Goal: Task Accomplishment & Management: Manage account settings

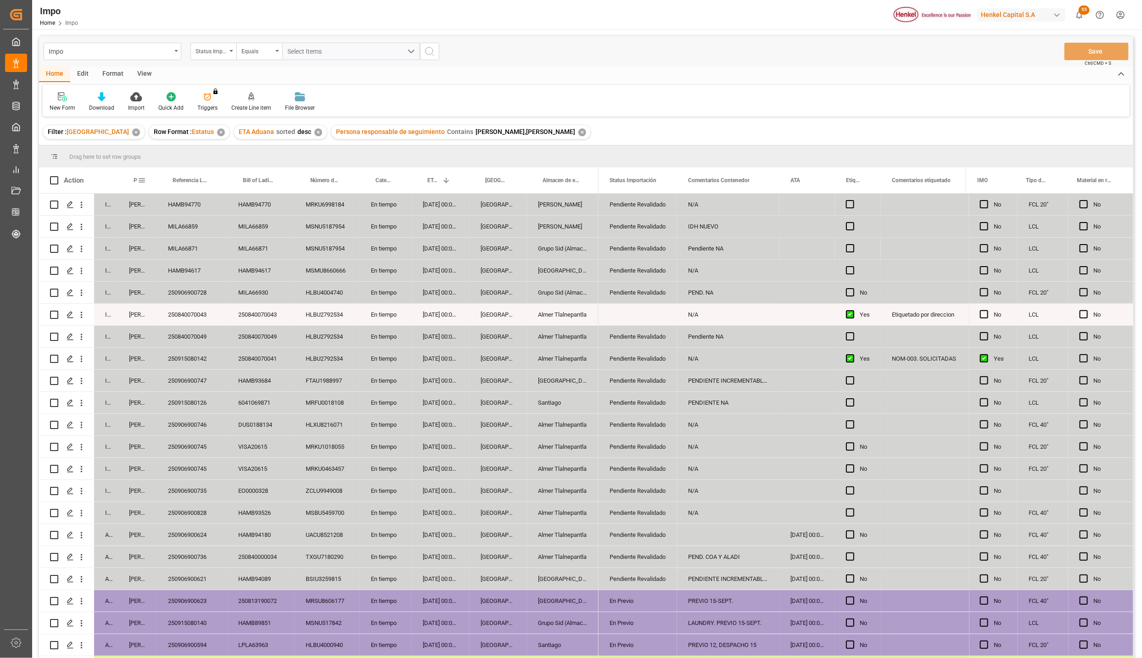
scroll to position [152, 0]
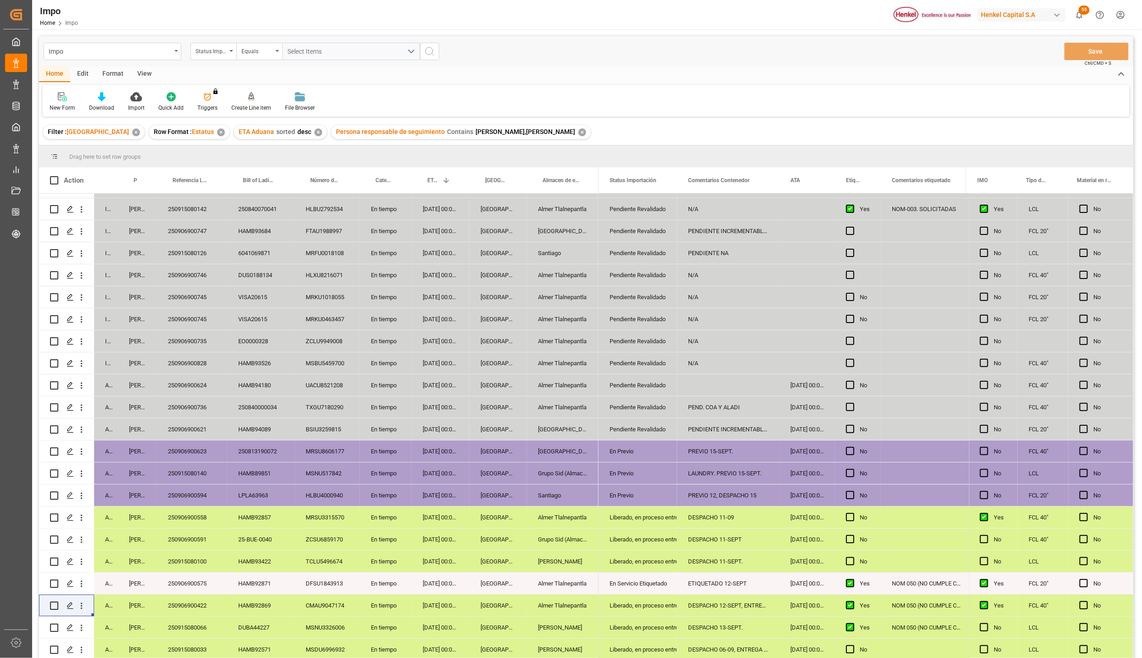
click at [808, 565] on div "02-09-2025 00:00:00" at bounding box center [808, 562] width 56 height 22
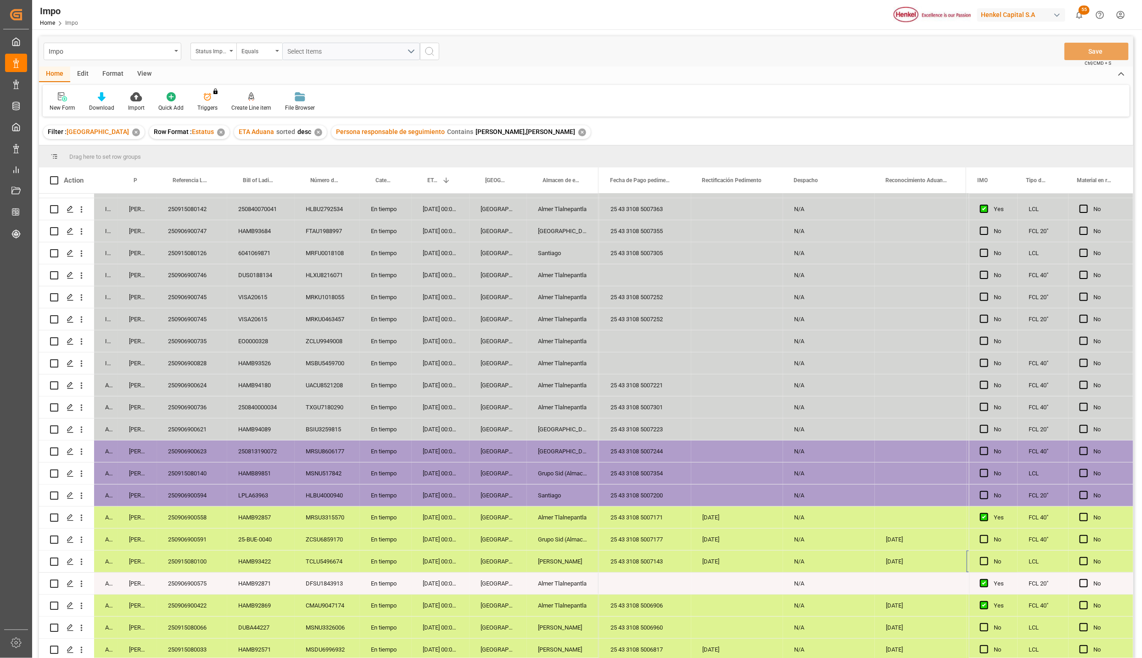
scroll to position [0, 2306]
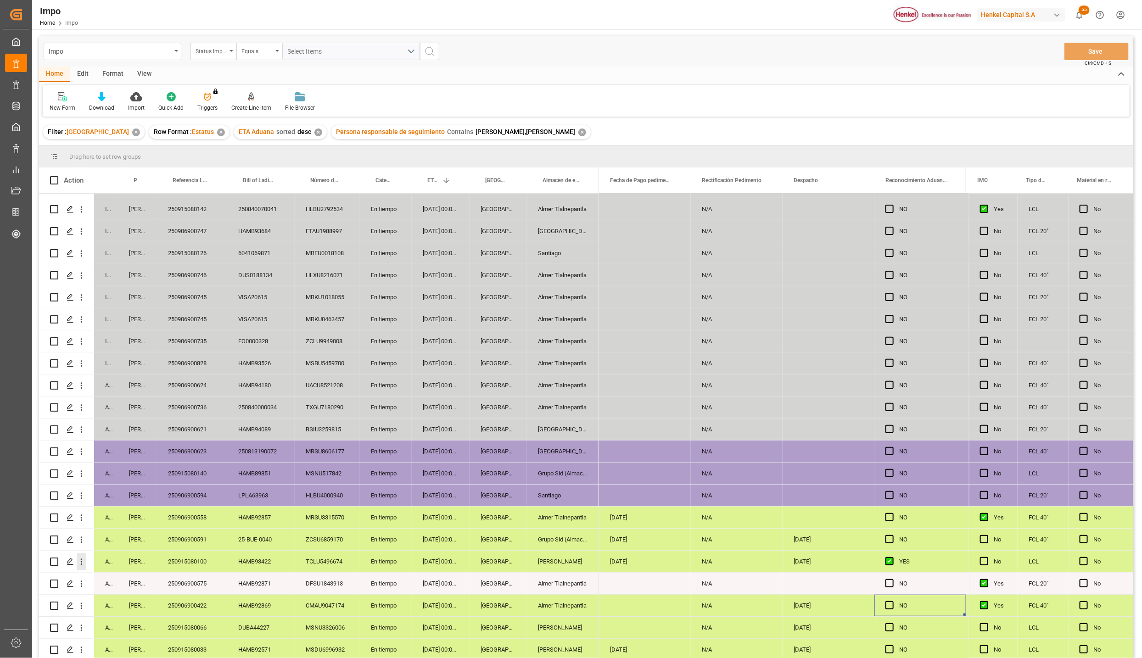
click at [82, 557] on icon "open menu" at bounding box center [82, 562] width 10 height 10
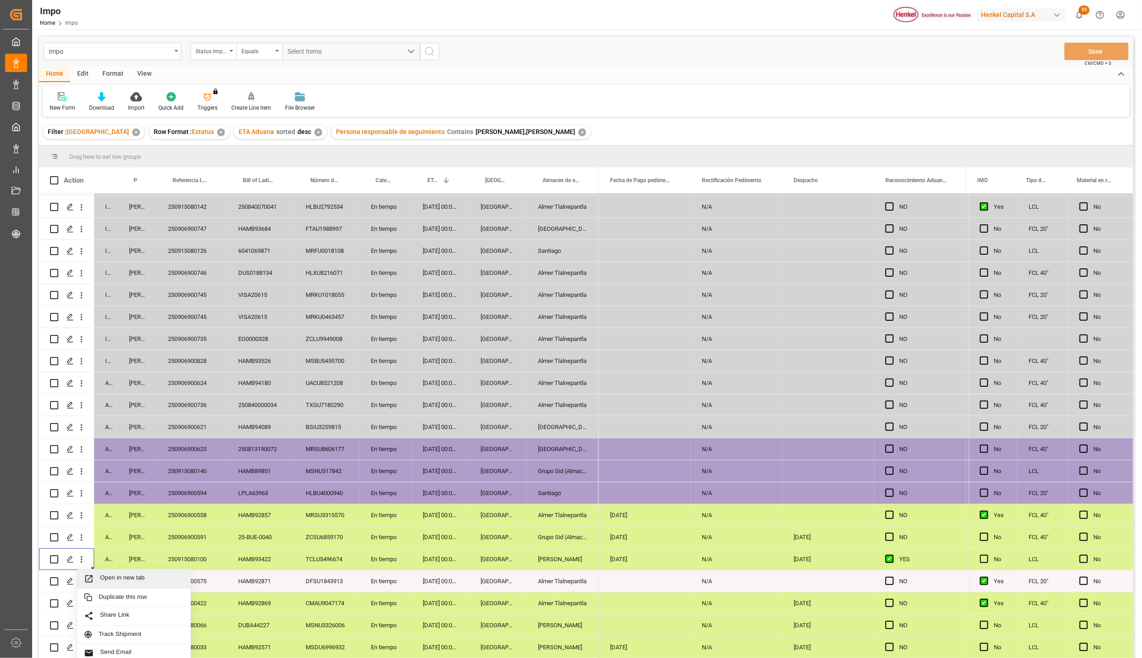
click at [102, 572] on div "Open in new tab" at bounding box center [133, 579] width 113 height 19
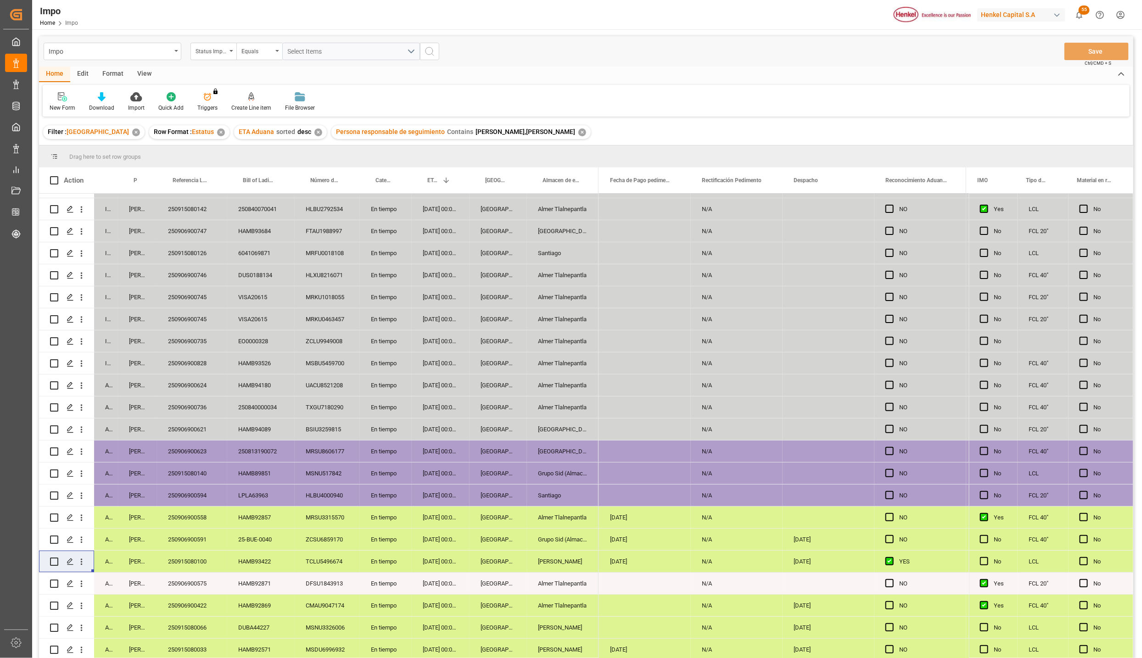
click at [562, 422] on div "Salamanca" at bounding box center [563, 430] width 72 height 22
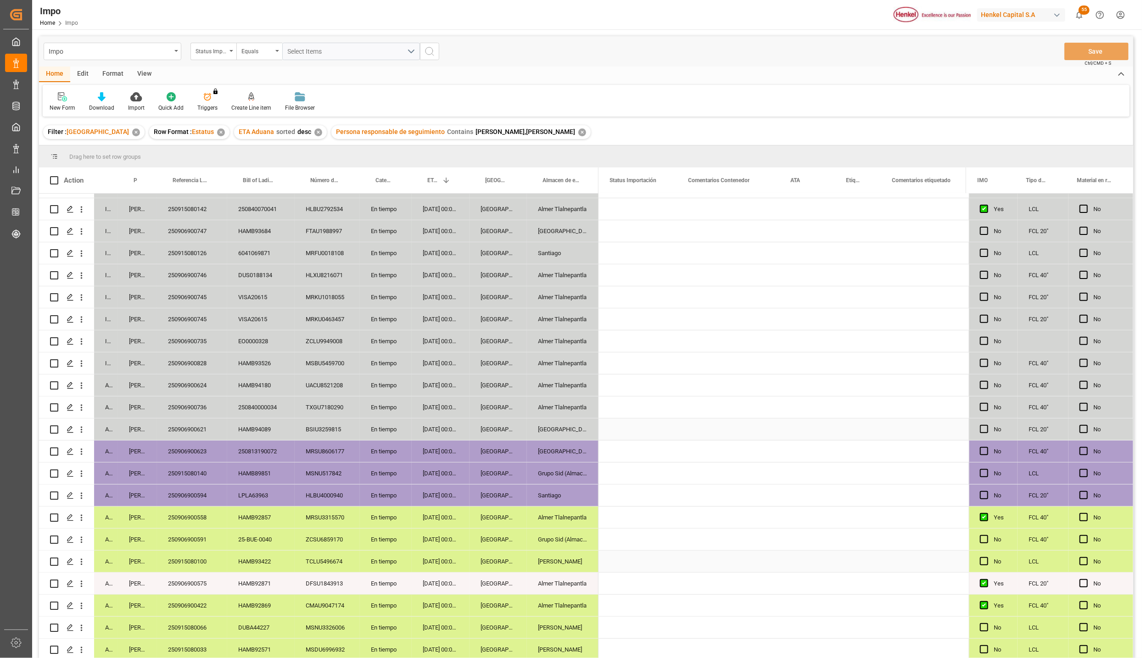
scroll to position [0, 0]
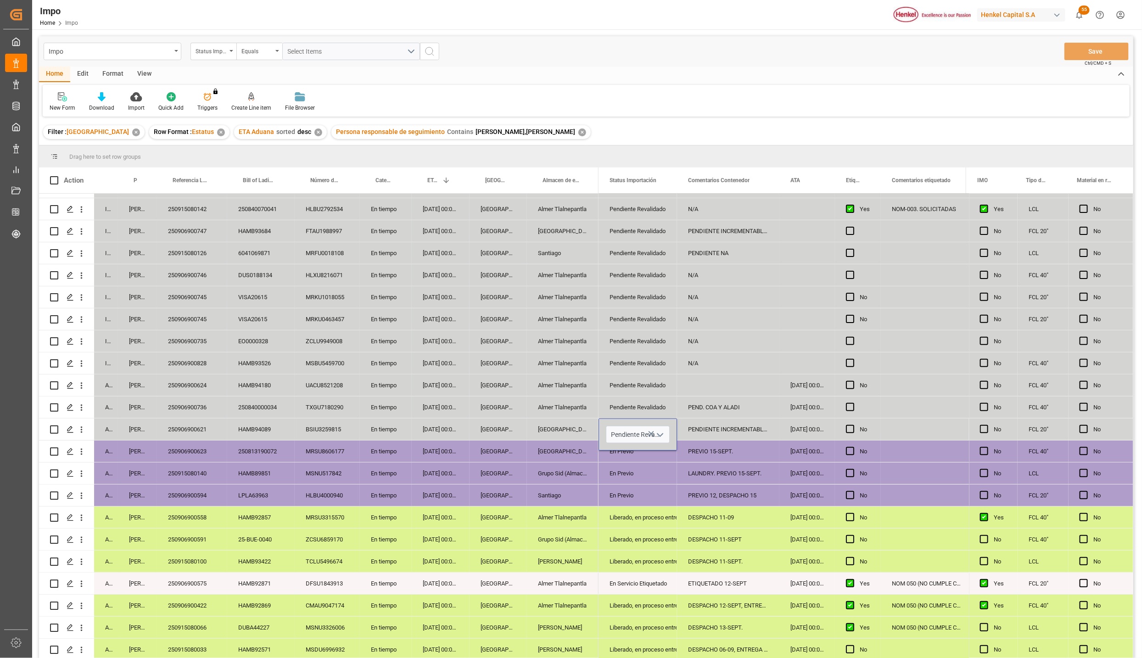
click at [660, 435] on icon "open menu" at bounding box center [660, 435] width 11 height 11
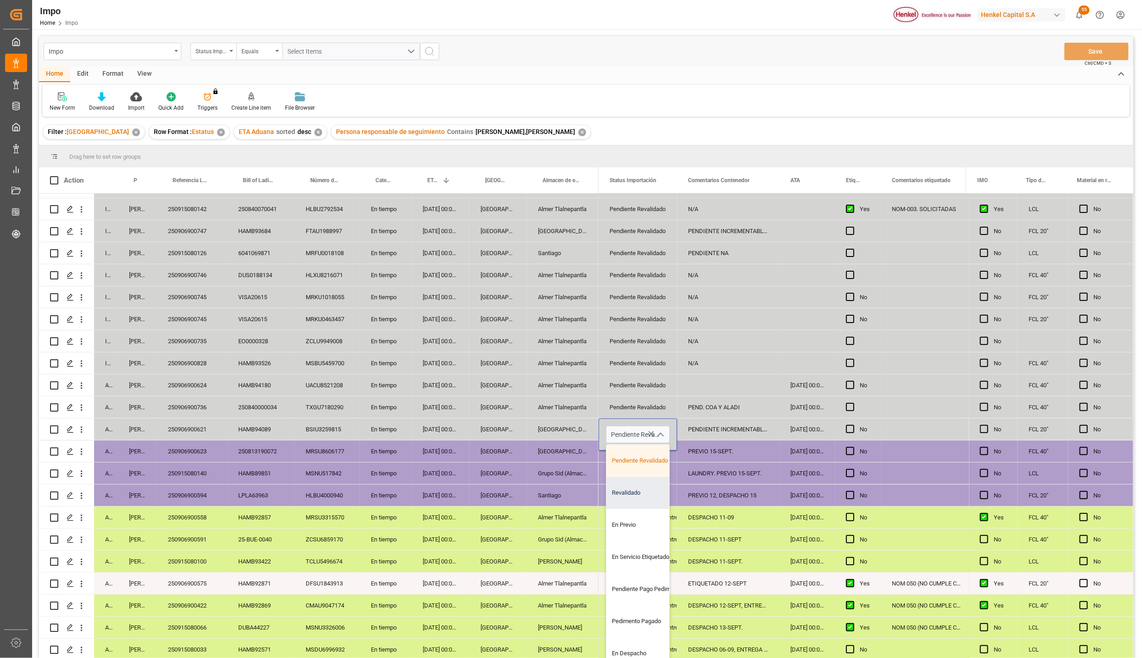
click at [642, 496] on div "Revalidado" at bounding box center [649, 493] width 86 height 32
type input "Revalidado"
click at [666, 519] on div "Liberado, en proceso entrega" at bounding box center [638, 517] width 56 height 21
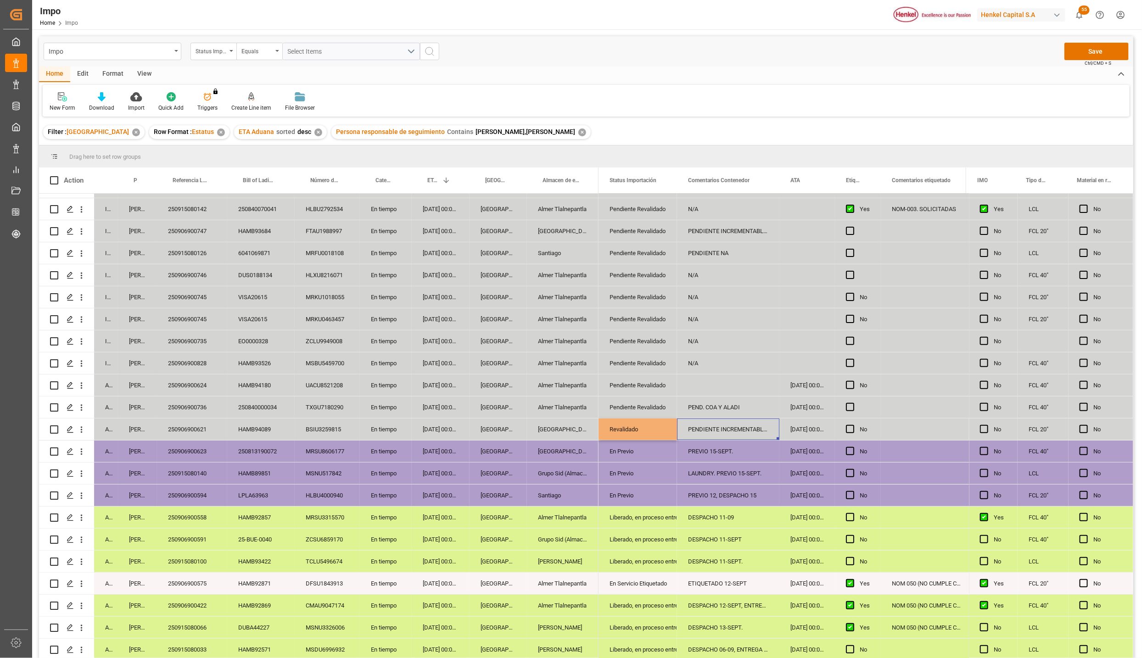
click at [713, 420] on div "PENDIENTE INCREMENTABLES" at bounding box center [728, 430] width 102 height 22
click at [707, 431] on input "PENDIENTE INCREMENTABLES" at bounding box center [729, 434] width 88 height 17
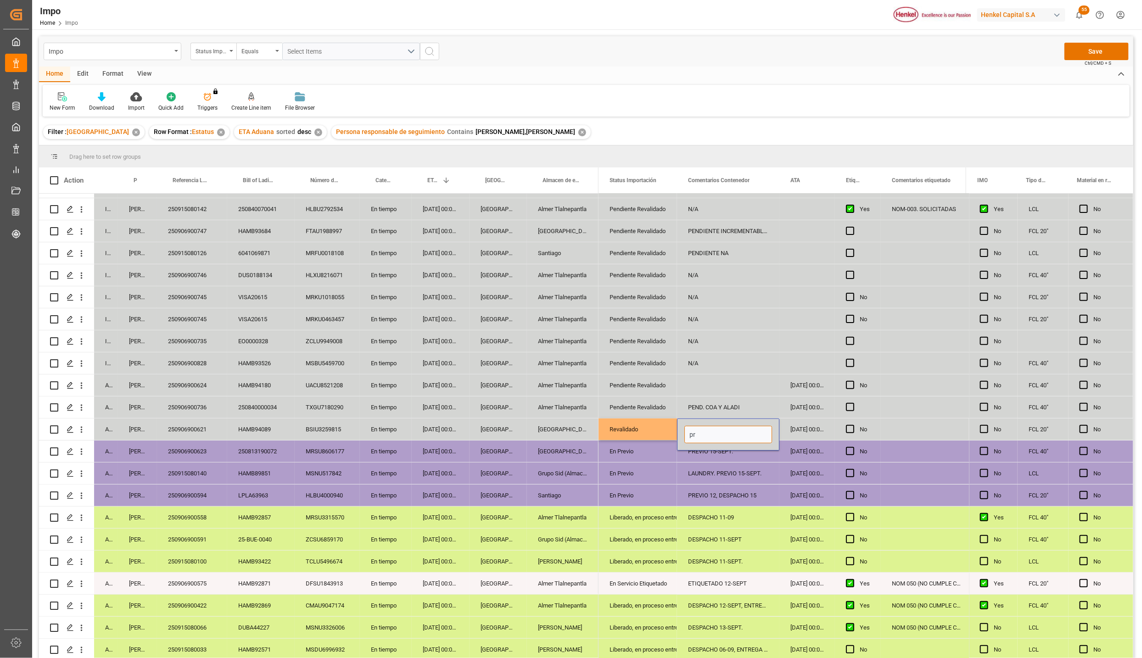
type input "p"
type input "PREVIO 15-SEPT."
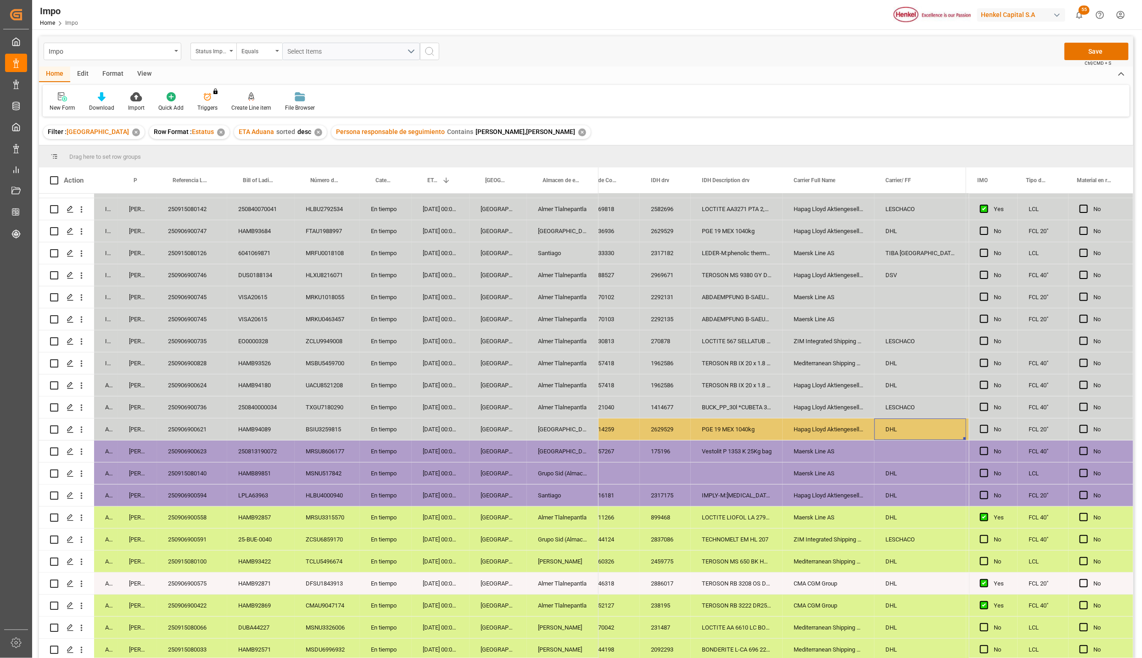
scroll to position [0, 693]
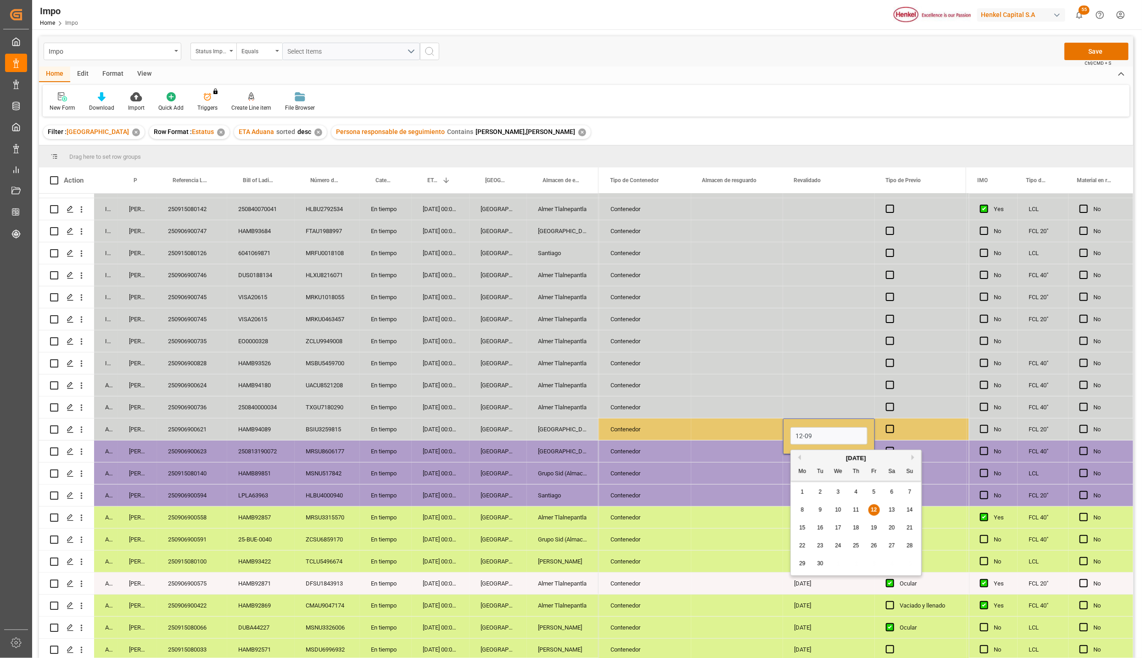
type input "[DATE]"
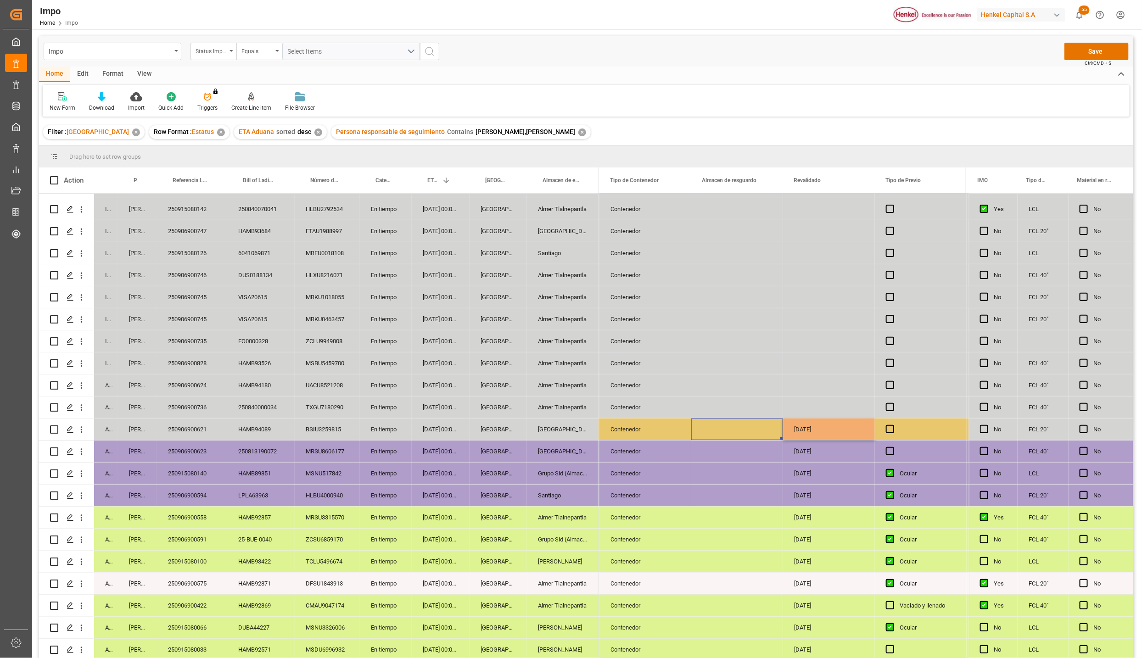
click at [707, 431] on div "Press SPACE to select this row." at bounding box center [737, 430] width 92 height 22
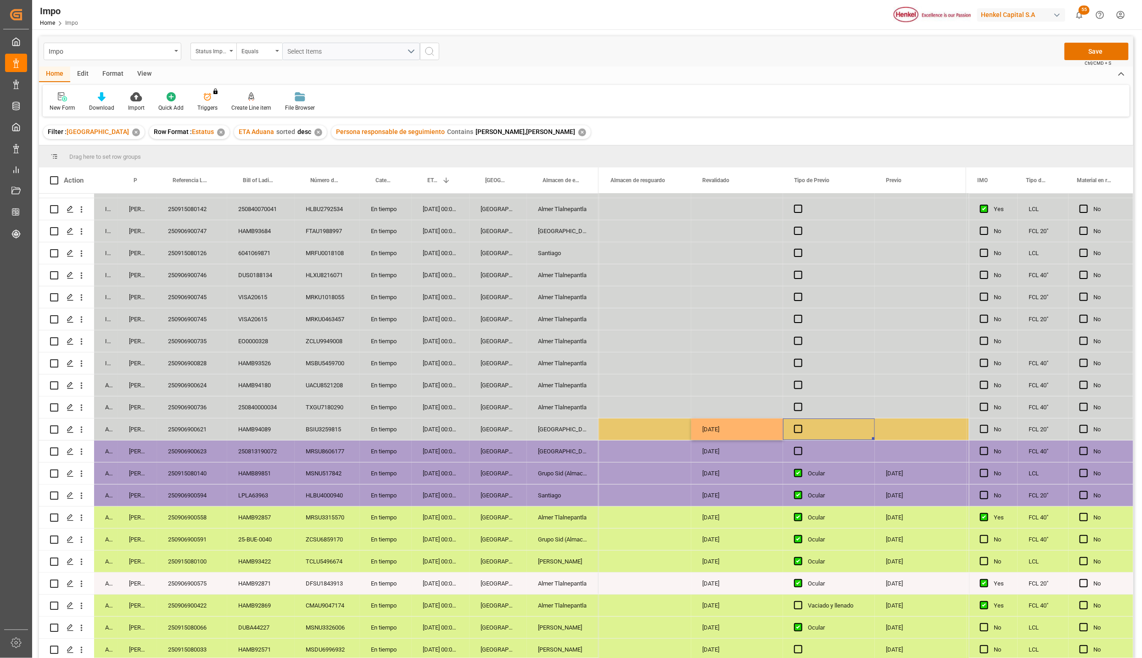
click at [797, 420] on div "Press SPACE to select this row." at bounding box center [801, 420] width 14 height 3
click at [904, 431] on div "Press SPACE to select this row." at bounding box center [921, 430] width 92 height 22
drag, startPoint x: 799, startPoint y: 424, endPoint x: 806, endPoint y: 429, distance: 8.3
click at [799, 425] on span "Press SPACE to select this row." at bounding box center [798, 429] width 8 height 8
click at [801, 425] on input "Press SPACE to select this row." at bounding box center [801, 425] width 0 height 0
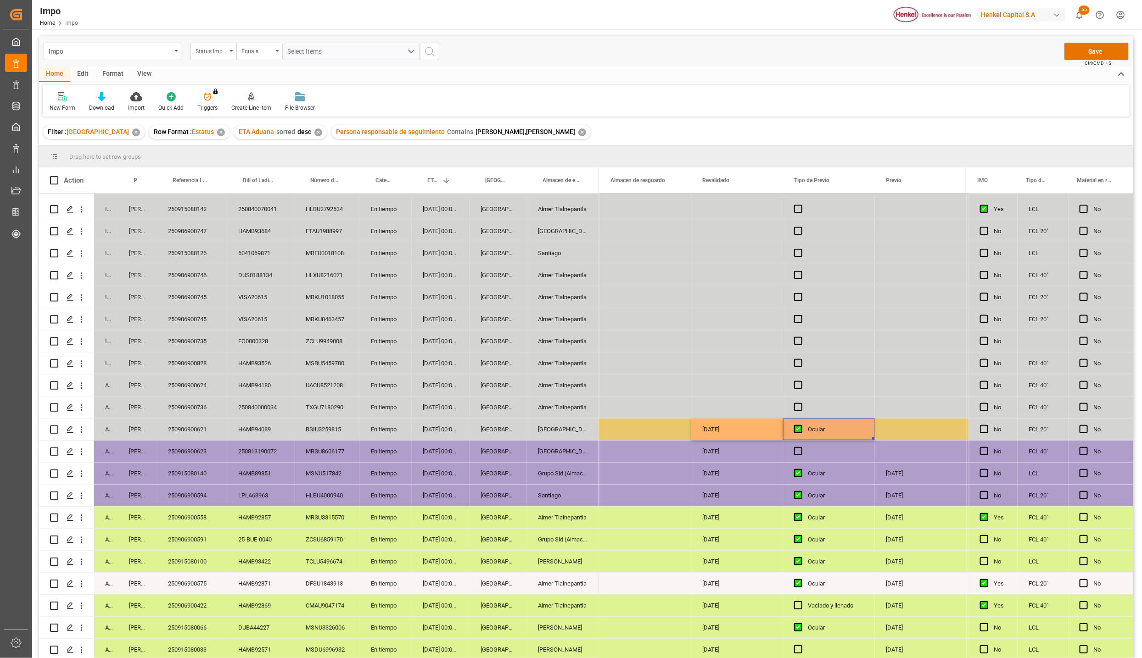
click at [899, 427] on div "Press SPACE to select this row." at bounding box center [921, 430] width 92 height 22
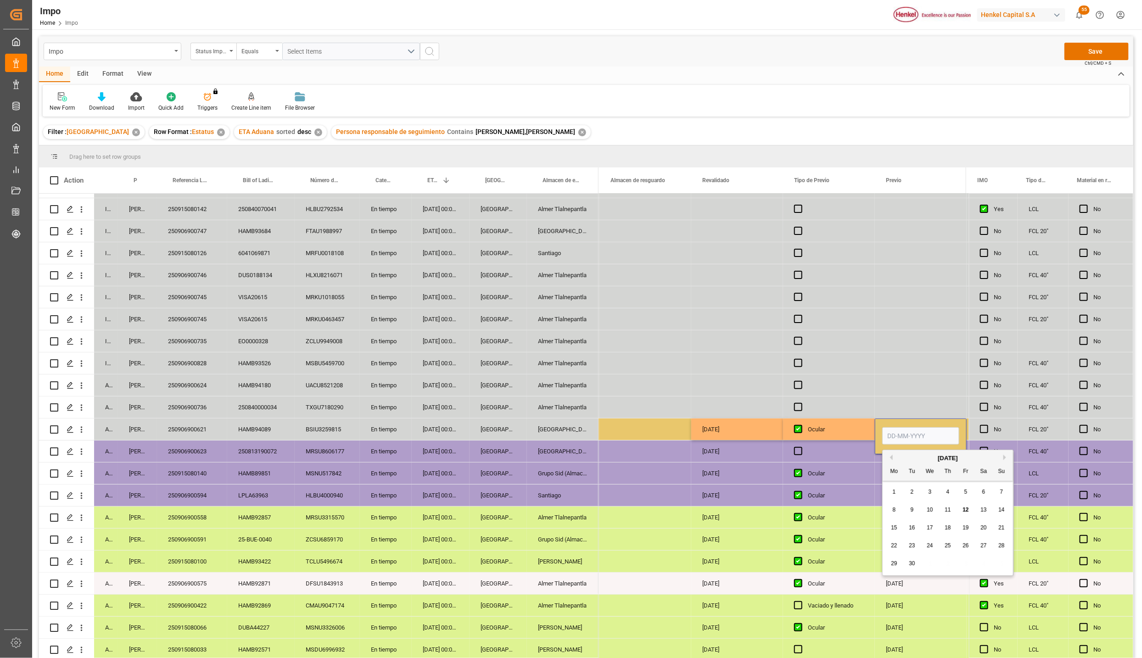
click at [897, 434] on input "Press SPACE to select this row." at bounding box center [920, 435] width 77 height 17
type input "15-09-2025"
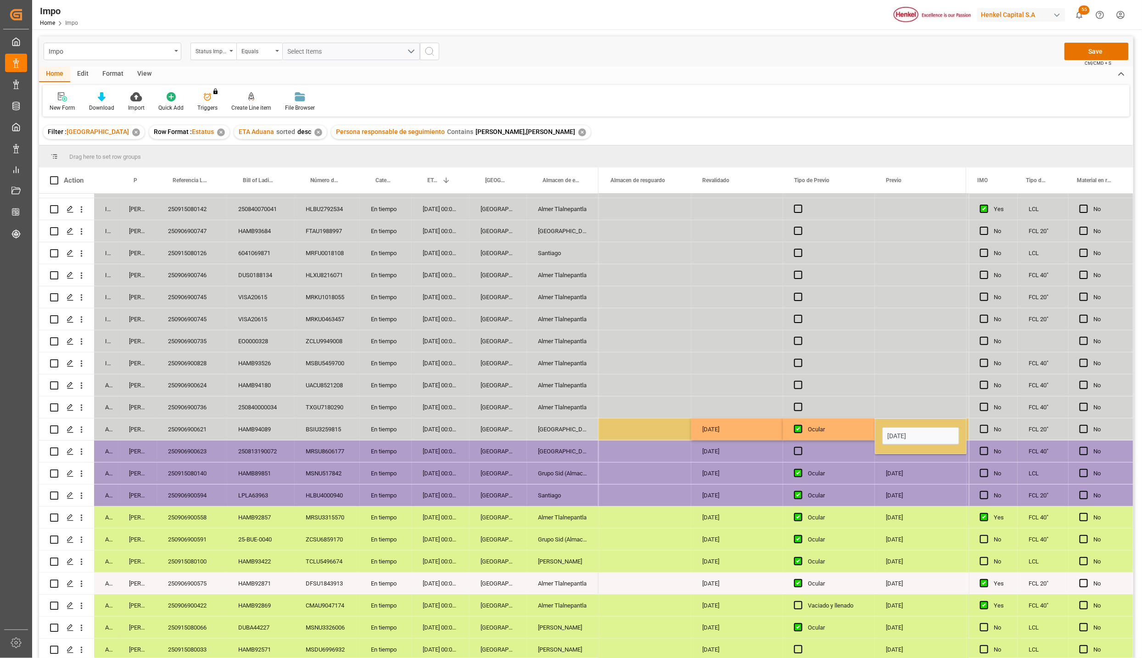
click at [846, 458] on div "Press SPACE to select this row." at bounding box center [829, 452] width 92 height 22
click at [1083, 49] on button "Save" at bounding box center [1097, 51] width 64 height 17
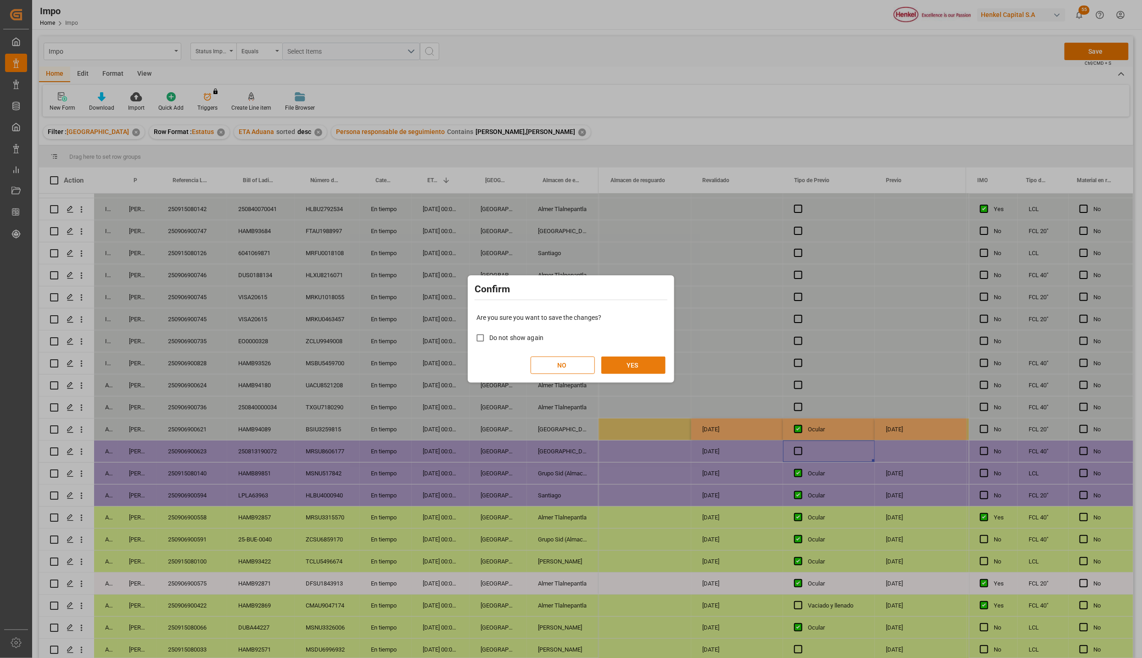
click at [636, 361] on button "YES" at bounding box center [633, 365] width 64 height 17
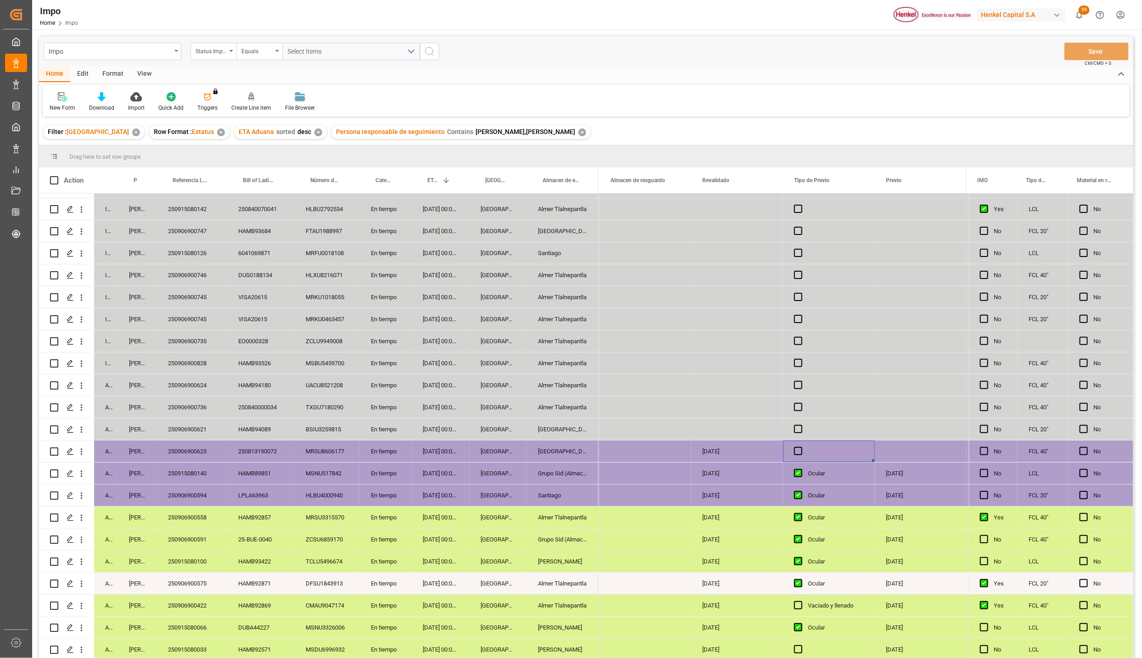
click at [547, 426] on div "[GEOGRAPHIC_DATA]" at bounding box center [563, 430] width 72 height 22
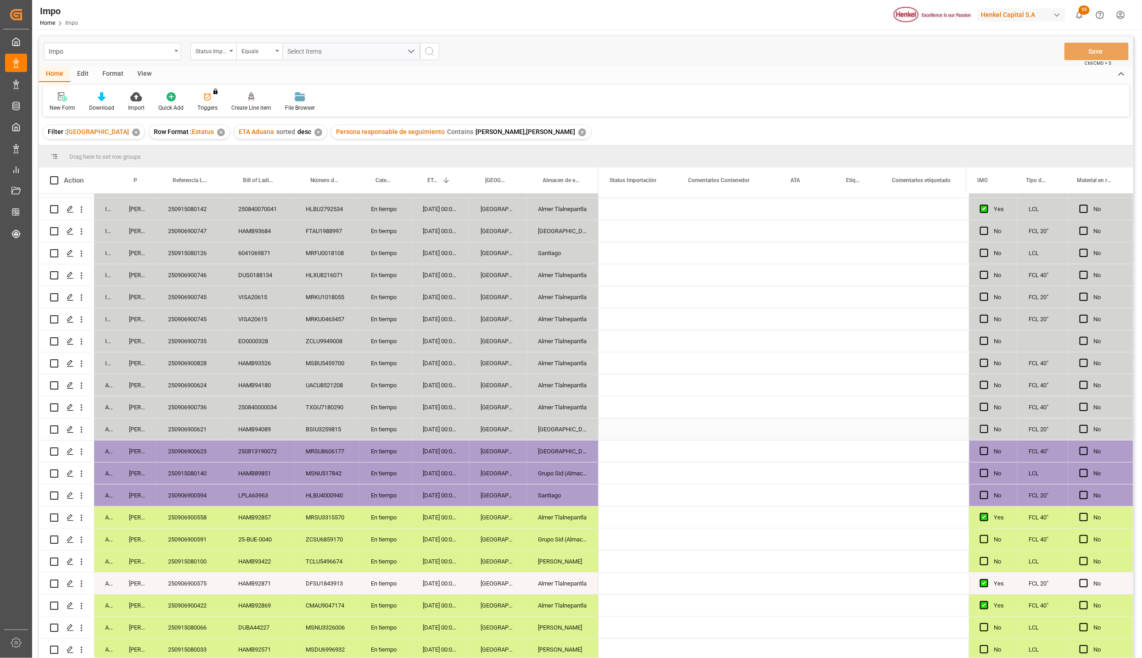
scroll to position [0, 0]
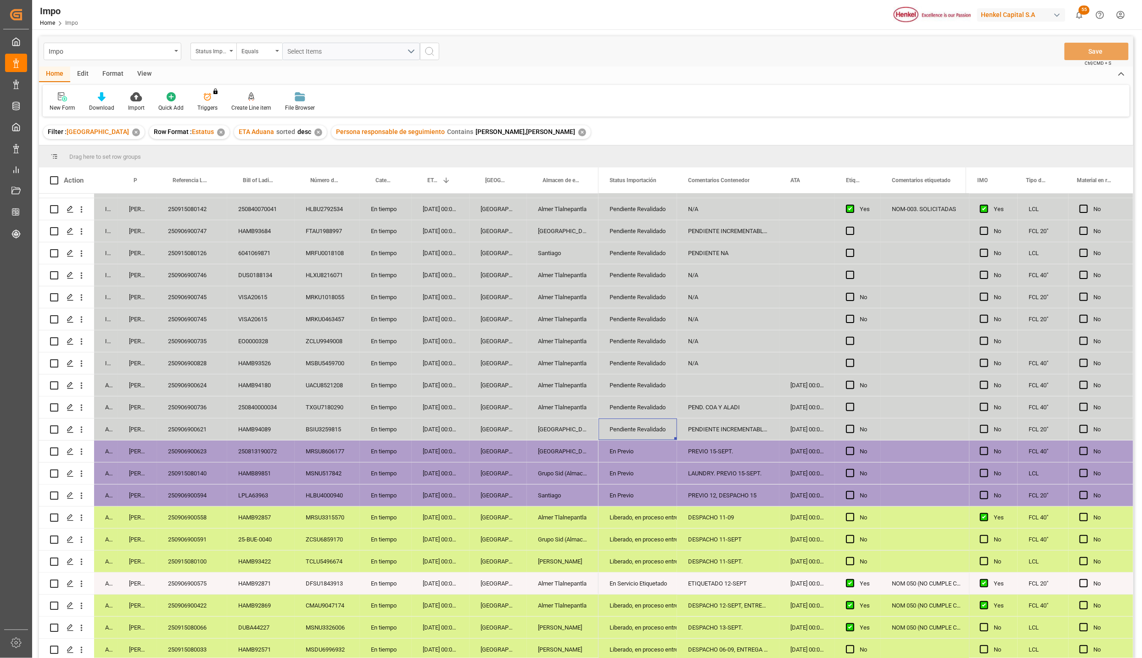
click at [628, 444] on div "En Previo" at bounding box center [638, 451] width 56 height 21
click at [629, 426] on div "Pendiente Revalidado" at bounding box center [638, 429] width 56 height 21
click at [688, 455] on div "PREVIO 15-SEPT." at bounding box center [728, 452] width 102 height 22
click at [1105, 51] on button "Save" at bounding box center [1097, 51] width 64 height 17
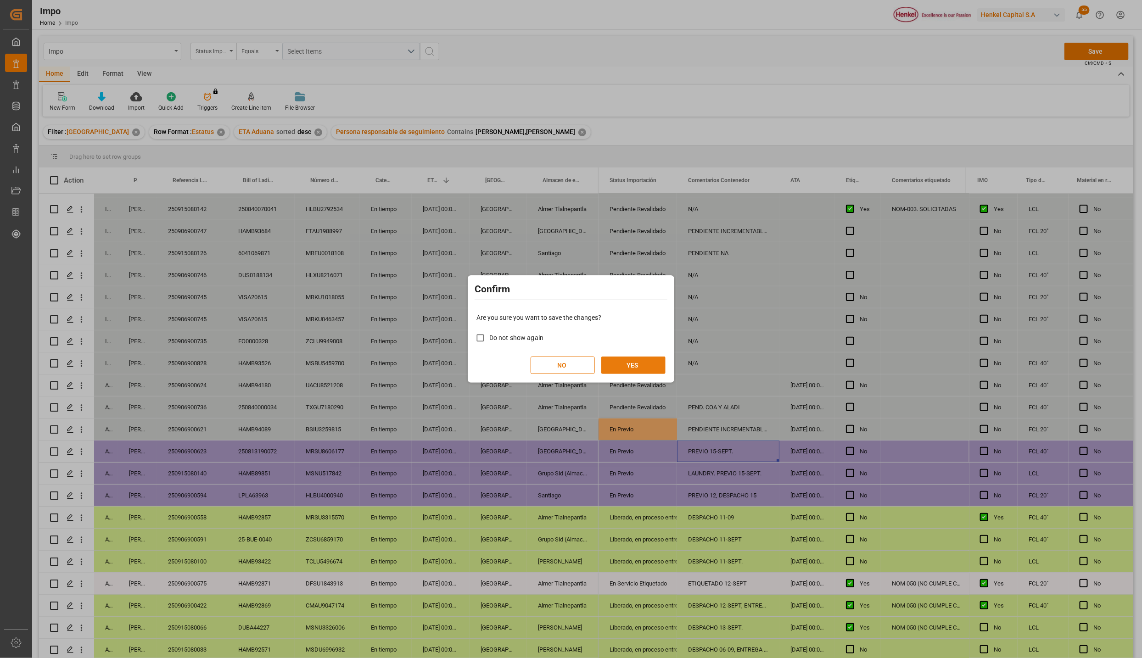
click at [634, 365] on button "YES" at bounding box center [633, 365] width 64 height 17
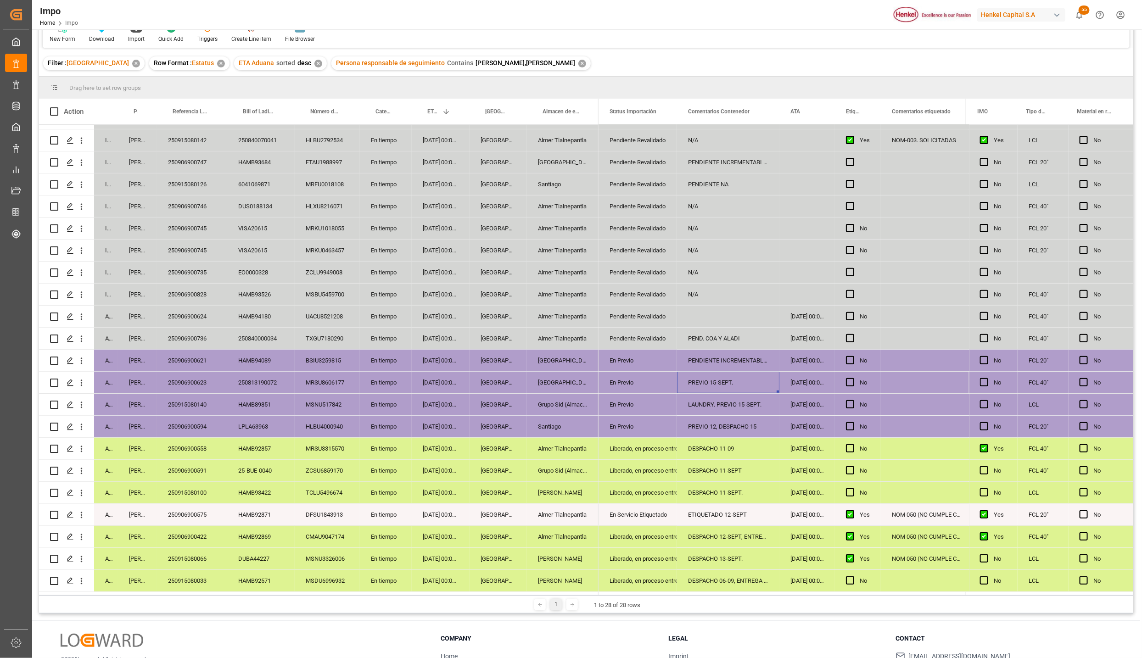
scroll to position [136, 0]
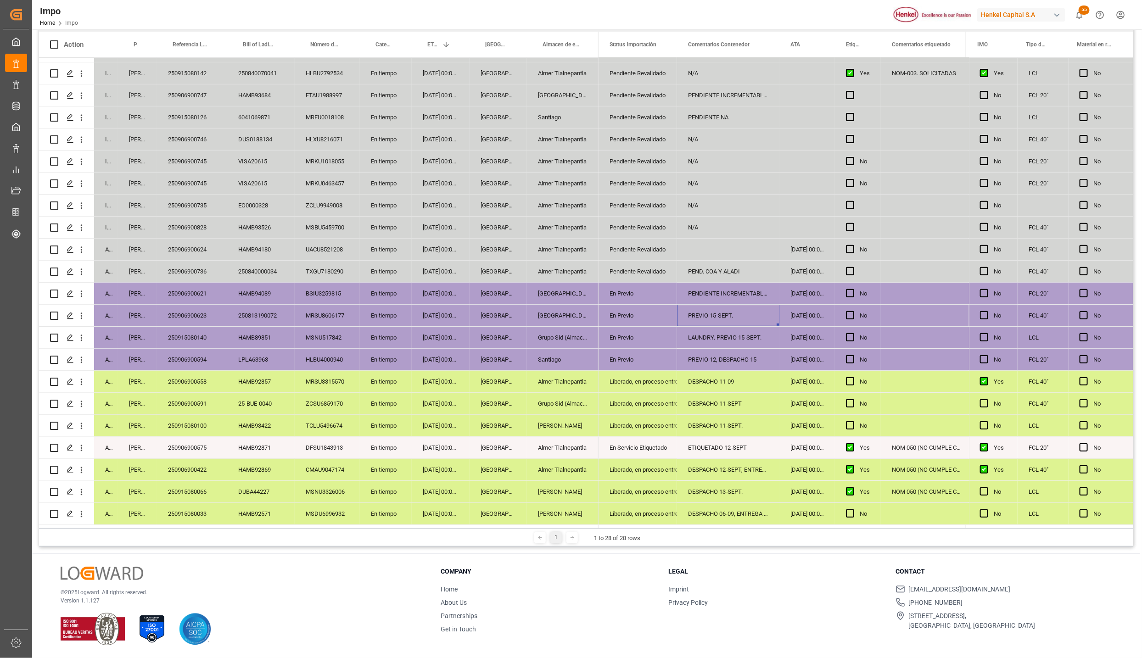
click at [612, 332] on div "En Previo" at bounding box center [638, 337] width 56 height 21
click at [203, 268] on div "250906900736" at bounding box center [192, 272] width 70 height 22
click at [865, 287] on div "No" at bounding box center [865, 293] width 10 height 21
click at [865, 268] on div "Press SPACE to select this row." at bounding box center [858, 272] width 46 height 22
drag, startPoint x: 868, startPoint y: 204, endPoint x: 868, endPoint y: 219, distance: 15.6
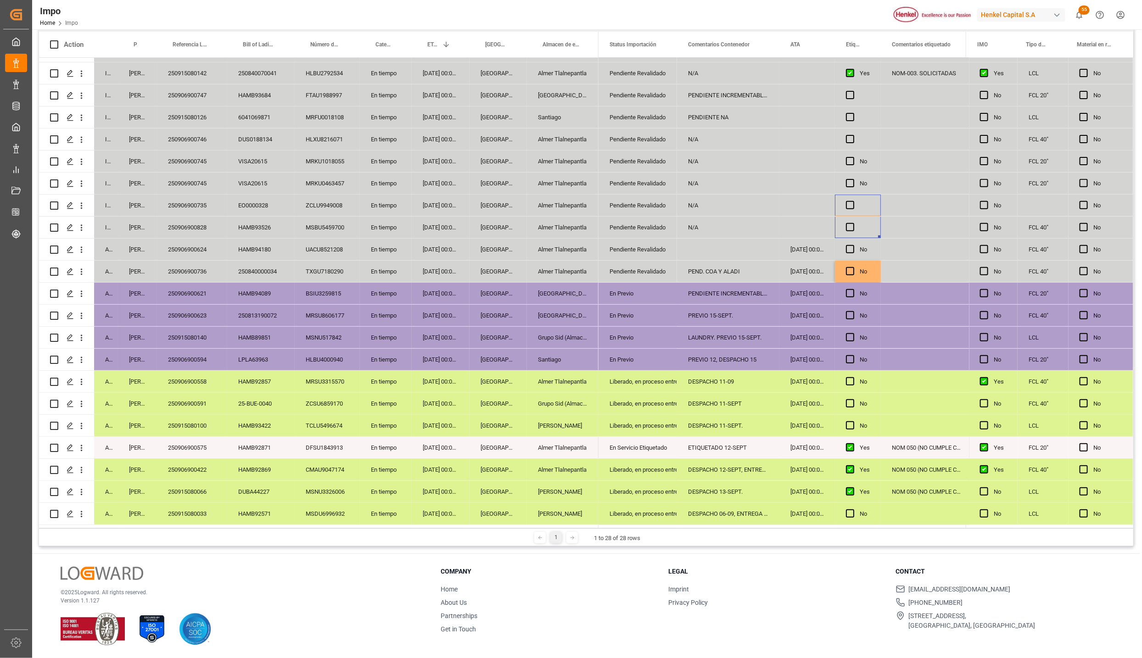
drag, startPoint x: 861, startPoint y: 94, endPoint x: 864, endPoint y: 124, distance: 30.9
click at [865, 137] on div "Press SPACE to select this row." at bounding box center [858, 140] width 46 height 22
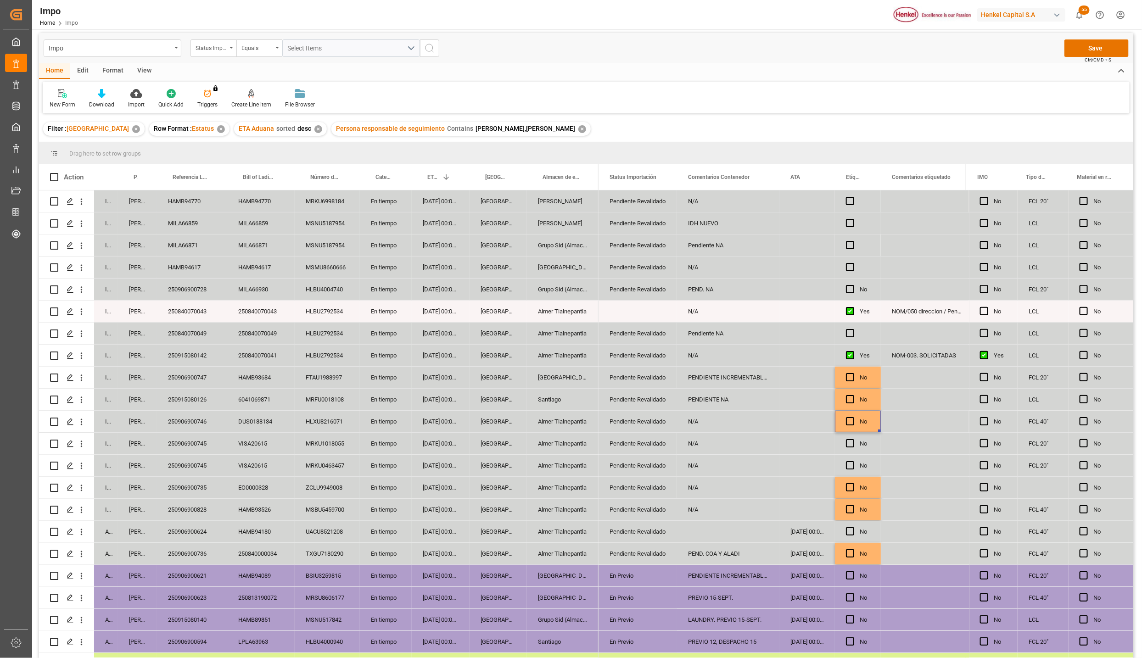
scroll to position [0, 0]
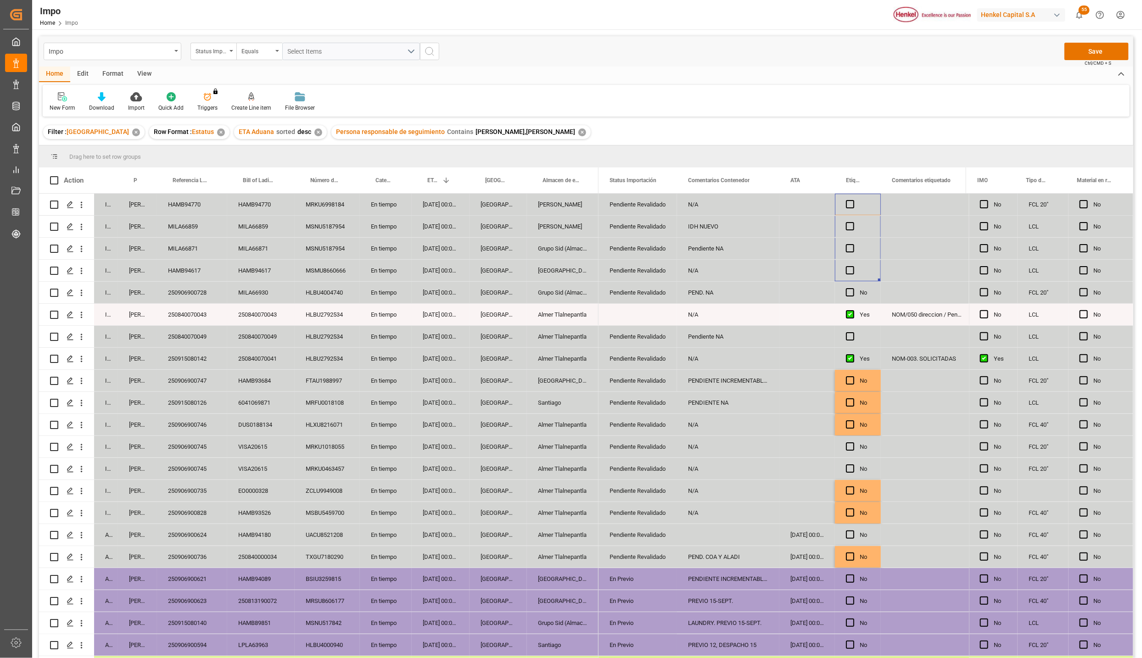
drag, startPoint x: 864, startPoint y: 204, endPoint x: 865, endPoint y: 273, distance: 68.4
click at [860, 334] on div "Press SPACE to select this row." at bounding box center [858, 337] width 46 height 22
click at [1108, 51] on button "Save" at bounding box center [1097, 51] width 64 height 17
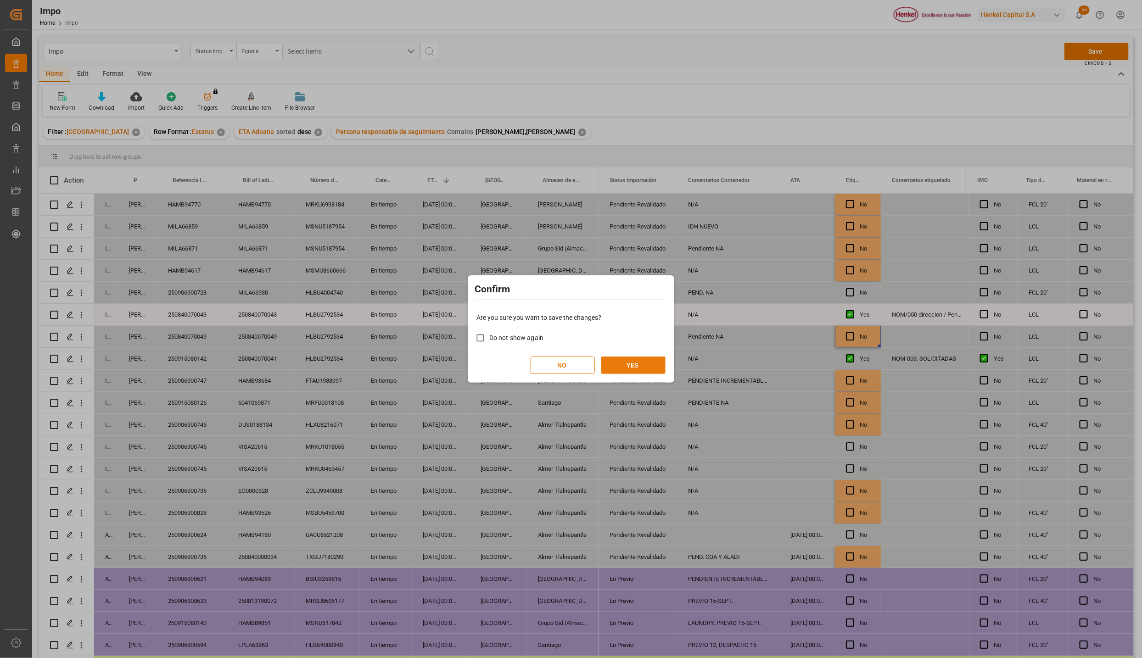
click at [649, 361] on button "YES" at bounding box center [633, 365] width 64 height 17
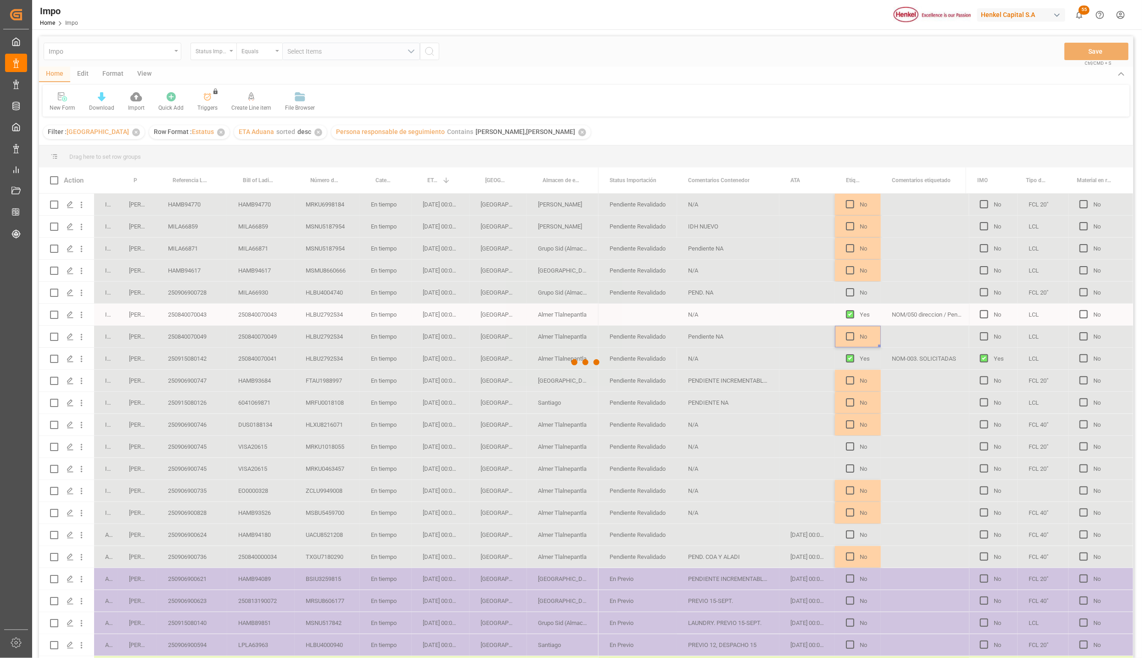
scroll to position [136, 0]
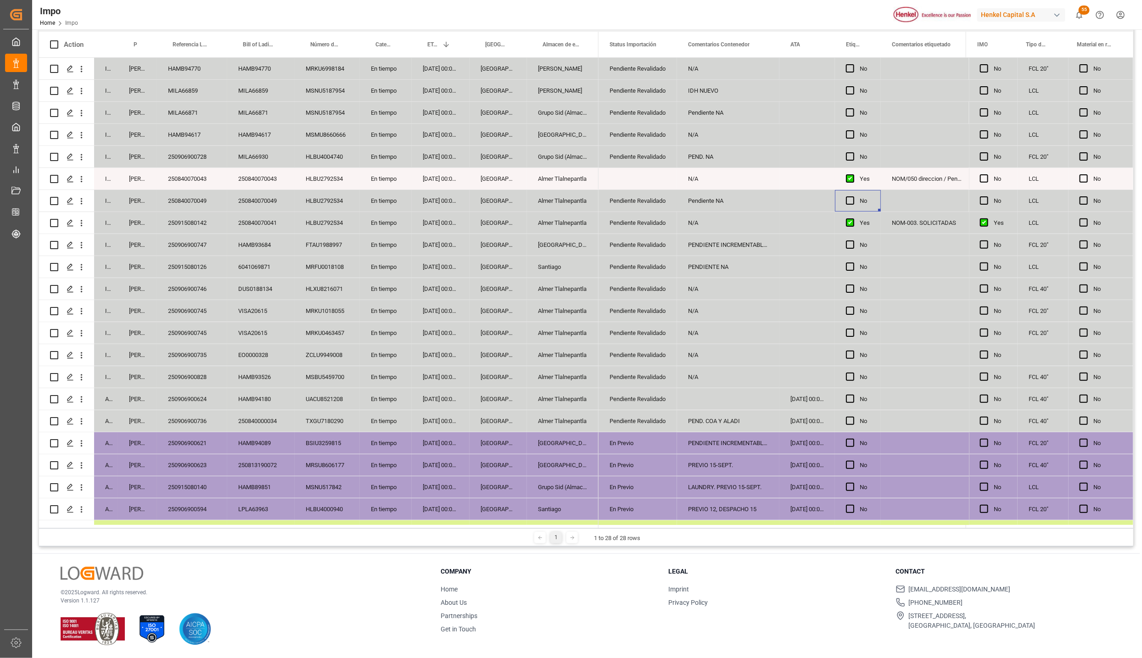
click at [430, 441] on div "08-09-2025 00:00:00" at bounding box center [441, 443] width 58 height 22
click at [208, 438] on div "250906900621" at bounding box center [192, 443] width 70 height 22
click at [551, 459] on div "Salamanca" at bounding box center [563, 466] width 72 height 22
click at [199, 461] on div "250906900623" at bounding box center [192, 466] width 70 height 22
click at [200, 442] on div "250906900621" at bounding box center [192, 443] width 70 height 22
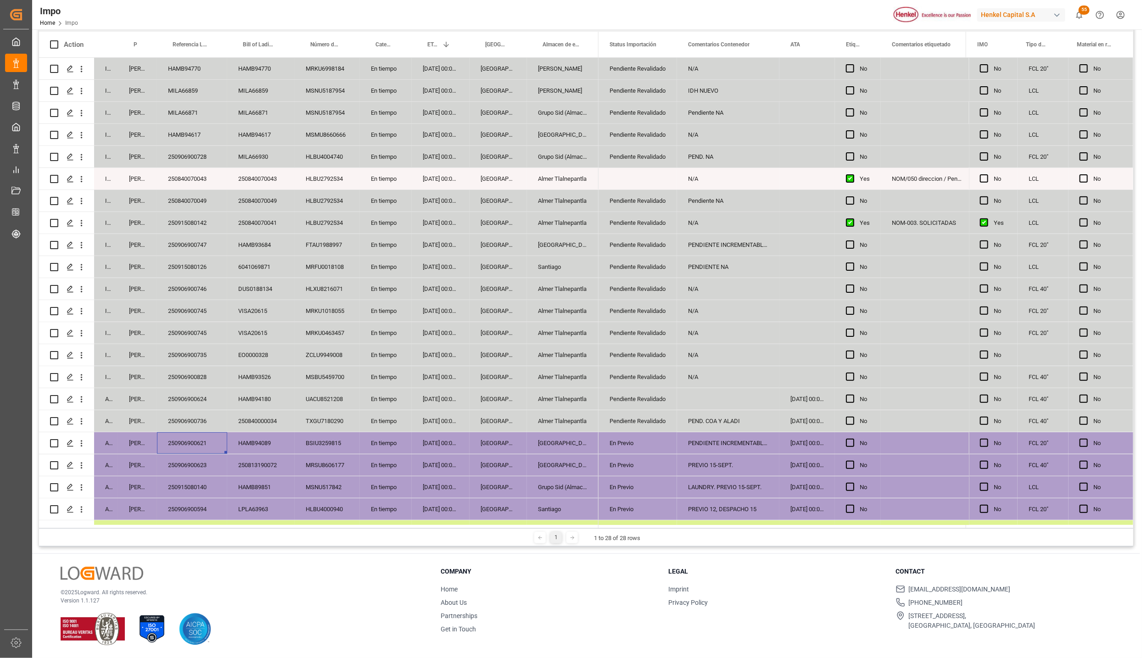
click at [191, 465] on div "250906900623" at bounding box center [192, 466] width 70 height 22
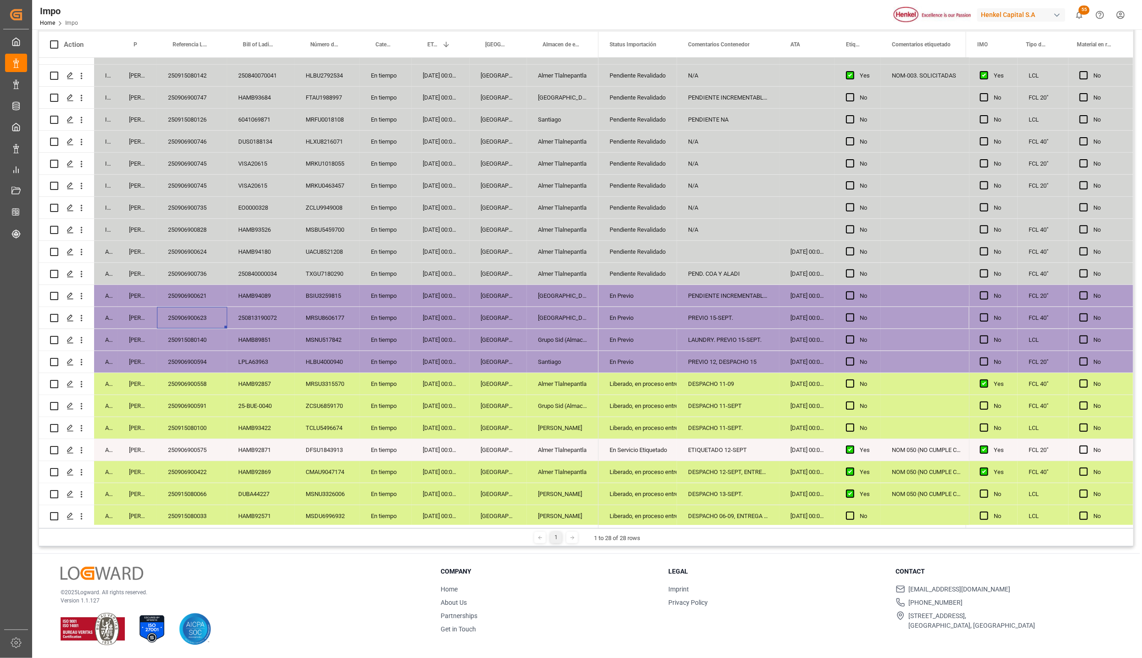
scroll to position [152, 0]
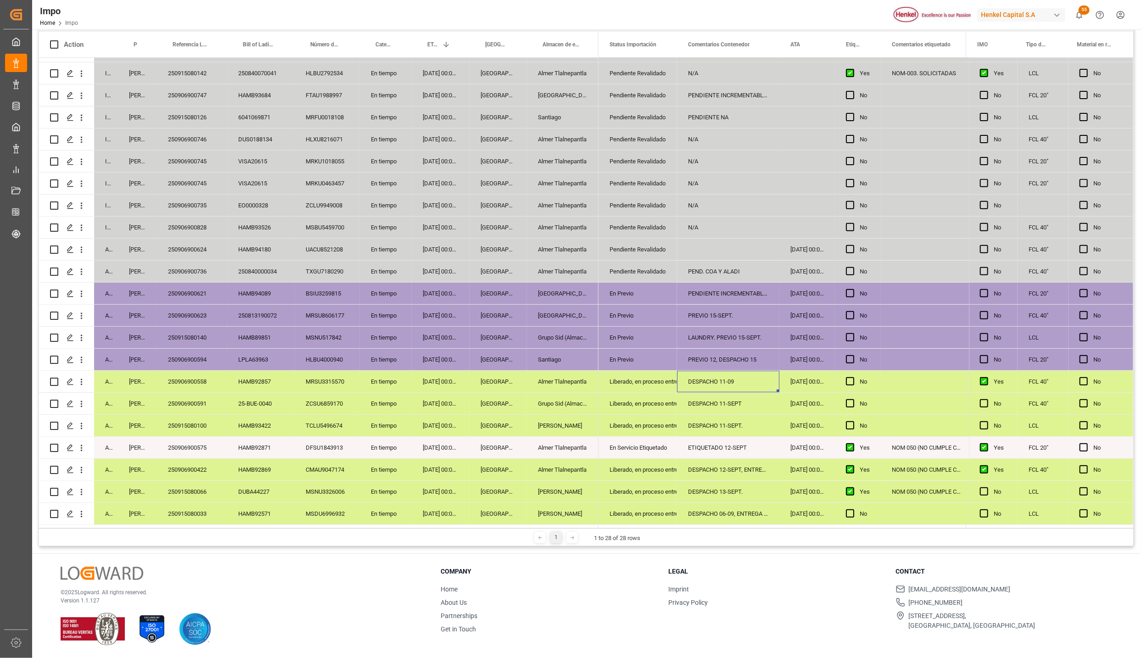
click at [678, 383] on div "DESPACHO 11-09" at bounding box center [728, 382] width 102 height 22
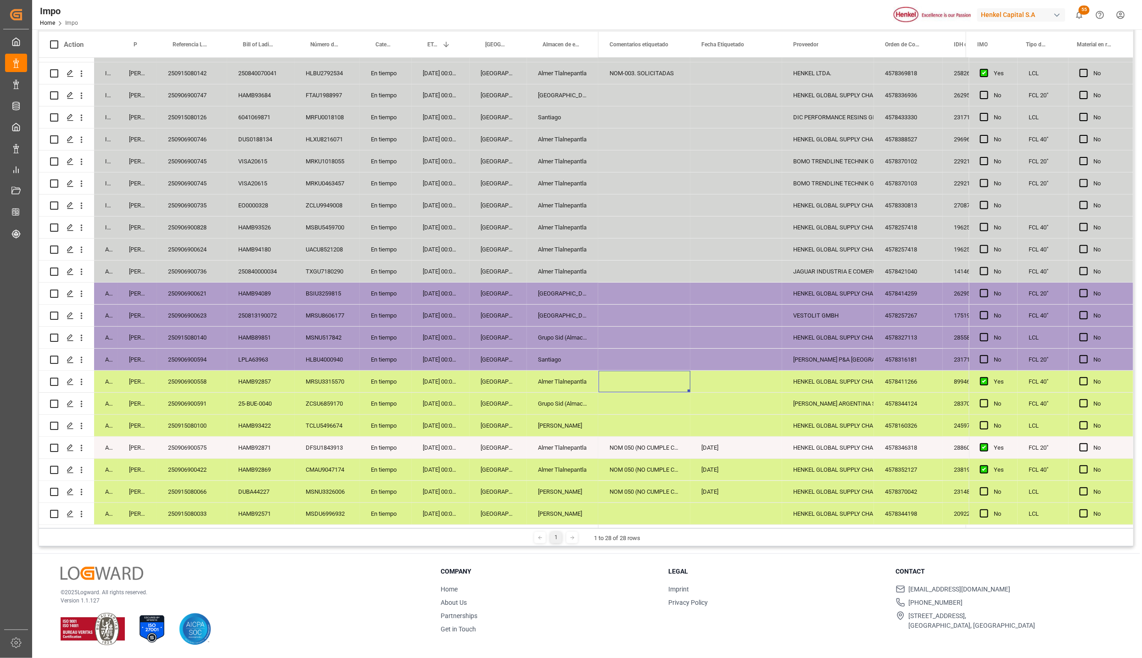
scroll to position [0, 0]
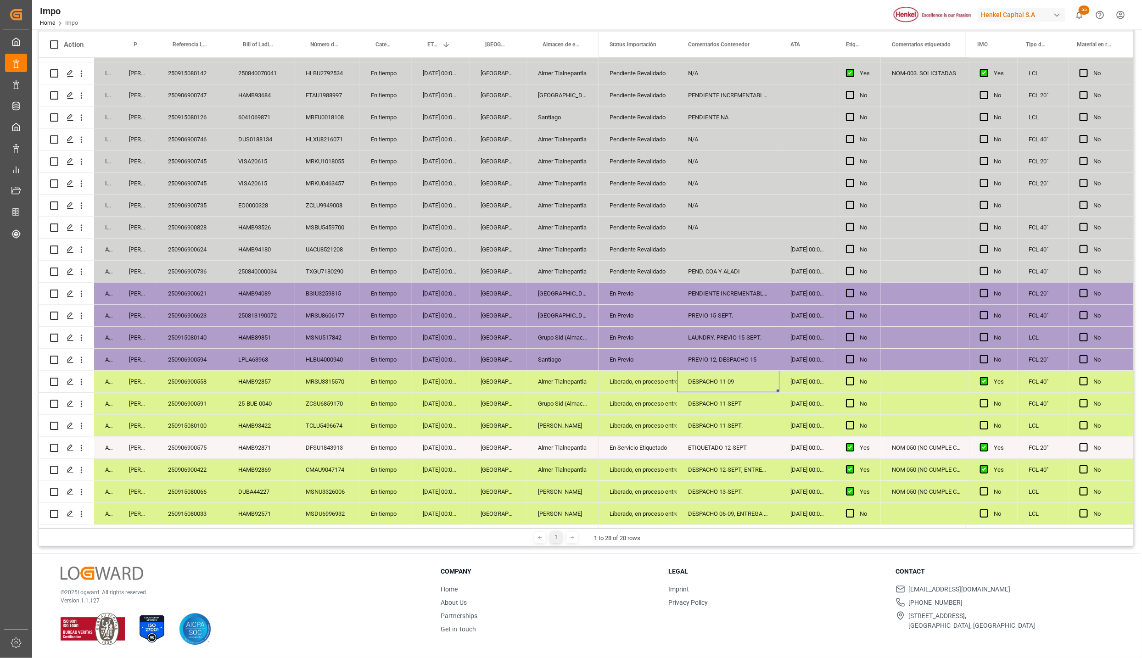
click at [204, 380] on div "250906900558" at bounding box center [192, 382] width 70 height 22
click at [884, 379] on div "Press SPACE to select this row." at bounding box center [927, 382] width 92 height 22
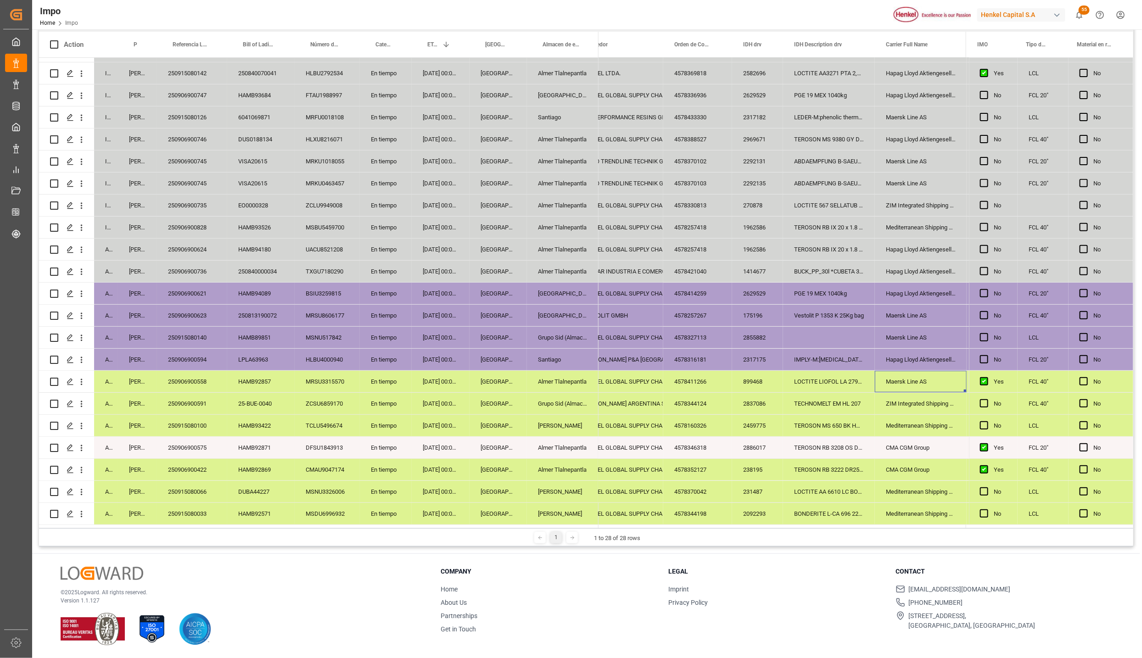
scroll to position [0, 585]
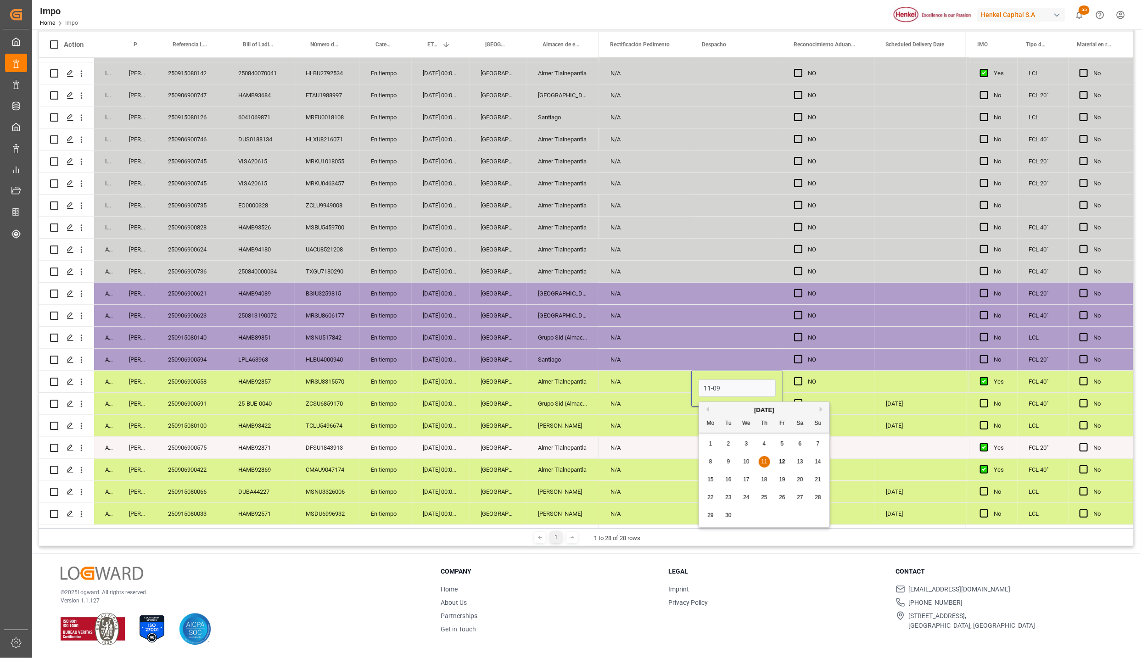
type input "[DATE]"
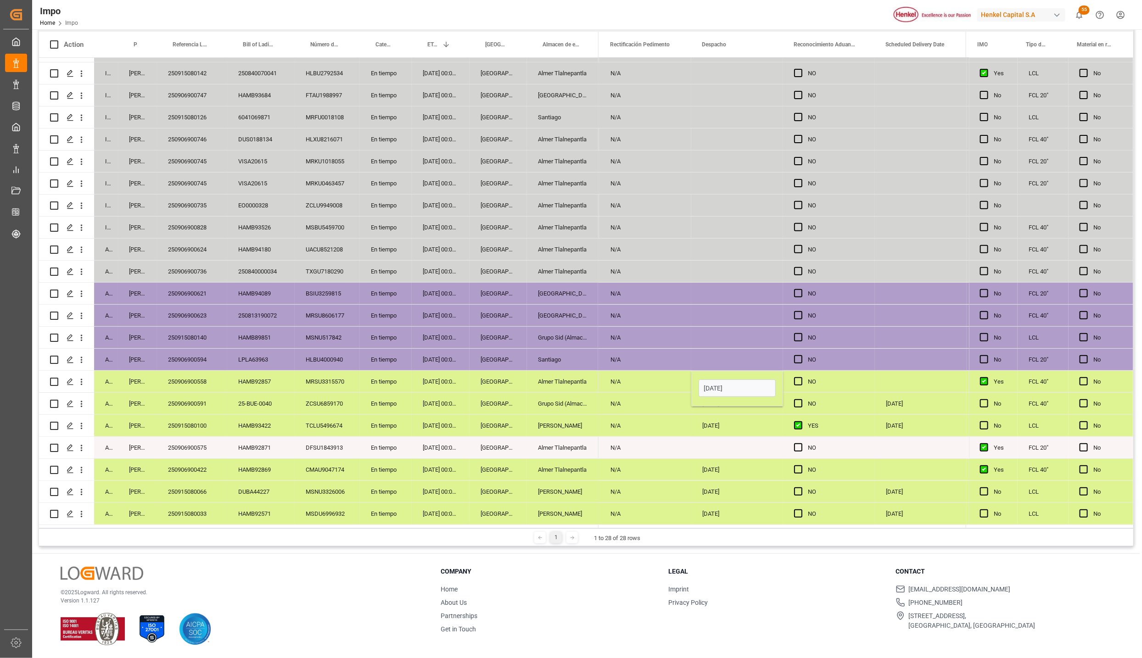
click at [889, 381] on div "Press SPACE to select this row." at bounding box center [921, 382] width 92 height 22
click at [895, 393] on div "[DATE]" at bounding box center [921, 404] width 92 height 22
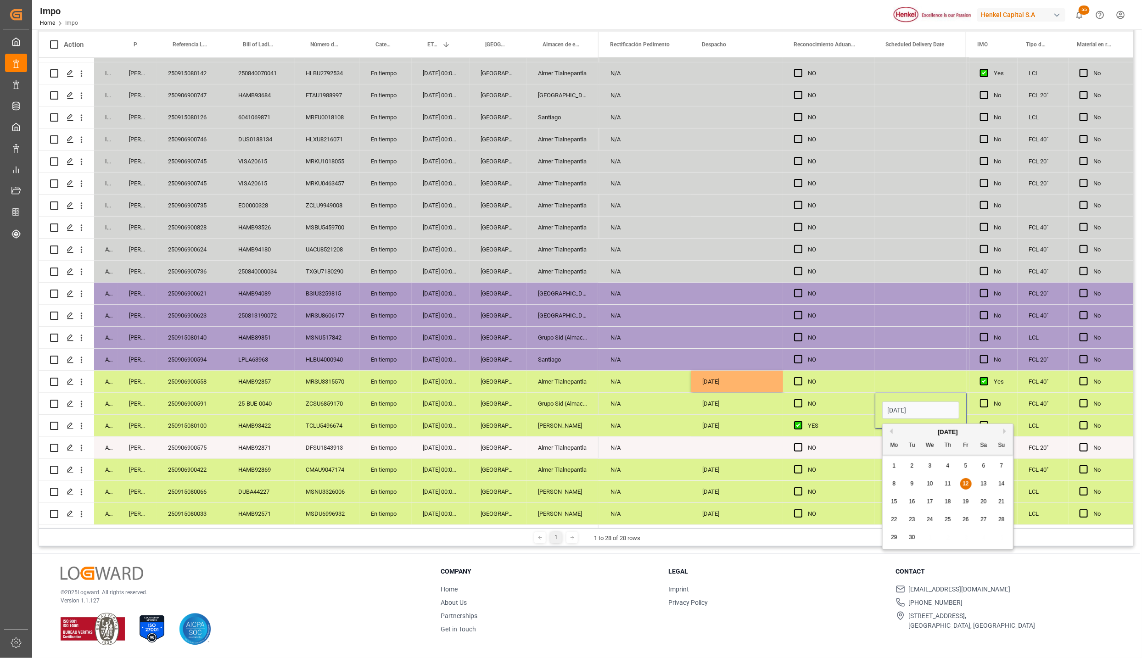
click at [910, 393] on div "[DATE]" at bounding box center [921, 411] width 92 height 36
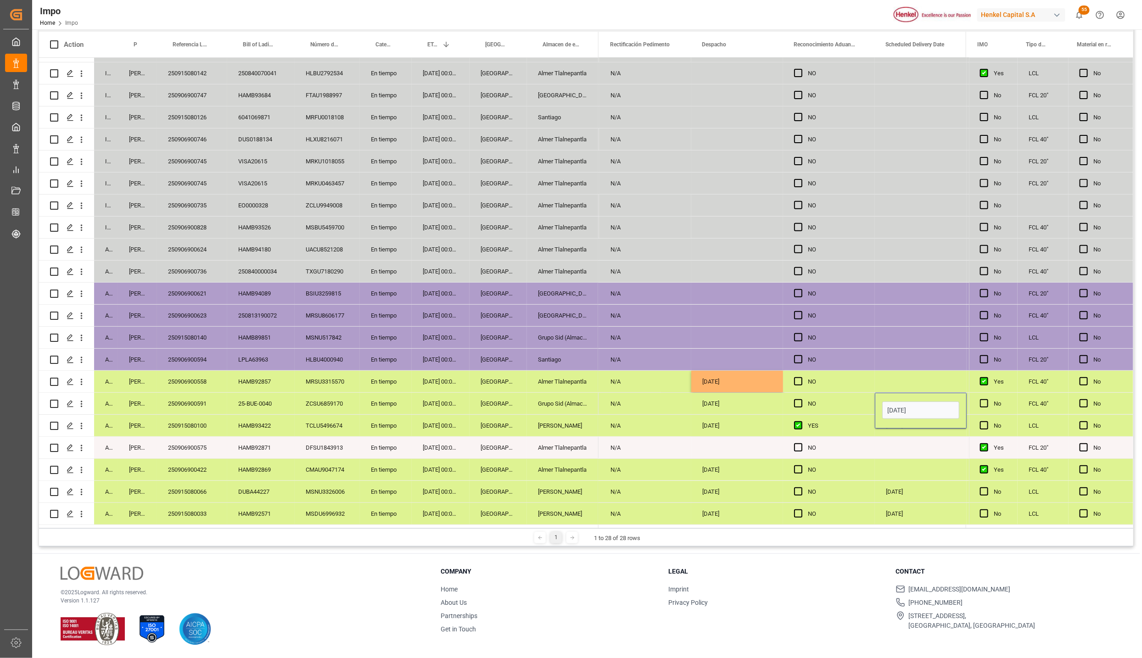
click at [864, 384] on div "NO" at bounding box center [829, 382] width 92 height 22
click at [908, 406] on div "[DATE]" at bounding box center [921, 404] width 92 height 22
click at [908, 379] on div "Press SPACE to select this row." at bounding box center [921, 382] width 92 height 22
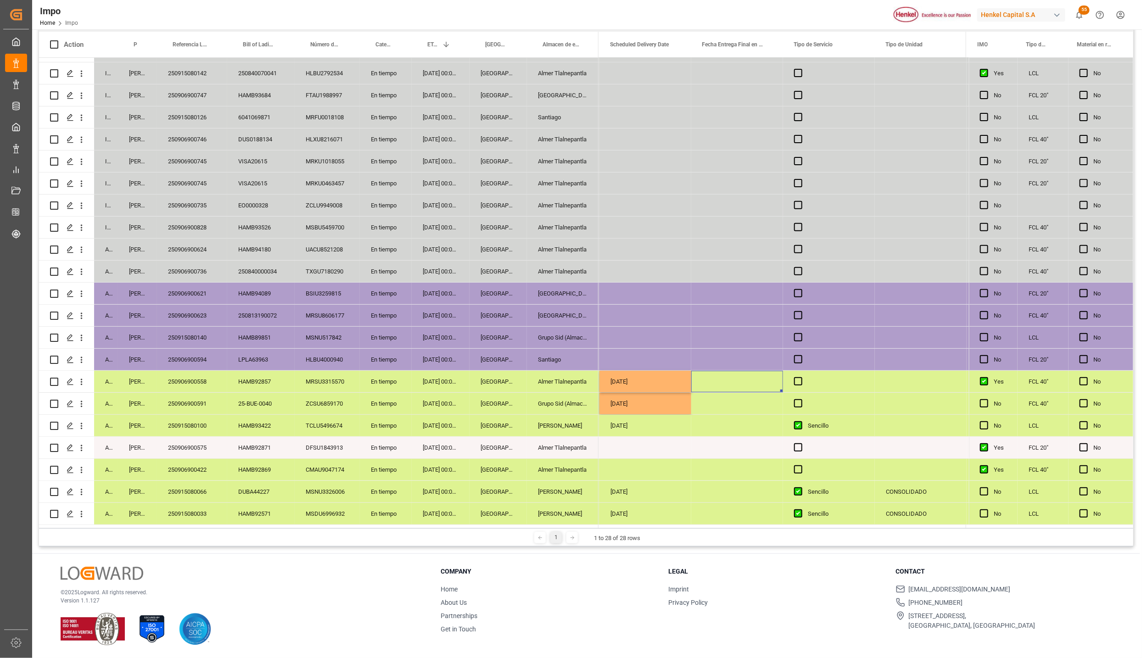
click at [797, 377] on span "Press SPACE to select this row." at bounding box center [798, 381] width 8 height 8
click at [801, 377] on input "Press SPACE to select this row." at bounding box center [801, 377] width 0 height 0
click at [797, 399] on span "Press SPACE to select this row." at bounding box center [798, 403] width 8 height 8
click at [801, 399] on input "Press SPACE to select this row." at bounding box center [801, 399] width 0 height 0
click at [860, 419] on div "Sencillo" at bounding box center [836, 426] width 56 height 21
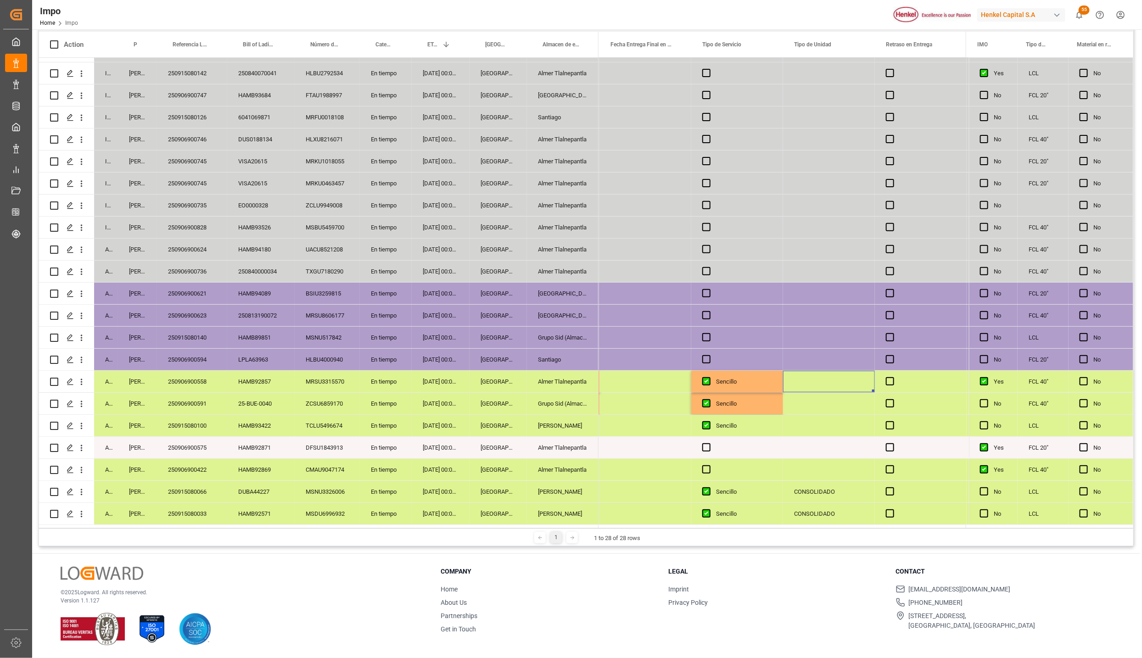
click at [814, 376] on div "Press SPACE to select this row." at bounding box center [829, 382] width 92 height 22
click at [806, 382] on input "Press SPACE to select this row." at bounding box center [829, 386] width 77 height 17
type input "CONTENEDOR"
click at [887, 378] on span "Press SPACE to select this row." at bounding box center [890, 381] width 8 height 8
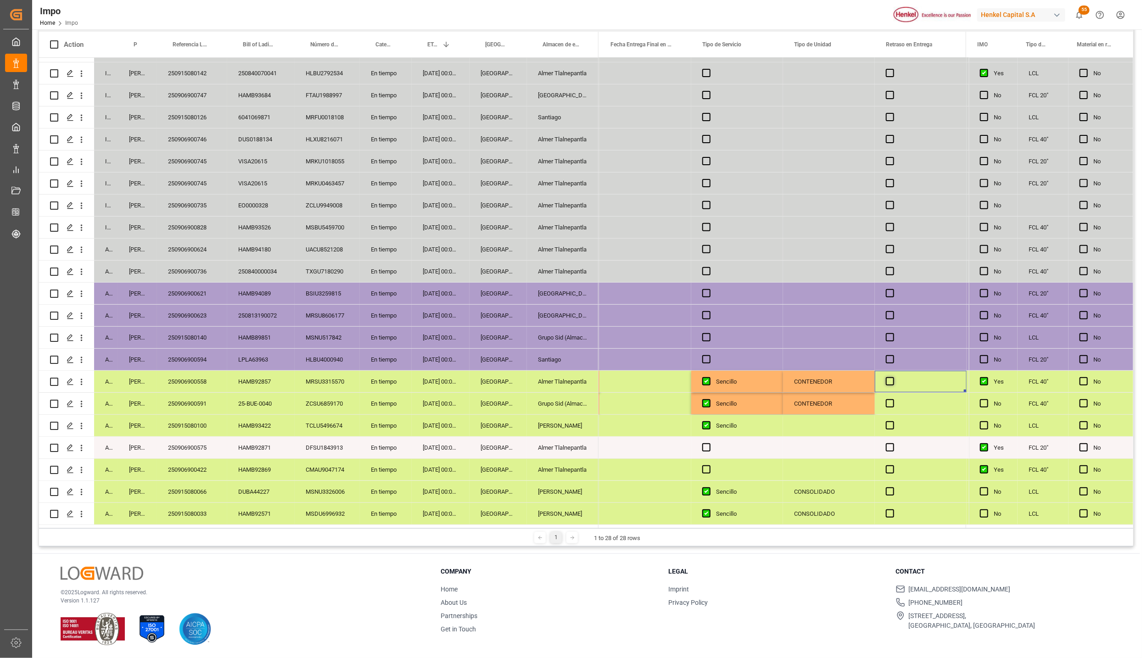
click at [893, 377] on input "Press SPACE to select this row." at bounding box center [893, 377] width 0 height 0
click at [892, 379] on span "Press SPACE to select this row." at bounding box center [890, 381] width 8 height 8
click at [893, 377] on input "Press SPACE to select this row." at bounding box center [893, 377] width 0 height 0
click at [892, 399] on span "Press SPACE to select this row." at bounding box center [890, 403] width 8 height 8
click at [893, 399] on input "Press SPACE to select this row." at bounding box center [893, 399] width 0 height 0
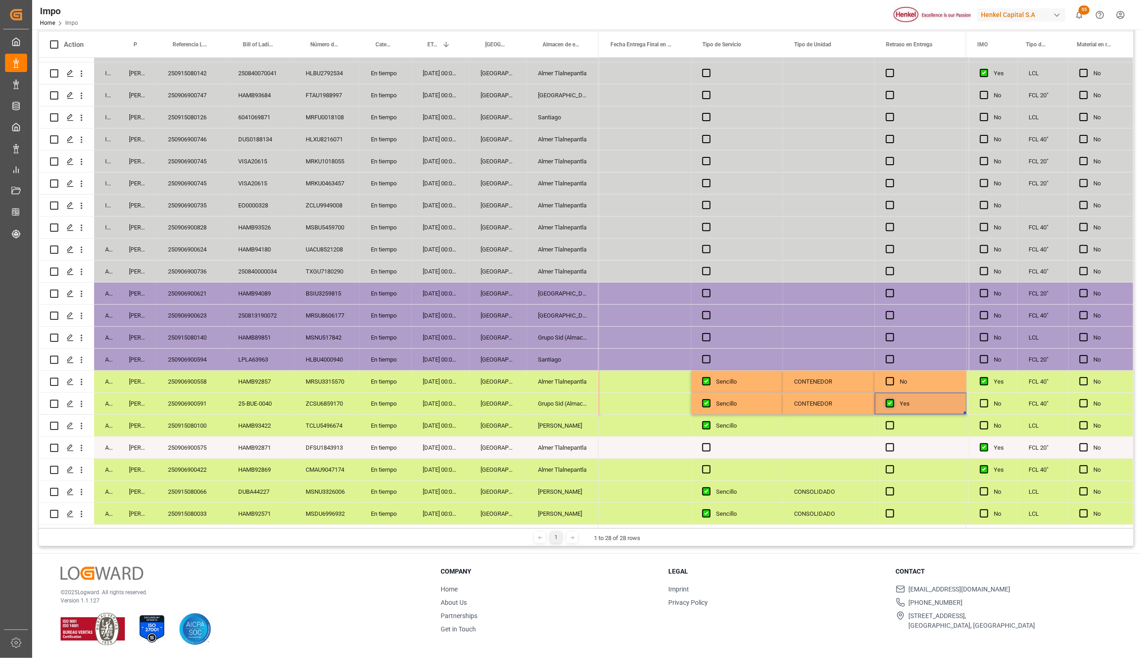
click at [892, 402] on span "Press SPACE to select this row." at bounding box center [890, 403] width 8 height 8
click at [893, 399] on input "Press SPACE to select this row." at bounding box center [893, 399] width 0 height 0
click at [861, 404] on div "CONTENEDOR" at bounding box center [829, 404] width 92 height 22
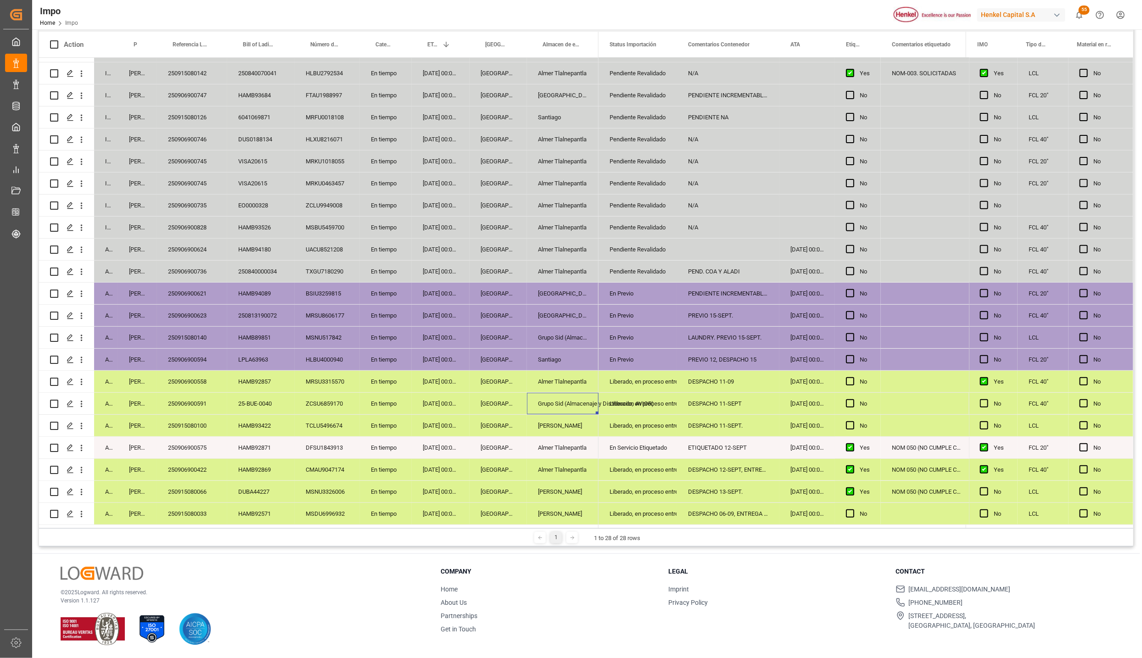
click at [647, 384] on div "Liberado, en proceso entrega" at bounding box center [638, 381] width 56 height 21
click at [660, 386] on polyline "open menu" at bounding box center [660, 387] width 6 height 3
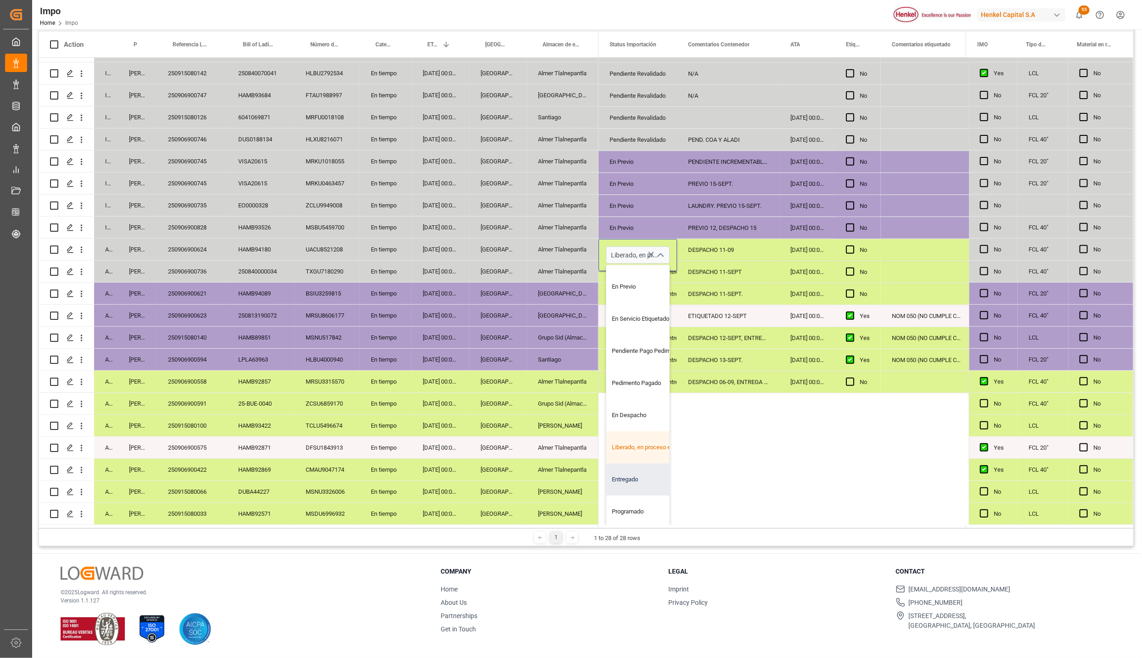
click at [634, 469] on div "Entregado" at bounding box center [649, 480] width 86 height 32
type input "Entregado"
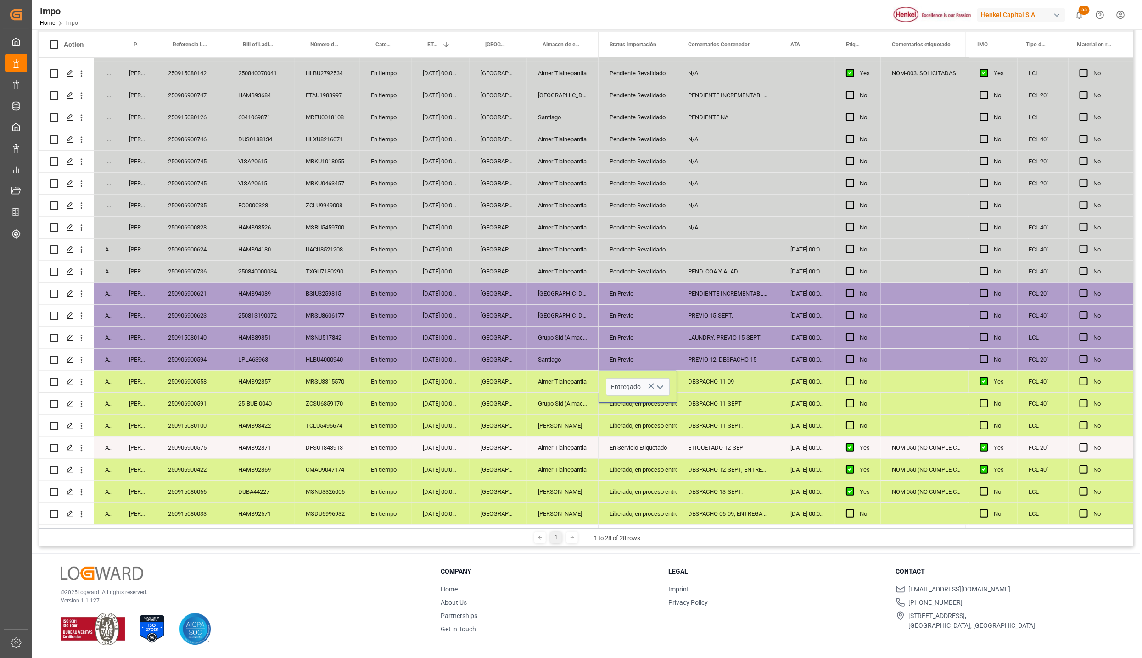
click at [712, 481] on div "DESPACHO 13-SEPT." at bounding box center [728, 492] width 102 height 22
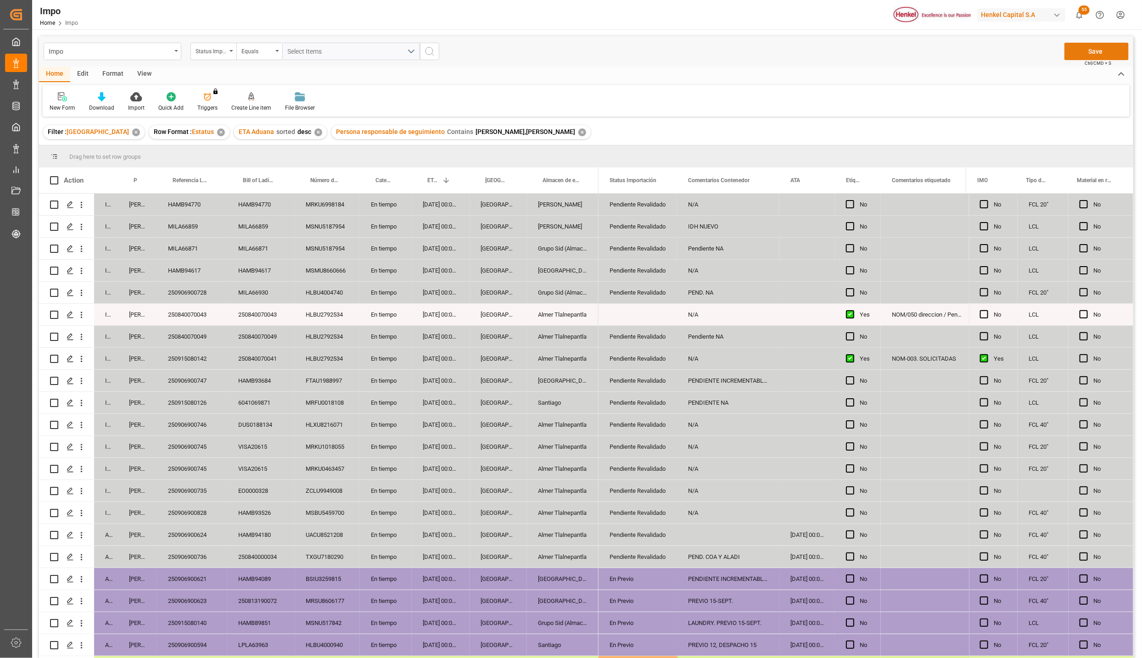
click at [1076, 54] on button "Save" at bounding box center [1097, 51] width 64 height 17
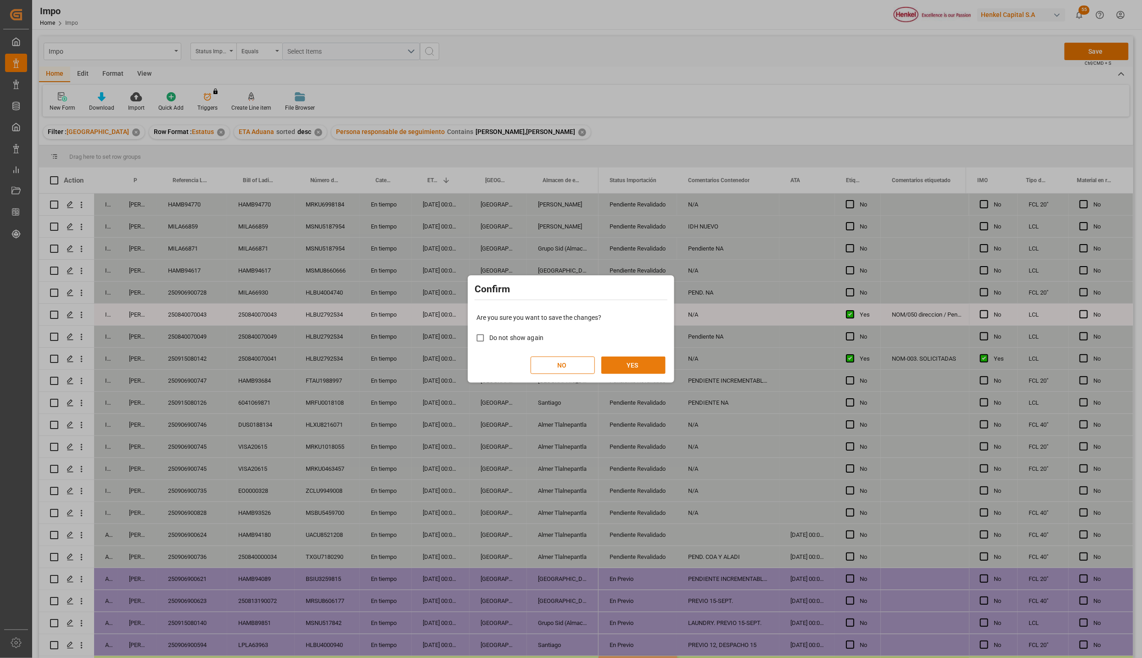
click at [654, 365] on button "YES" at bounding box center [633, 365] width 64 height 17
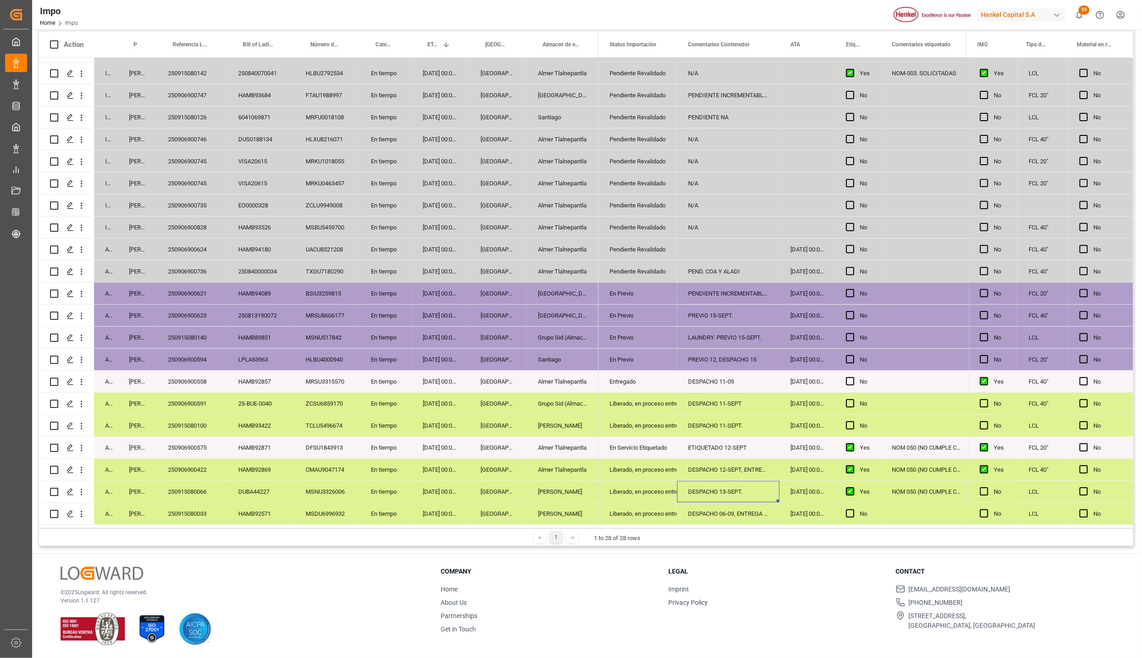
click at [381, 415] on div "En tiempo" at bounding box center [386, 426] width 52 height 22
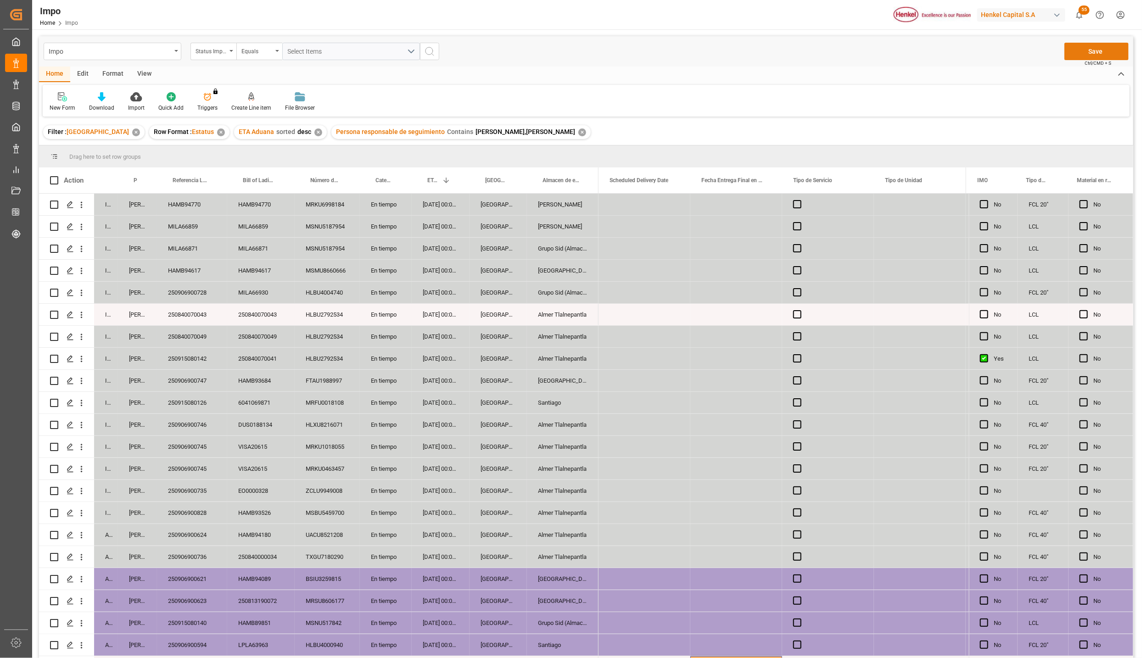
click at [1095, 51] on button "Save" at bounding box center [1097, 51] width 64 height 17
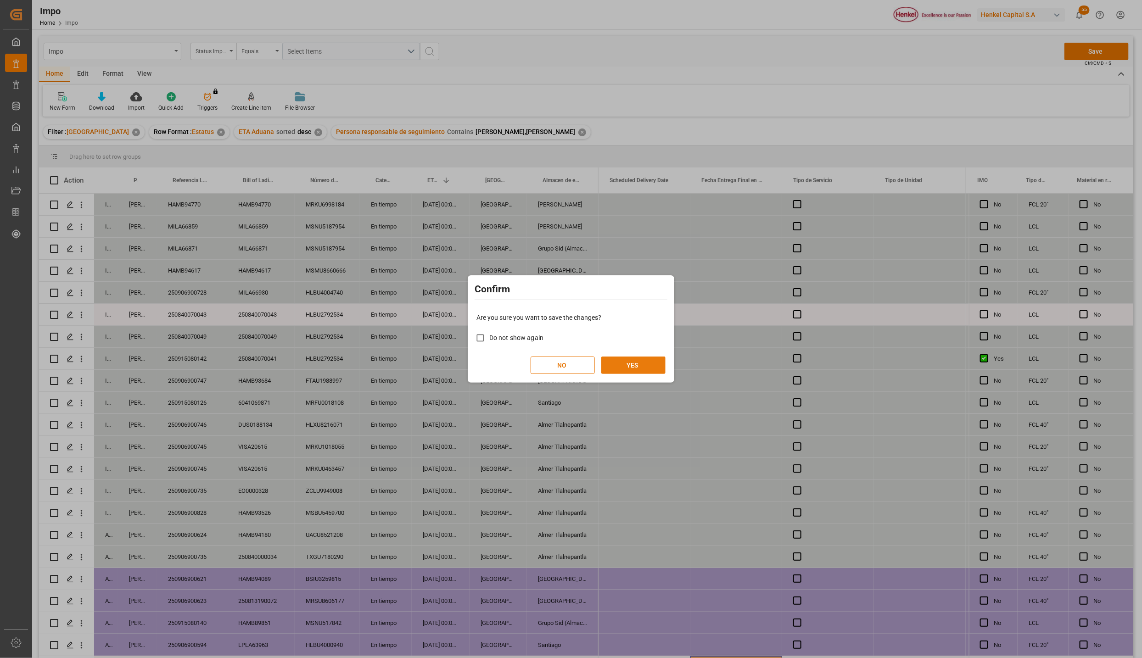
click at [651, 365] on button "YES" at bounding box center [633, 365] width 64 height 17
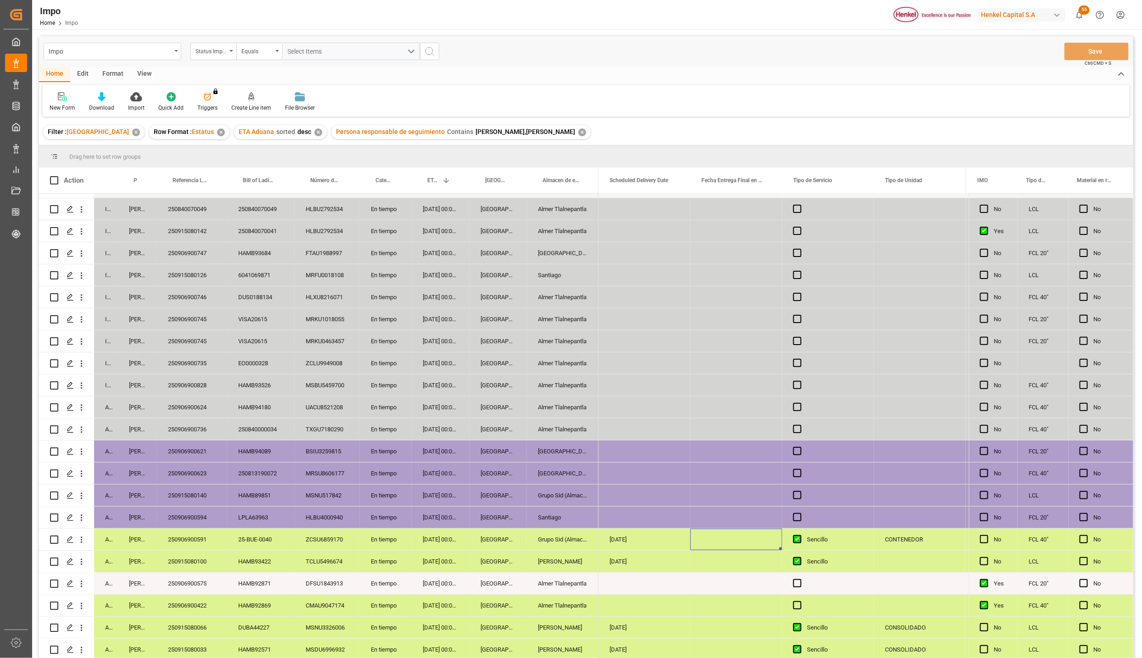
click at [543, 585] on div "Almer Tlalnepantla" at bounding box center [563, 584] width 72 height 22
click at [488, 633] on div "[GEOGRAPHIC_DATA]" at bounding box center [498, 628] width 57 height 22
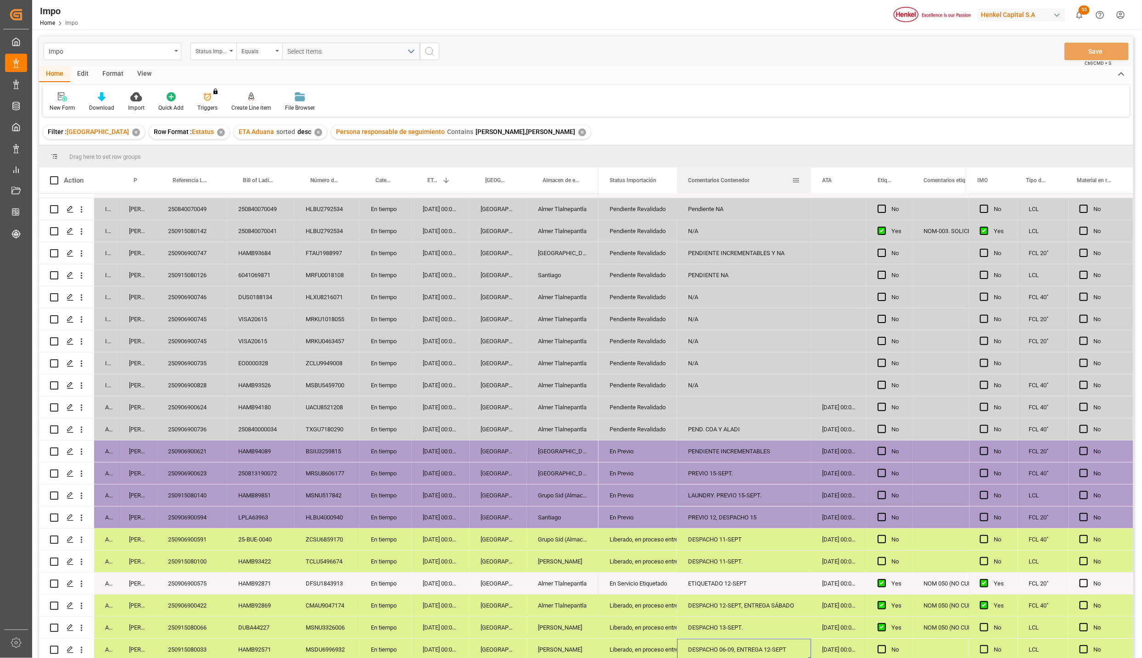
drag, startPoint x: 777, startPoint y: 174, endPoint x: 809, endPoint y: 180, distance: 32.2
click at [809, 180] on div at bounding box center [811, 181] width 4 height 26
click at [165, 647] on div "250915080033" at bounding box center [192, 650] width 70 height 22
click at [630, 640] on div "Liberado, en proceso entrega" at bounding box center [638, 650] width 56 height 21
click at [663, 644] on polyline "open menu" at bounding box center [660, 645] width 6 height 3
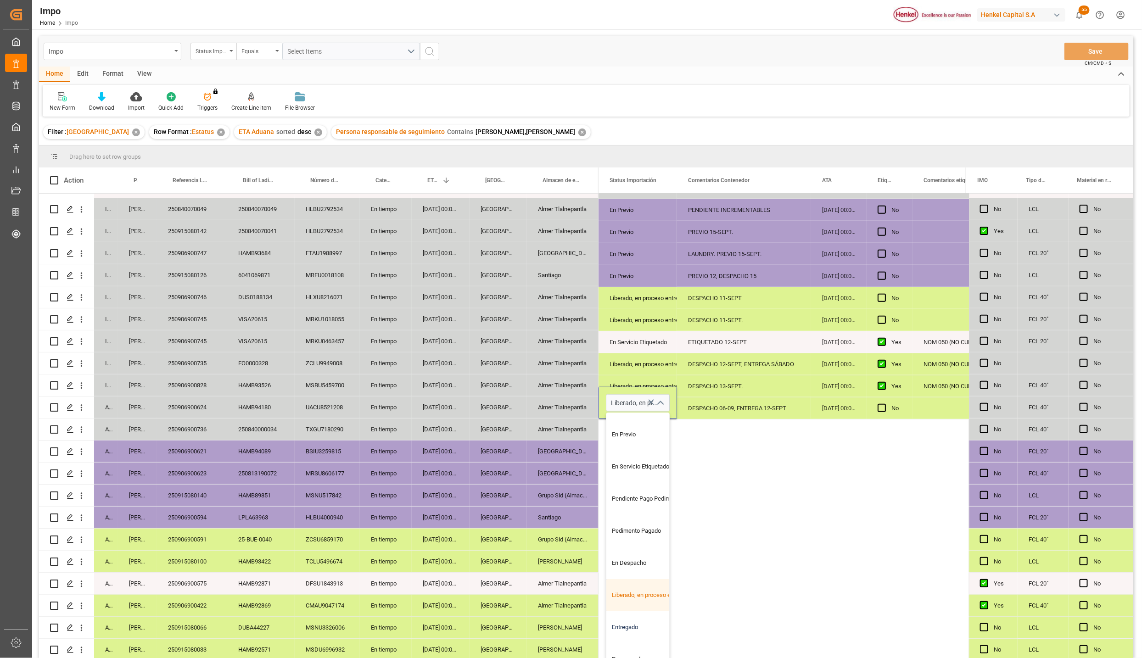
scroll to position [255, 0]
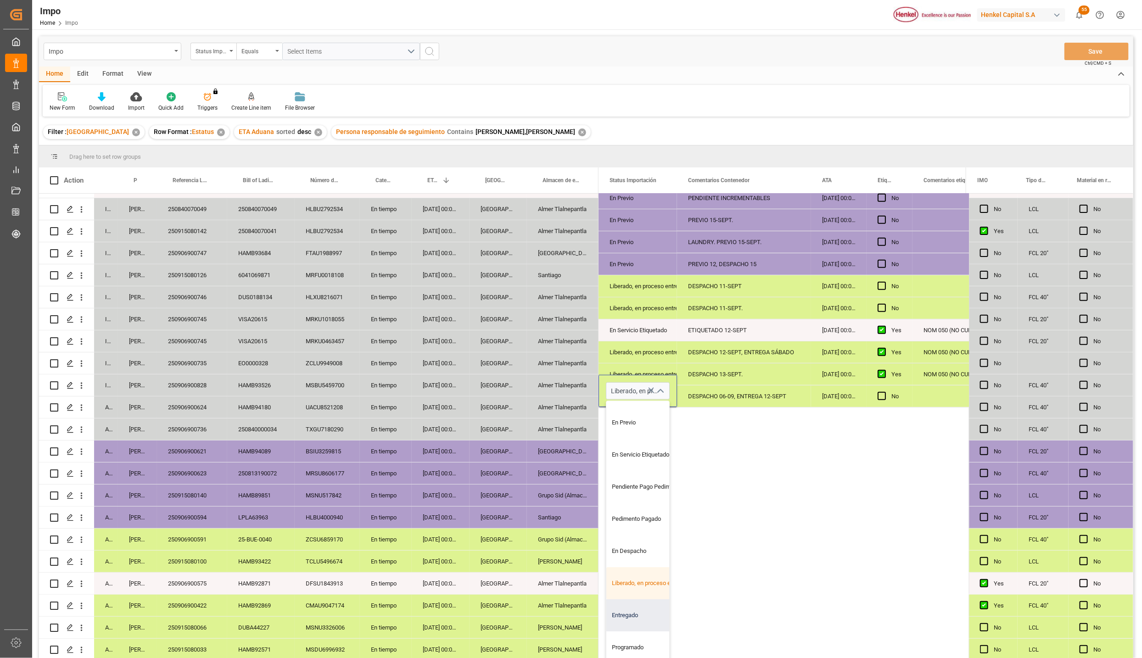
click at [633, 607] on div "Entregado" at bounding box center [649, 616] width 86 height 32
type input "Entregado"
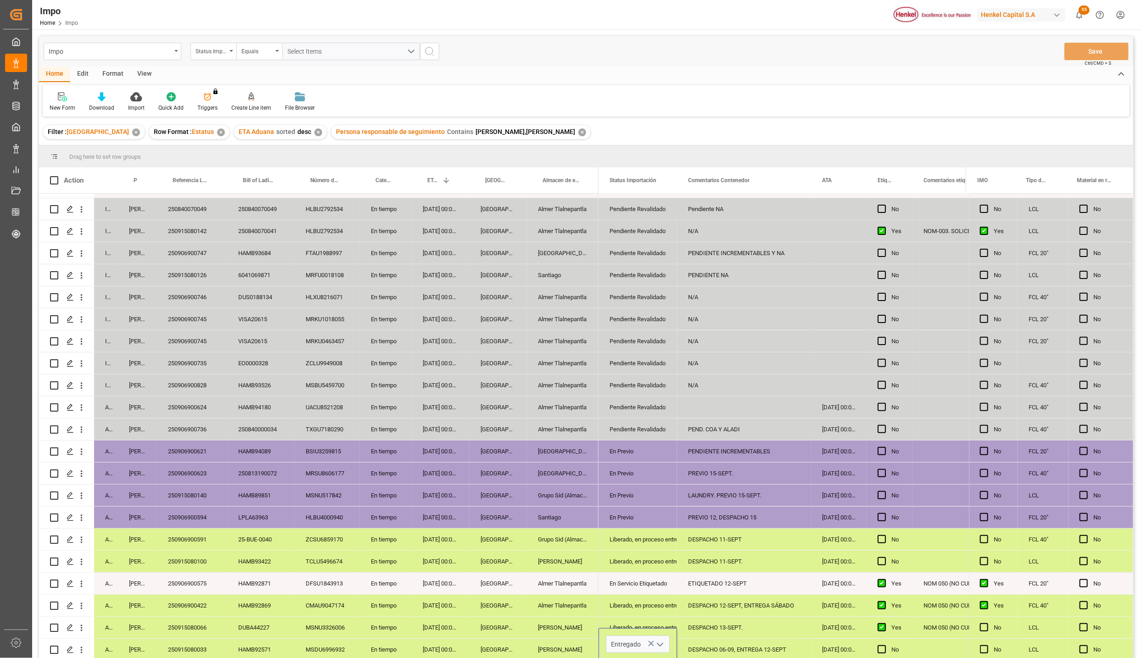
scroll to position [0, 0]
click at [569, 651] on div "[PERSON_NAME]" at bounding box center [563, 650] width 72 height 22
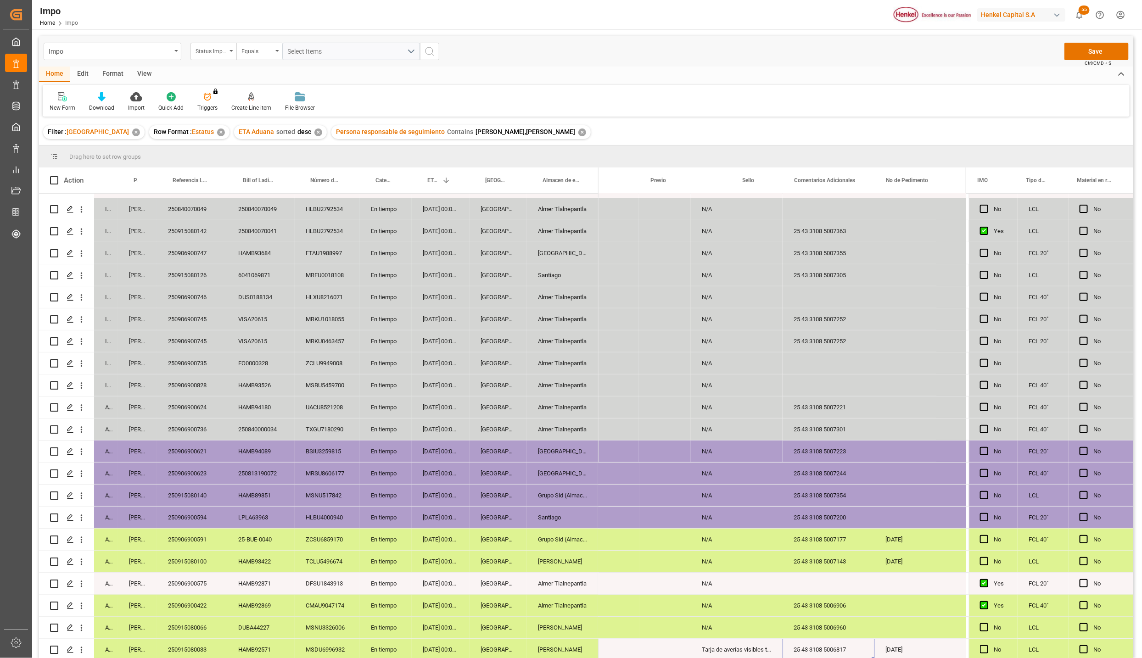
scroll to position [0, 2062]
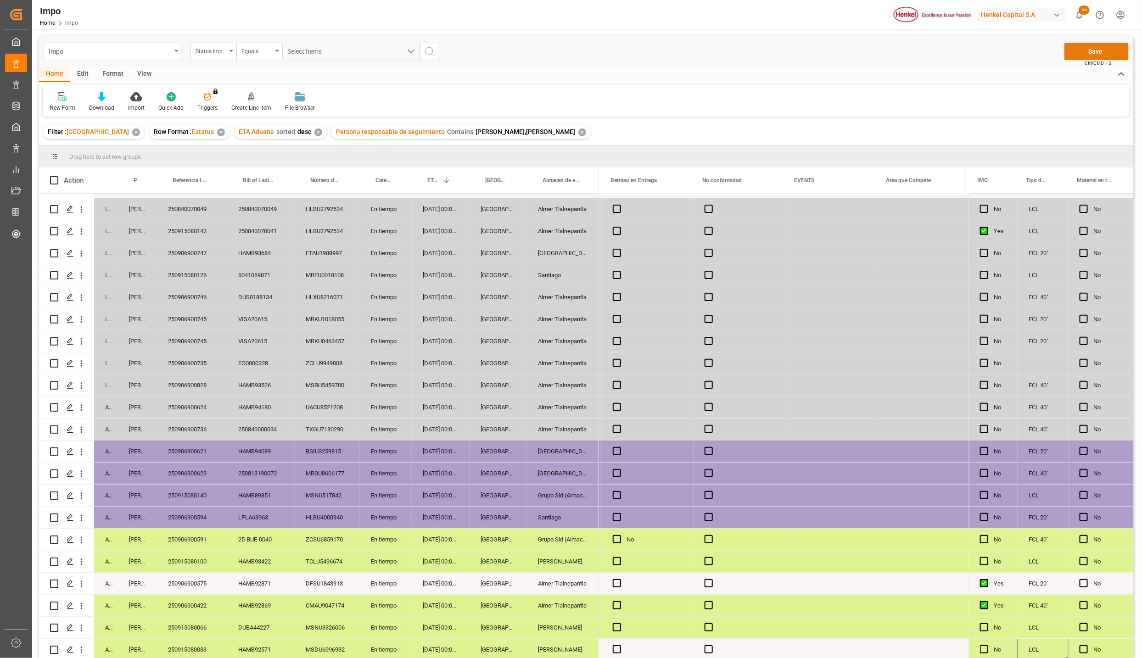
click at [1092, 55] on button "Save" at bounding box center [1097, 51] width 64 height 17
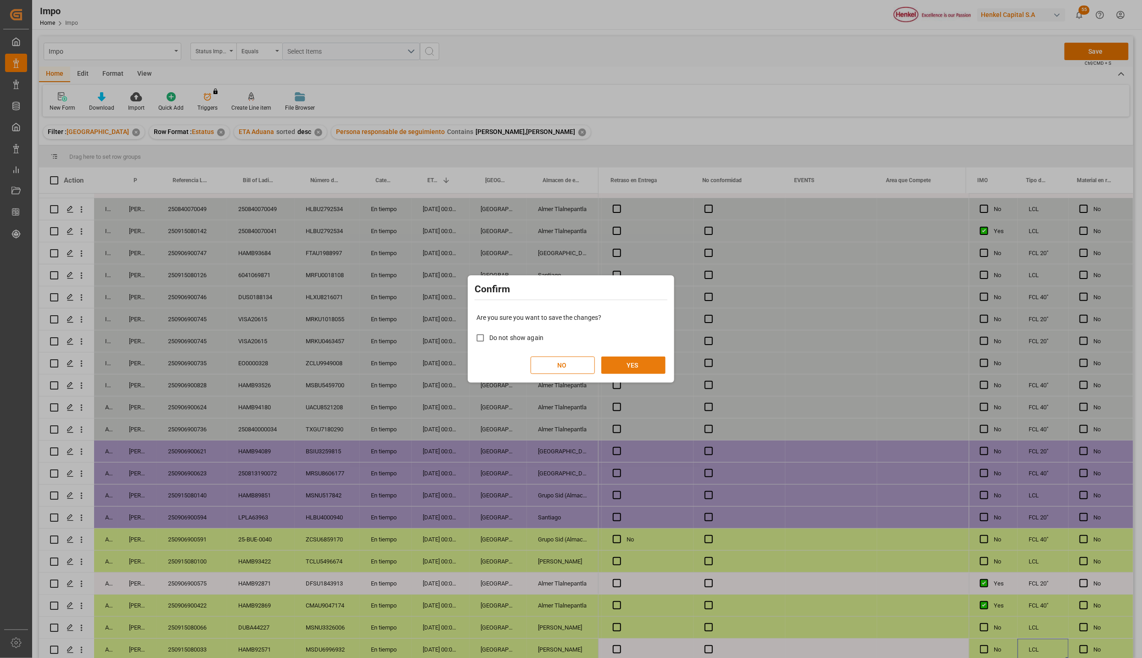
click at [633, 360] on button "YES" at bounding box center [633, 365] width 64 height 17
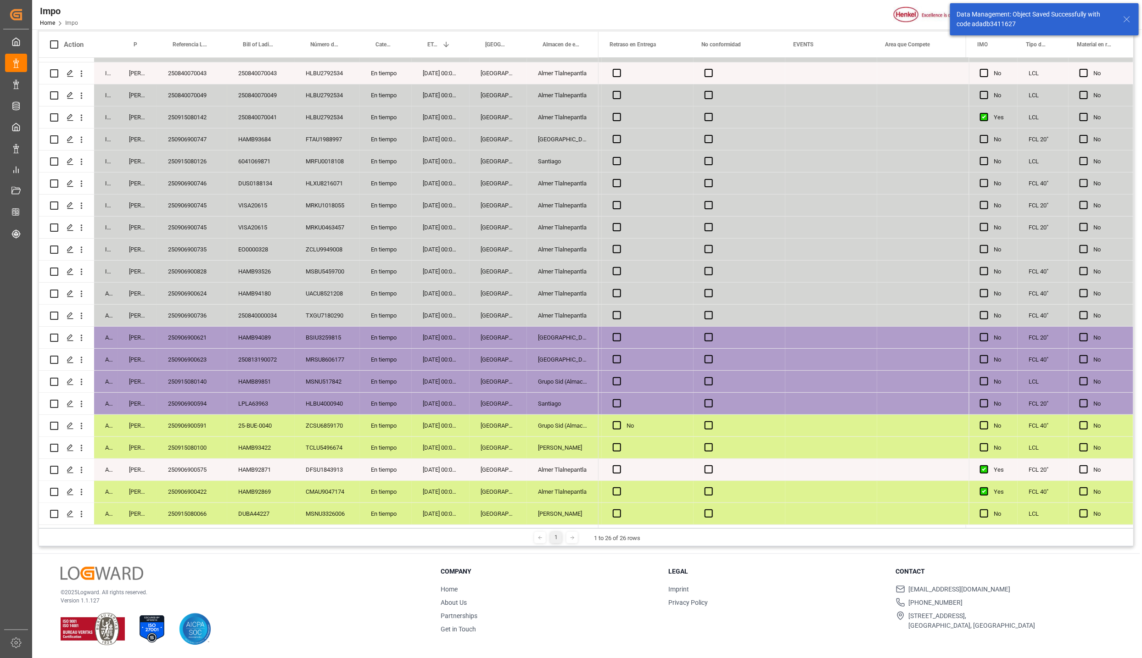
click at [576, 519] on div "Almer Apodaca" at bounding box center [563, 514] width 72 height 22
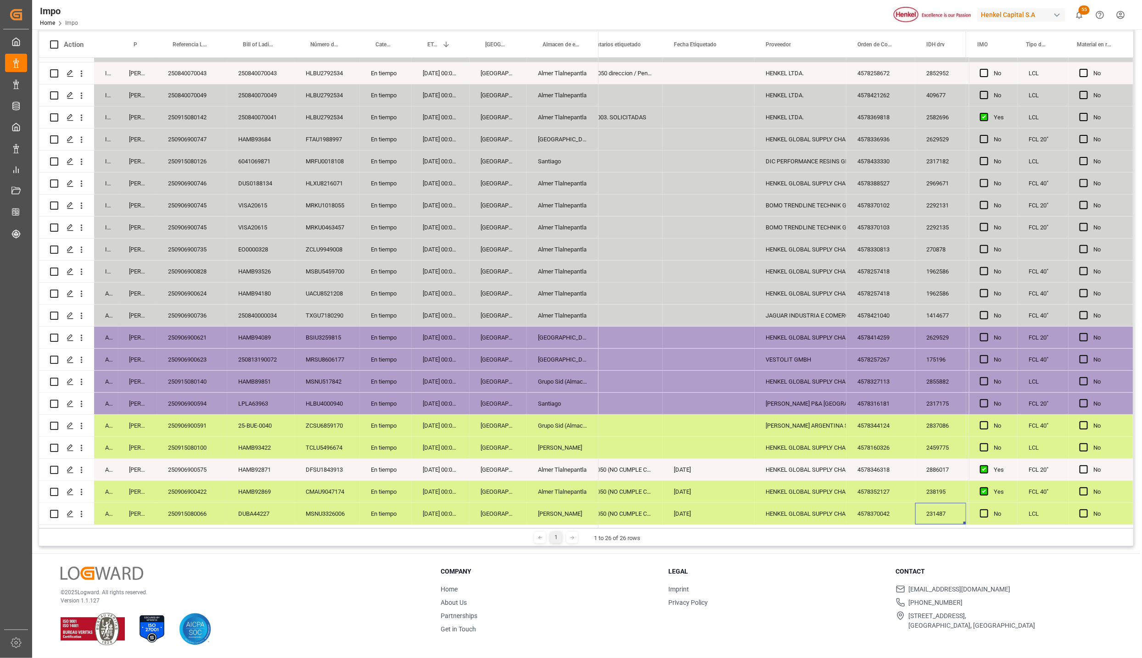
click at [578, 507] on div "Almer Apodaca" at bounding box center [563, 514] width 72 height 22
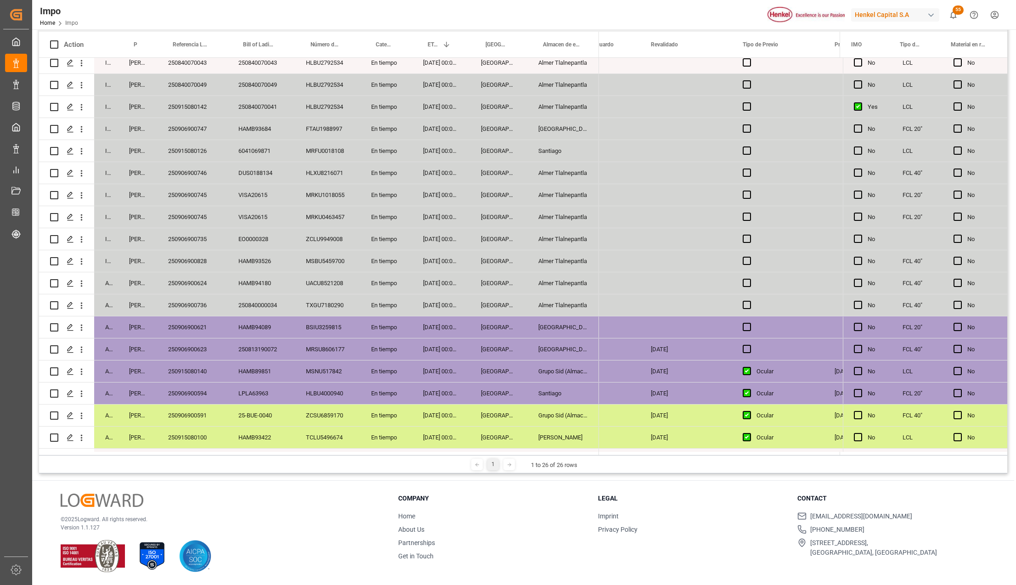
scroll to position [182, 0]
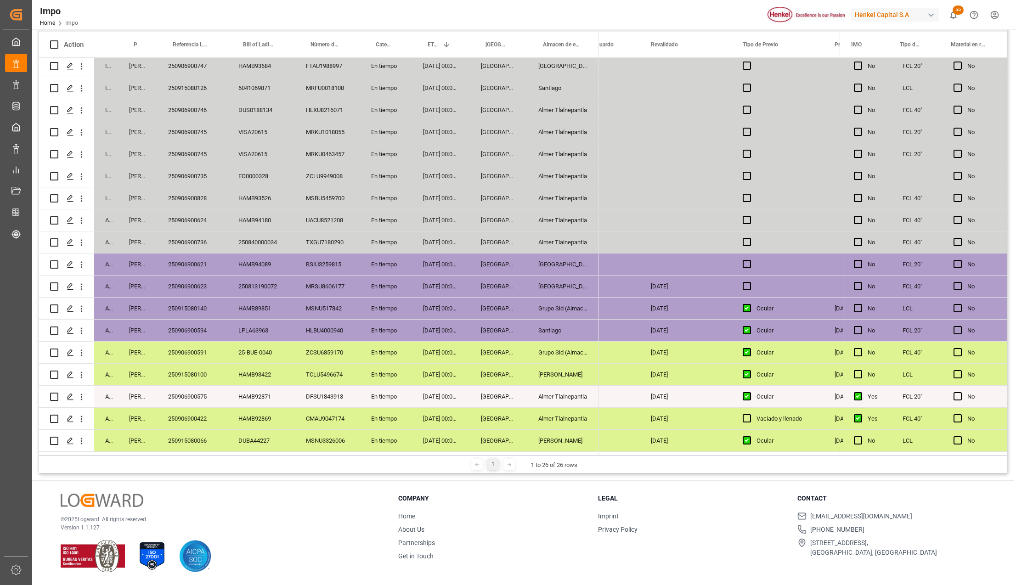
click at [586, 399] on div "Almer Tlalnepantla" at bounding box center [563, 397] width 72 height 22
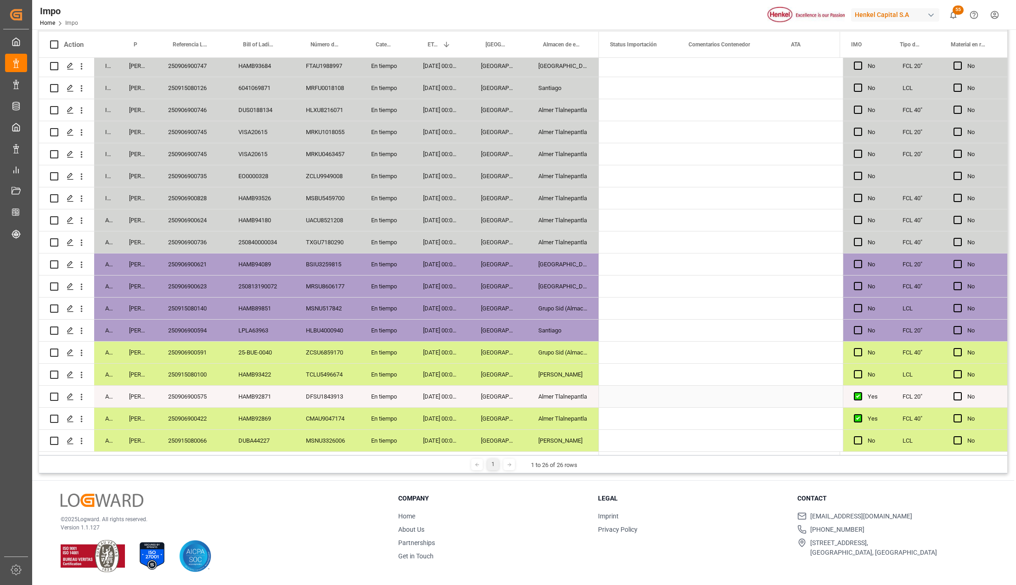
scroll to position [0, 0]
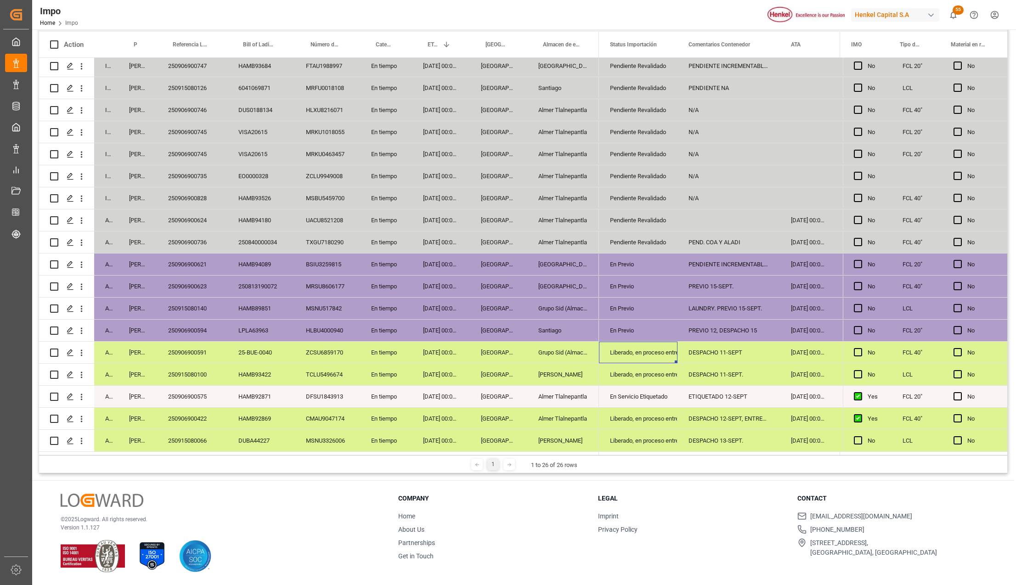
click at [193, 349] on div "250906900591" at bounding box center [192, 353] width 70 height 22
click at [616, 351] on div "Liberado, en proceso entrega" at bounding box center [638, 352] width 56 height 21
click at [660, 353] on icon "open menu" at bounding box center [660, 358] width 11 height 11
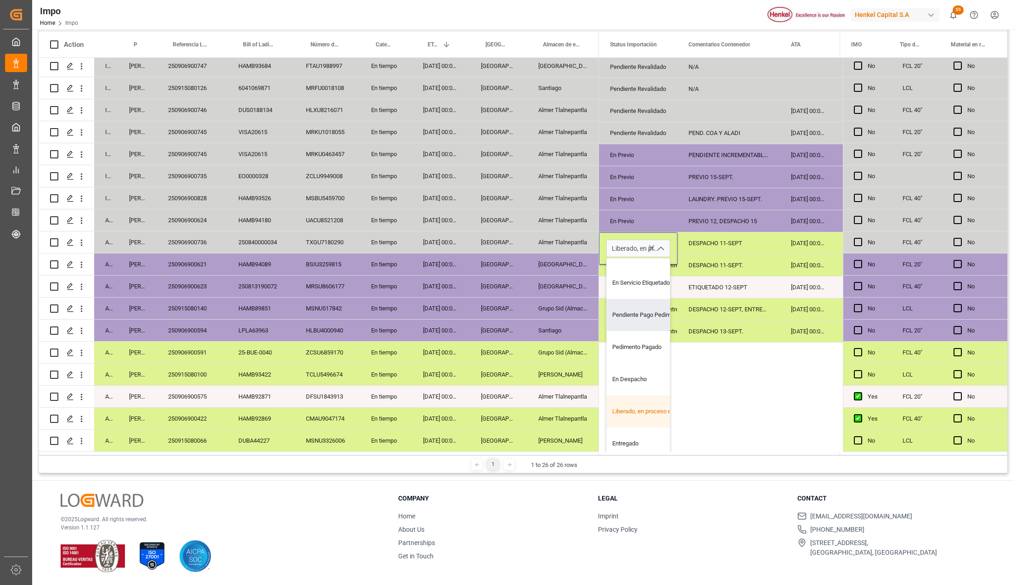
scroll to position [122, 0]
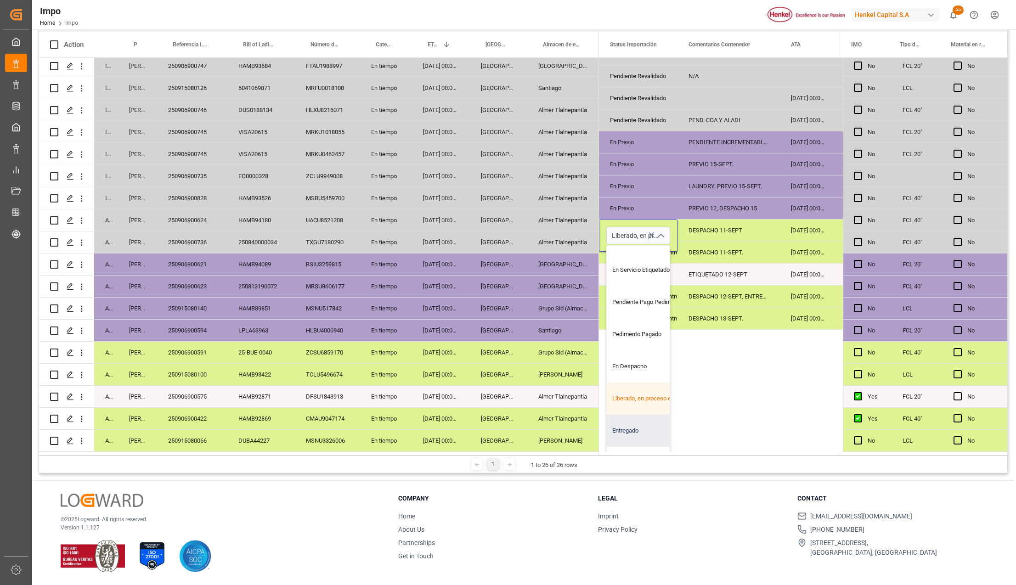
click at [633, 417] on div "Entregado" at bounding box center [649, 431] width 86 height 32
type input "Entregado"
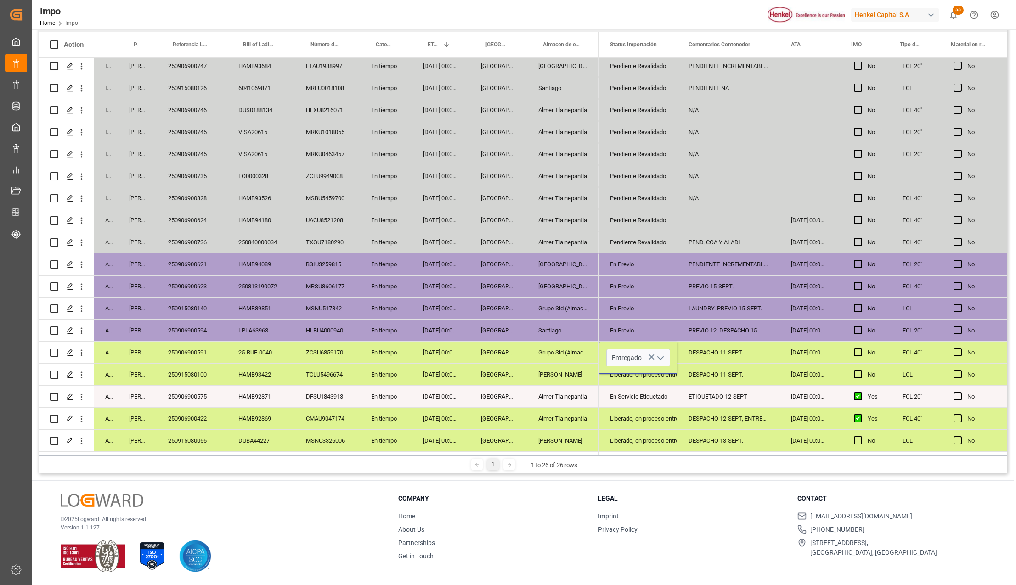
click at [642, 413] on div "Liberado, en proceso entrega" at bounding box center [638, 418] width 56 height 21
click at [704, 353] on div "DESPACHO 11-SEPT" at bounding box center [728, 353] width 102 height 22
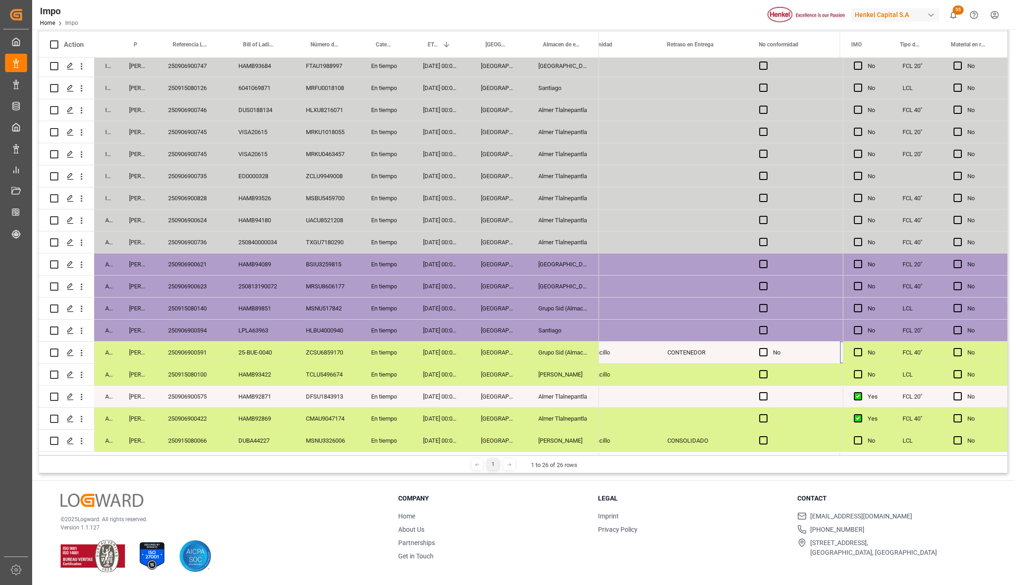
scroll to position [0, 2983]
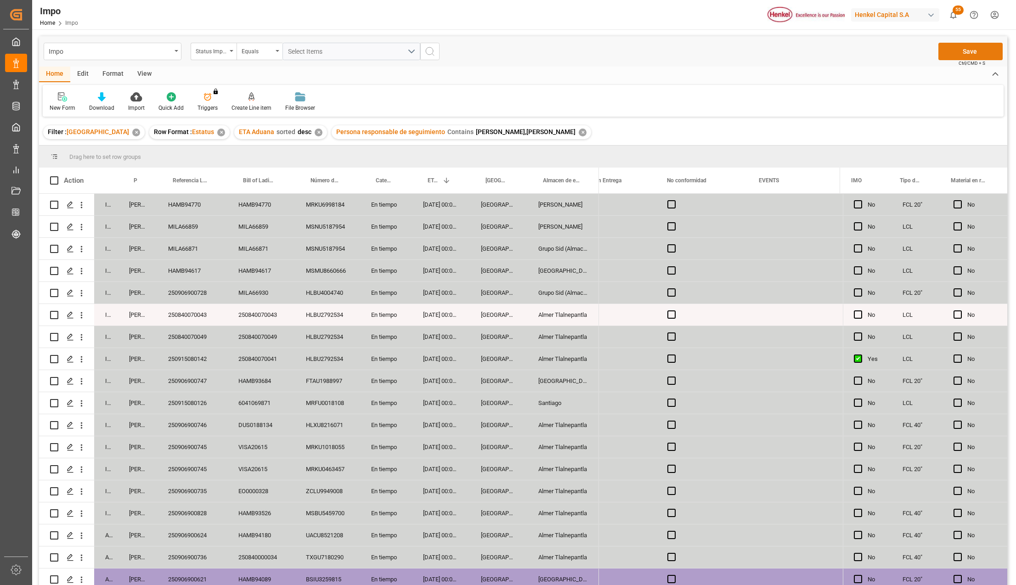
click at [967, 51] on button "Save" at bounding box center [970, 51] width 64 height 17
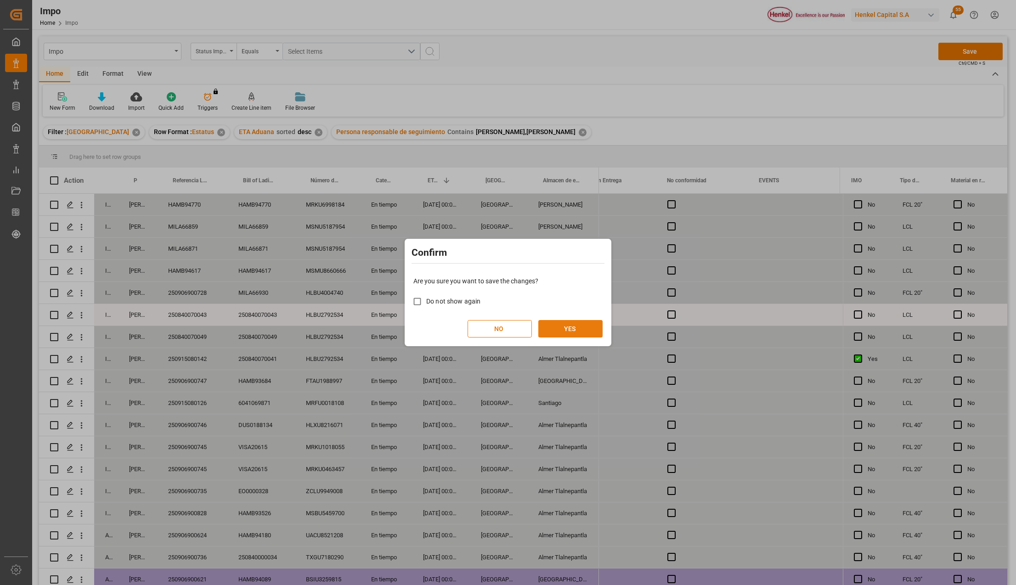
click at [568, 326] on button "YES" at bounding box center [570, 328] width 64 height 17
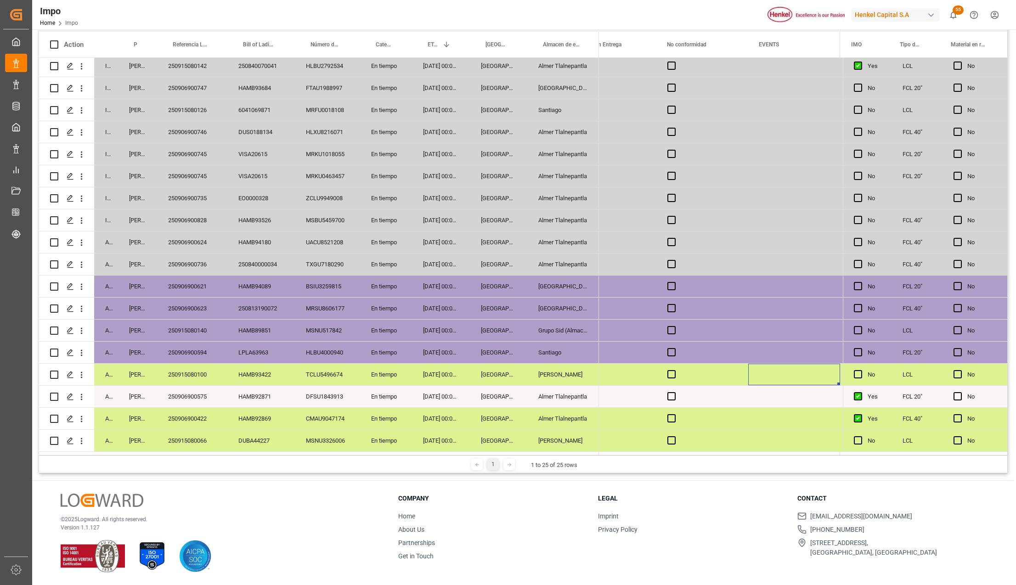
click at [438, 371] on div "02-09-2025 00:00:00" at bounding box center [441, 375] width 58 height 22
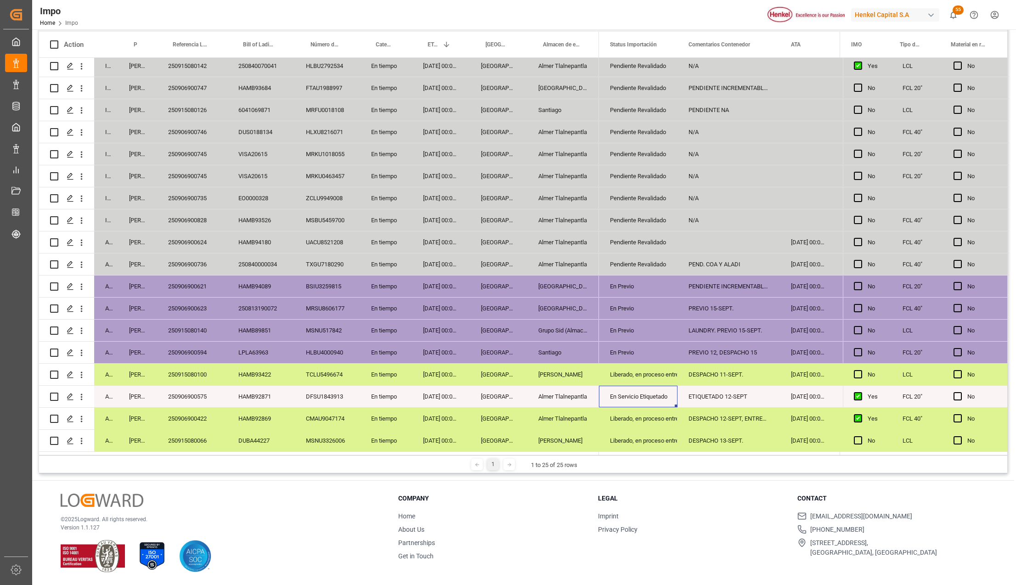
click at [654, 423] on div "Liberado, en proceso entrega" at bounding box center [638, 418] width 56 height 21
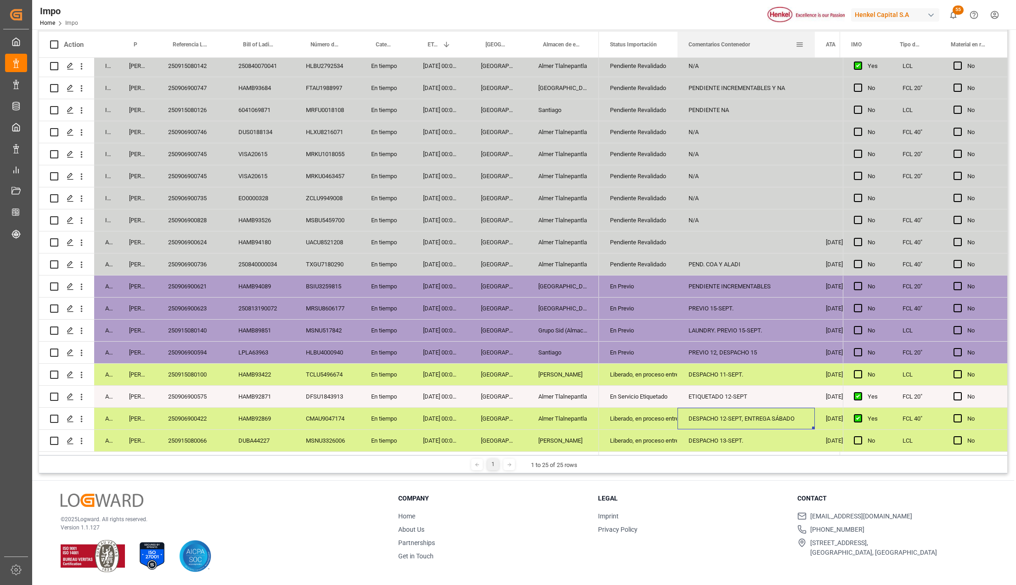
drag, startPoint x: 777, startPoint y: 37, endPoint x: 812, endPoint y: 45, distance: 35.8
click at [813, 45] on div at bounding box center [815, 45] width 4 height 26
click at [205, 416] on div "250906900422" at bounding box center [192, 419] width 70 height 22
click at [617, 419] on div "Liberado, en proceso entrega" at bounding box center [638, 418] width 56 height 21
click at [691, 439] on div "DESPACHO 13-SEPT." at bounding box center [745, 441] width 137 height 22
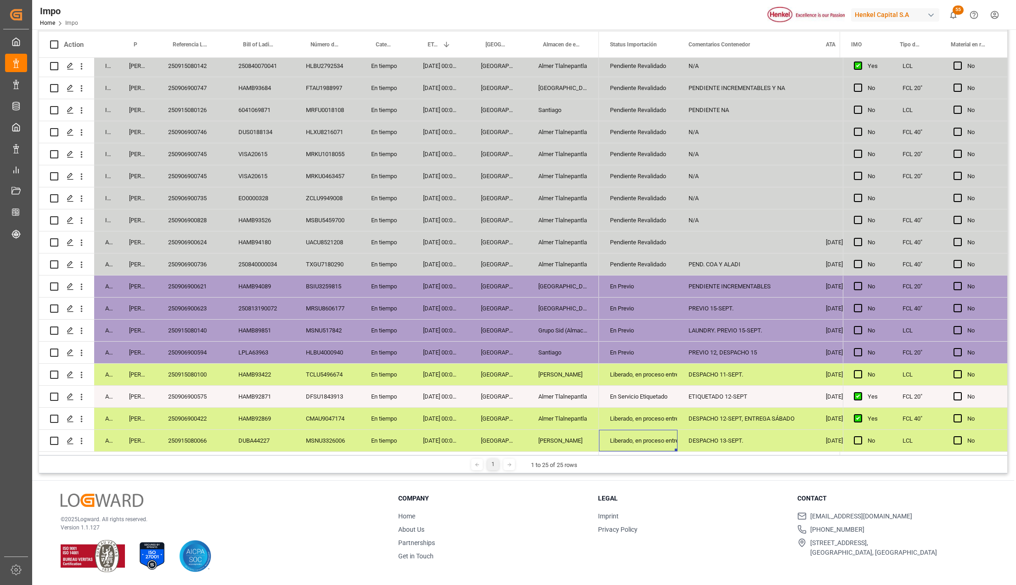
click at [179, 439] on div "250915080066" at bounding box center [192, 441] width 70 height 22
click at [510, 364] on div "Veracruz" at bounding box center [498, 375] width 57 height 22
click at [189, 376] on div "250915080100" at bounding box center [192, 375] width 70 height 22
click at [570, 373] on div "Almer Apodaca" at bounding box center [563, 375] width 72 height 22
click at [643, 373] on div "Liberado, en proceso entrega" at bounding box center [638, 374] width 56 height 21
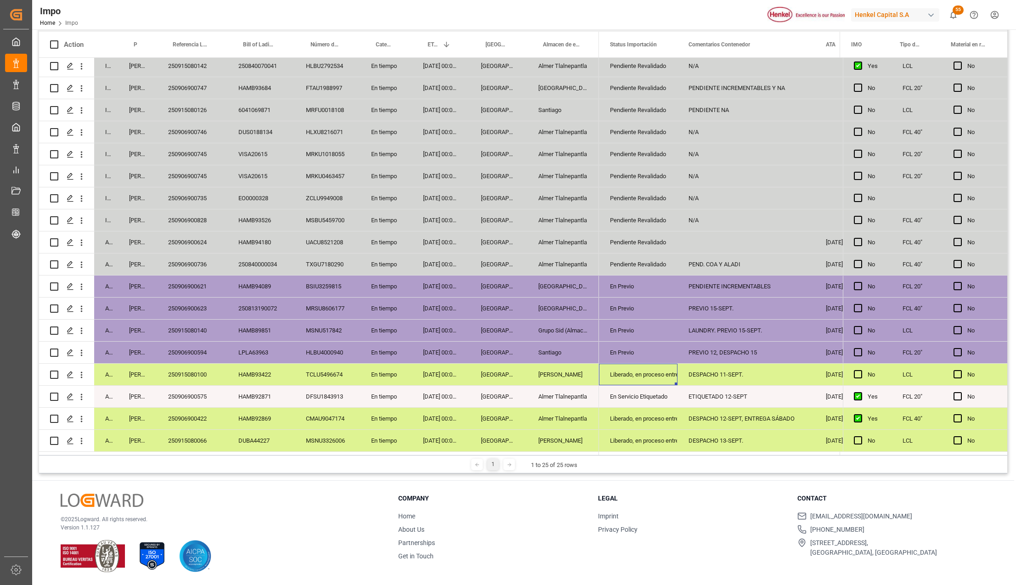
click at [708, 373] on div "DESPACHO 11-SEPT." at bounding box center [745, 375] width 137 height 22
click at [714, 395] on div "ETIQUETADO 12-SEPT" at bounding box center [745, 397] width 137 height 22
click at [719, 430] on div "DESPACHO 13-SEPT." at bounding box center [745, 441] width 137 height 22
click at [724, 421] on div "DESPACHO 12-SEPT, ENTREGA SÁBADO" at bounding box center [745, 419] width 137 height 22
click at [202, 408] on div "250906900422" at bounding box center [192, 419] width 70 height 22
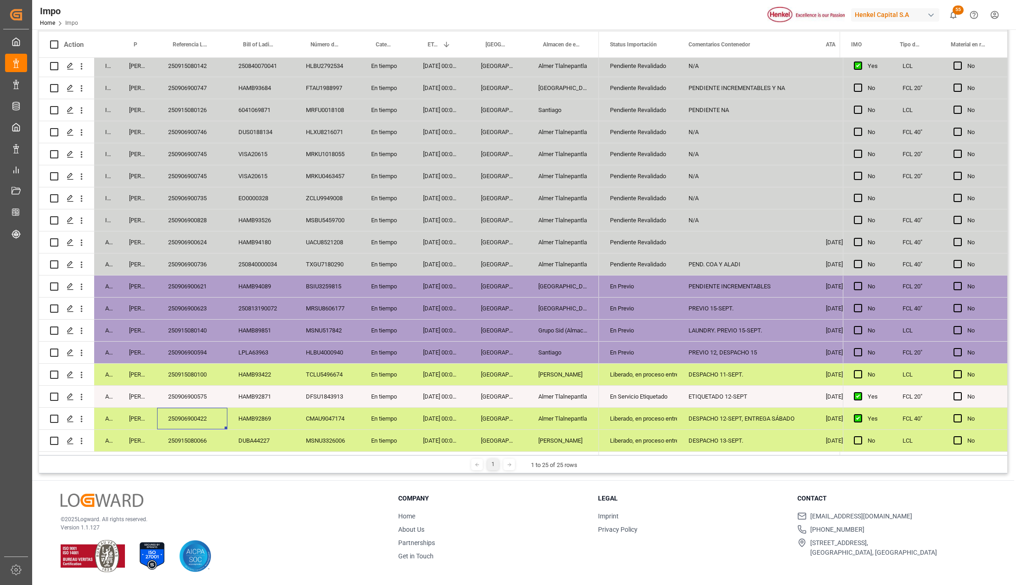
click at [698, 374] on div "DESPACHO 11-SEPT." at bounding box center [745, 375] width 137 height 22
click at [513, 410] on div "Veracruz" at bounding box center [498, 419] width 57 height 22
click at [641, 373] on div "Liberado, en proceso entrega" at bounding box center [638, 374] width 56 height 21
drag, startPoint x: 196, startPoint y: 376, endPoint x: 182, endPoint y: 425, distance: 50.9
click at [196, 375] on div "250915080100" at bounding box center [192, 375] width 70 height 22
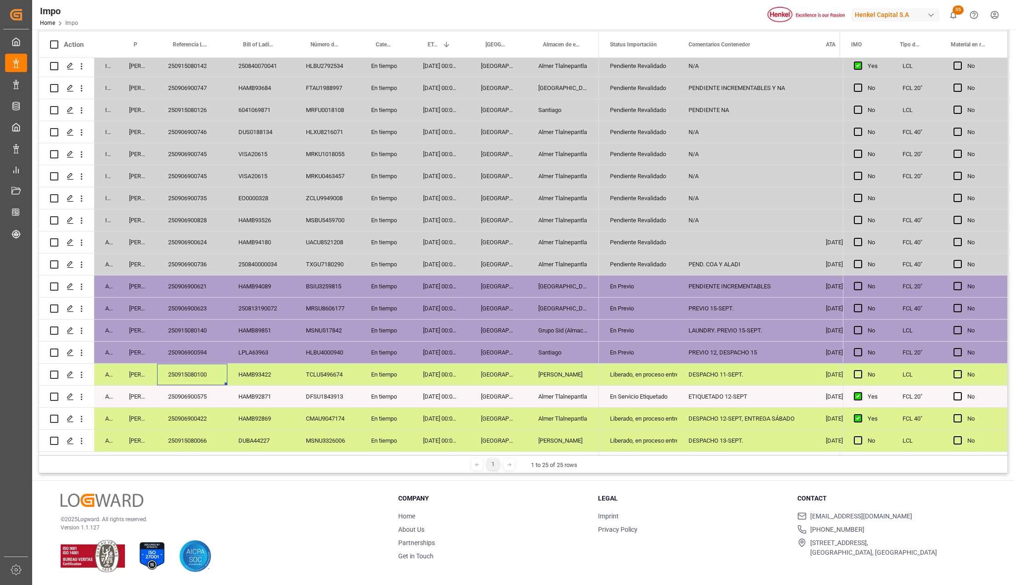
click at [638, 378] on div "Liberado, en proceso entrega" at bounding box center [638, 374] width 56 height 21
click at [644, 392] on div "En Servicio Etiquetado" at bounding box center [638, 396] width 56 height 21
click at [635, 414] on div "Liberado, en proceso entrega" at bounding box center [638, 418] width 56 height 21
click at [187, 433] on div "250915080066" at bounding box center [192, 441] width 70 height 22
click at [200, 436] on div "250915080066" at bounding box center [192, 441] width 70 height 22
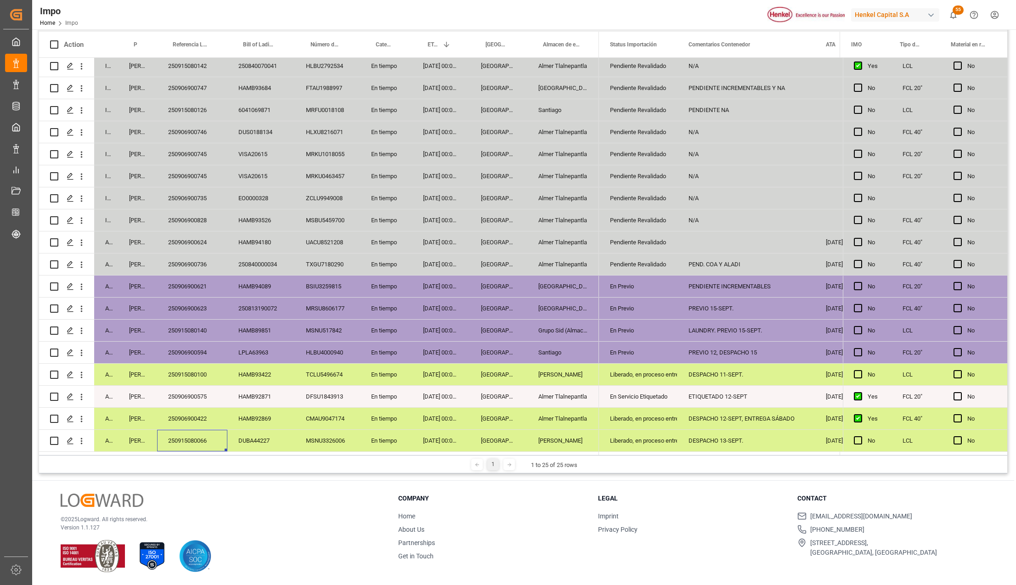
click at [580, 438] on div "Almer Apodaca" at bounding box center [563, 441] width 72 height 22
click at [575, 369] on div "Almer Apodaca" at bounding box center [563, 375] width 72 height 22
click at [197, 373] on div "250915080100" at bounding box center [192, 375] width 70 height 22
click at [699, 376] on div "DESPACHO 11-SEPT." at bounding box center [745, 375] width 137 height 22
click at [715, 440] on div "DESPACHO 13-SEPT." at bounding box center [745, 441] width 137 height 22
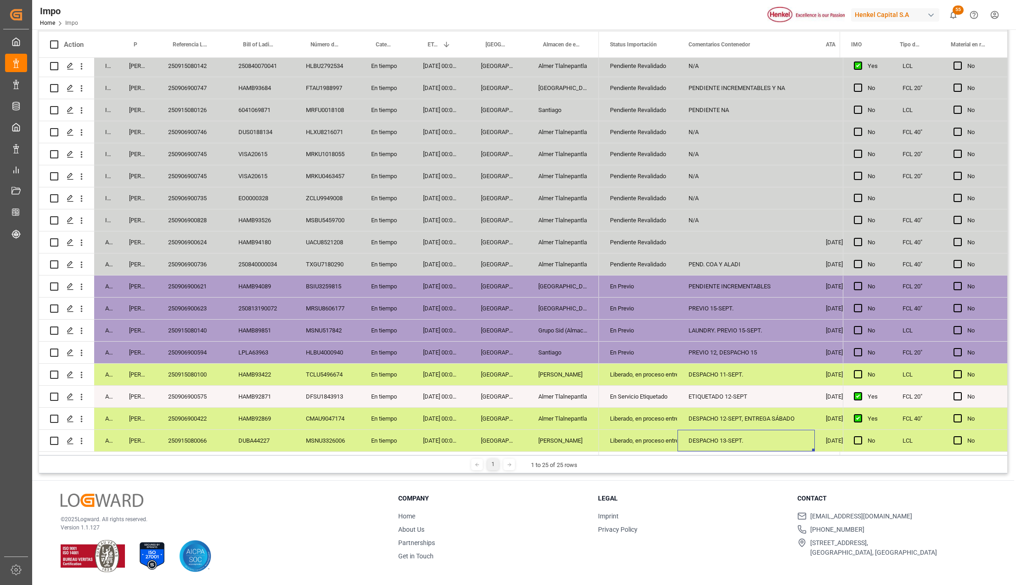
click at [716, 430] on div "DESPACHO 13-SEPT." at bounding box center [745, 441] width 137 height 22
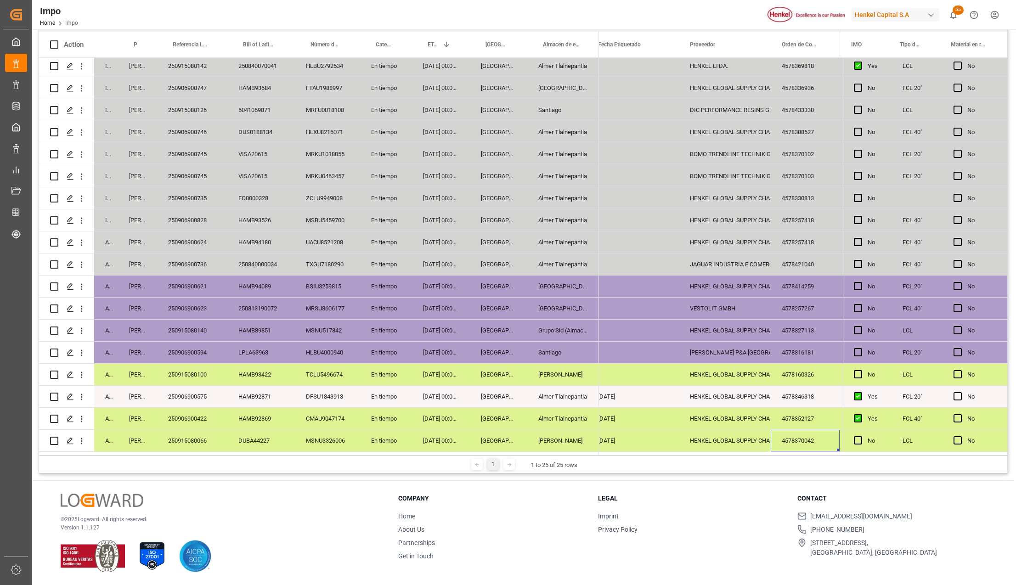
scroll to position [0, 472]
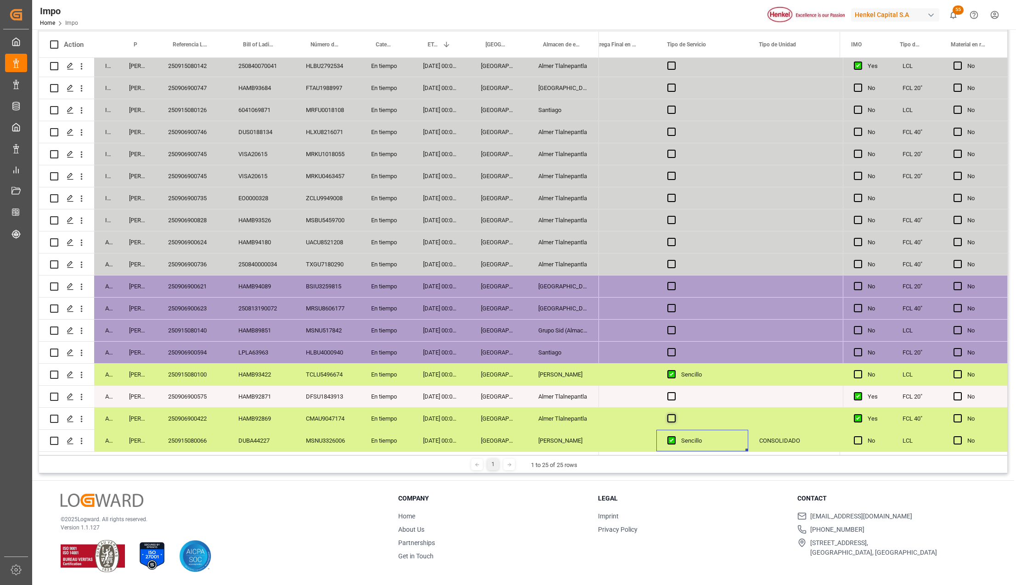
click at [669, 417] on span "Press SPACE to select this row." at bounding box center [671, 418] width 8 height 8
click at [674, 414] on input "Press SPACE to select this row." at bounding box center [674, 414] width 0 height 0
click at [594, 409] on div "Almer Tlalnepantla" at bounding box center [563, 419] width 72 height 22
click at [682, 412] on div "Sencillo" at bounding box center [709, 418] width 56 height 21
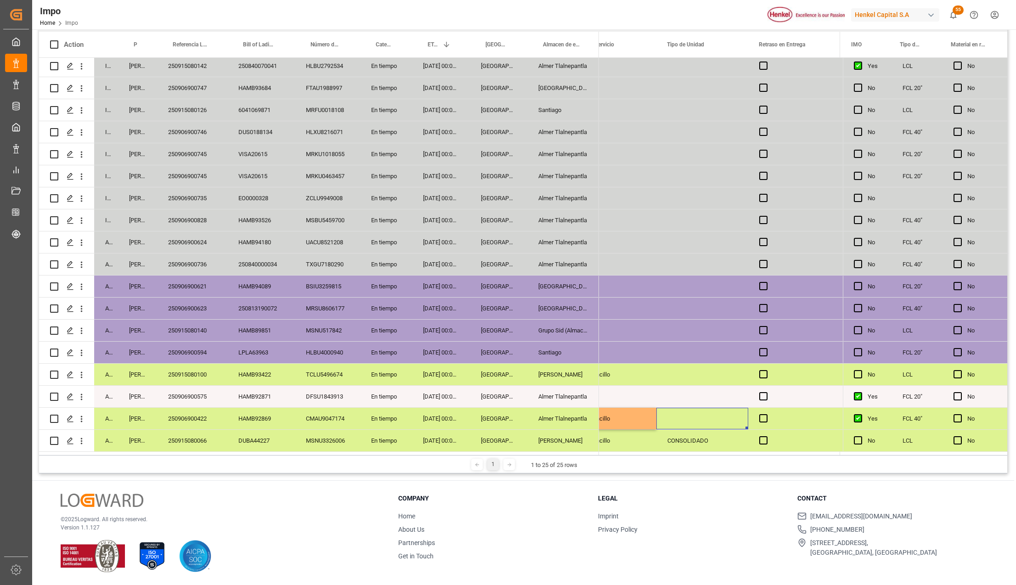
click at [682, 412] on div "Press SPACE to select this row." at bounding box center [702, 419] width 92 height 22
click at [677, 417] on input "Press SPACE to select this row." at bounding box center [701, 423] width 77 height 17
type input "CONTENEDOR"
click at [638, 416] on div "Sencillo" at bounding box center [617, 418] width 56 height 21
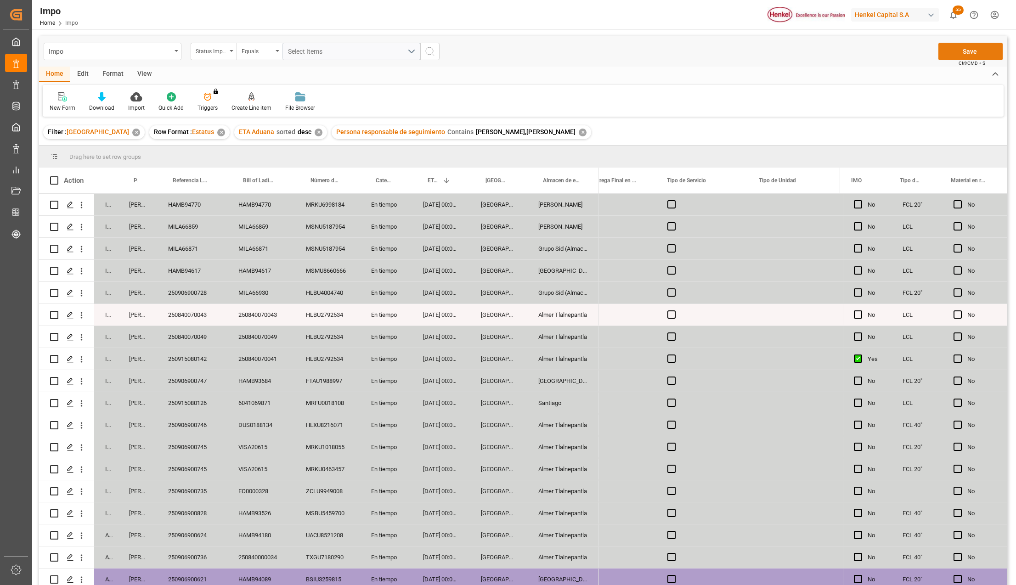
click at [947, 54] on button "Save" at bounding box center [970, 51] width 64 height 17
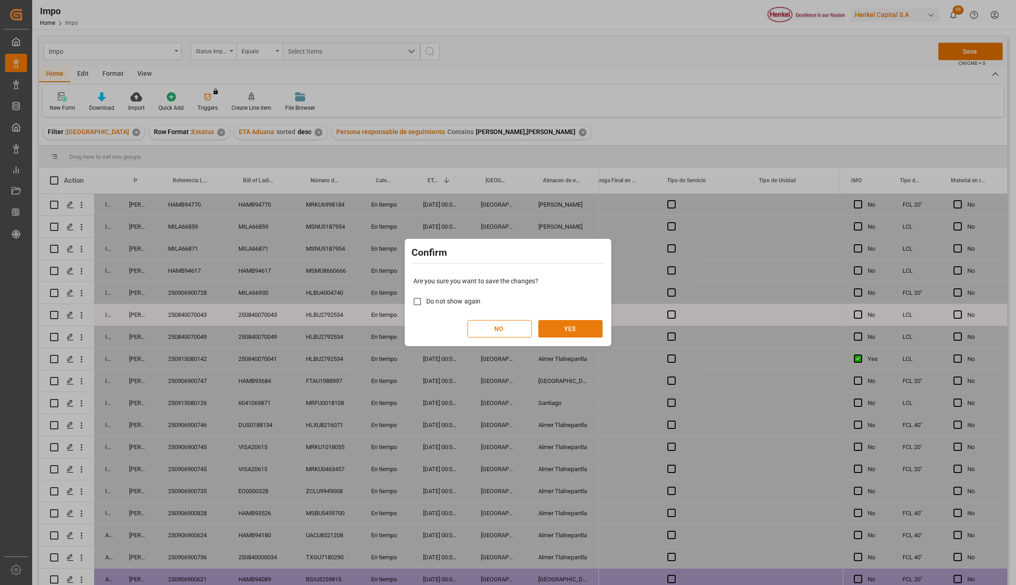
click at [567, 331] on button "YES" at bounding box center [570, 328] width 64 height 17
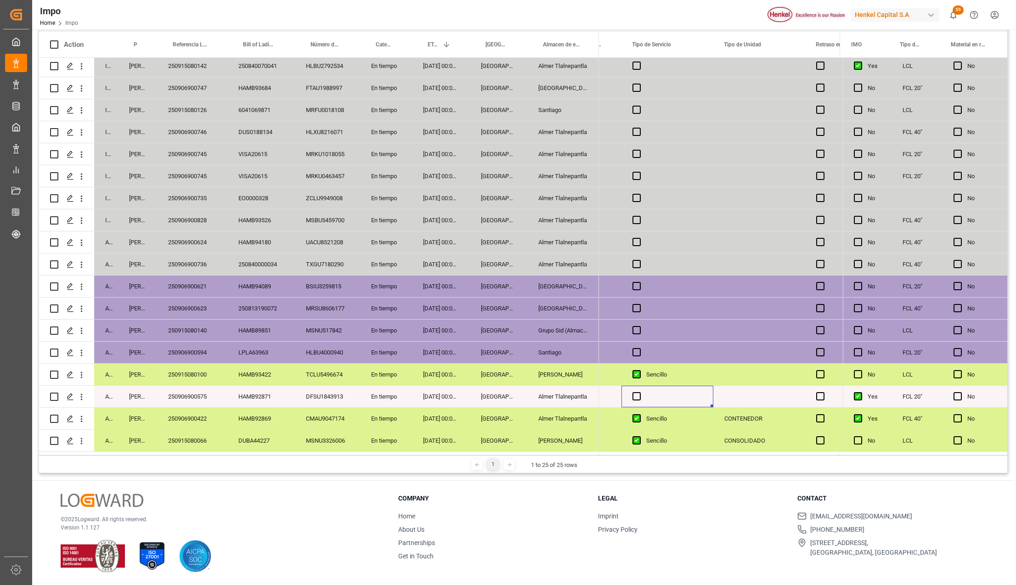
scroll to position [0, 2835]
click at [377, 337] on div "En tiempo" at bounding box center [386, 331] width 52 height 22
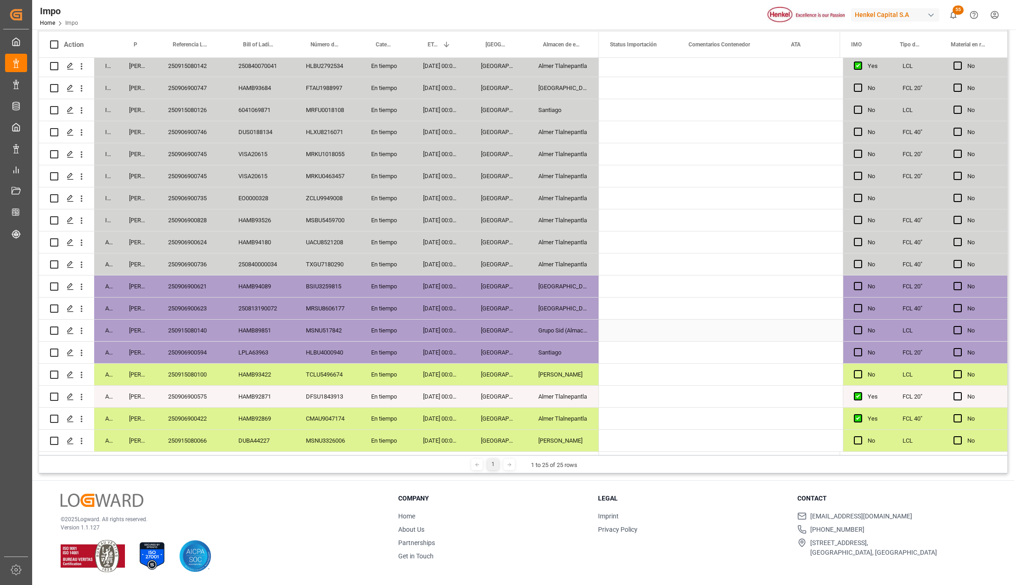
scroll to position [0, 0]
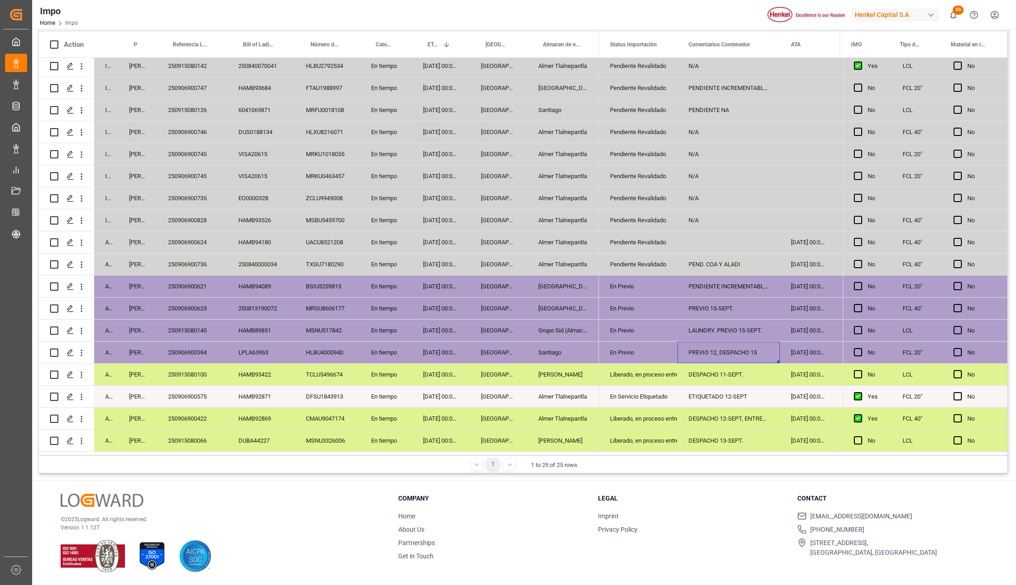
click at [744, 350] on div "PREVIO 12, DESPACHO 15" at bounding box center [728, 353] width 102 height 22
click at [175, 351] on div "250906900594" at bounding box center [192, 353] width 70 height 22
click at [81, 351] on icon "open menu" at bounding box center [82, 353] width 10 height 10
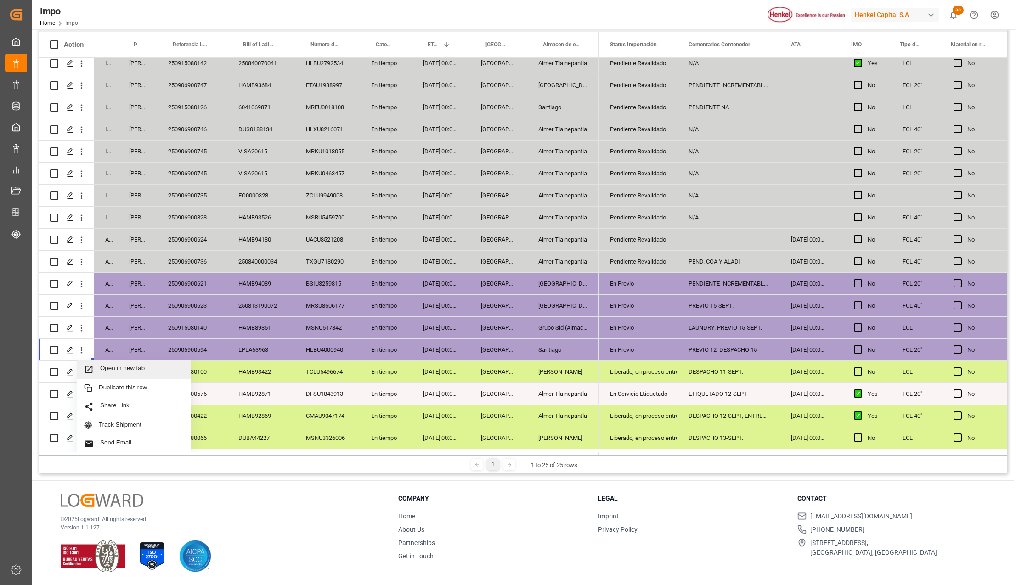
click at [95, 366] on span "Press SPACE to select this row." at bounding box center [92, 370] width 16 height 10
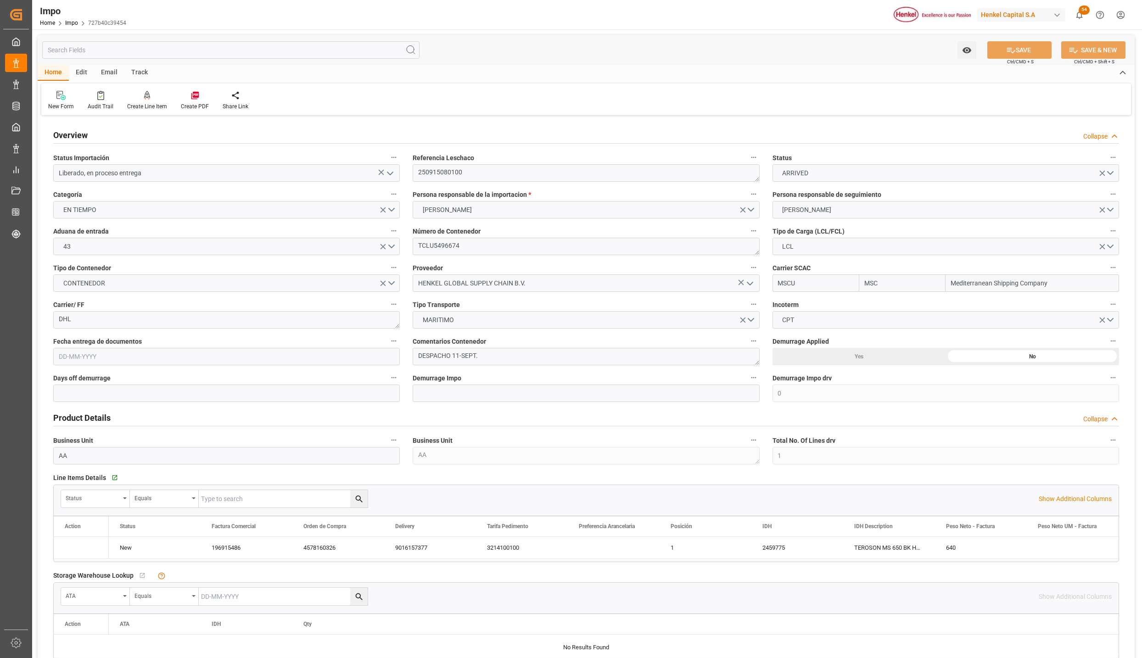
type input "MSC"
type input "Mediterranean Shipping Company"
type input "0"
type input "1"
type input "1.8"
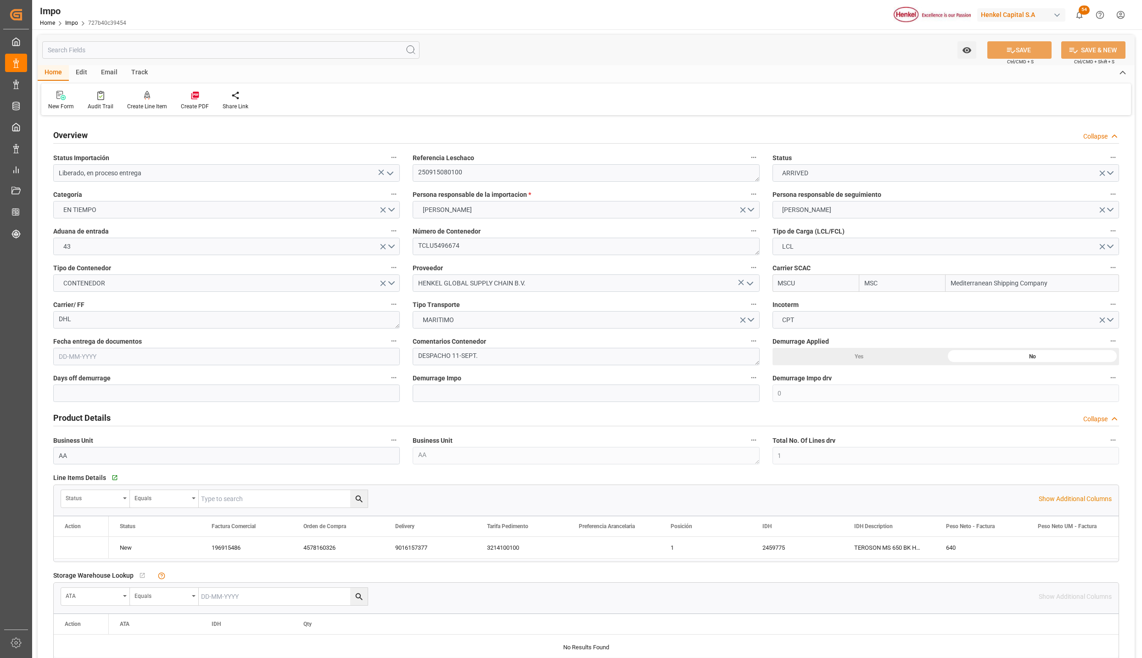
type input "2"
type input "22-08-2025"
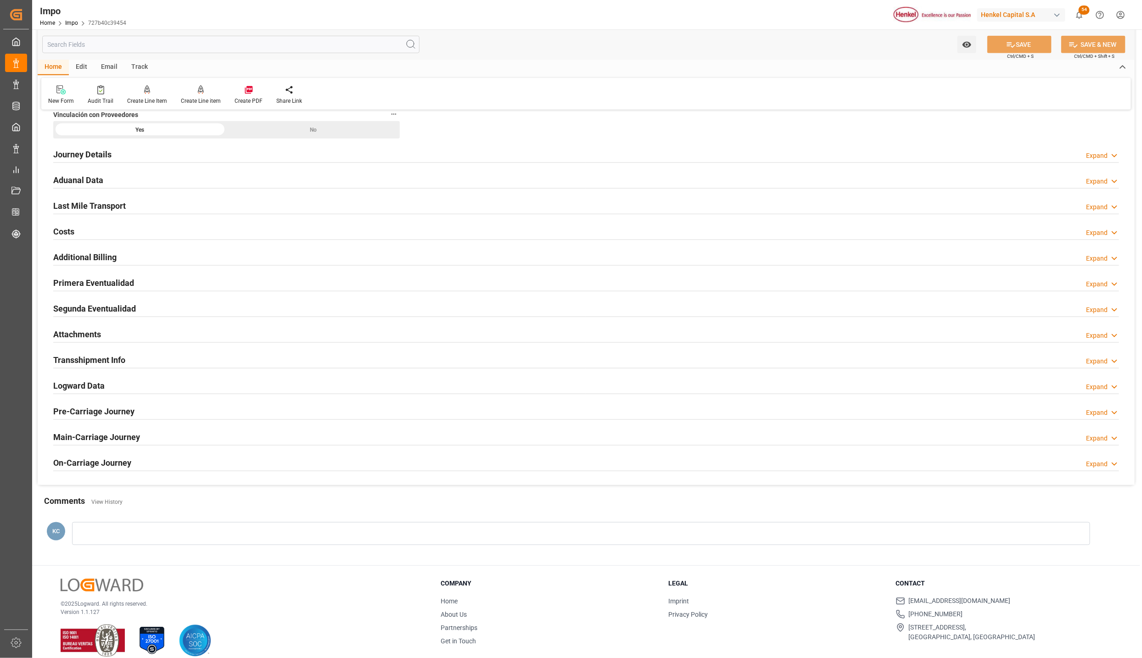
scroll to position [612, 0]
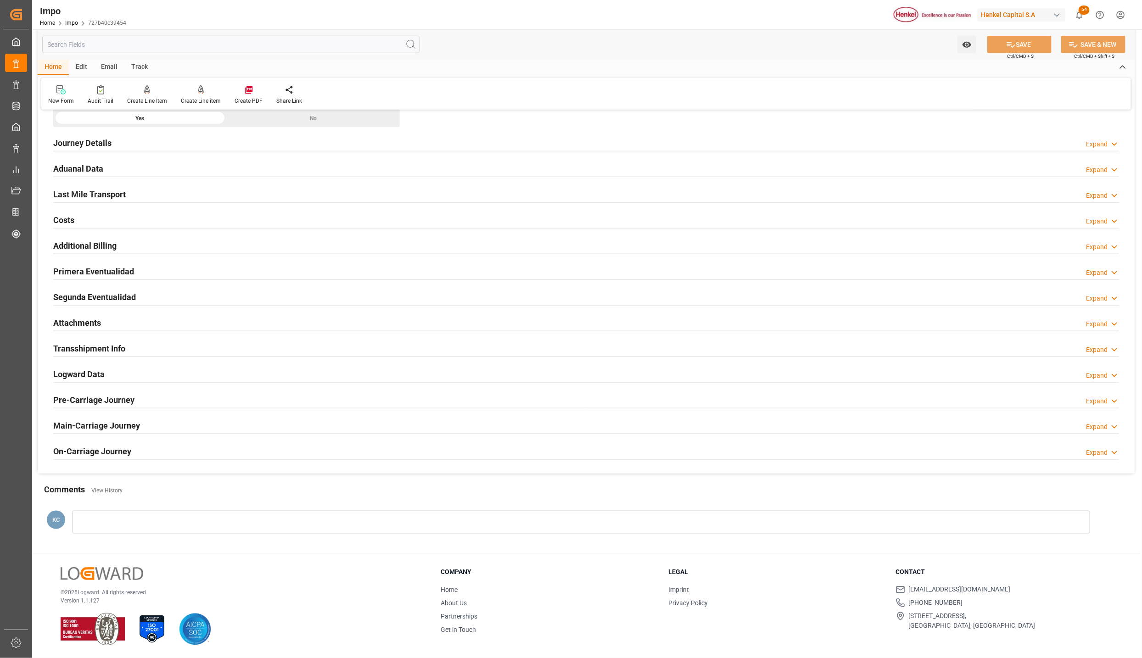
click at [75, 317] on h2 "Attachments" at bounding box center [77, 323] width 48 height 12
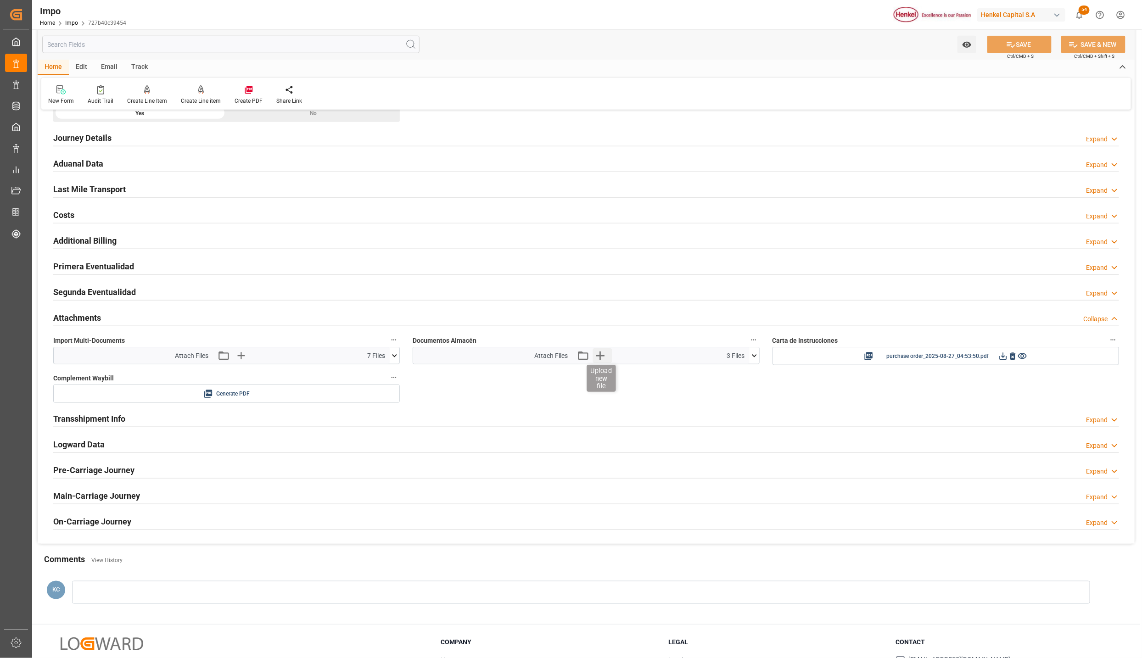
click at [598, 358] on icon "button" at bounding box center [600, 355] width 15 height 15
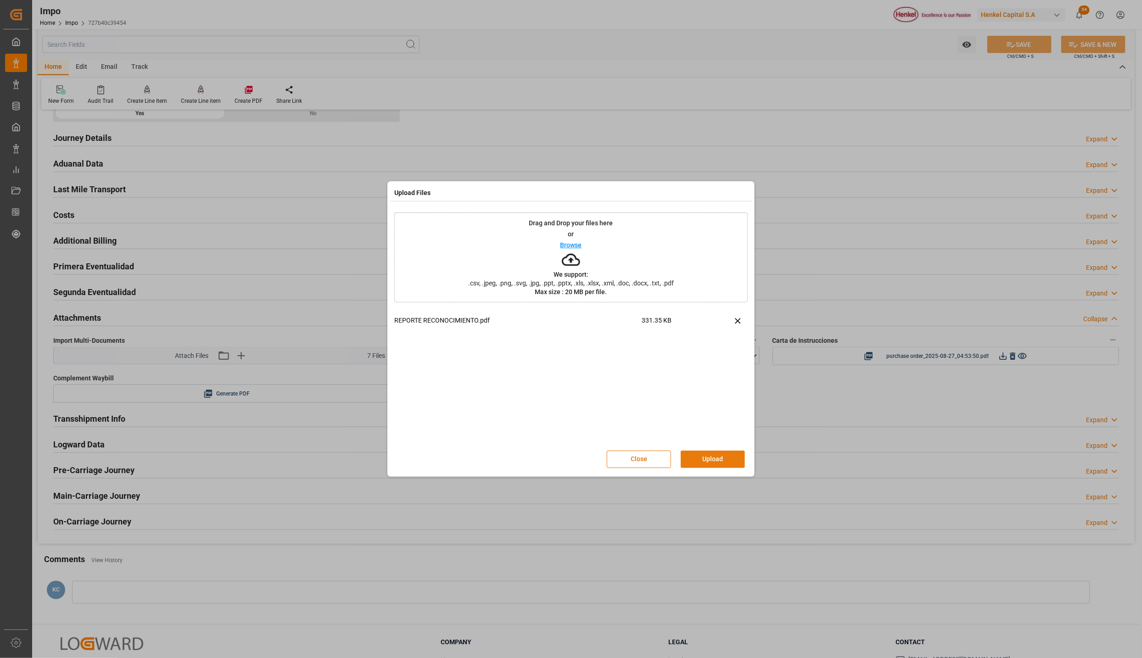
click at [722, 465] on button "Upload" at bounding box center [713, 459] width 64 height 17
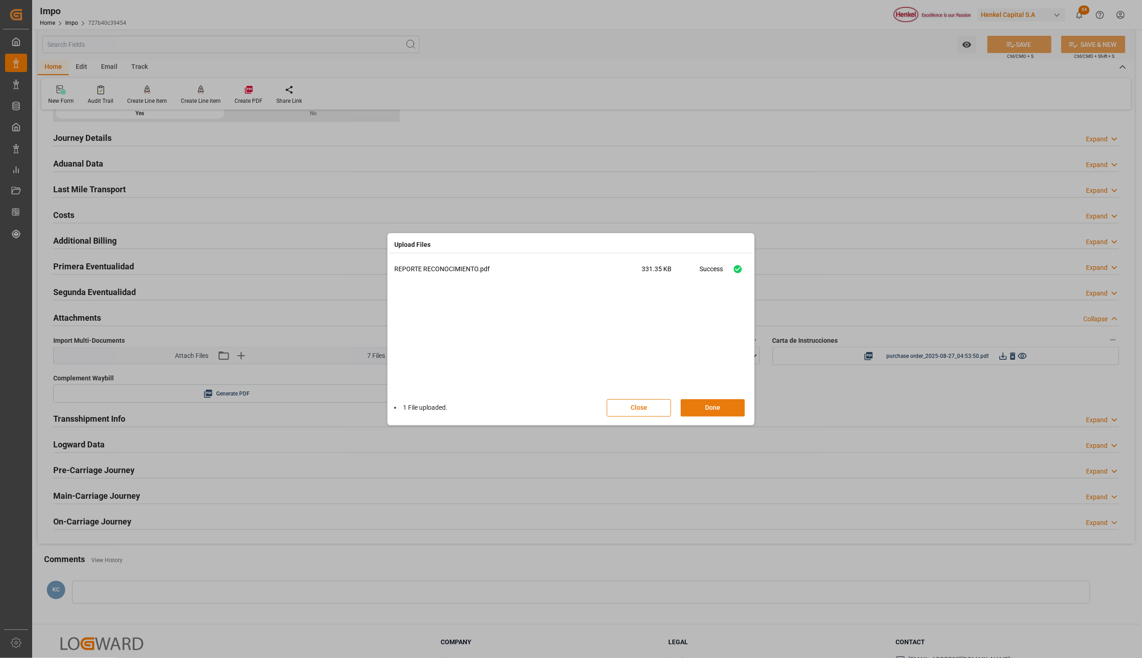
click at [712, 404] on button "Done" at bounding box center [713, 407] width 64 height 17
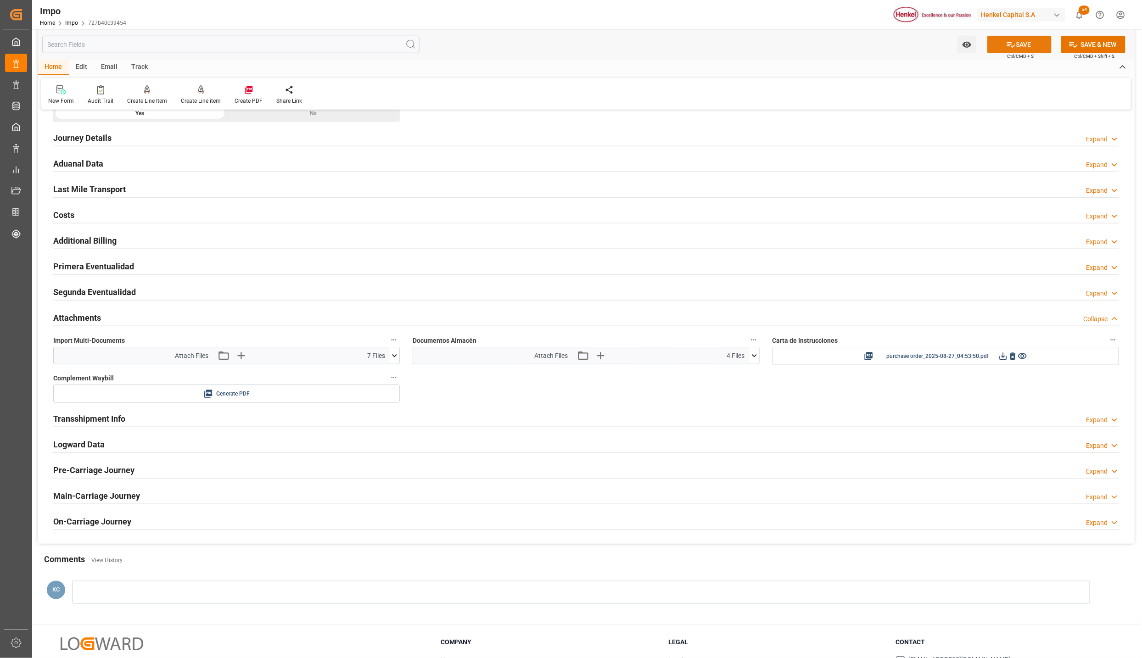
click at [1018, 43] on button "SAVE" at bounding box center [1020, 44] width 64 height 17
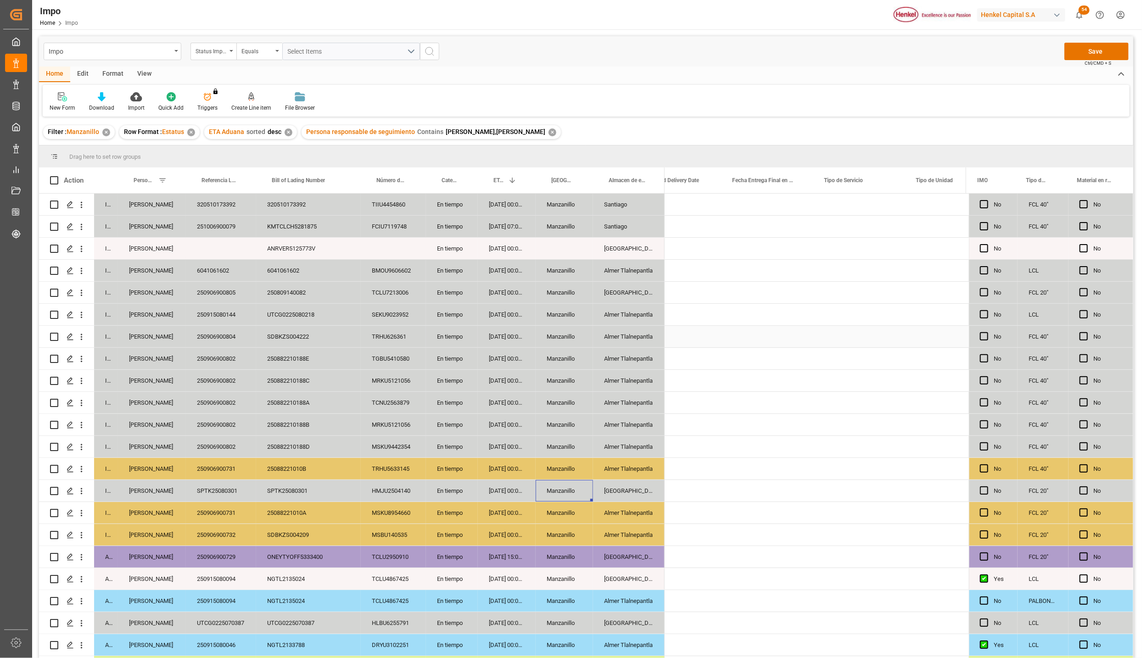
scroll to position [0, 2708]
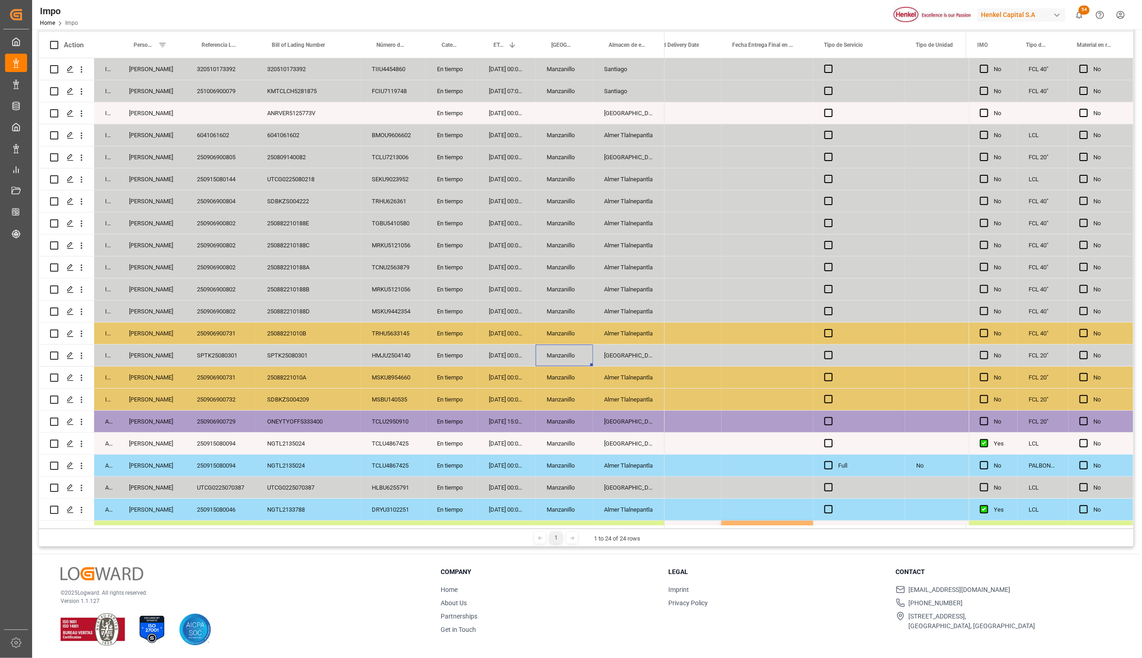
click at [650, 444] on div "Salamanca" at bounding box center [629, 444] width 72 height 22
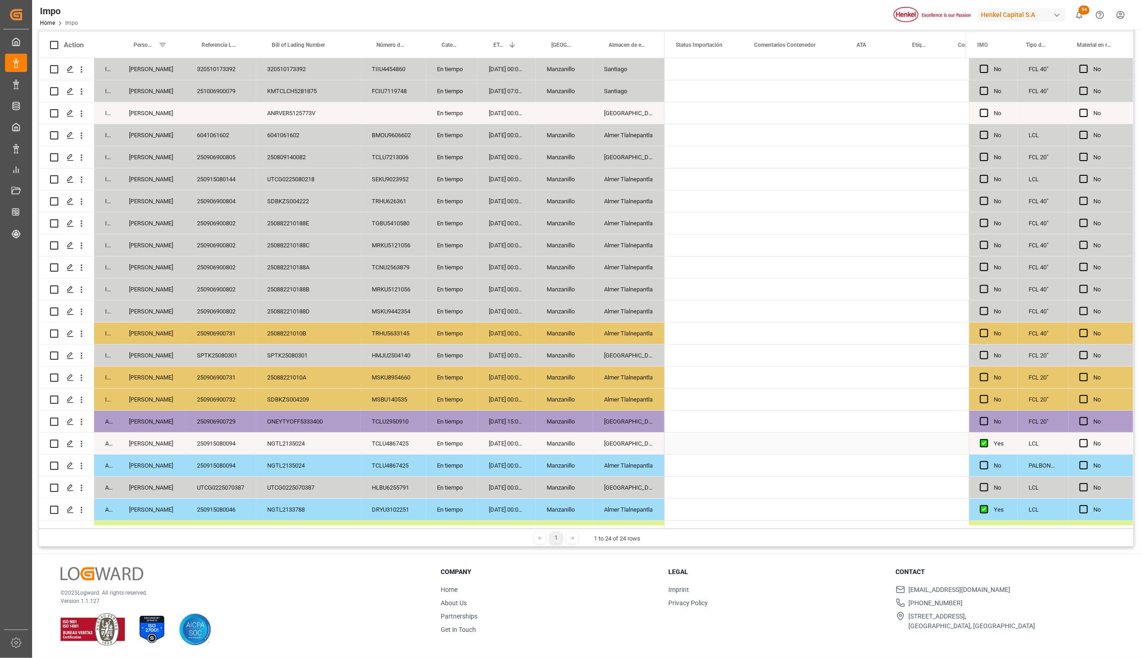
scroll to position [0, 0]
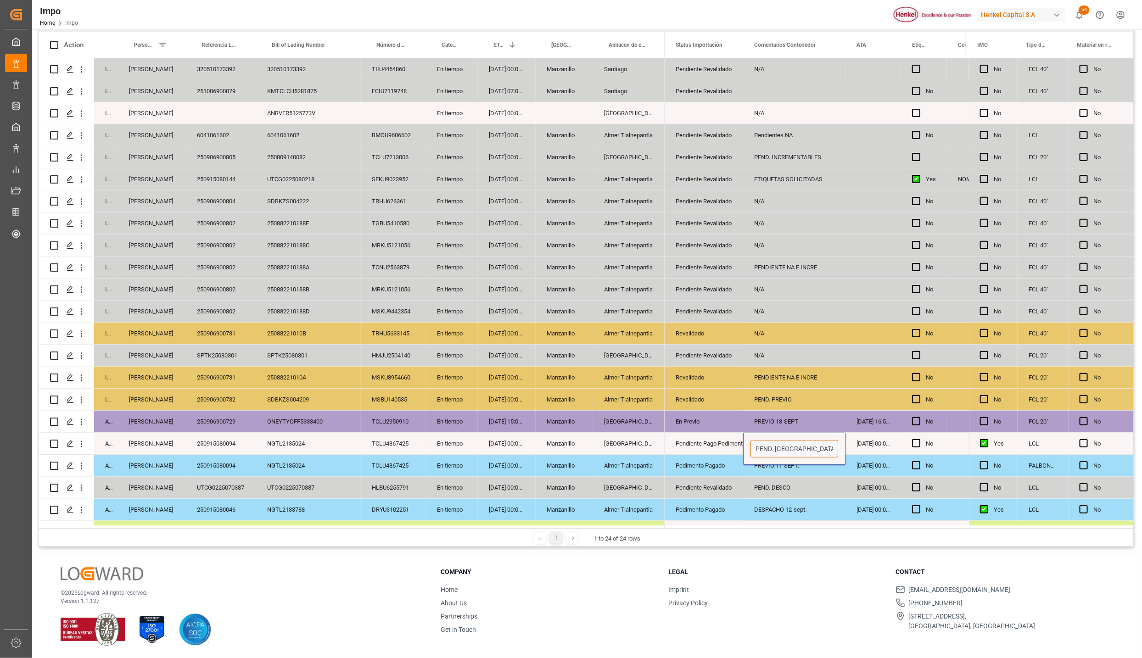
click at [808, 450] on input "PEND. DESPACHO" at bounding box center [795, 448] width 88 height 17
type input "d"
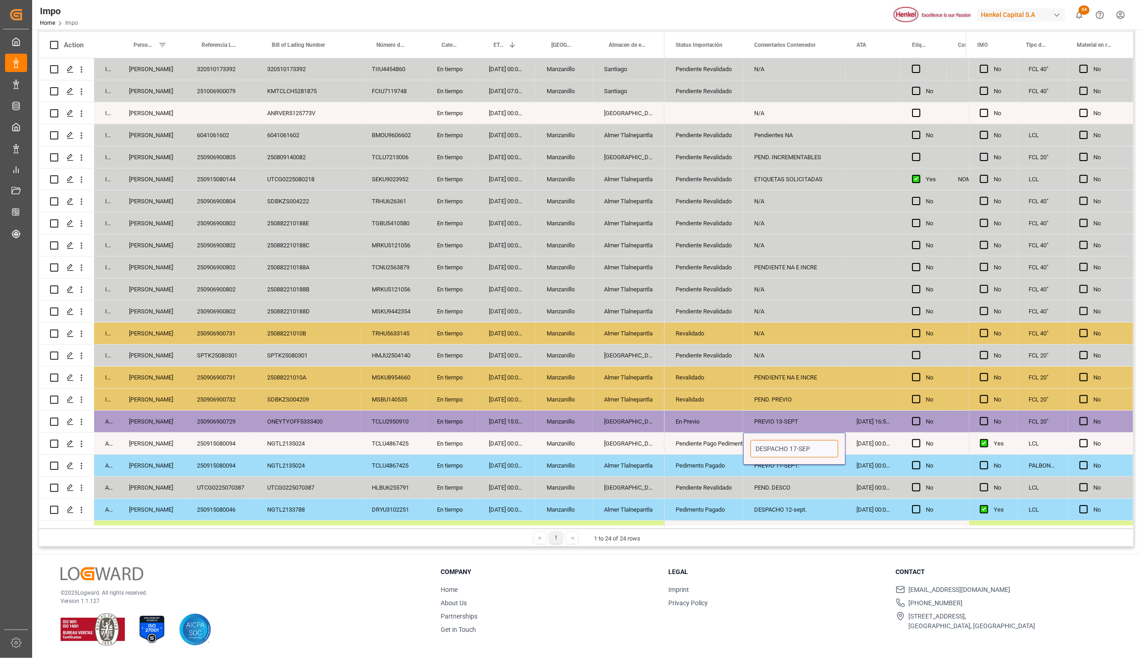
type input "DESPACHO 17-SEPT"
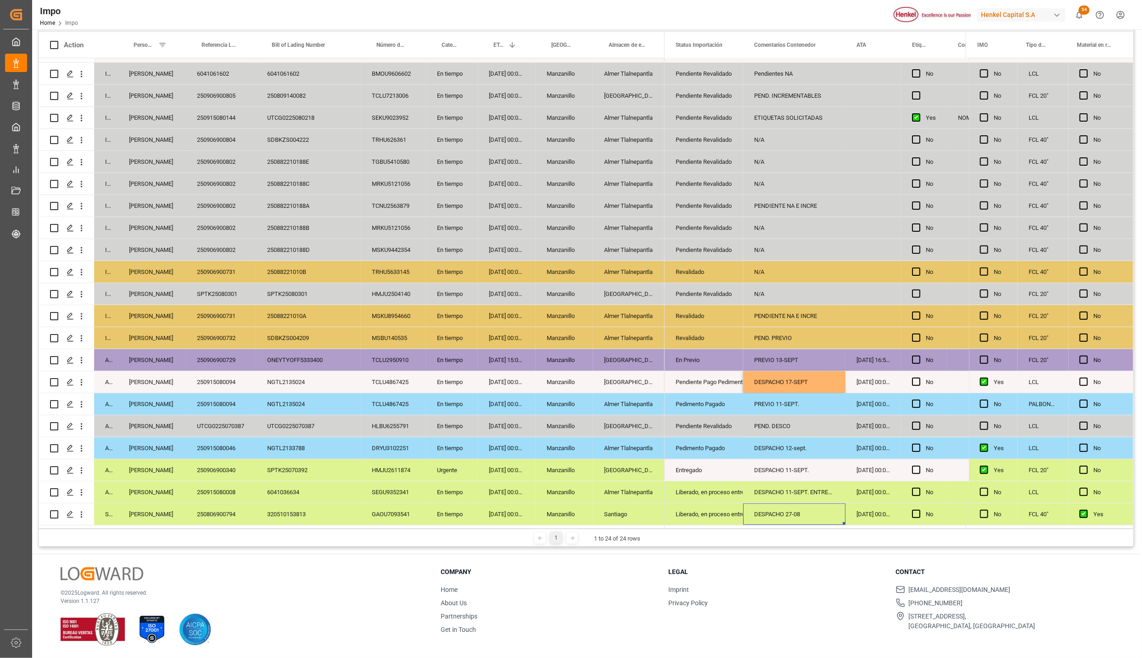
click at [787, 404] on div "PREVIO 11-SEPT." at bounding box center [794, 404] width 102 height 22
click at [775, 430] on div "PEND. DESCO" at bounding box center [794, 427] width 102 height 22
click at [711, 407] on div "Pedimento Pagado" at bounding box center [704, 404] width 56 height 21
click at [710, 382] on div "Pendiente Pago Pedimento" at bounding box center [704, 382] width 56 height 21
click at [762, 378] on div "DESPACHO 17-SEPT" at bounding box center [794, 382] width 102 height 22
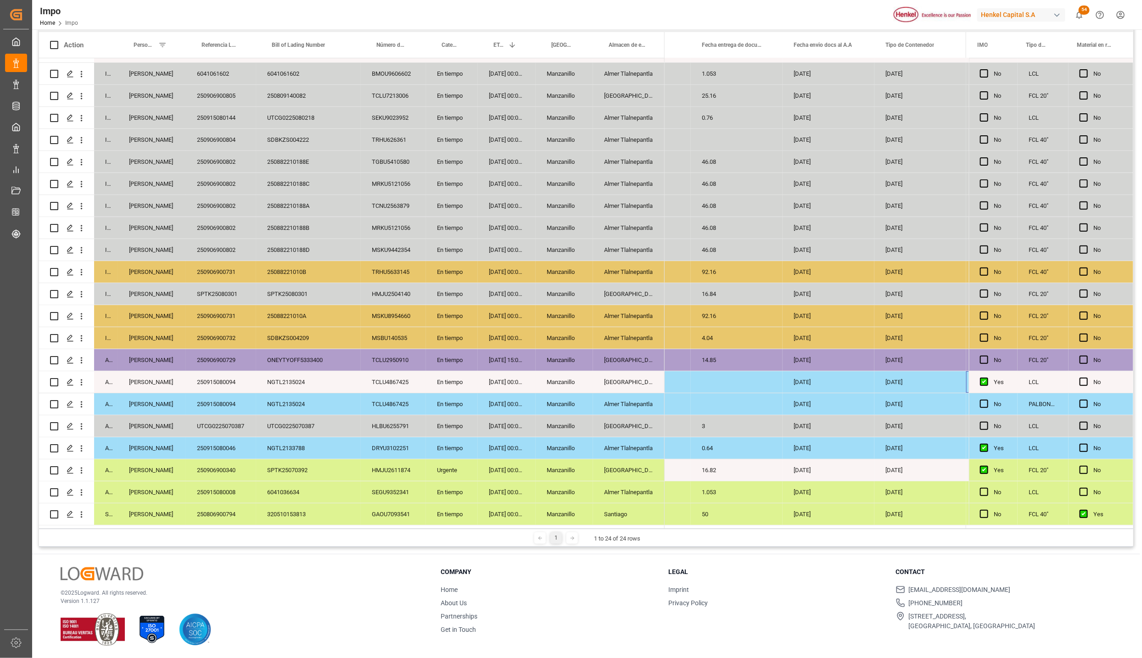
scroll to position [0, 1401]
click at [828, 379] on div "Press SPACE to select this row." at bounding box center [829, 382] width 92 height 22
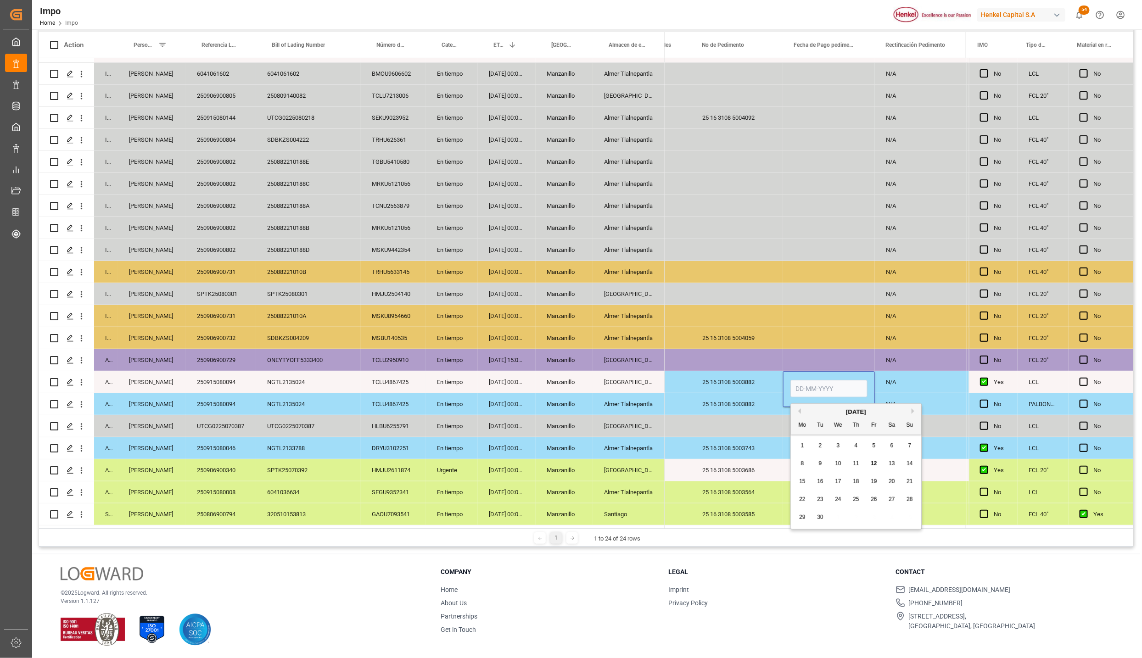
click at [821, 387] on input "Press SPACE to select this row." at bounding box center [829, 388] width 77 height 17
type input "11-09-2025"
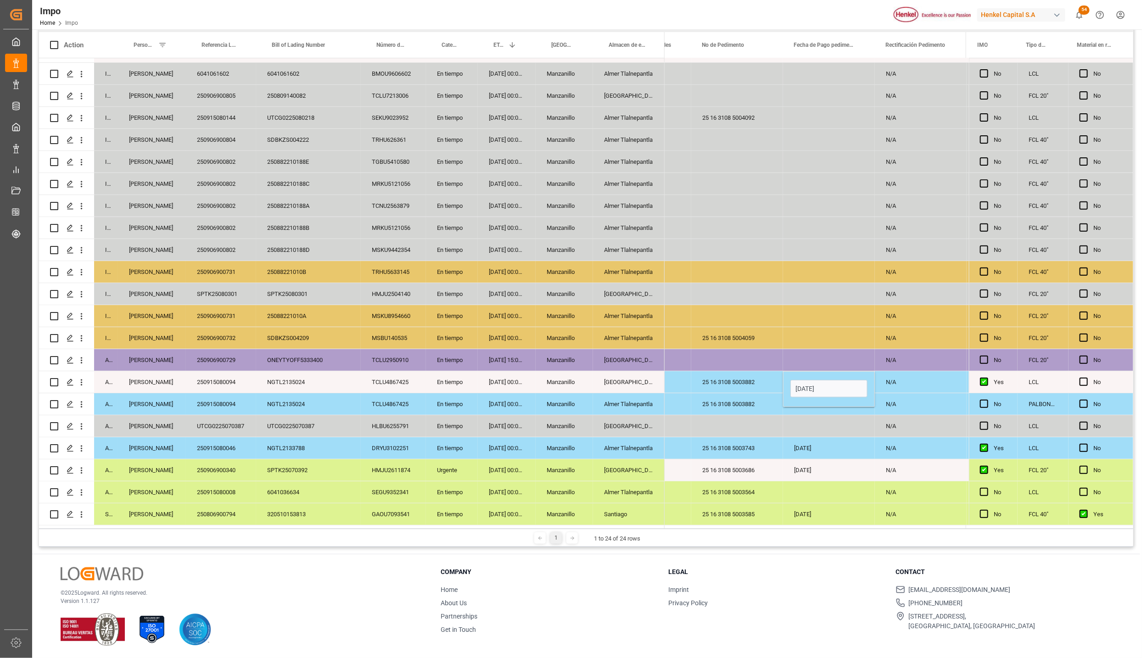
click at [777, 408] on div "25 16 3108 5003882" at bounding box center [737, 404] width 92 height 22
click at [809, 380] on div "[DATE]" at bounding box center [829, 382] width 92 height 22
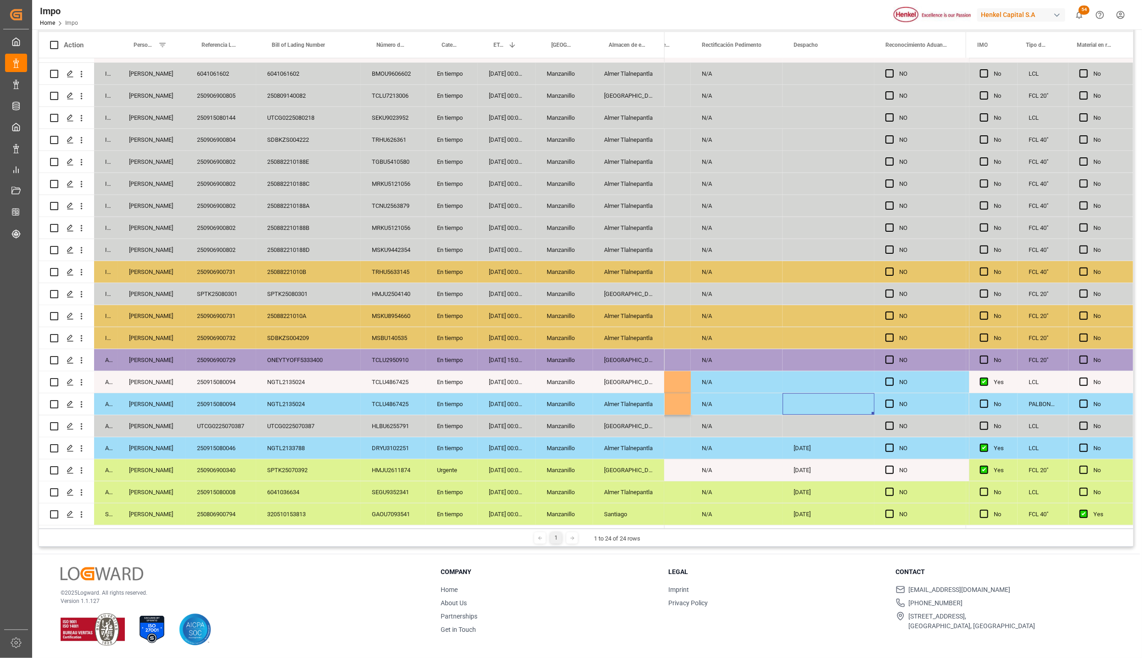
click at [809, 380] on div "Press SPACE to select this row." at bounding box center [829, 382] width 92 height 22
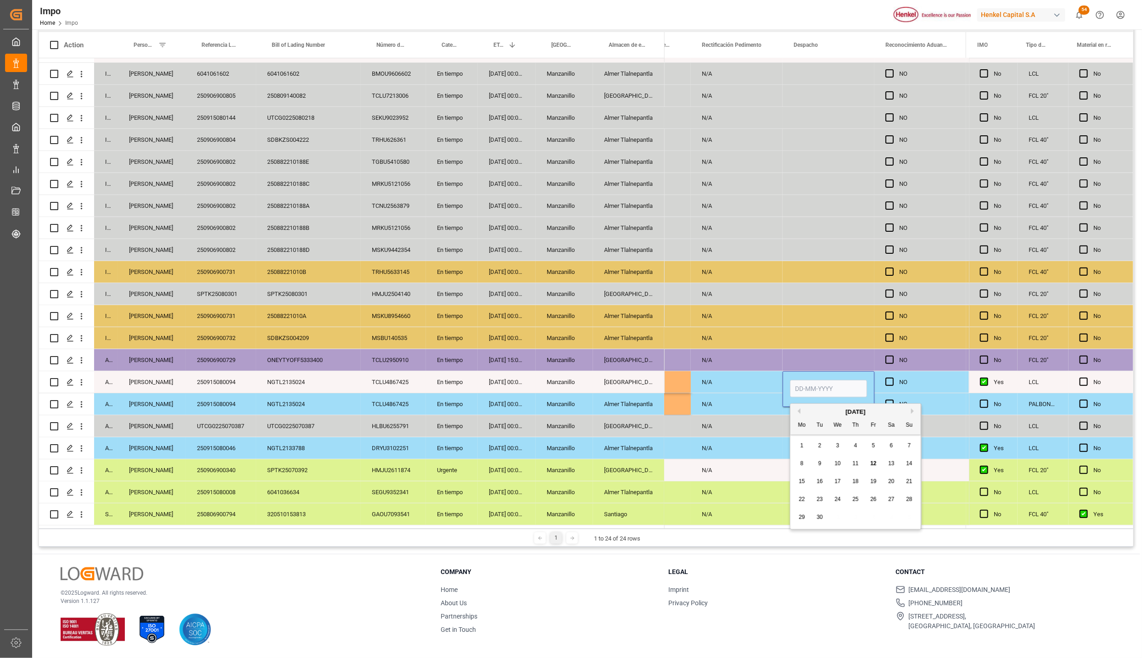
click at [812, 390] on input "Press SPACE to select this row." at bounding box center [828, 388] width 77 height 17
type input "17-09-2025"
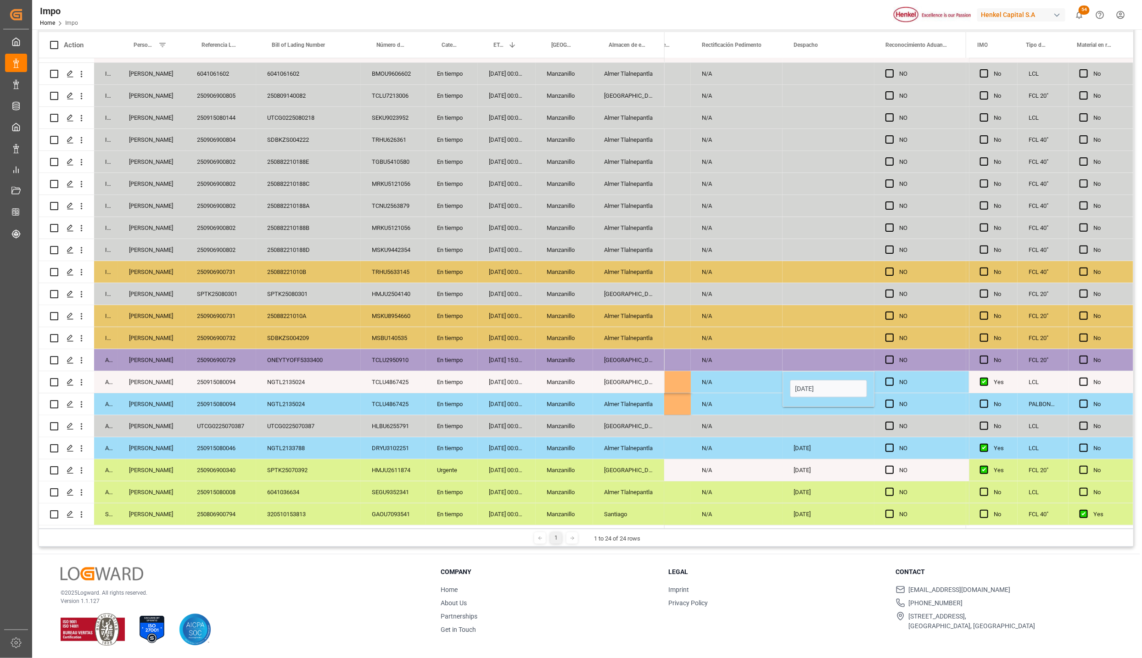
click at [848, 441] on div "[DATE]" at bounding box center [829, 449] width 92 height 22
click at [828, 383] on div "17-09-2025" at bounding box center [829, 382] width 92 height 22
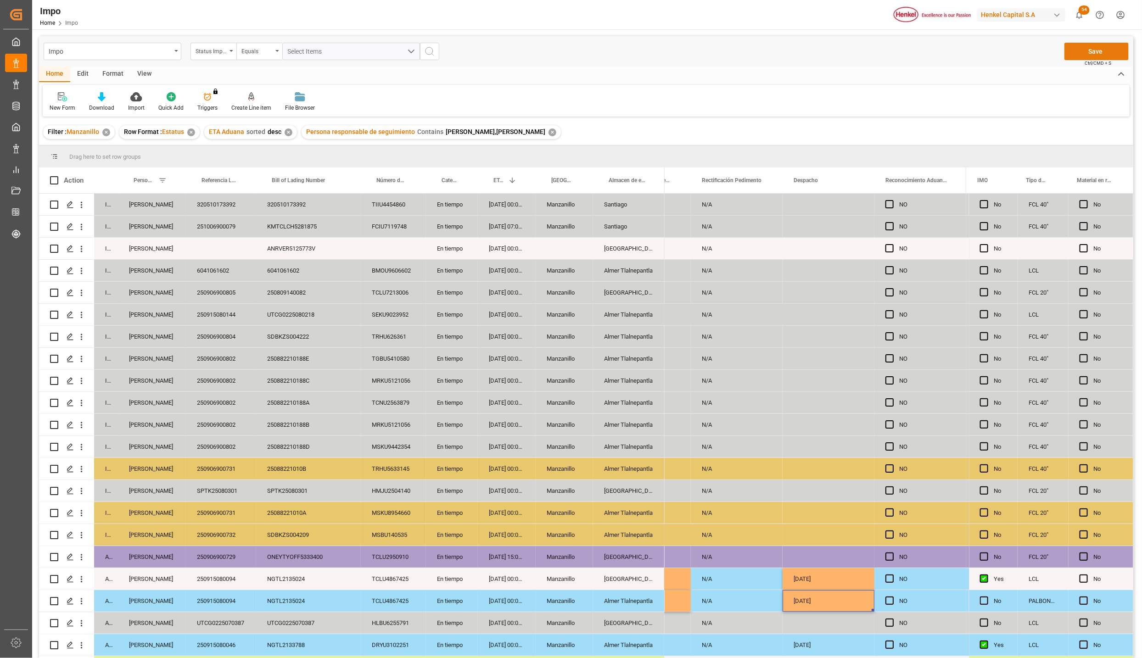
click at [1078, 45] on button "Save" at bounding box center [1097, 51] width 64 height 17
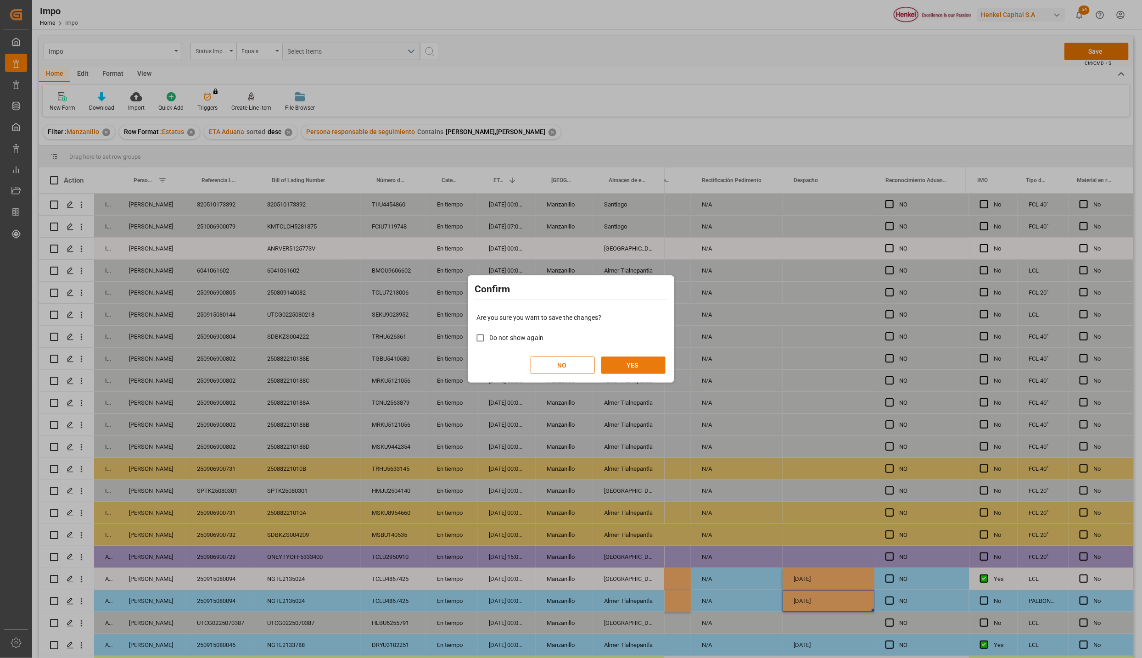
click at [634, 362] on button "YES" at bounding box center [633, 365] width 64 height 17
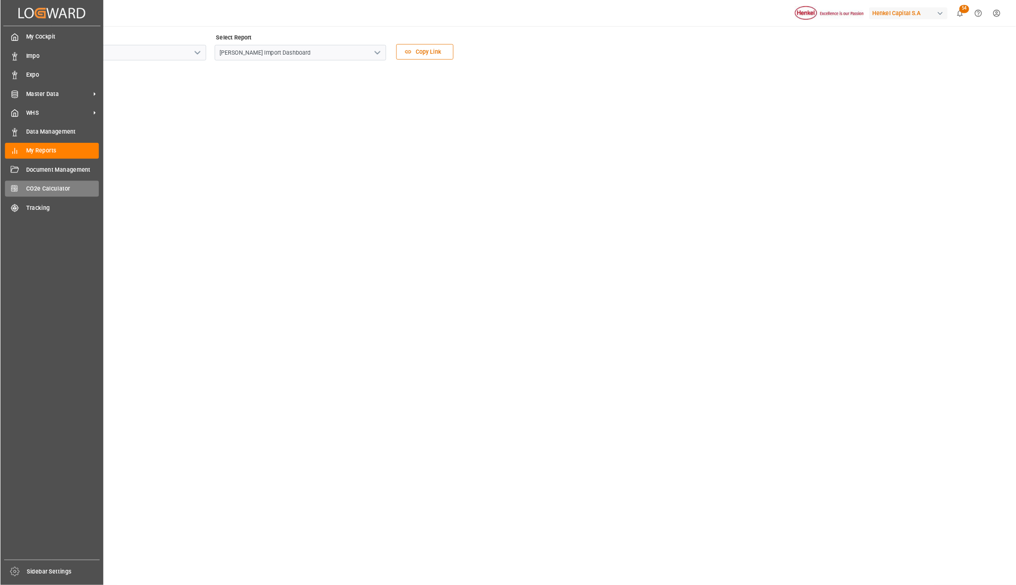
scroll to position [240, 0]
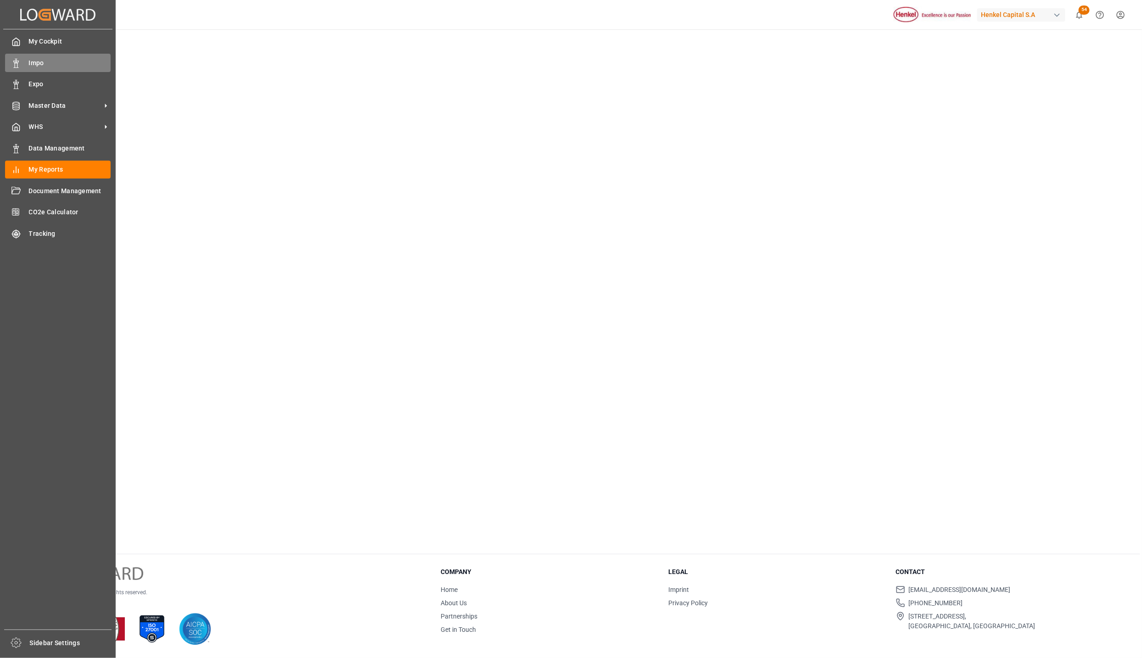
click at [45, 63] on span "Impo" at bounding box center [70, 63] width 82 height 10
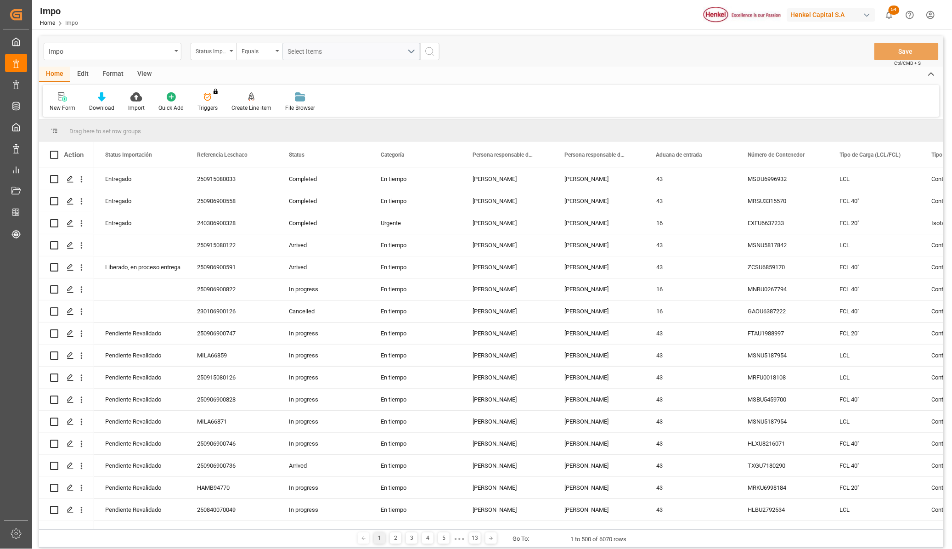
click at [147, 72] on div "View" at bounding box center [144, 75] width 28 height 16
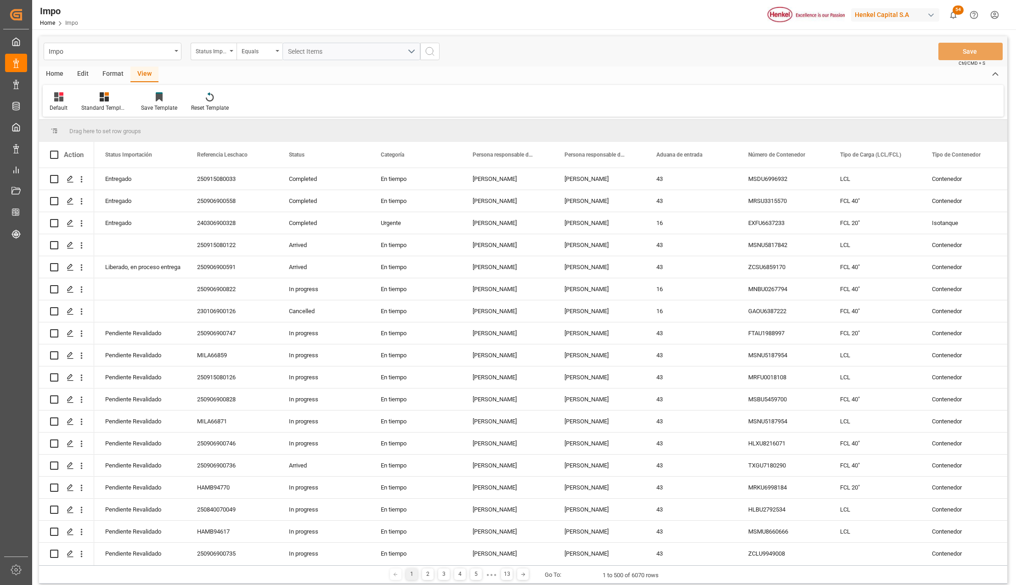
click at [118, 74] on div "Format" at bounding box center [112, 75] width 35 height 16
click at [140, 73] on div "View" at bounding box center [144, 75] width 28 height 16
click at [102, 101] on icon at bounding box center [104, 96] width 9 height 9
click at [116, 150] on div "Daily Deliveries" at bounding box center [129, 149] width 80 height 10
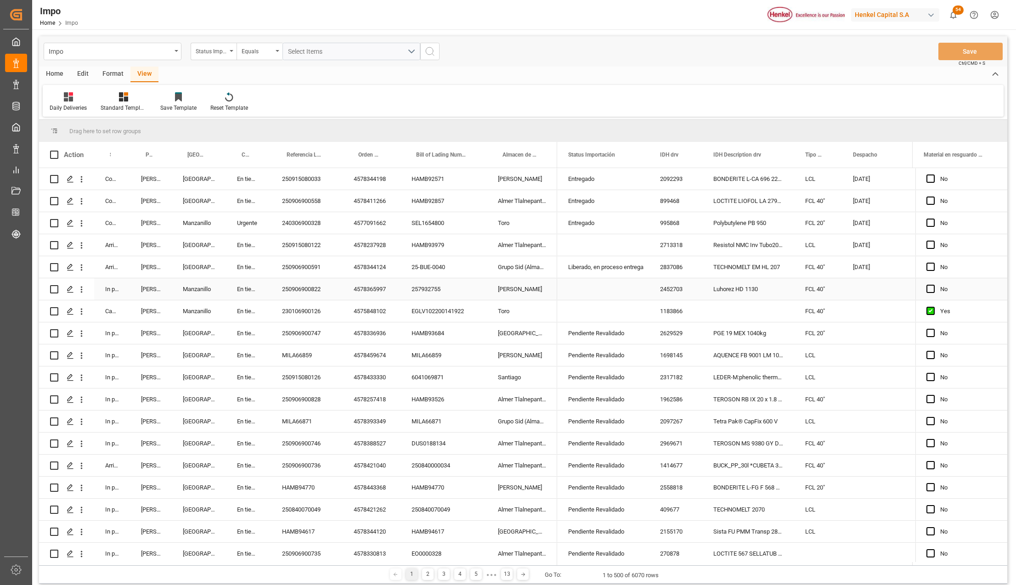
click at [463, 209] on div "HAMB92857" at bounding box center [443, 201] width 86 height 22
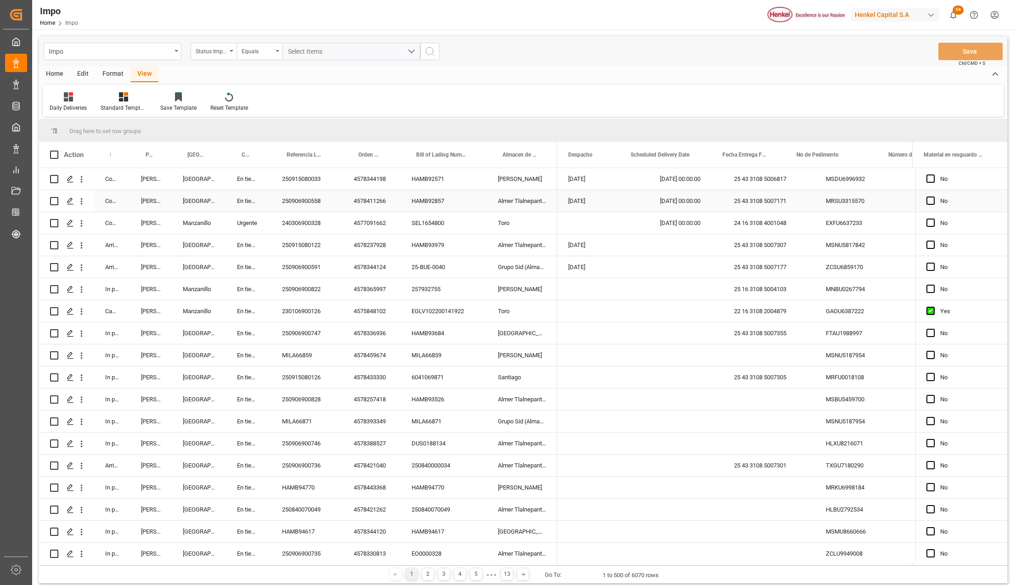
scroll to position [0, 285]
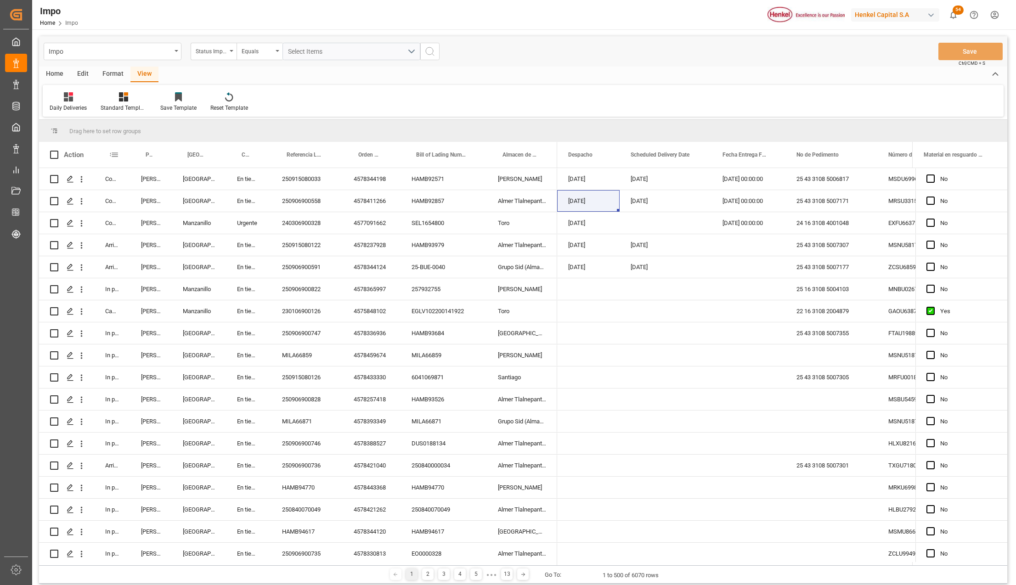
drag, startPoint x: 128, startPoint y: 145, endPoint x: 123, endPoint y: 155, distance: 11.1
click at [132, 148] on div at bounding box center [130, 155] width 4 height 26
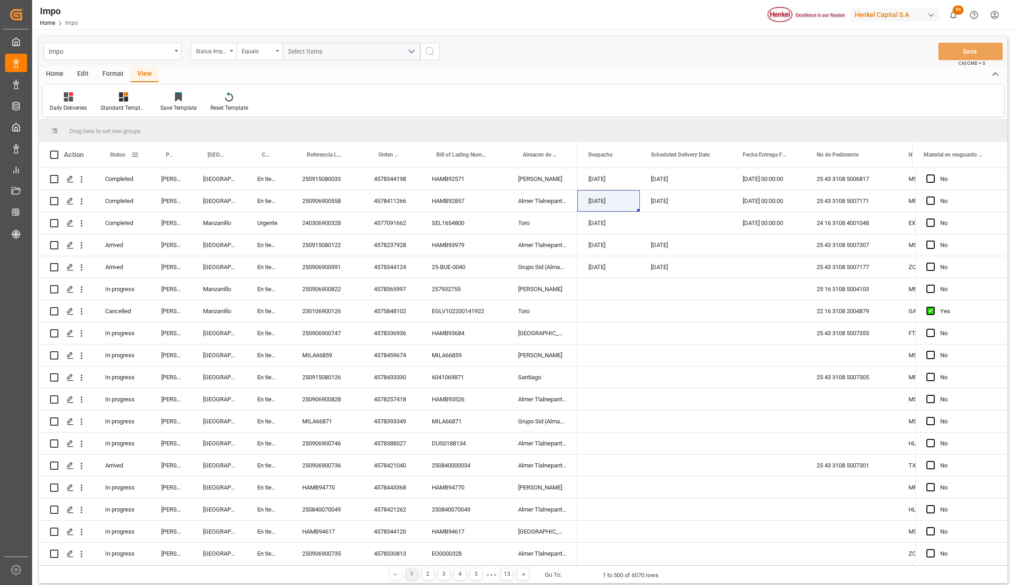
click at [135, 151] on span at bounding box center [135, 155] width 8 height 8
click at [177, 155] on span "filter" at bounding box center [178, 156] width 8 height 8
click at [180, 180] on div "Equals" at bounding box center [173, 181] width 77 height 7
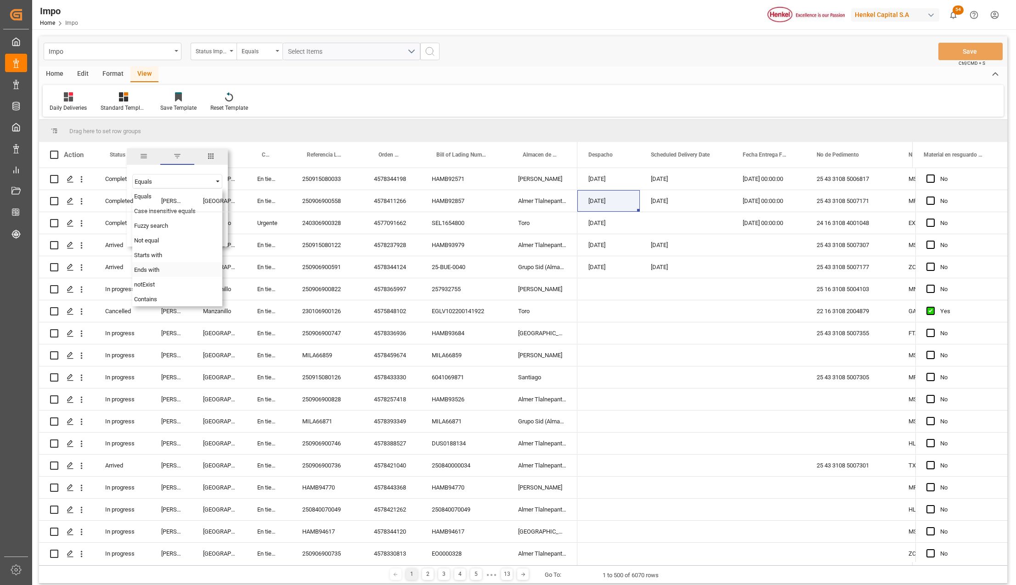
click at [162, 241] on div "Not equal" at bounding box center [177, 240] width 90 height 15
click at [155, 211] on div "[PERSON_NAME]" at bounding box center [171, 201] width 42 height 22
click at [248, 287] on div "En tiempo" at bounding box center [268, 289] width 45 height 22
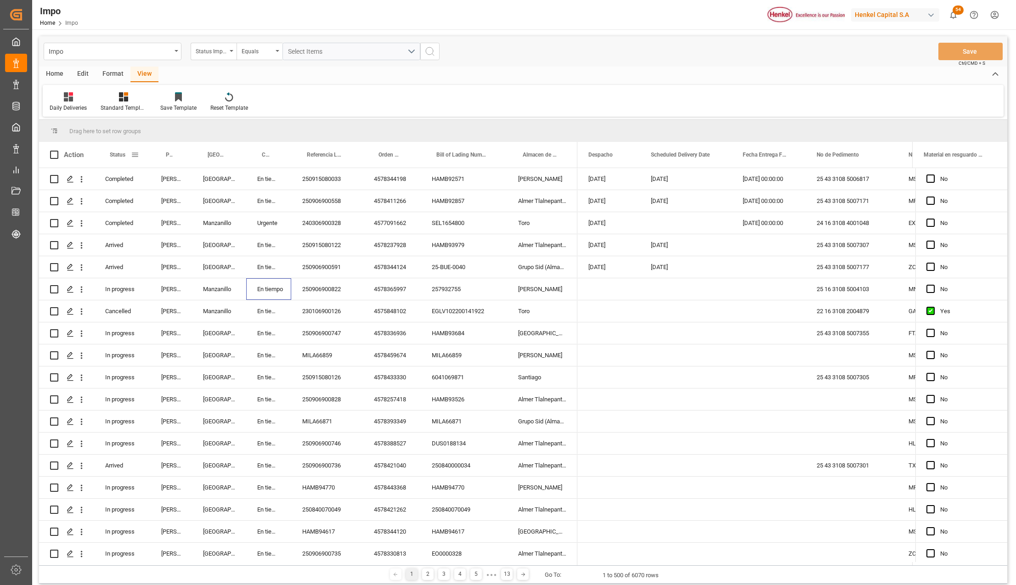
click at [194, 141] on div "Drag here to set row groups Drag here to set column labels Action Status Person…" at bounding box center [523, 342] width 968 height 445
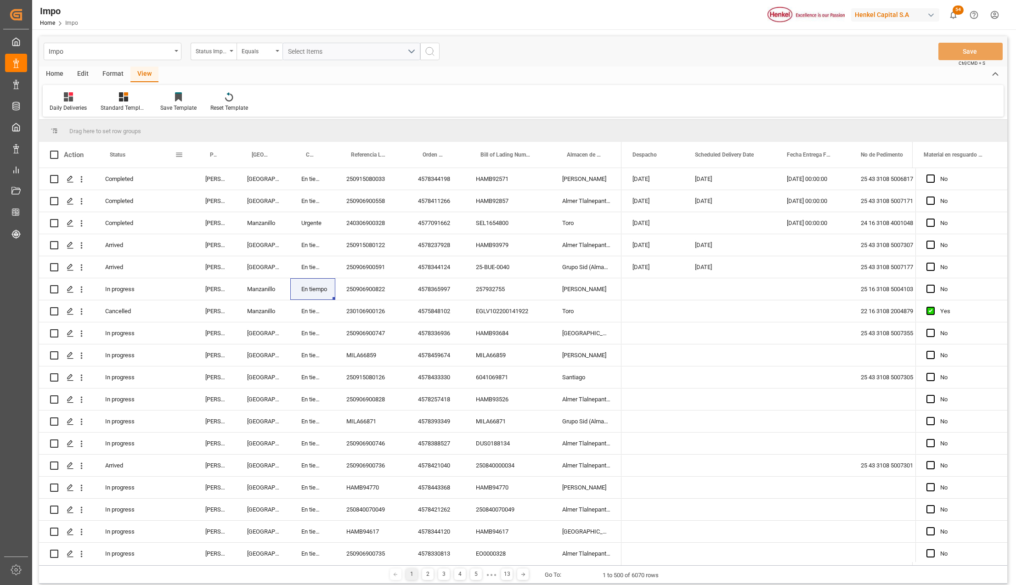
click at [177, 155] on span at bounding box center [179, 155] width 8 height 8
click at [197, 207] on input "Filter Value" at bounding box center [221, 204] width 90 height 18
type input "Completed"
click at [230, 230] on button "Apply" at bounding box center [233, 232] width 17 height 9
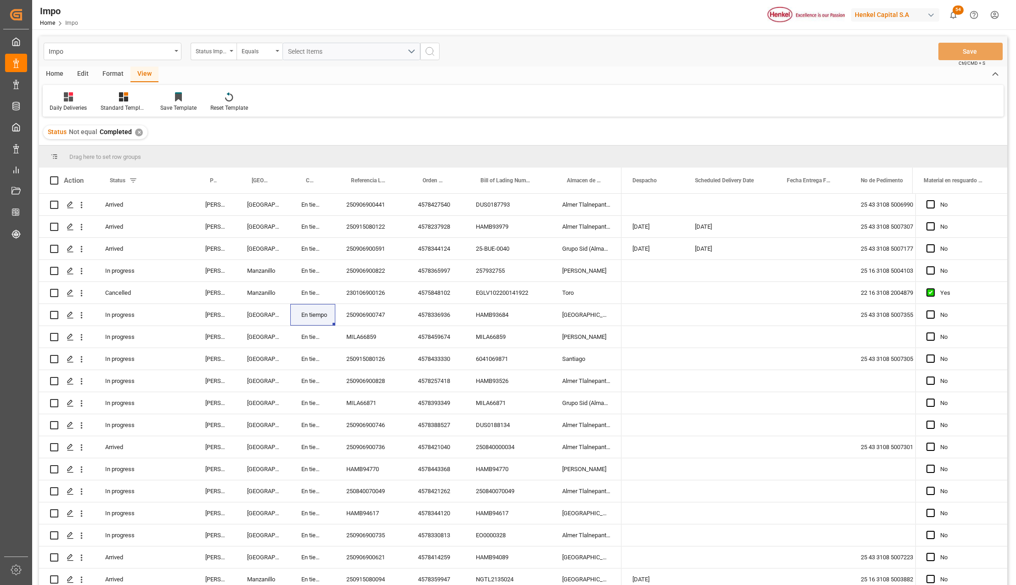
scroll to position [0, 285]
click at [584, 214] on div "Almer Tlalnepantla" at bounding box center [586, 205] width 70 height 22
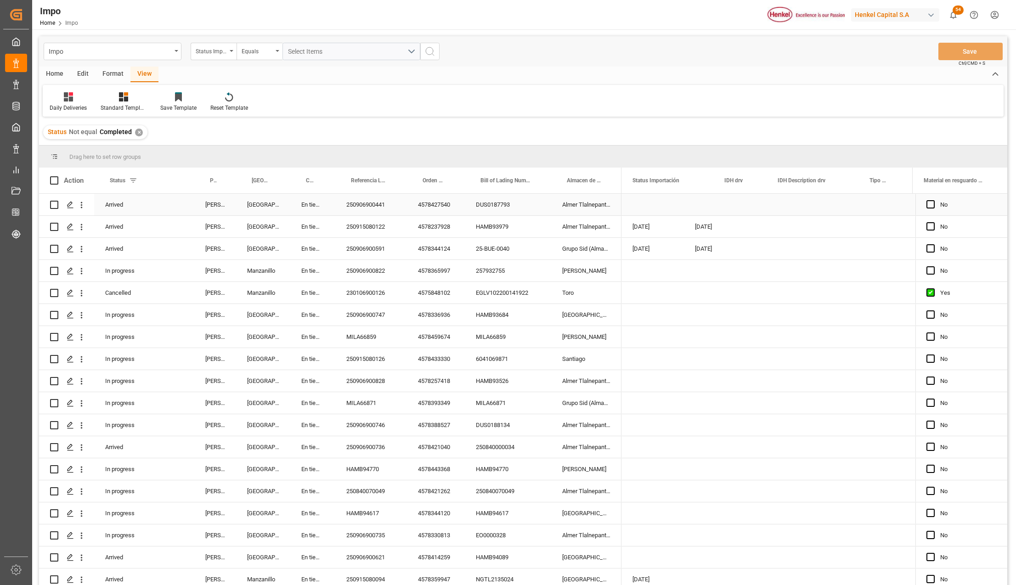
scroll to position [0, 0]
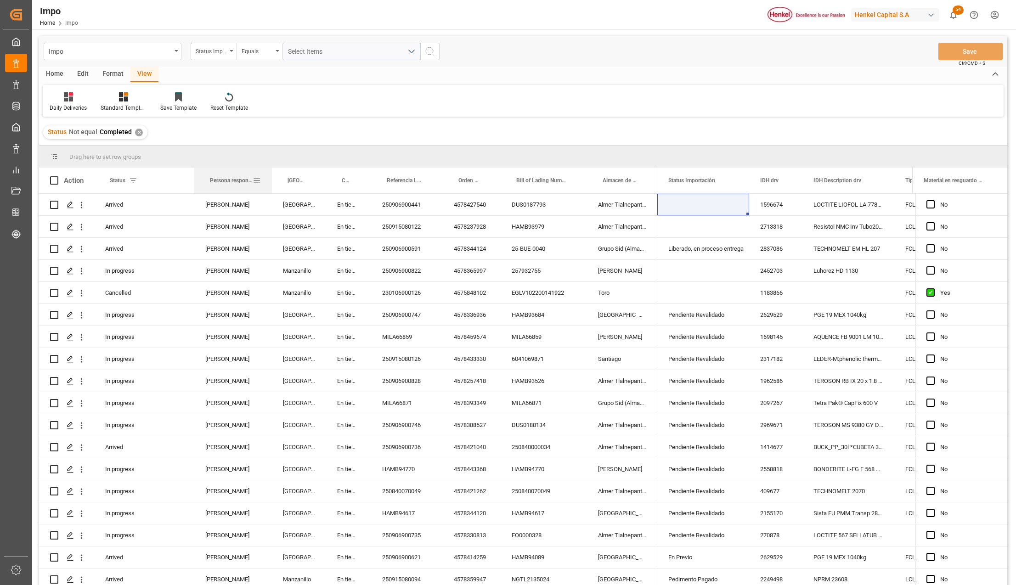
drag, startPoint x: 234, startPoint y: 169, endPoint x: 269, endPoint y: 169, distance: 34.4
click at [272, 168] on div at bounding box center [272, 181] width 4 height 26
drag, startPoint x: 228, startPoint y: 248, endPoint x: 236, endPoint y: 252, distance: 8.6
click at [227, 248] on div "[PERSON_NAME]" at bounding box center [233, 249] width 79 height 22
click at [261, 180] on span at bounding box center [258, 180] width 8 height 8
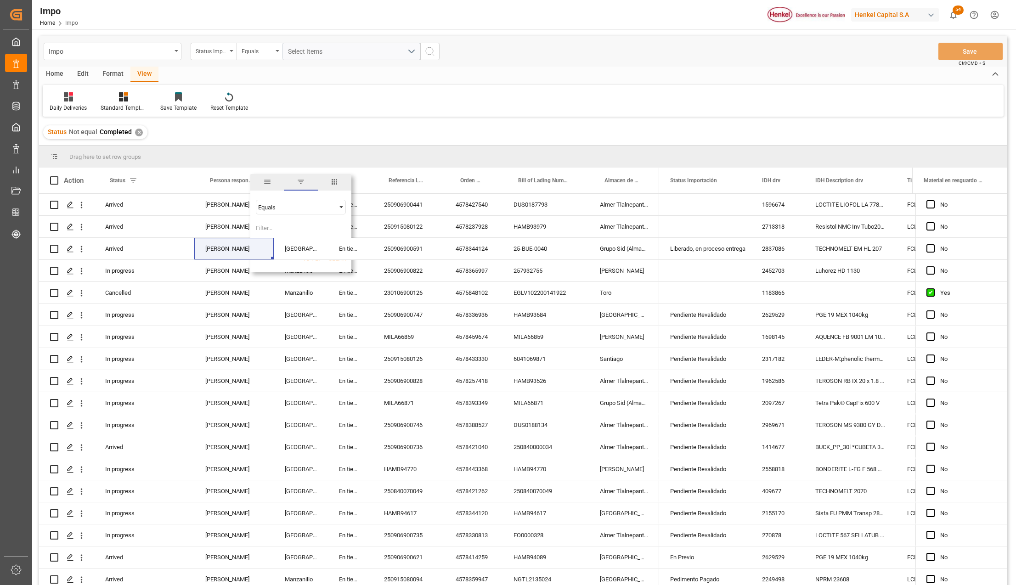
click at [278, 232] on input "Filter Value" at bounding box center [301, 230] width 90 height 18
type input "[PERSON_NAME]"
click at [305, 256] on div "[GEOGRAPHIC_DATA]" at bounding box center [301, 249] width 54 height 22
click at [368, 326] on div "En tiempo" at bounding box center [350, 337] width 45 height 22
click at [257, 180] on span at bounding box center [258, 180] width 8 height 8
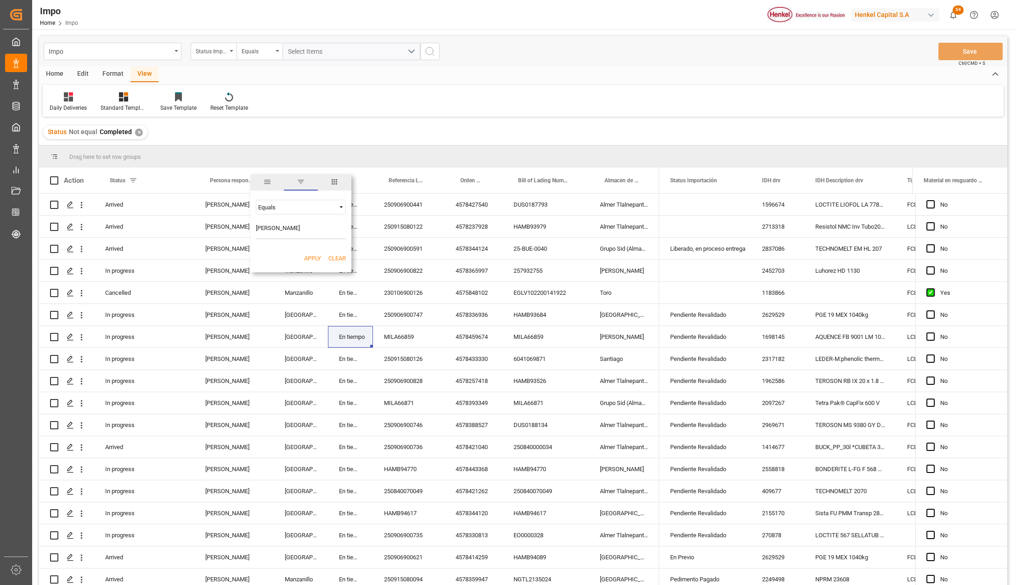
click at [316, 258] on button "Apply" at bounding box center [312, 258] width 17 height 9
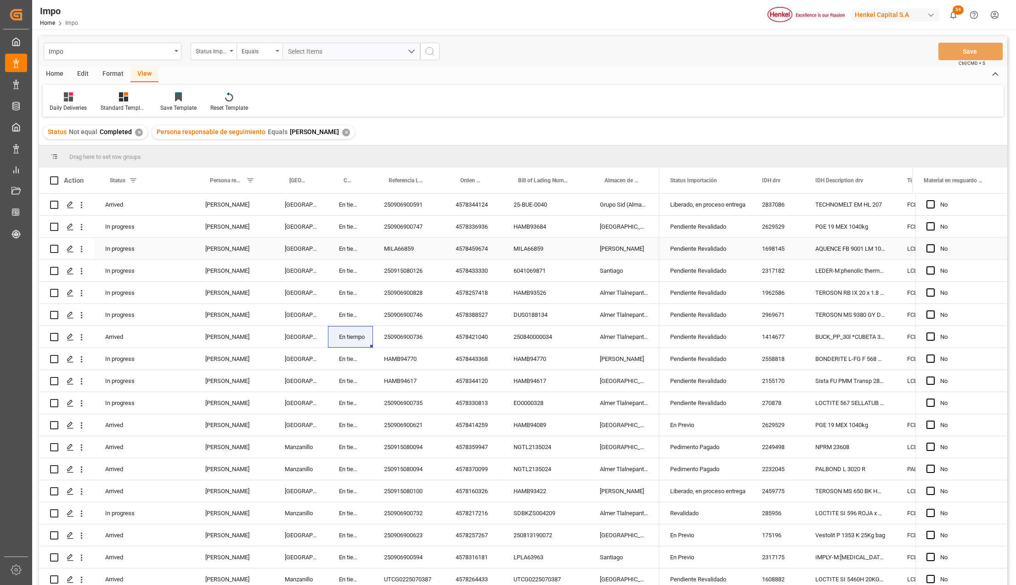
click at [502, 244] on div "MILA66859" at bounding box center [545, 249] width 86 height 22
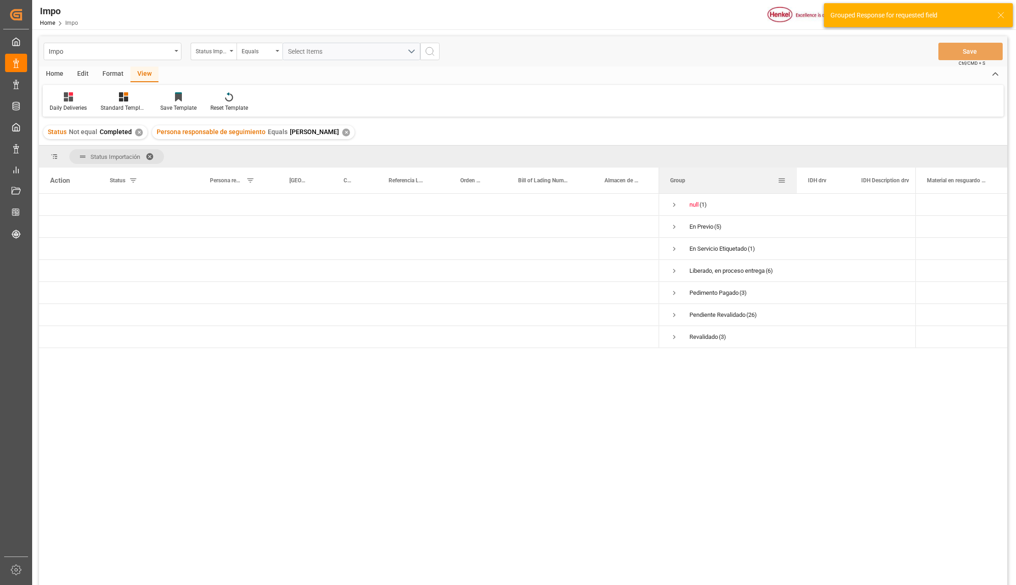
drag, startPoint x: 749, startPoint y: 170, endPoint x: 795, endPoint y: 170, distance: 45.9
click at [795, 170] on div at bounding box center [797, 181] width 4 height 26
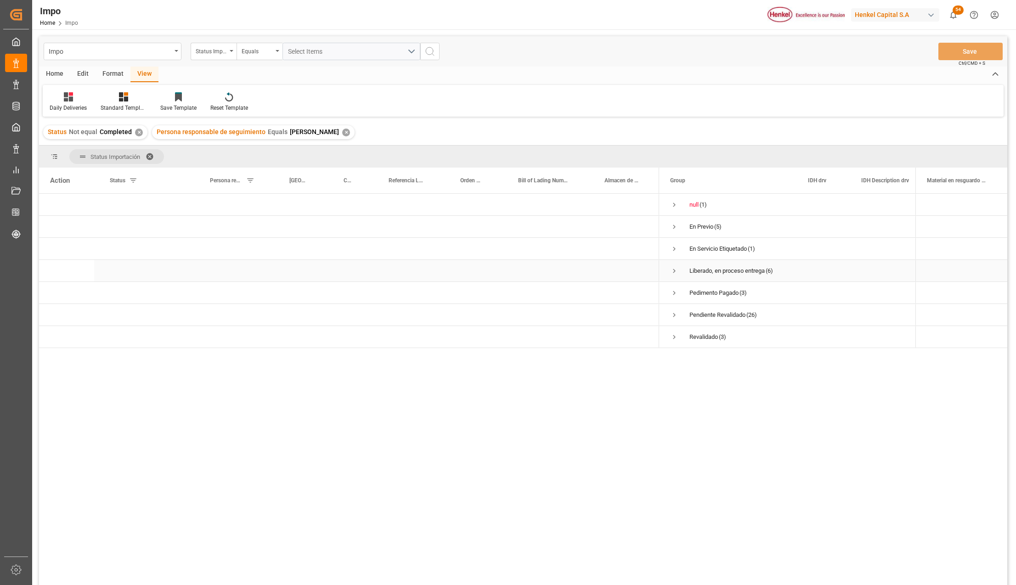
click at [674, 270] on span "Press SPACE to select this row." at bounding box center [674, 271] width 8 height 8
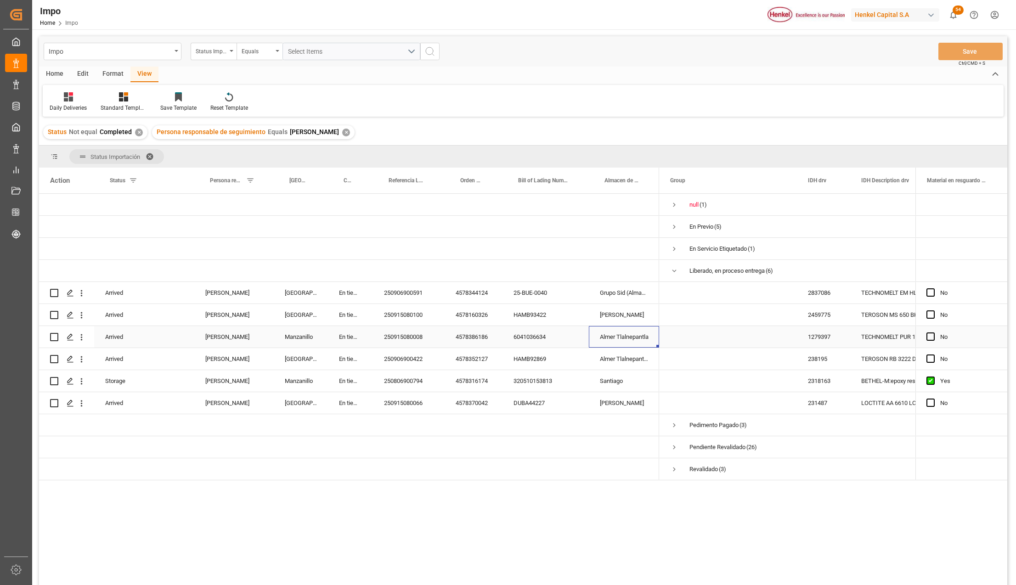
click at [609, 340] on div "Almer Tlalnepantla" at bounding box center [624, 337] width 70 height 22
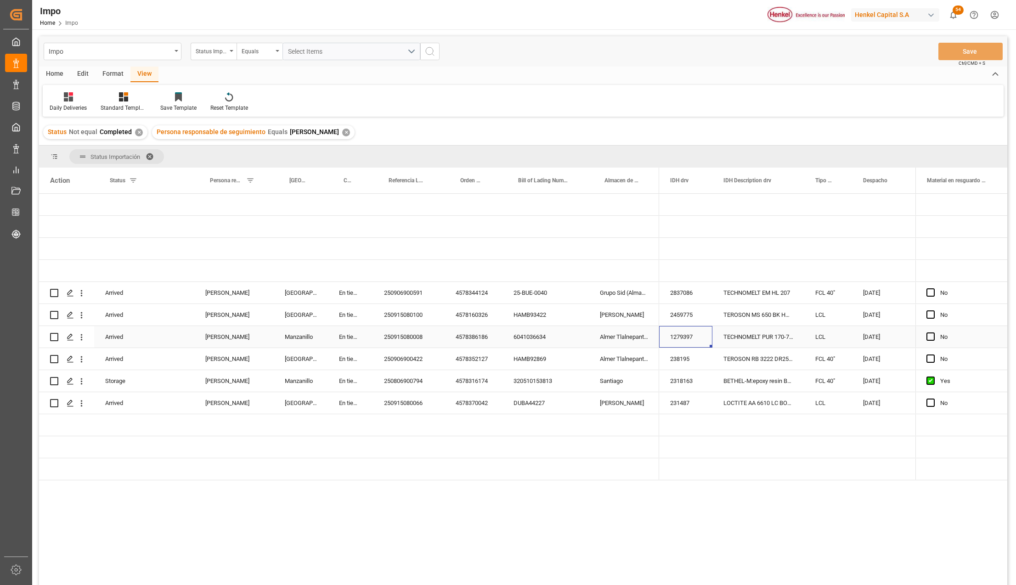
scroll to position [0, 138]
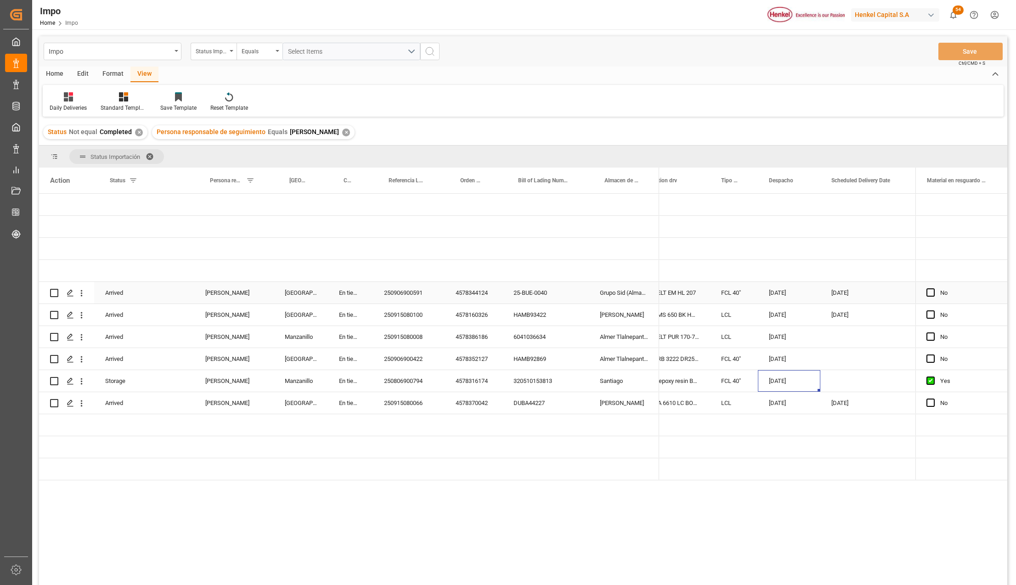
click at [402, 298] on div "250906900591" at bounding box center [409, 293] width 72 height 22
click at [82, 295] on icon "open menu" at bounding box center [82, 293] width 2 height 6
click at [92, 311] on icon "Press SPACE to select this row." at bounding box center [89, 313] width 10 height 10
click at [839, 314] on div "[DATE]" at bounding box center [866, 315] width 92 height 22
click at [841, 335] on div "Press SPACE to select this row." at bounding box center [866, 337] width 92 height 22
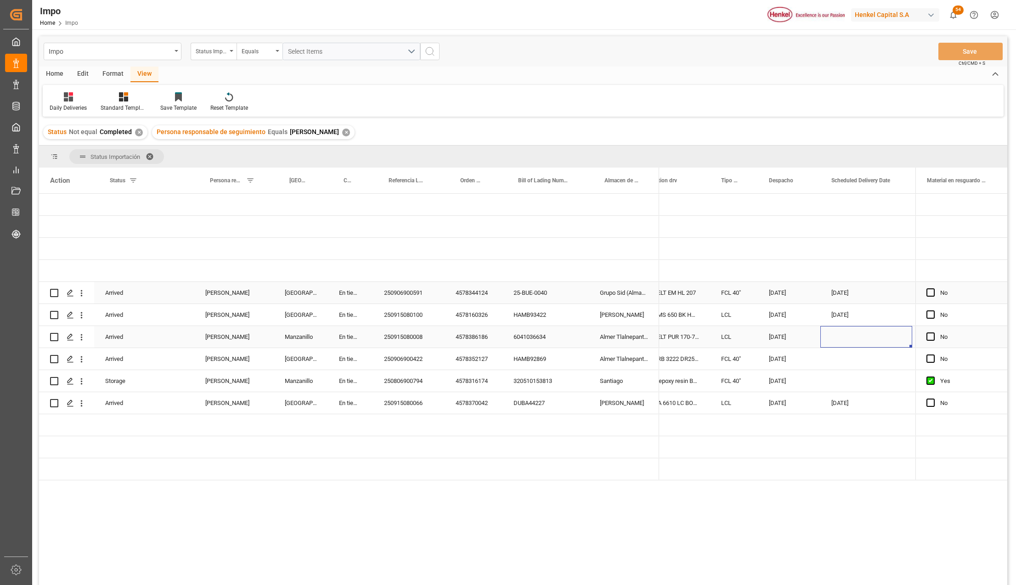
click at [792, 339] on div "10-09-2025" at bounding box center [789, 337] width 62 height 22
click at [401, 342] on div "250915080008" at bounding box center [409, 337] width 72 height 22
click at [781, 338] on div "10-09-2025" at bounding box center [789, 337] width 62 height 22
click at [781, 345] on input "10-09-2025" at bounding box center [789, 343] width 48 height 17
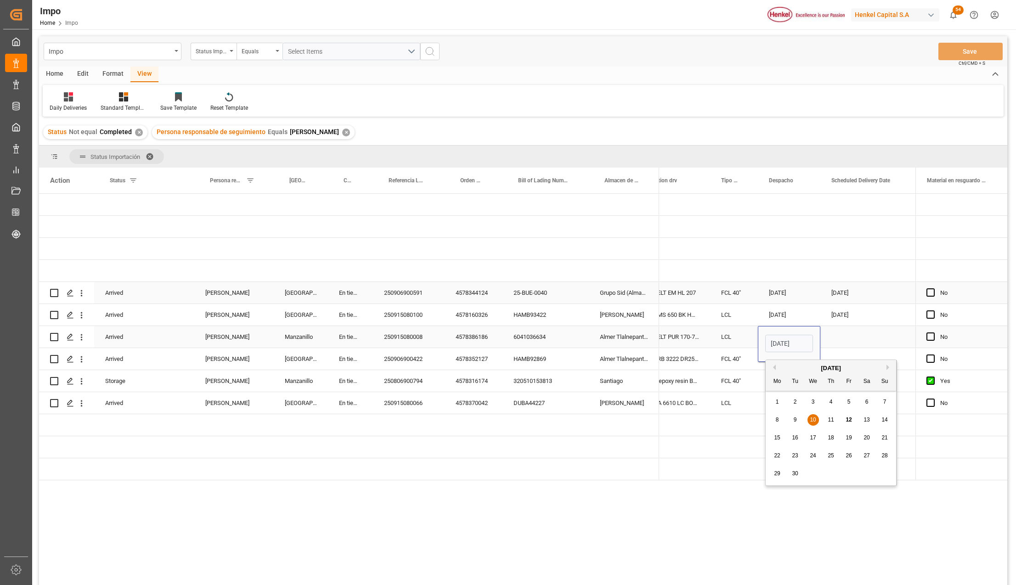
click at [781, 345] on input "10-09-2025" at bounding box center [789, 343] width 48 height 17
type input "[DATE]"
click at [775, 363] on div "[DATE]" at bounding box center [789, 359] width 62 height 22
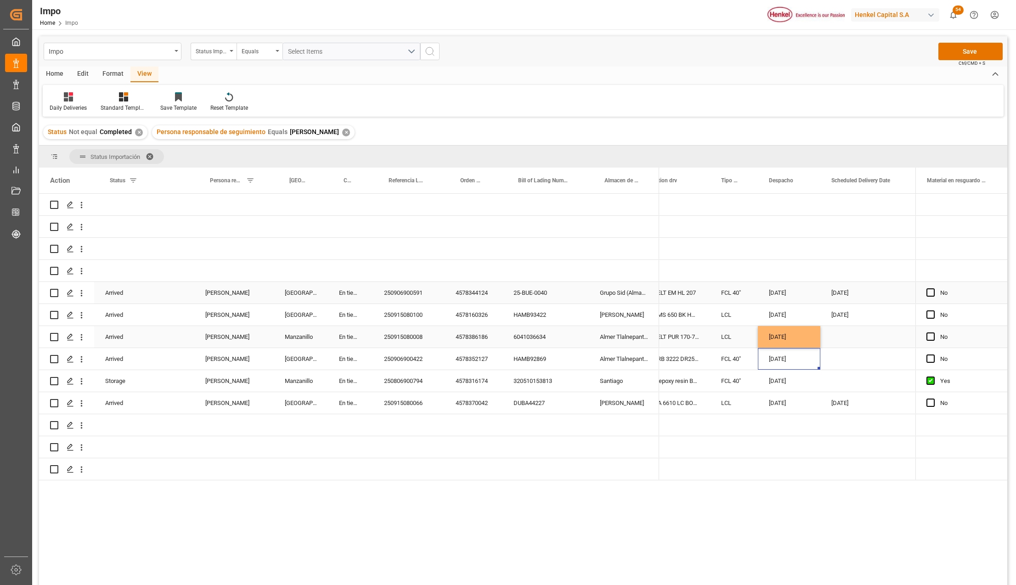
click at [785, 338] on div "[DATE]" at bounding box center [789, 337] width 62 height 22
click at [410, 337] on div "250915080008" at bounding box center [409, 337] width 72 height 22
click at [837, 343] on div "Press SPACE to select this row." at bounding box center [866, 337] width 92 height 22
click at [854, 340] on div "Press SPACE to select this row." at bounding box center [866, 337] width 92 height 22
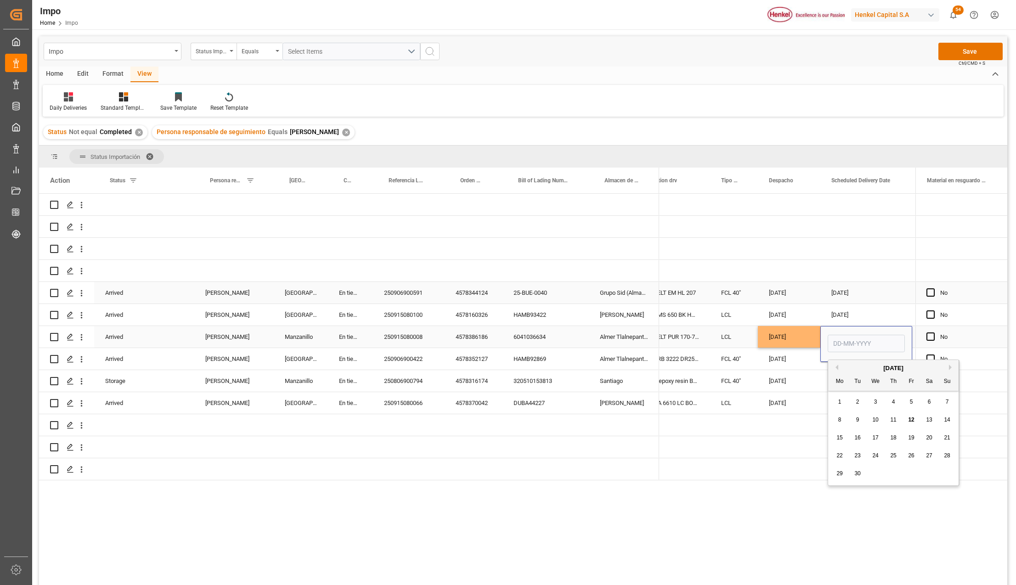
click at [850, 346] on input "Press SPACE to select this row." at bounding box center [865, 343] width 77 height 17
type input "[DATE]"
click at [848, 379] on div "Press SPACE to select this row." at bounding box center [866, 381] width 92 height 22
click at [777, 362] on div "[DATE]" at bounding box center [789, 359] width 62 height 22
click at [422, 359] on div "250906900422" at bounding box center [409, 359] width 72 height 22
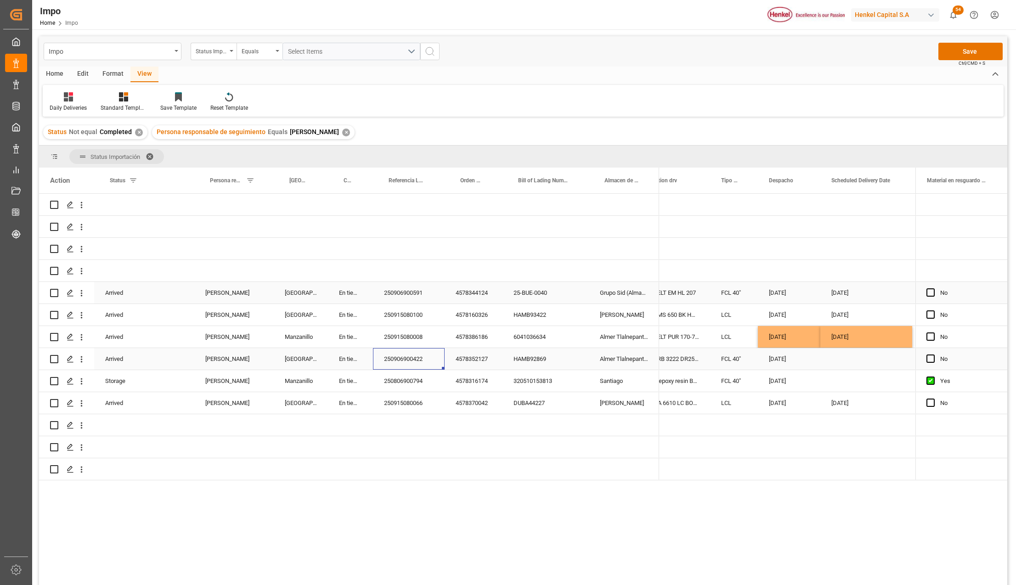
click at [845, 360] on div "Press SPACE to select this row." at bounding box center [866, 359] width 92 height 22
click at [847, 363] on input "Press SPACE to select this row." at bounding box center [865, 365] width 77 height 17
type input "[DATE]"
click at [796, 398] on div "[DATE]" at bounding box center [789, 403] width 62 height 22
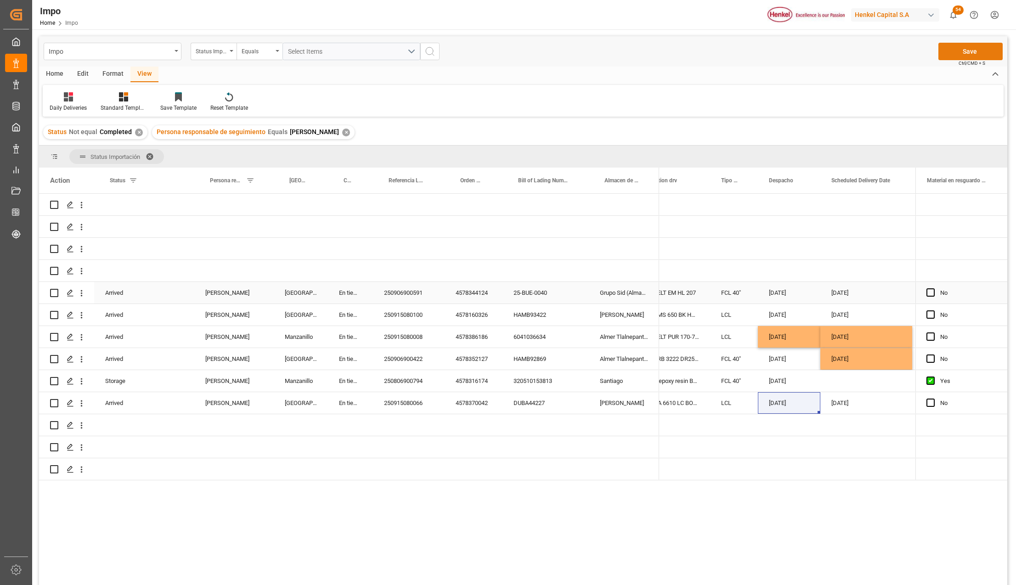
click at [973, 51] on button "Save" at bounding box center [970, 51] width 64 height 17
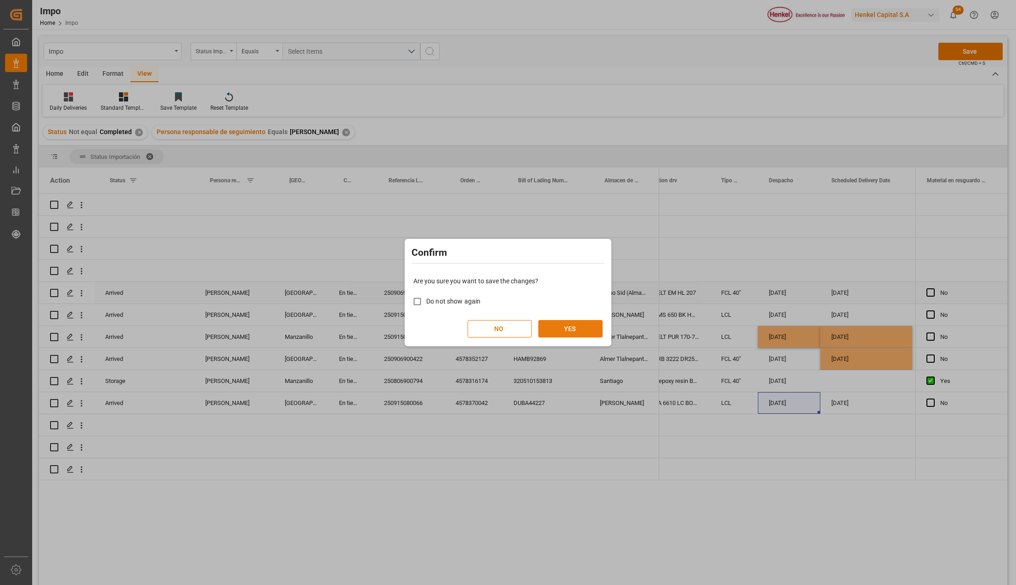
click at [577, 331] on button "YES" at bounding box center [570, 328] width 64 height 17
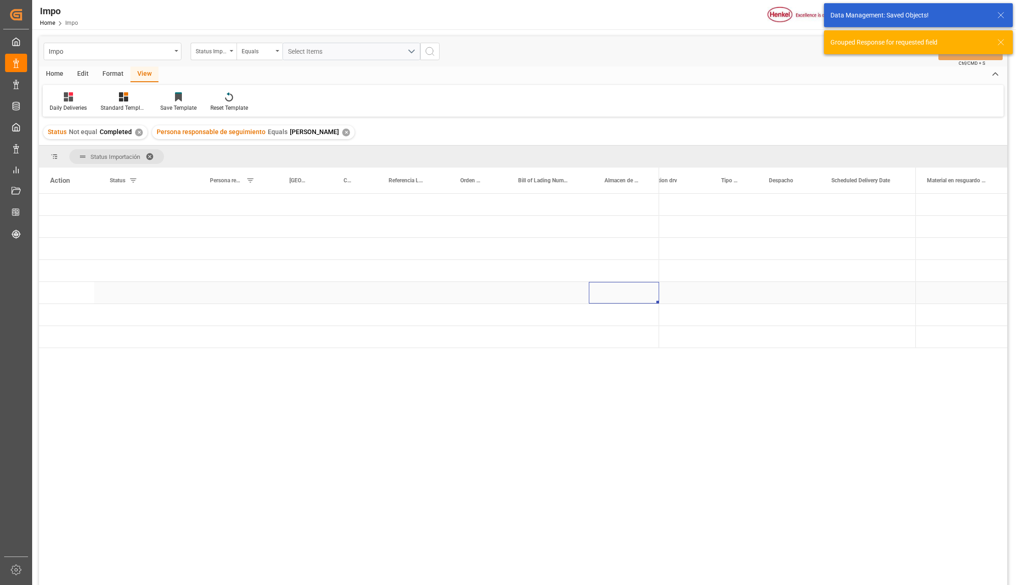
click at [601, 293] on div "Press SPACE to select this row." at bounding box center [624, 293] width 70 height 22
click at [696, 263] on div "Liberado, en proceso entrega" at bounding box center [696, 270] width 75 height 21
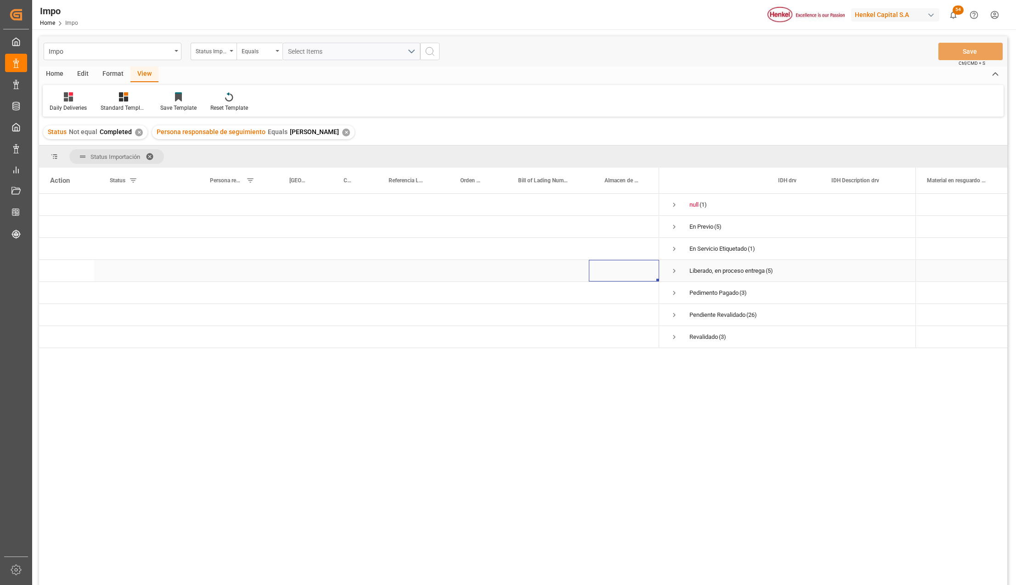
scroll to position [0, 0]
click at [674, 267] on span "Press SPACE to select this row." at bounding box center [674, 271] width 8 height 8
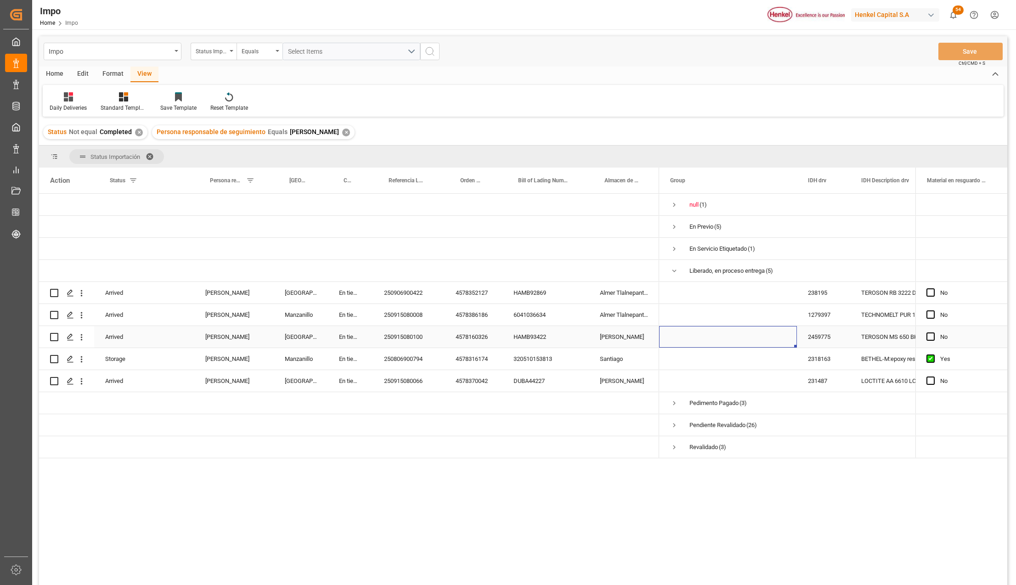
click at [747, 342] on span "Press SPACE to select this row." at bounding box center [728, 336] width 116 height 21
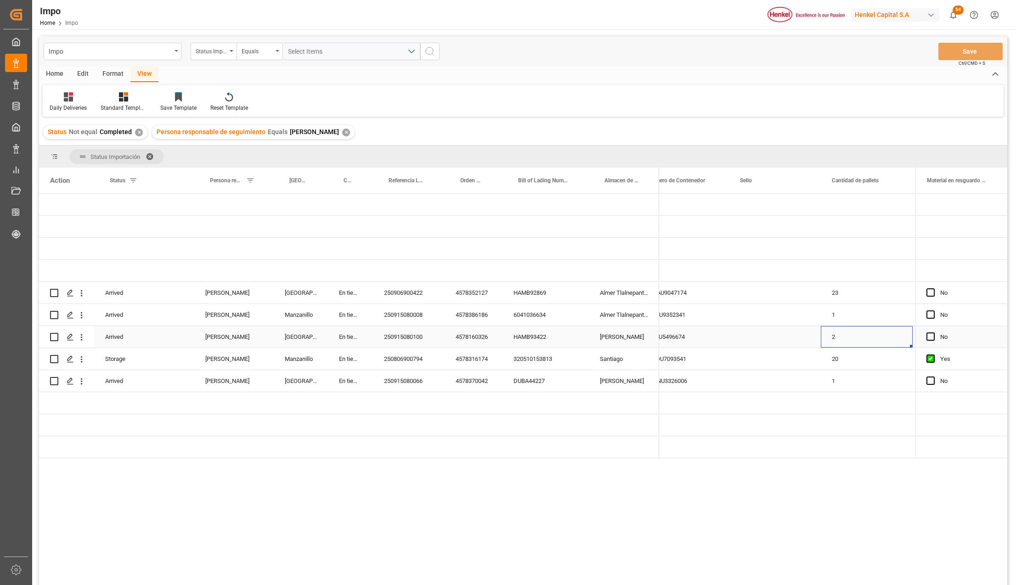
scroll to position [0, 761]
click at [627, 326] on div "[PERSON_NAME]" at bounding box center [624, 337] width 70 height 22
click at [151, 157] on span at bounding box center [153, 156] width 15 height 8
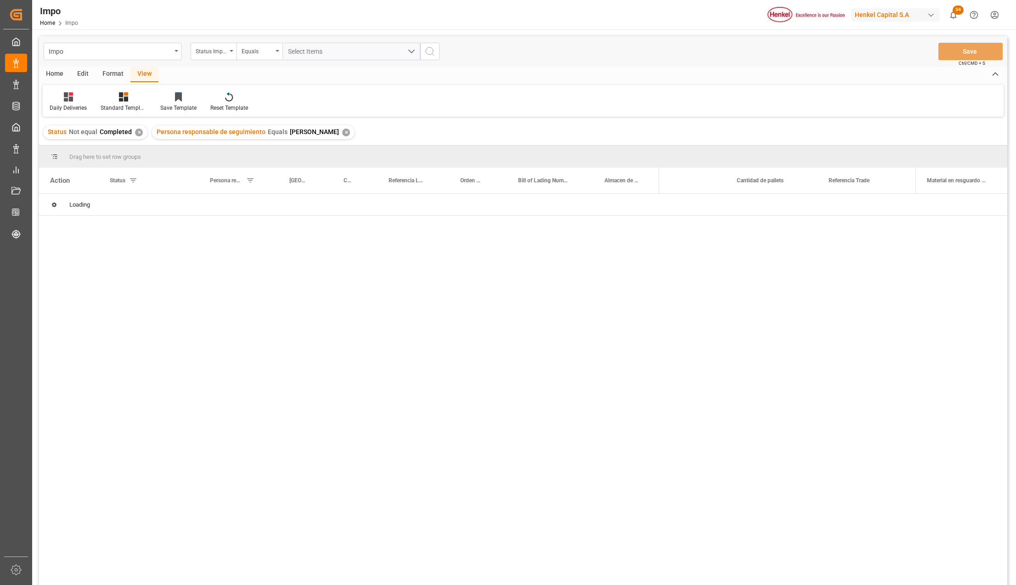
scroll to position [0, 715]
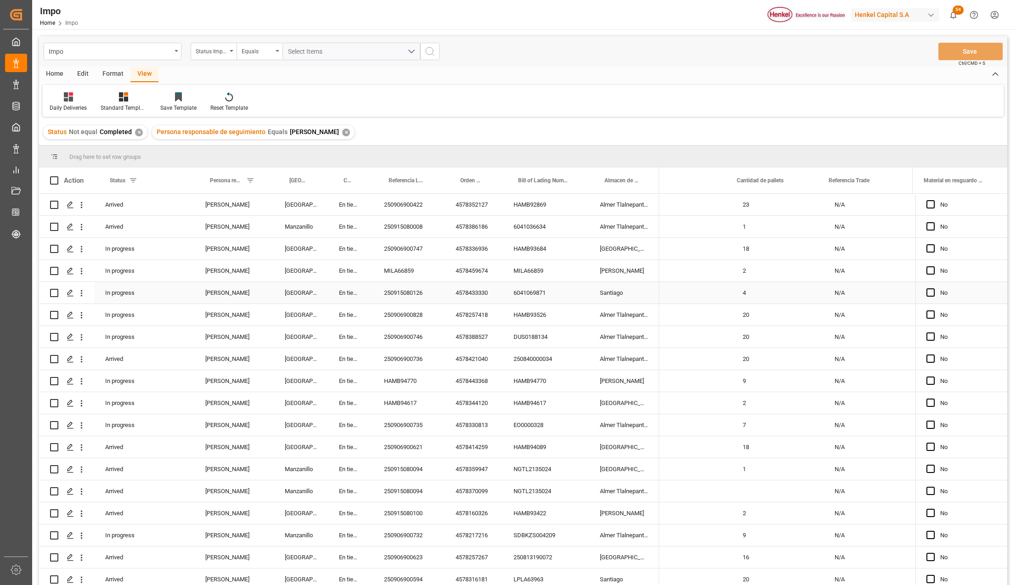
click at [505, 287] on div "6041069871" at bounding box center [545, 293] width 86 height 22
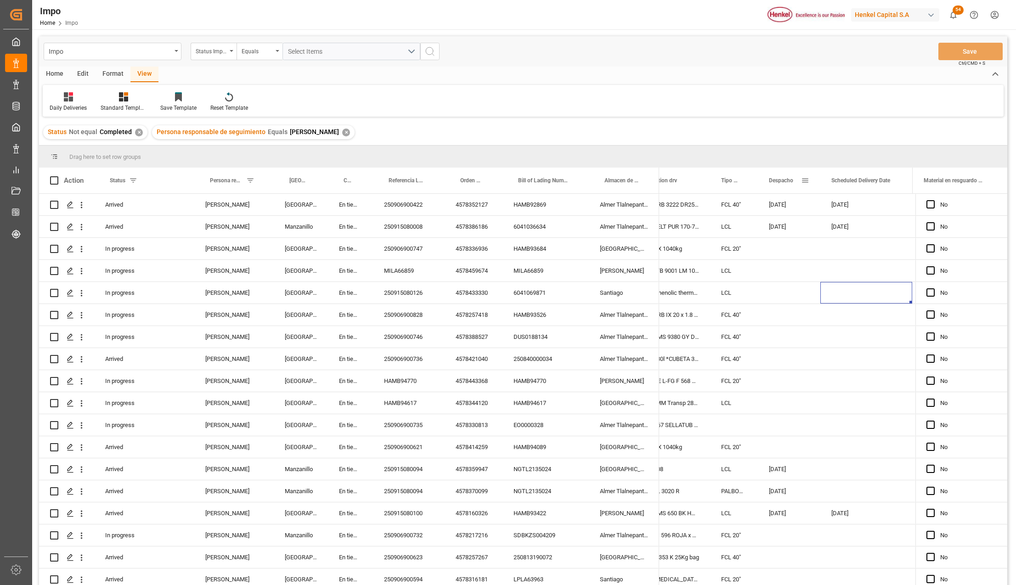
click at [805, 181] on span at bounding box center [805, 180] width 8 height 8
click at [886, 228] on input "date" at bounding box center [847, 230] width 90 height 18
click at [887, 203] on span "Filtering operator" at bounding box center [887, 207] width 8 height 8
click at [832, 239] on div "Less than" at bounding box center [847, 236] width 90 height 15
click at [886, 226] on input "date" at bounding box center [847, 230] width 90 height 18
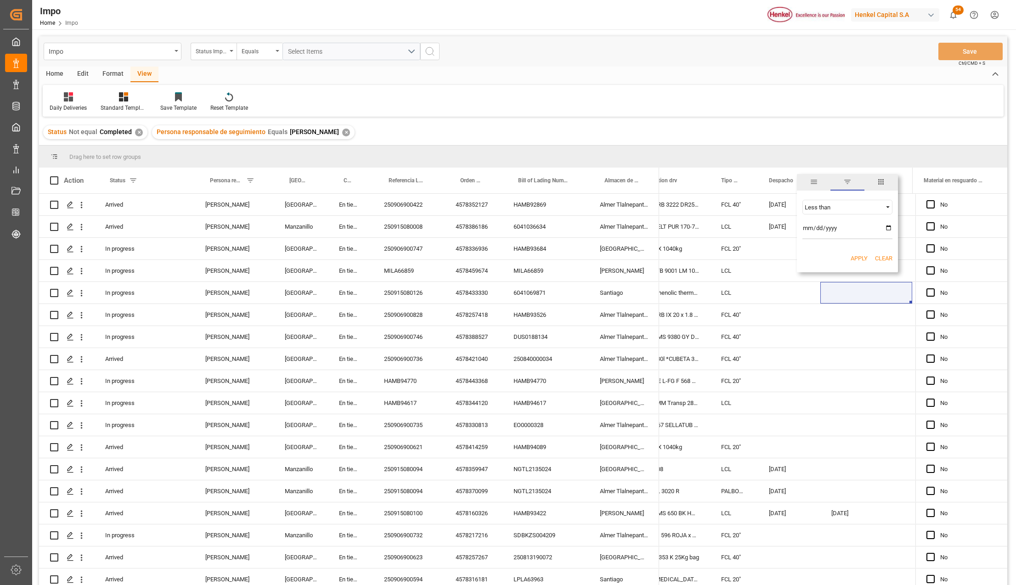
type input "2025-09-08"
click at [883, 208] on span "Filtering operator" at bounding box center [887, 207] width 8 height 8
click at [836, 266] on div "In range" at bounding box center [847, 265] width 90 height 15
click at [867, 247] on input "date" at bounding box center [847, 255] width 90 height 18
click at [887, 252] on input "date" at bounding box center [847, 255] width 90 height 18
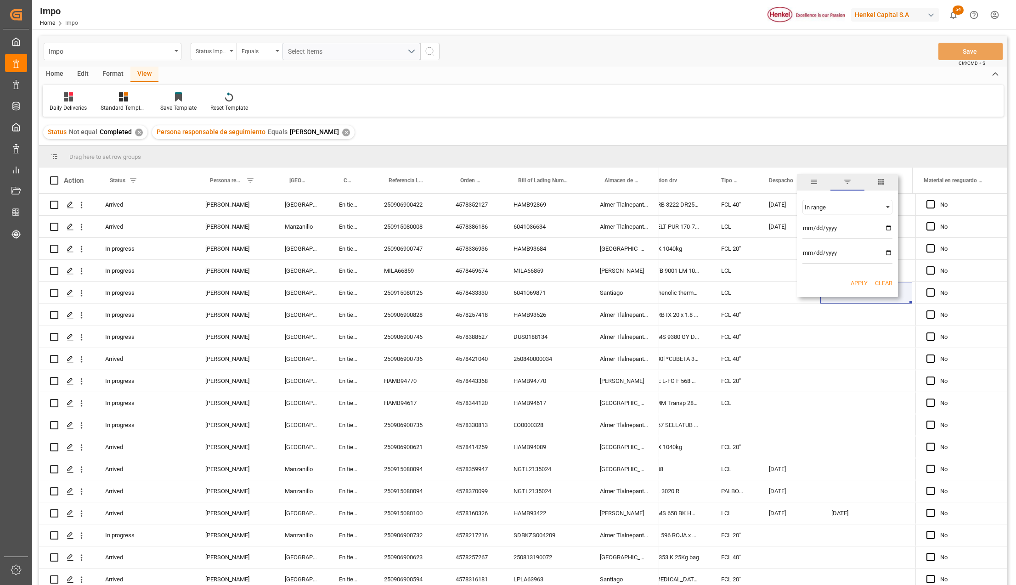
type input "2025-09-13"
click at [859, 280] on button "Apply" at bounding box center [858, 283] width 17 height 9
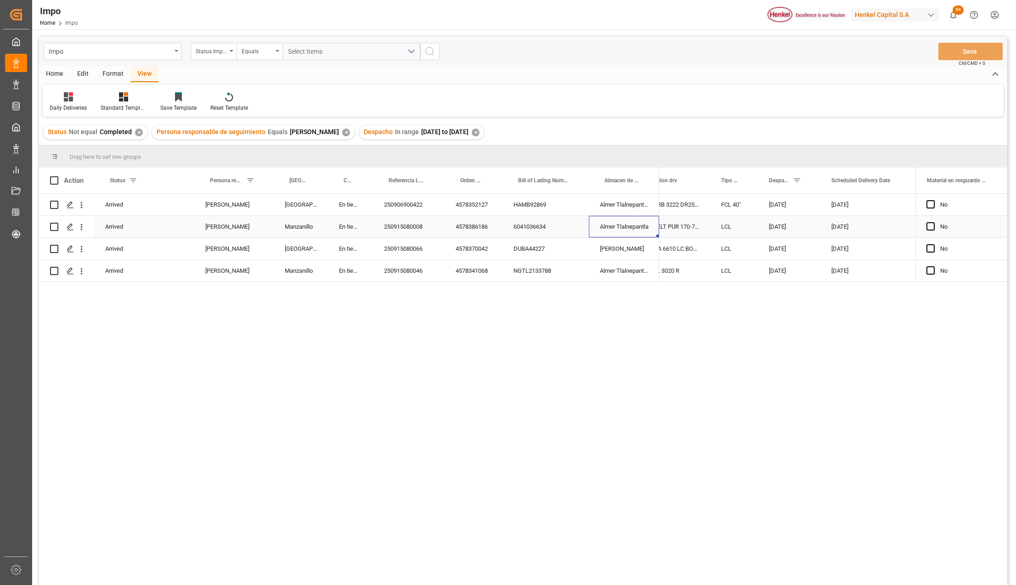
click at [632, 235] on div "Almer Tlalnepantla" at bounding box center [624, 227] width 70 height 22
click at [834, 262] on div "[DATE]" at bounding box center [866, 271] width 92 height 22
click at [417, 272] on div "250915080046" at bounding box center [409, 271] width 72 height 22
click at [770, 272] on div "[DATE]" at bounding box center [789, 271] width 62 height 22
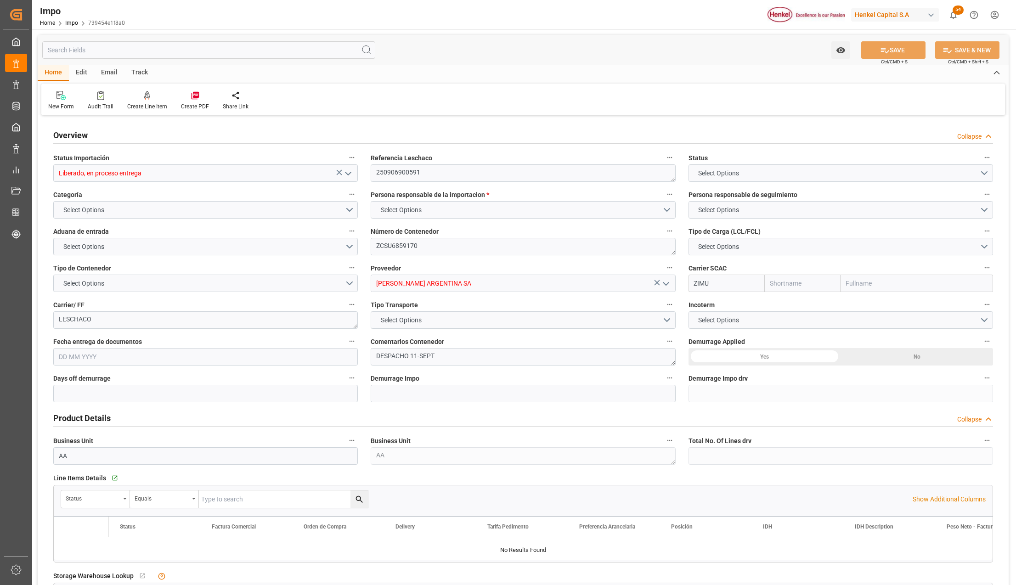
type input "ZIM"
type input "ZIM Integrated Shipping Services Ltd."
type input "1"
type input "28.8"
type input "15"
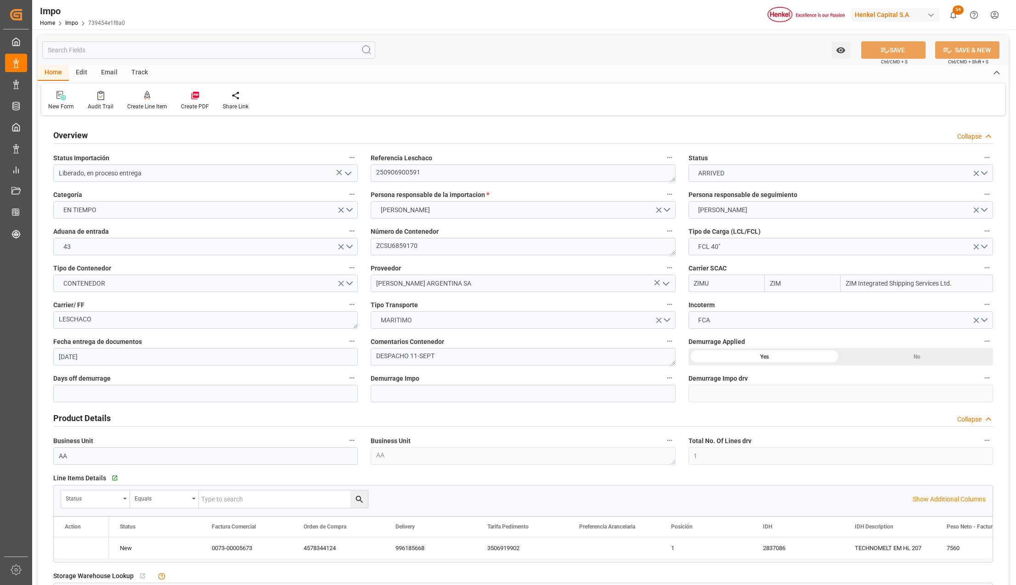
type input "[DATE]"
click at [346, 173] on icon "open menu" at bounding box center [348, 173] width 11 height 11
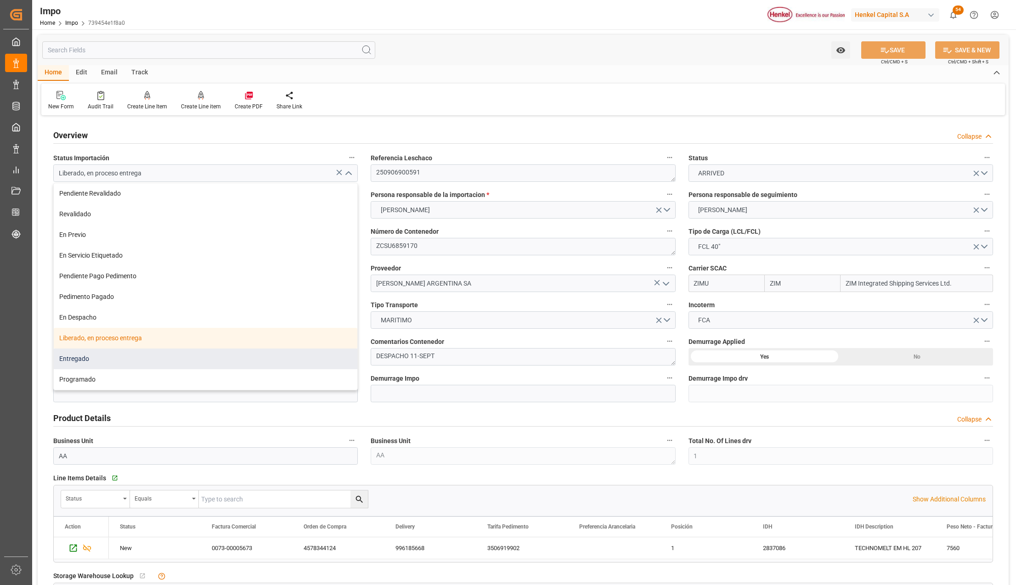
click at [105, 350] on div "Entregado" at bounding box center [205, 358] width 303 height 21
type input "Entregado"
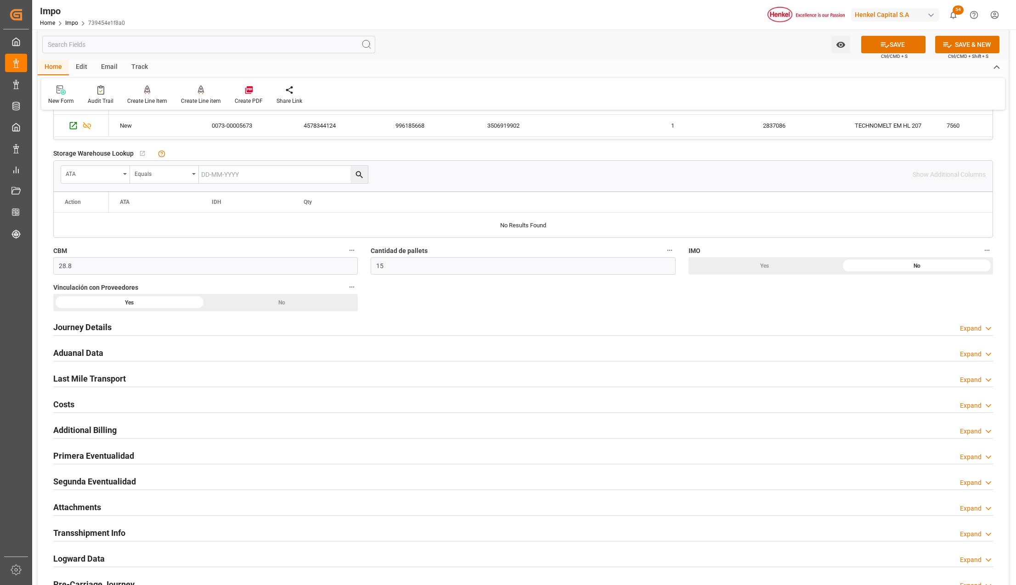
scroll to position [489, 0]
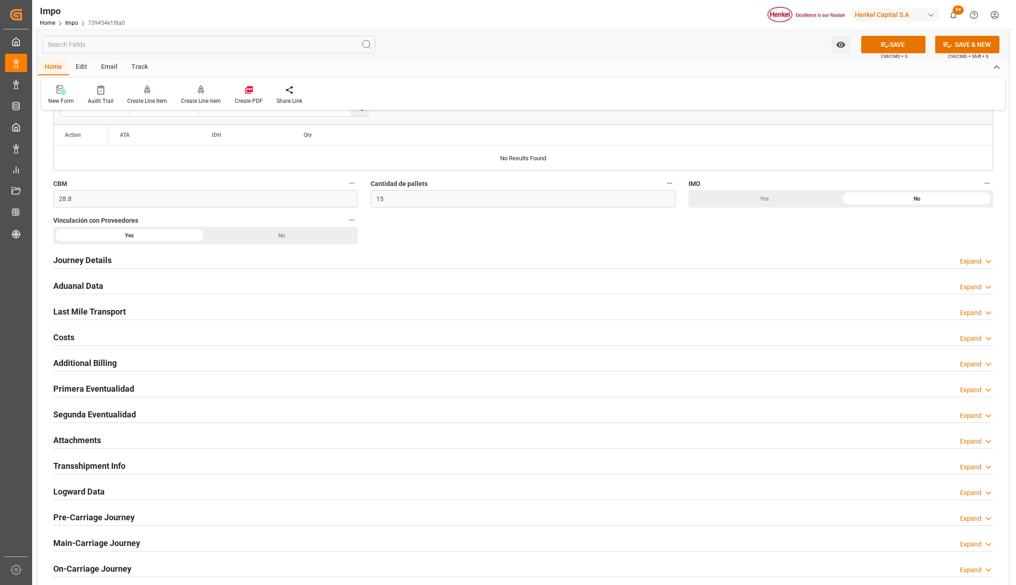
click at [70, 311] on h2 "Last Mile Transport" at bounding box center [89, 311] width 73 height 12
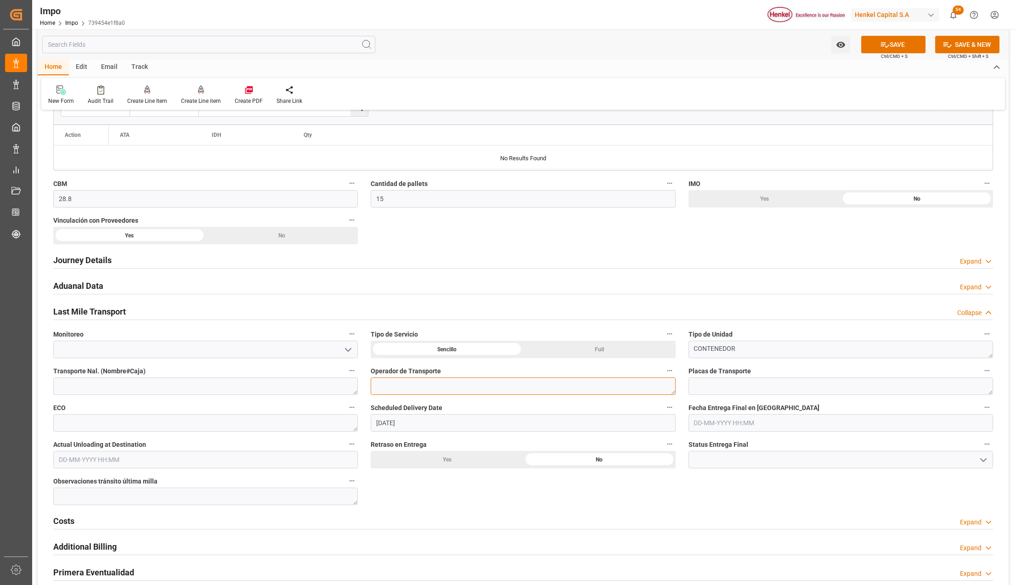
click at [420, 386] on textarea at bounding box center [523, 385] width 304 height 17
click at [996, 458] on div at bounding box center [840, 459] width 318 height 17
click at [988, 461] on button "open menu" at bounding box center [982, 460] width 14 height 14
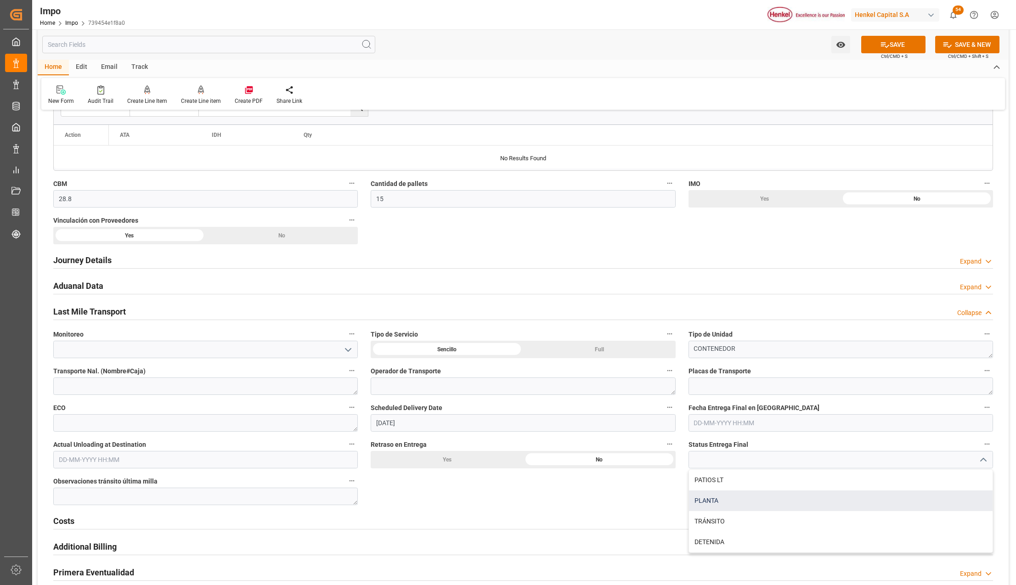
click at [715, 505] on div "PLANTA" at bounding box center [840, 500] width 303 height 21
type input "PLANTA"
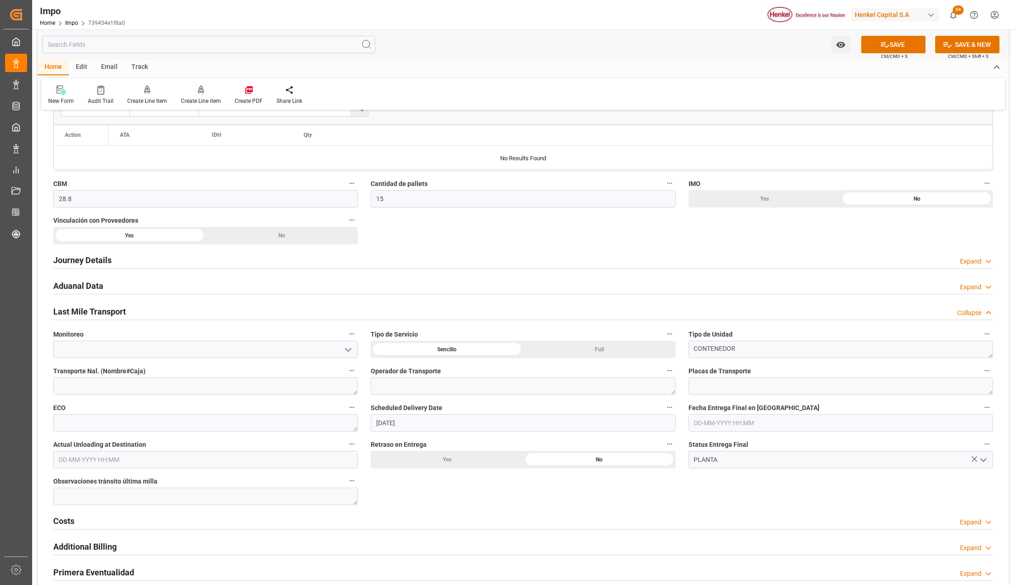
click at [753, 417] on input "text" at bounding box center [840, 422] width 304 height 17
drag, startPoint x: 364, startPoint y: 425, endPoint x: 354, endPoint y: 425, distance: 9.6
click at [354, 425] on div "Overview Collapse Status Importación Entregado Referencia Leschaco 250906900591…" at bounding box center [523, 202] width 971 height 1146
click at [719, 425] on input "text" at bounding box center [840, 422] width 304 height 17
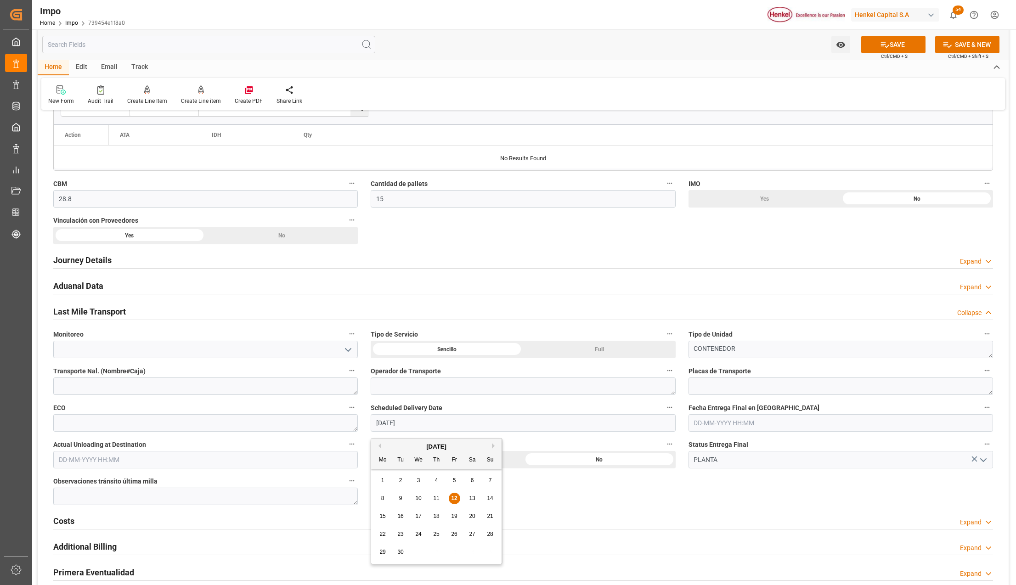
paste input "[DATE]"
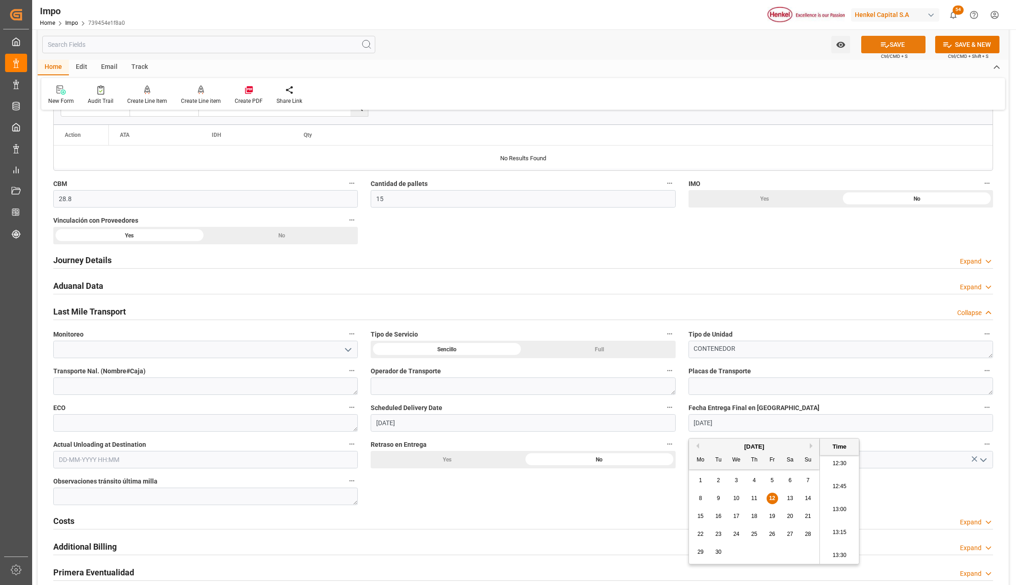
click at [882, 48] on icon at bounding box center [885, 45] width 10 height 10
type input "[DATE] 00:00"
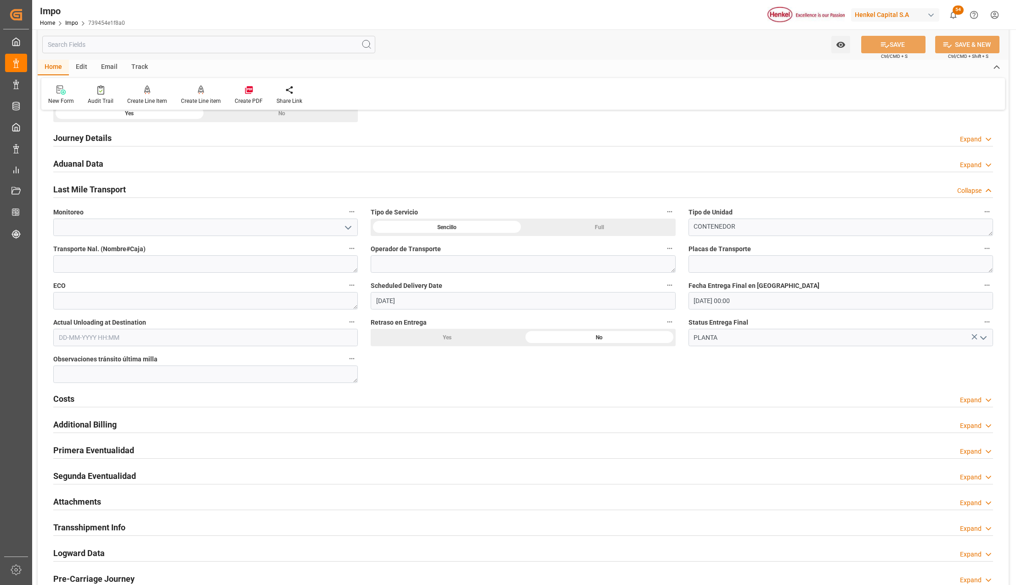
scroll to position [612, 0]
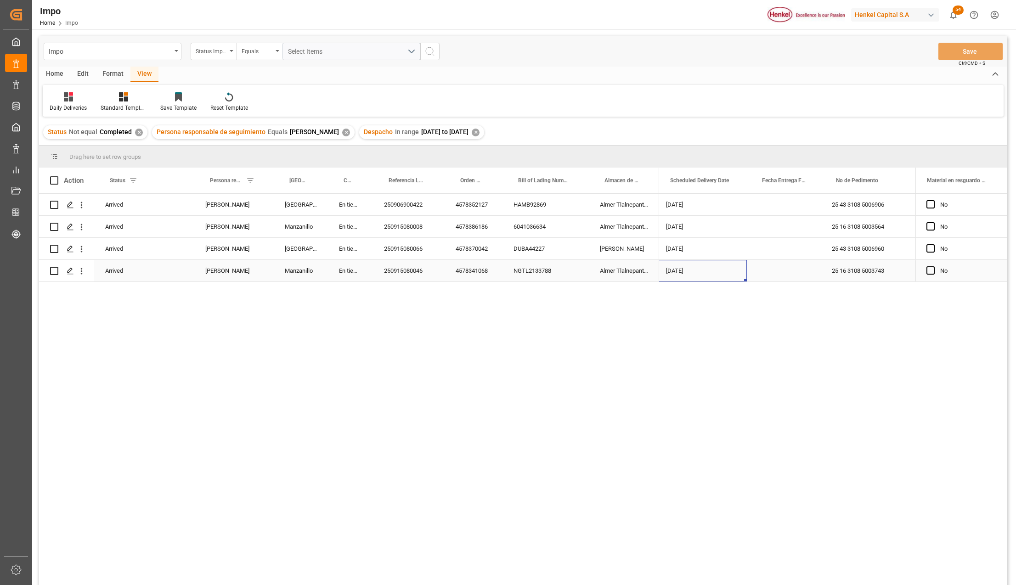
scroll to position [0, 347]
click at [870, 272] on div "25 16 3108 5003743" at bounding box center [871, 271] width 92 height 22
click at [807, 180] on span at bounding box center [805, 180] width 8 height 8
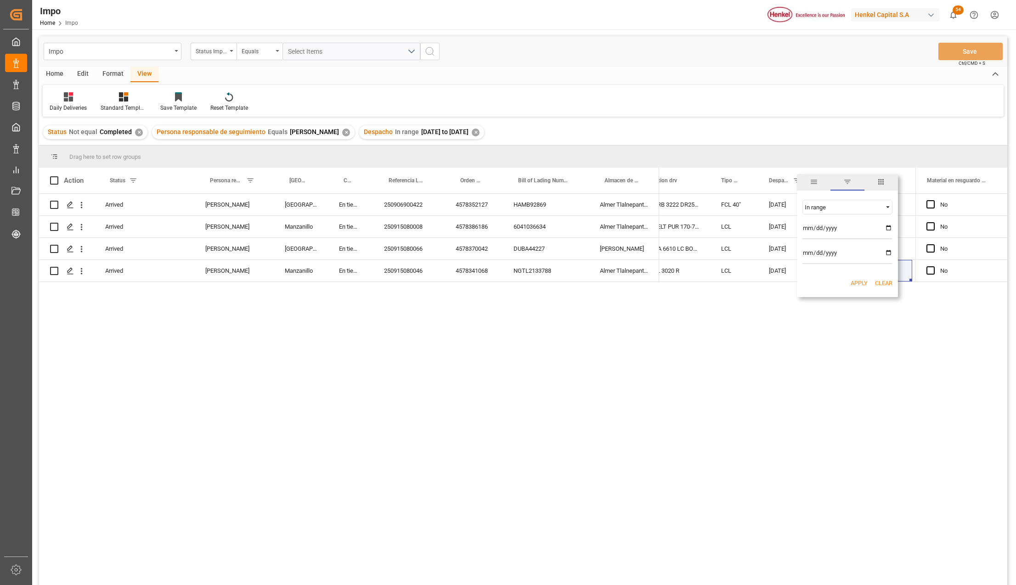
click at [881, 182] on span "columns" at bounding box center [880, 182] width 8 height 8
click at [834, 205] on input "Filter Columns Input" at bounding box center [854, 205] width 76 height 18
click at [837, 209] on input "Filter Columns Input" at bounding box center [854, 205] width 76 height 18
type input "imo"
click at [805, 229] on input "IMO column toggle visibility (hidden)" at bounding box center [806, 229] width 8 height 8
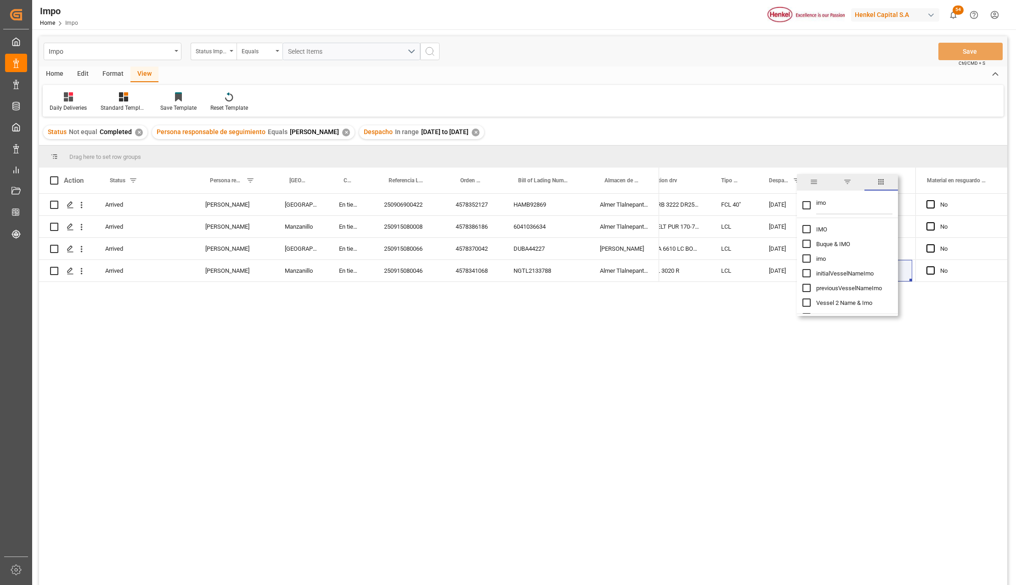
checkbox input "true"
checkbox input "false"
click at [773, 250] on div "[DATE]" at bounding box center [789, 249] width 62 height 22
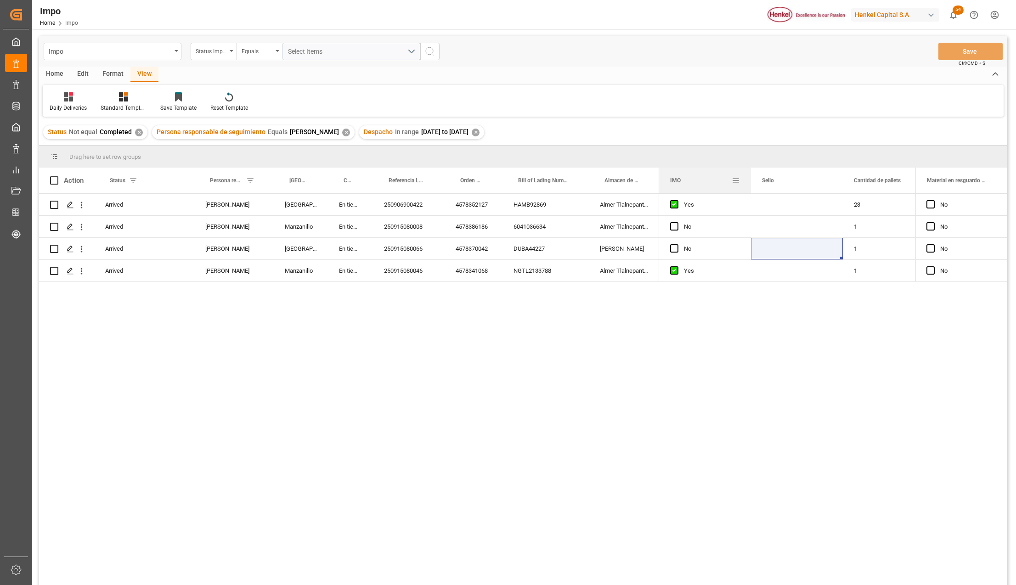
drag, startPoint x: 867, startPoint y: 180, endPoint x: 711, endPoint y: 185, distance: 155.7
click at [711, 185] on div "IMO" at bounding box center [701, 181] width 62 height 26
drag, startPoint x: 876, startPoint y: 180, endPoint x: 716, endPoint y: 192, distance: 160.7
click at [716, 192] on div "IMO" at bounding box center [701, 181] width 62 height 26
drag, startPoint x: 754, startPoint y: 173, endPoint x: 680, endPoint y: 179, distance: 74.2
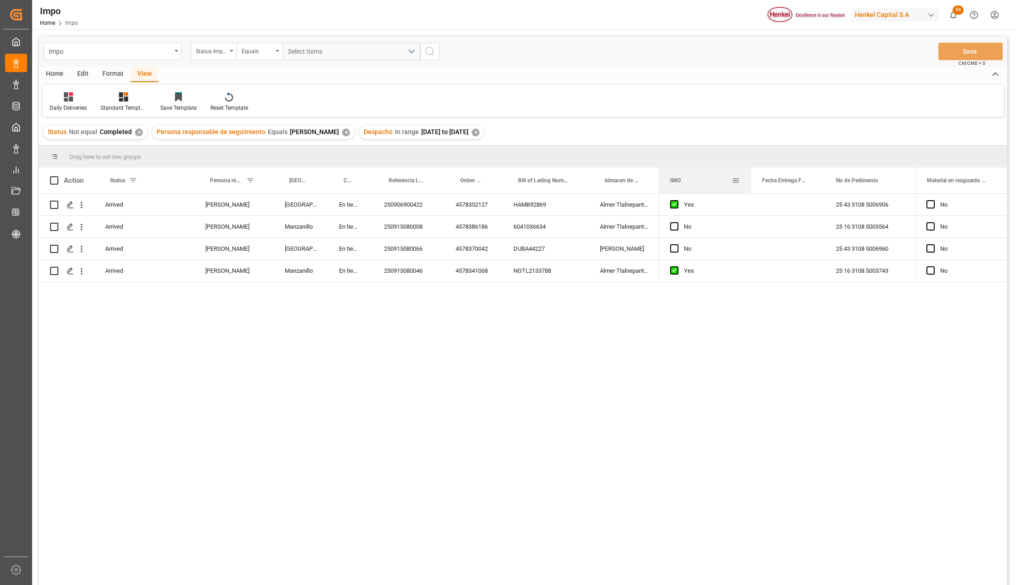
click at [680, 179] on div "IMO" at bounding box center [701, 181] width 62 height 26
drag, startPoint x: 837, startPoint y: 179, endPoint x: 702, endPoint y: 185, distance: 136.0
click at [702, 185] on div "IMO" at bounding box center [701, 181] width 62 height 26
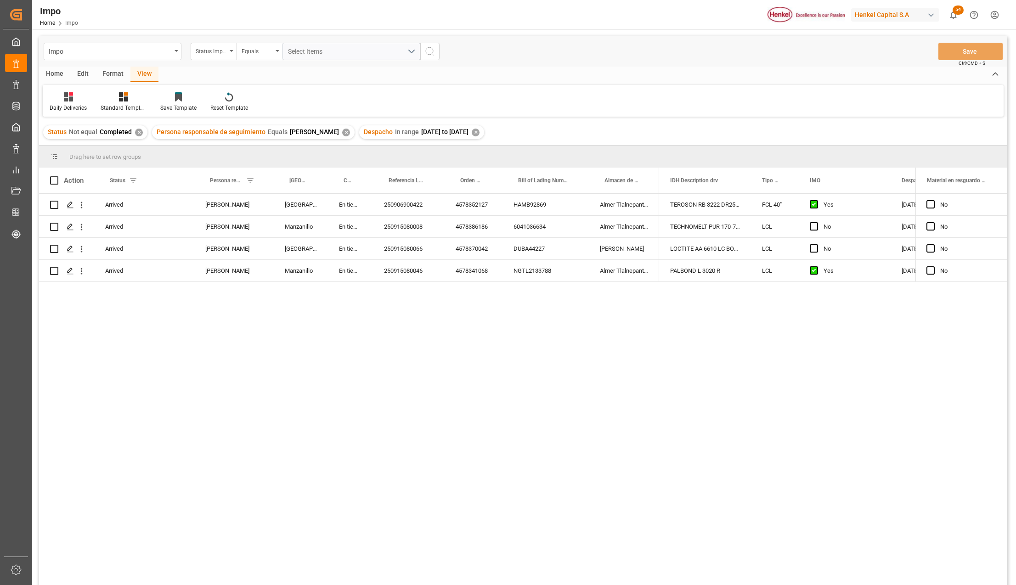
click at [859, 362] on div "Yes [DATE] [DATE] FCL 40" TEROSON RB 3222 DR250KG 238195 Liberado, en proceso e…" at bounding box center [787, 392] width 256 height 397
click at [177, 98] on icon at bounding box center [178, 98] width 7 height 8
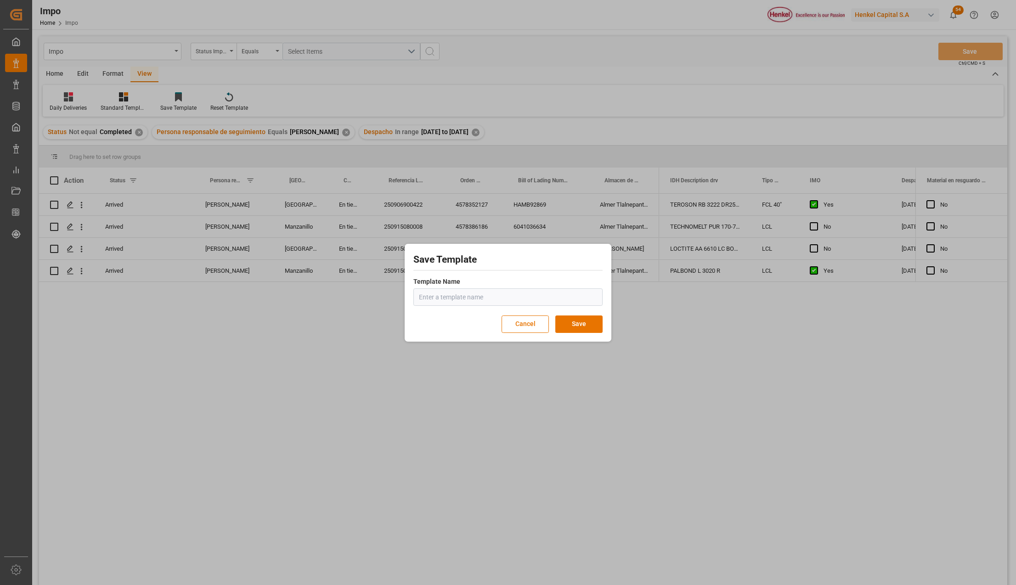
click at [432, 298] on input "text" at bounding box center [507, 296] width 189 height 17
type input "D"
type input "Entregas Diarias"
click at [595, 322] on button "Save" at bounding box center [578, 323] width 47 height 17
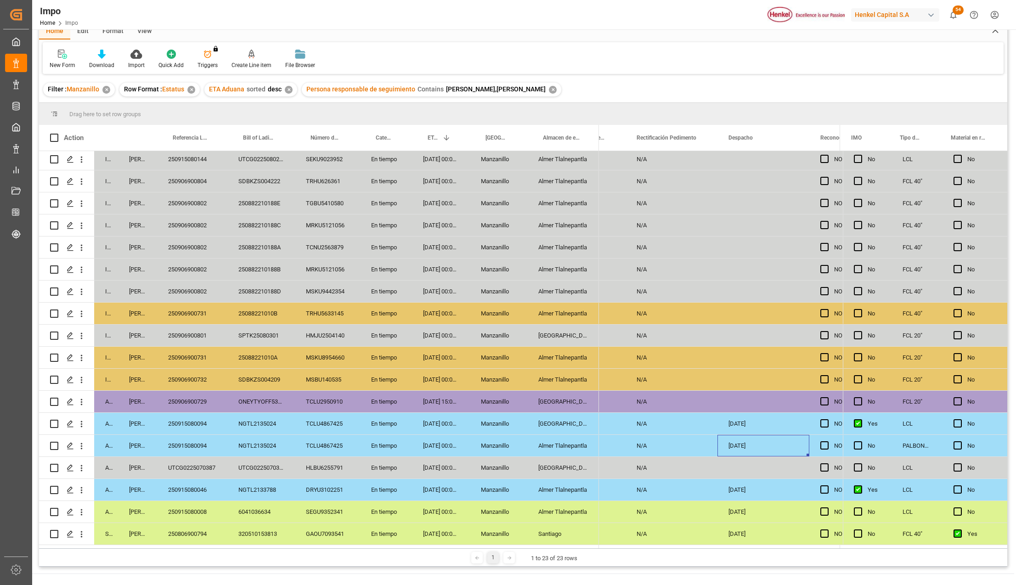
scroll to position [61, 0]
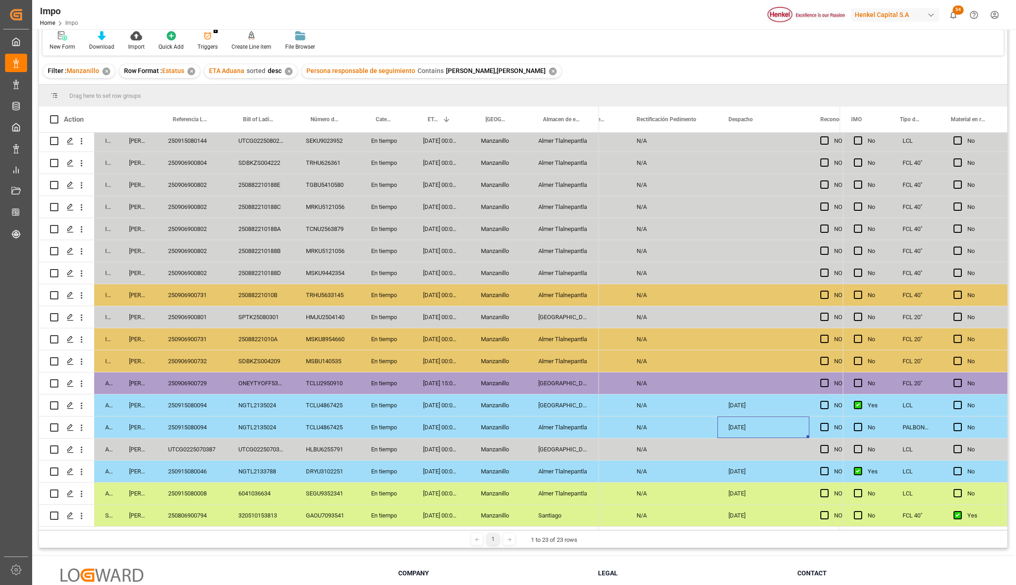
click at [183, 471] on div "250915080046" at bounding box center [192, 471] width 70 height 22
click at [186, 477] on input "250915080046" at bounding box center [192, 476] width 56 height 17
click at [548, 467] on div "Almer Tlalnepantla" at bounding box center [563, 471] width 72 height 22
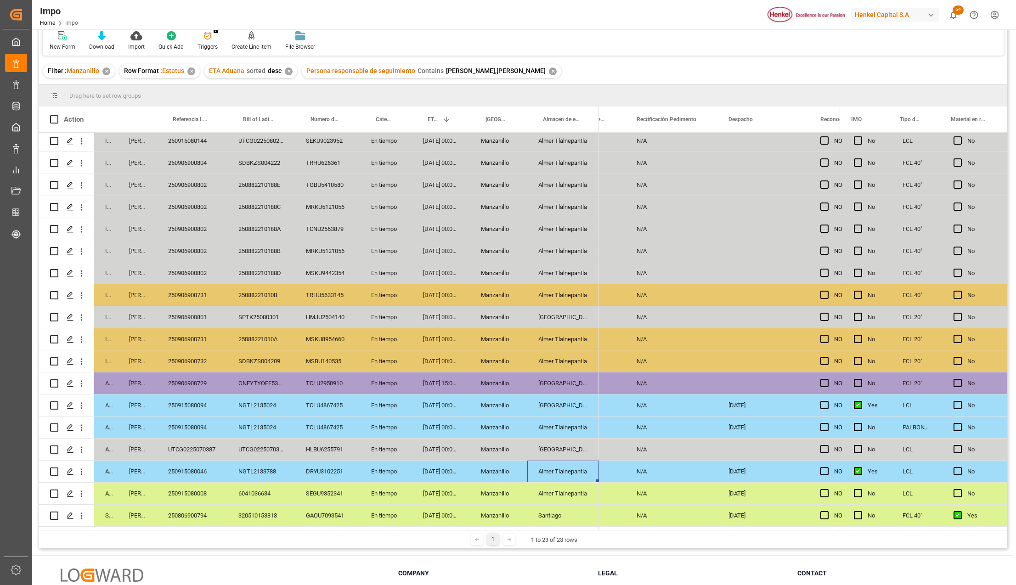
click at [500, 471] on div "Manzanillo" at bounding box center [498, 471] width 57 height 22
click at [556, 475] on div "Almer Tlalnepantla" at bounding box center [563, 471] width 72 height 22
click at [577, 474] on div "Almer Tlalnepantla" at bounding box center [563, 471] width 72 height 22
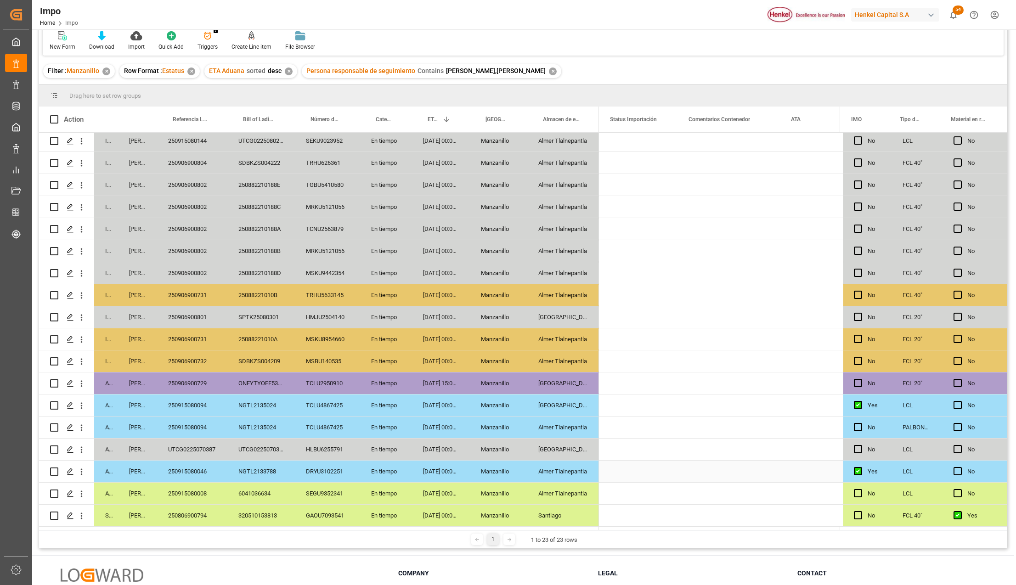
scroll to position [0, 0]
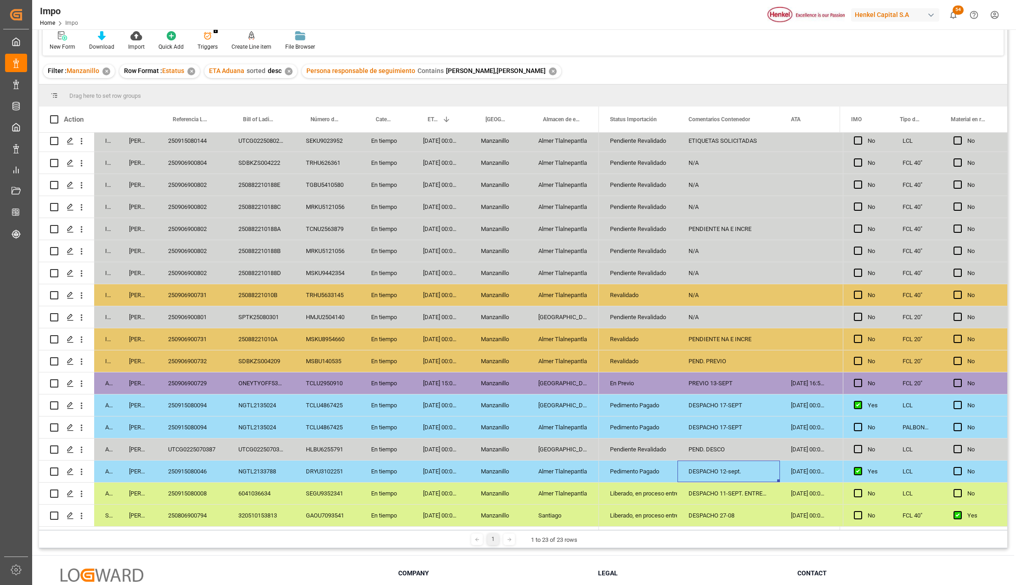
click at [637, 469] on div "Pedimento Pagado" at bounding box center [638, 471] width 56 height 21
click at [664, 478] on icon "open menu" at bounding box center [660, 477] width 11 height 11
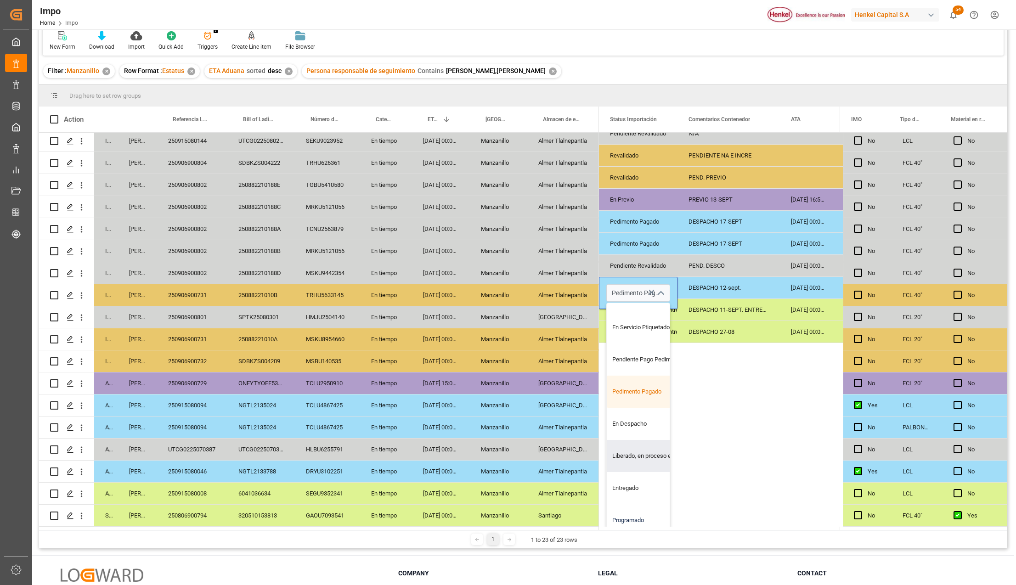
scroll to position [92, 0]
click at [633, 458] on div "Liberado, en proceso entrega" at bounding box center [649, 456] width 86 height 32
type input "Liberado, en proceso entrega"
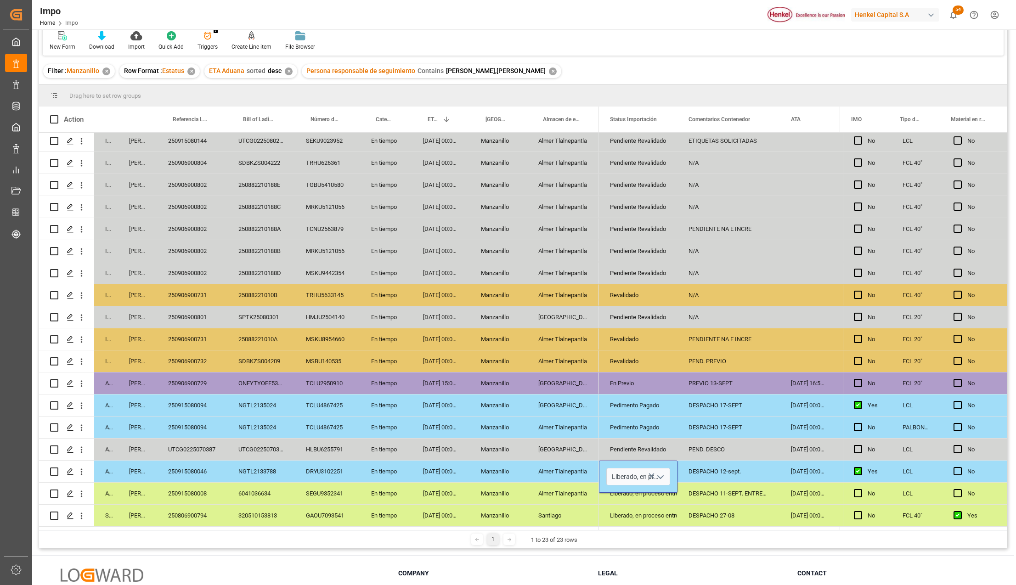
scroll to position [0, 0]
click at [590, 505] on div "Santiago" at bounding box center [563, 516] width 72 height 22
click at [715, 473] on div "DESPACHO 12-sept." at bounding box center [728, 471] width 102 height 22
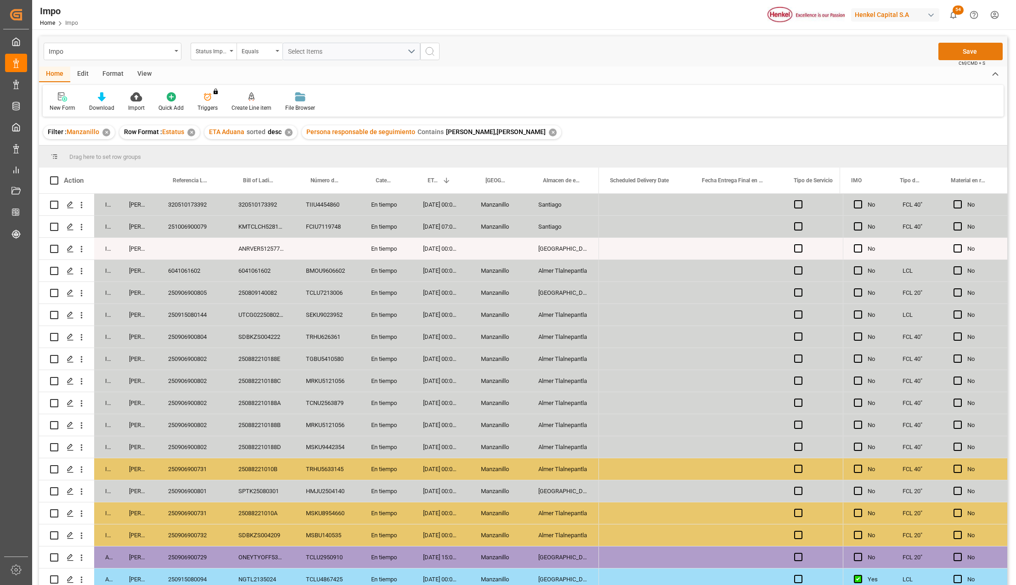
click at [972, 52] on button "Save" at bounding box center [970, 51] width 64 height 17
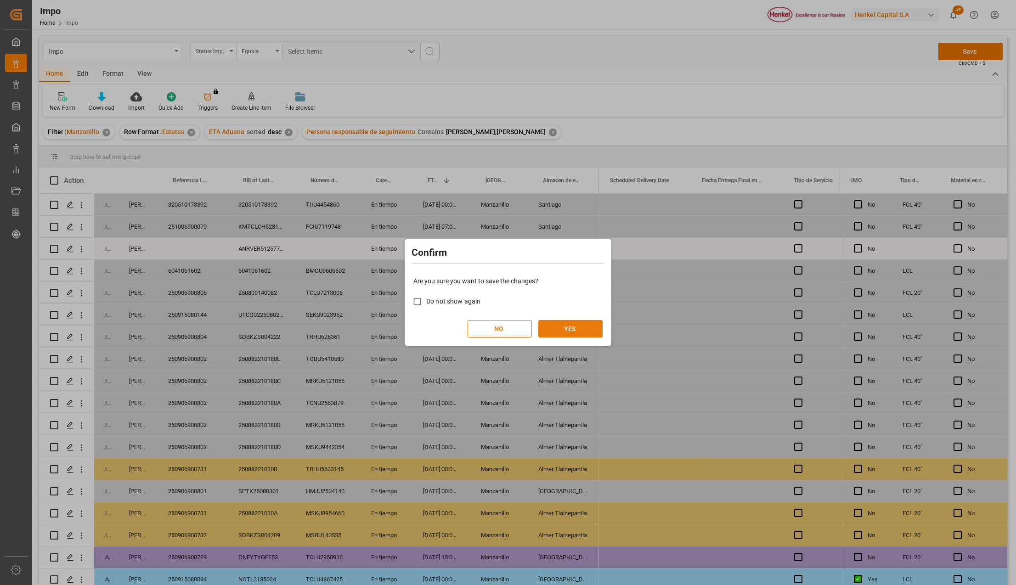
click at [566, 323] on button "YES" at bounding box center [570, 328] width 64 height 17
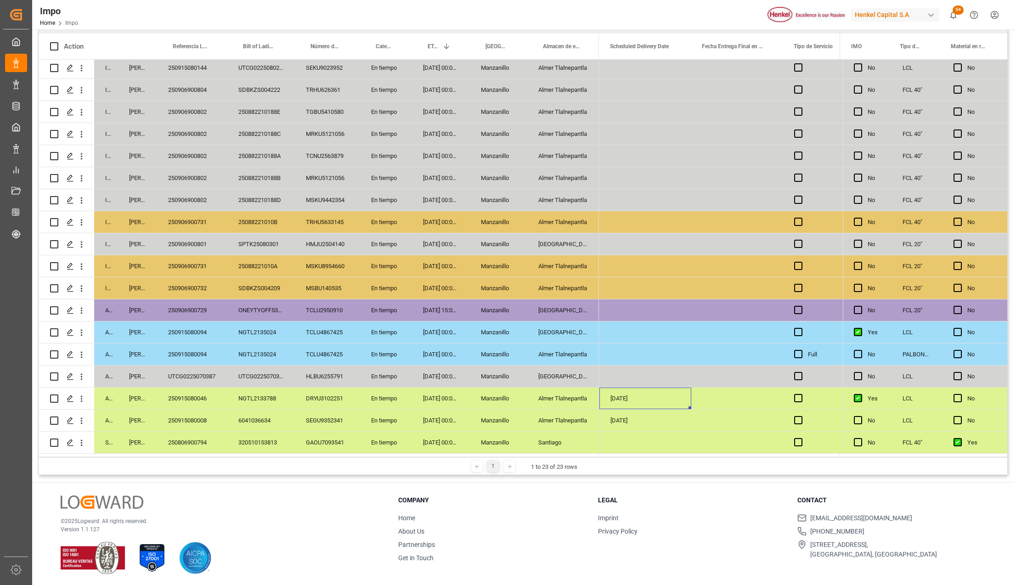
scroll to position [136, 0]
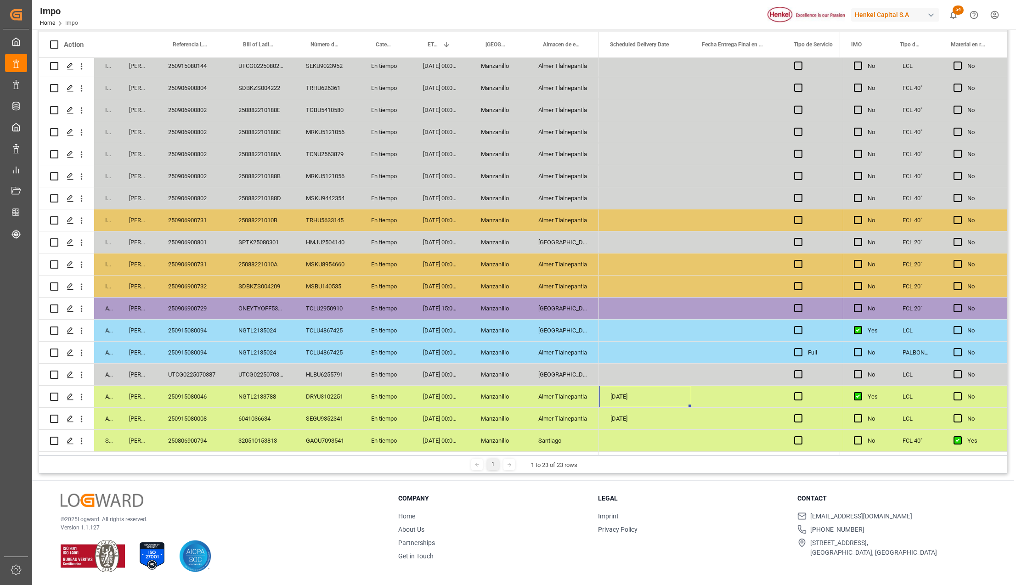
click at [511, 421] on div "Manzanillo" at bounding box center [498, 419] width 57 height 22
click at [177, 410] on div "250915080008" at bounding box center [192, 419] width 70 height 22
click at [557, 416] on div "Almer Tlalnepantla" at bounding box center [563, 419] width 72 height 22
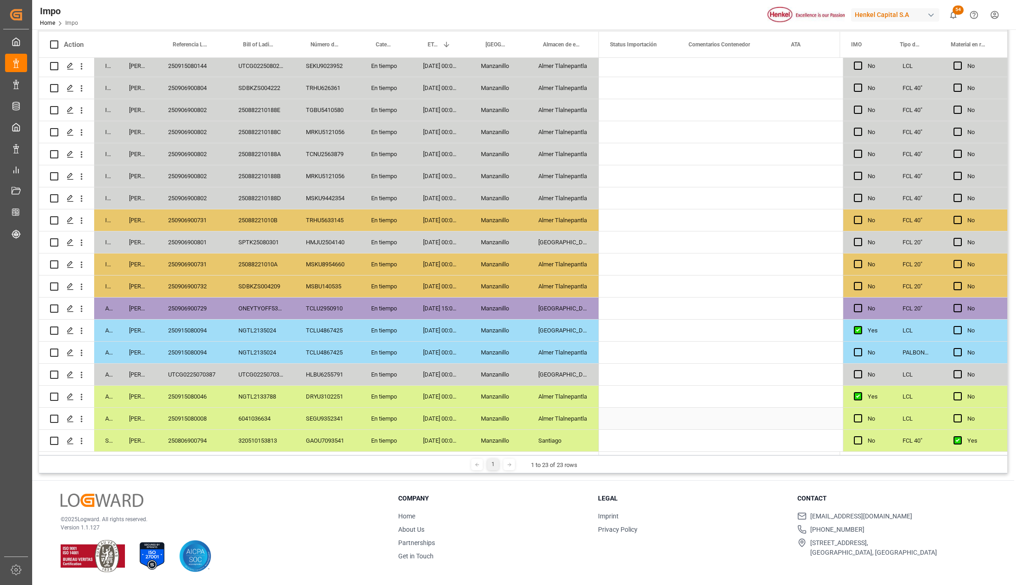
scroll to position [0, 0]
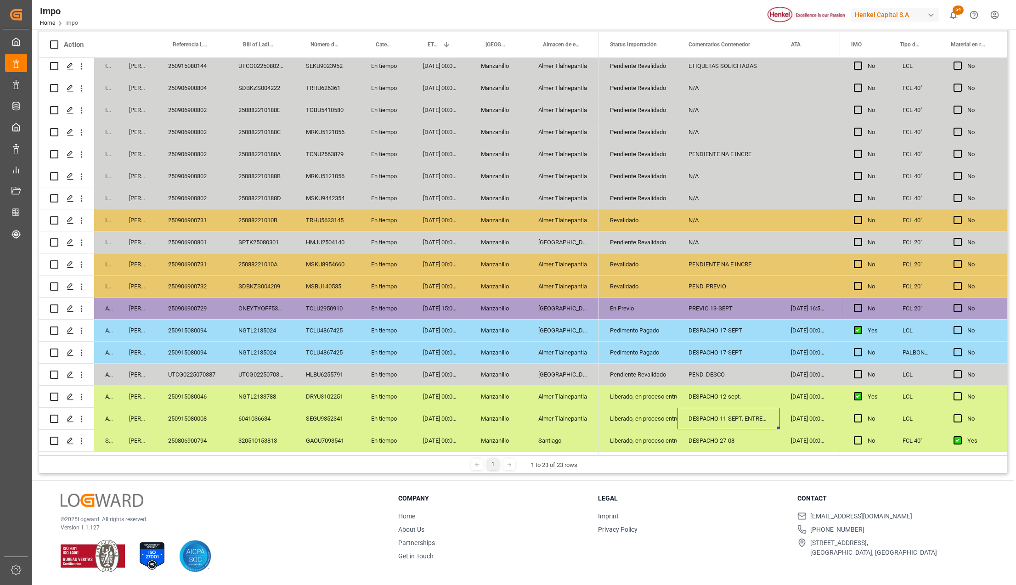
click at [202, 416] on div "250915080008" at bounding box center [192, 419] width 70 height 22
click at [246, 414] on div "6041036634" at bounding box center [260, 419] width 67 height 22
click at [734, 397] on div "DESPACHO 12-sept." at bounding box center [728, 397] width 102 height 22
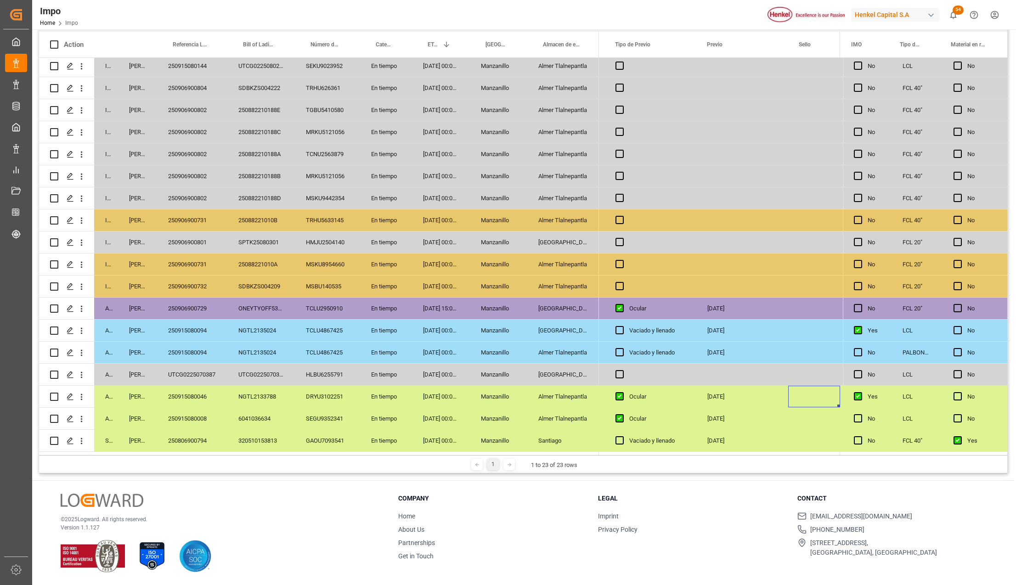
scroll to position [0, 1973]
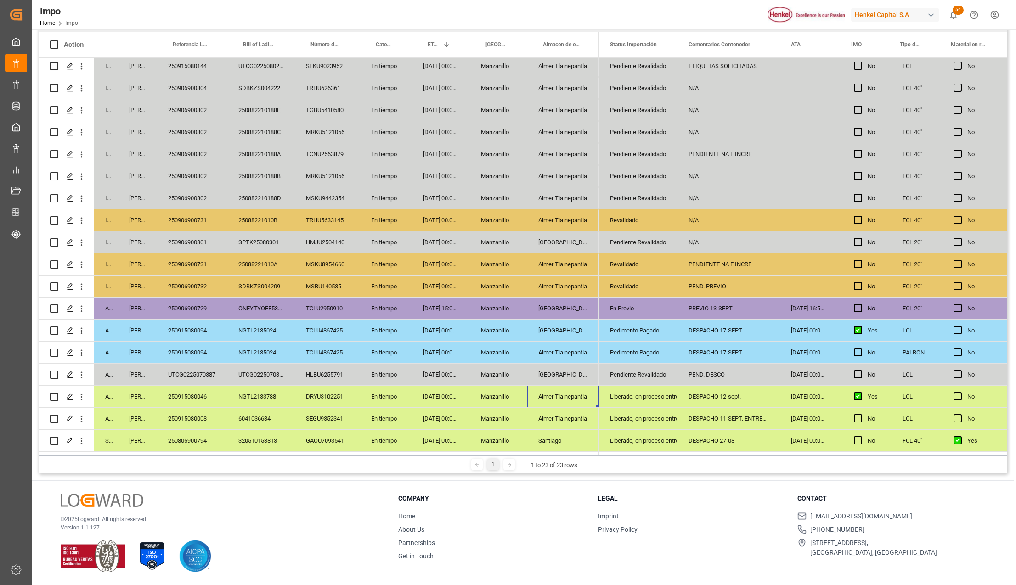
click at [540, 401] on div "Almer Tlalnepantla" at bounding box center [563, 397] width 72 height 22
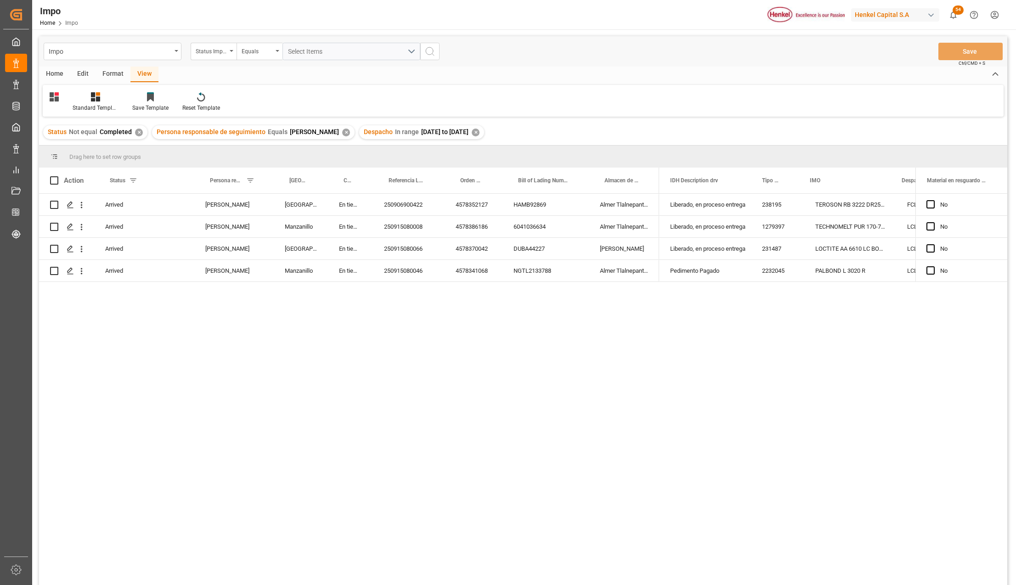
scroll to position [0, 145]
click at [59, 71] on div "Home" at bounding box center [54, 75] width 31 height 16
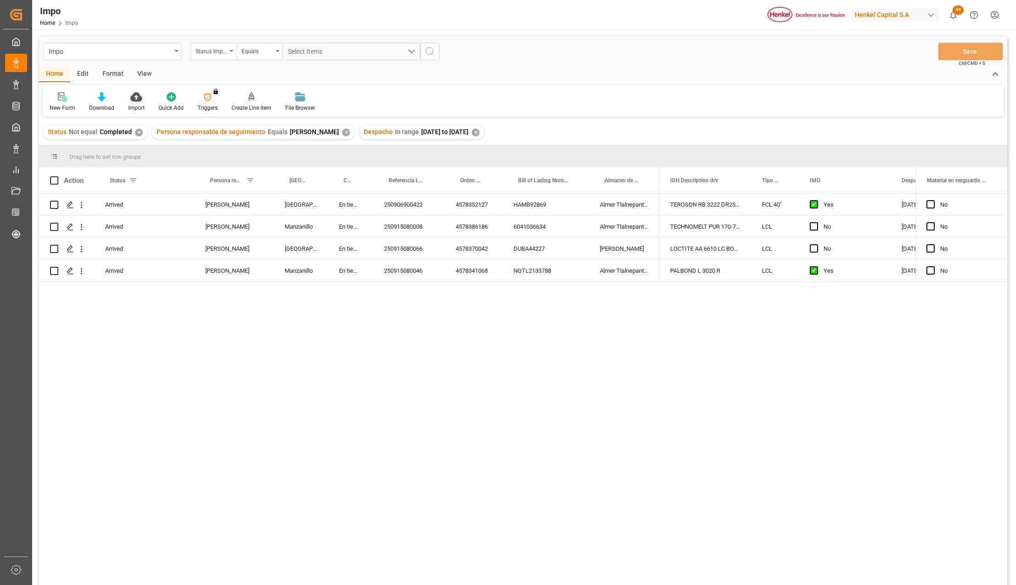
click at [131, 96] on icon at bounding box center [135, 96] width 11 height 9
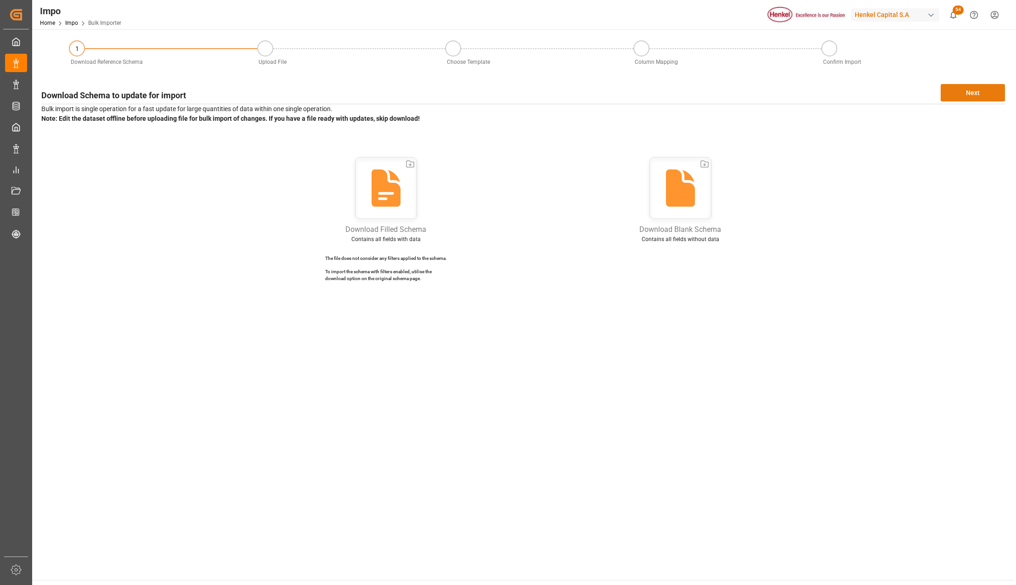
click at [987, 87] on button "Next" at bounding box center [972, 92] width 64 height 17
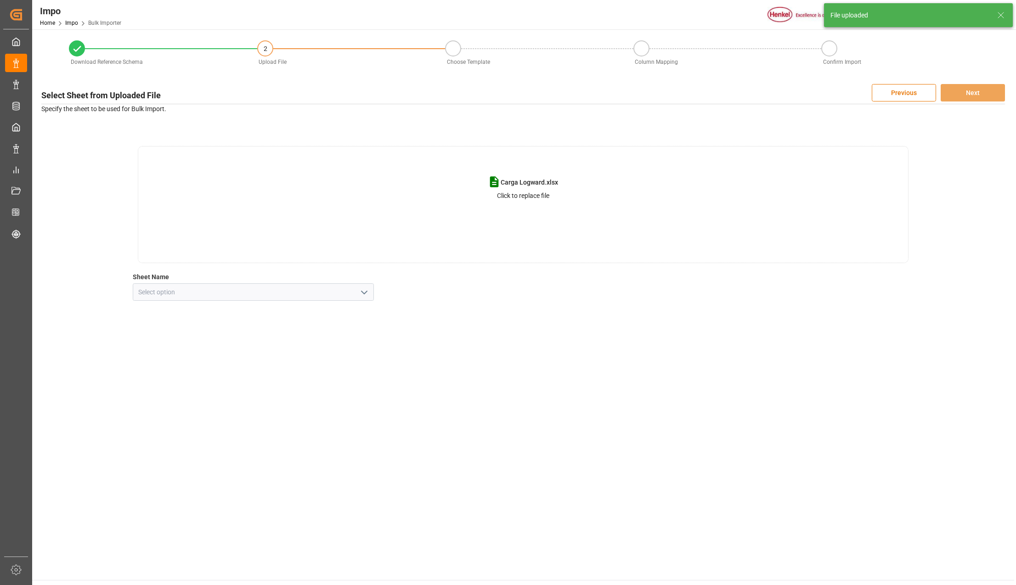
click at [360, 291] on icon "open menu" at bounding box center [364, 292] width 11 height 11
click at [181, 313] on div "CNT" at bounding box center [253, 312] width 240 height 21
type input "CNT"
click at [972, 88] on button "Next" at bounding box center [972, 92] width 64 height 17
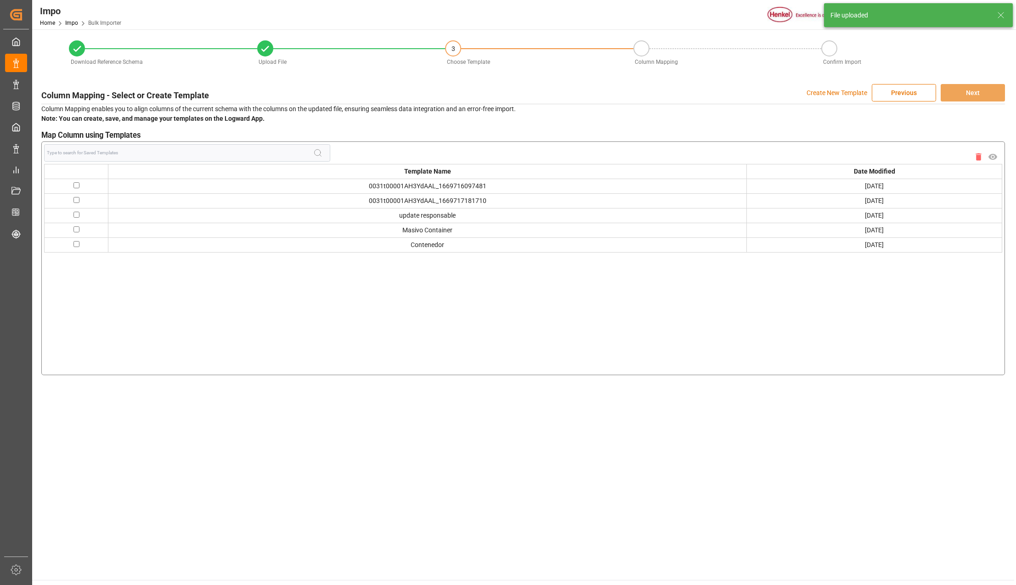
click at [77, 229] on input "checkbox" at bounding box center [76, 229] width 6 height 6
checkbox input "true"
click at [989, 98] on button "Next" at bounding box center [972, 92] width 64 height 17
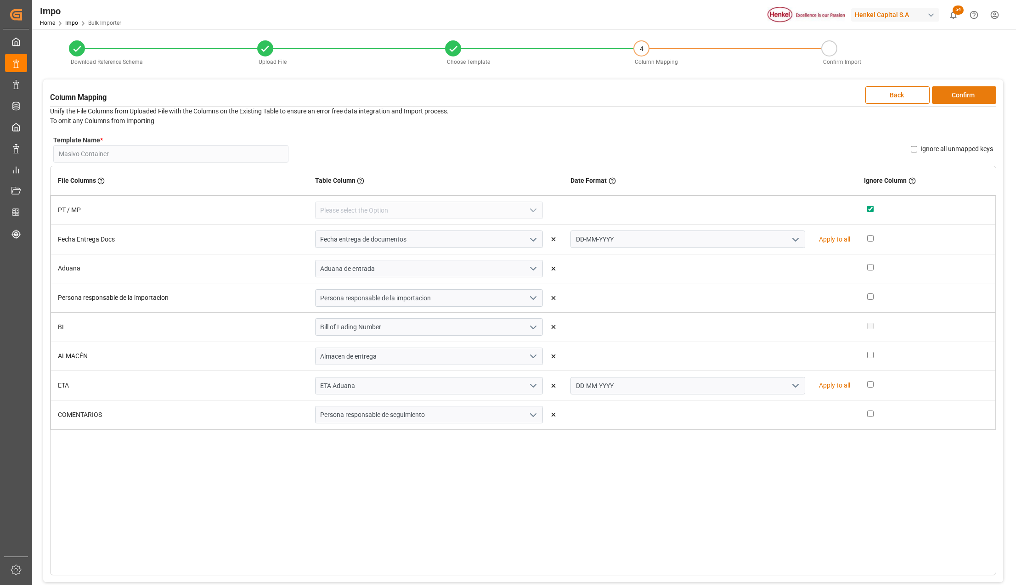
click at [949, 92] on button "Confirm" at bounding box center [964, 94] width 64 height 17
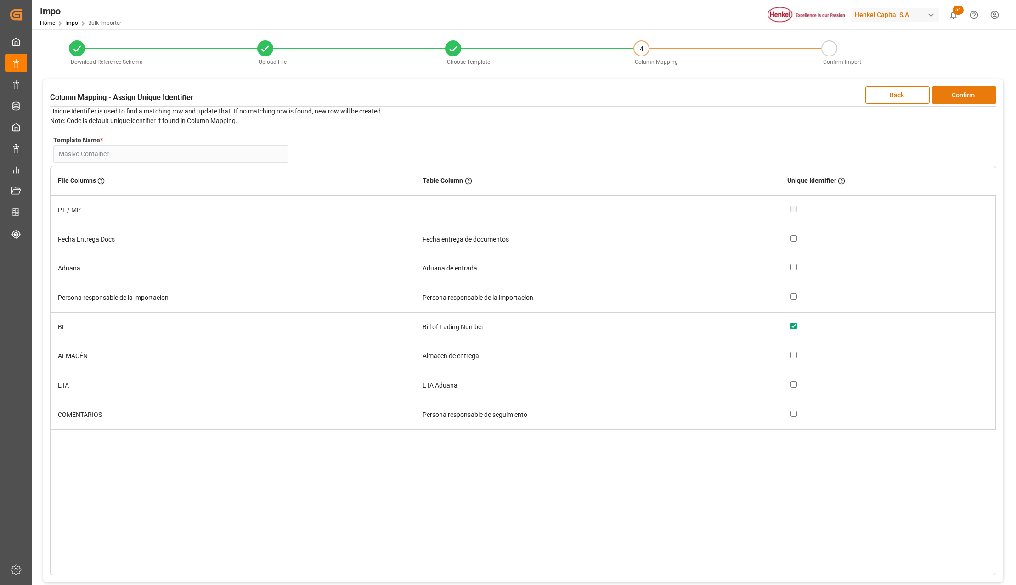
click at [949, 92] on button "Confirm" at bounding box center [964, 94] width 64 height 17
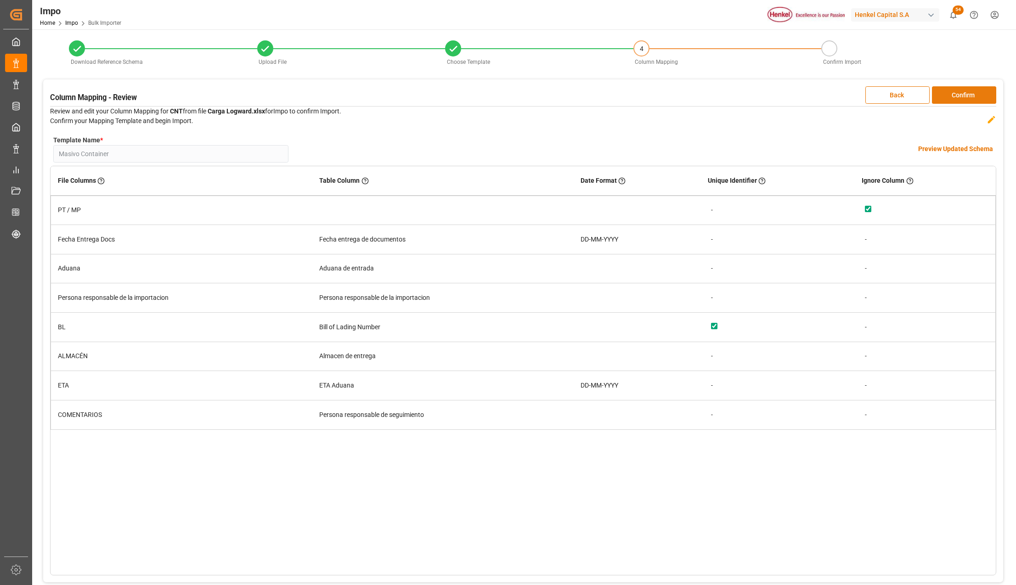
click at [949, 92] on button "Confirm" at bounding box center [964, 94] width 64 height 17
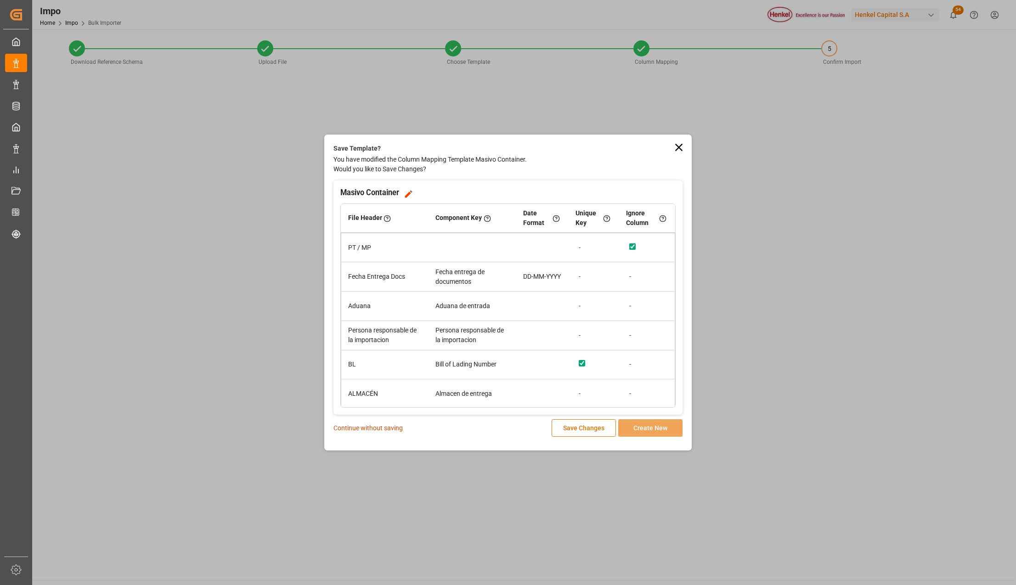
click at [384, 426] on p "Continue without saving" at bounding box center [367, 428] width 69 height 10
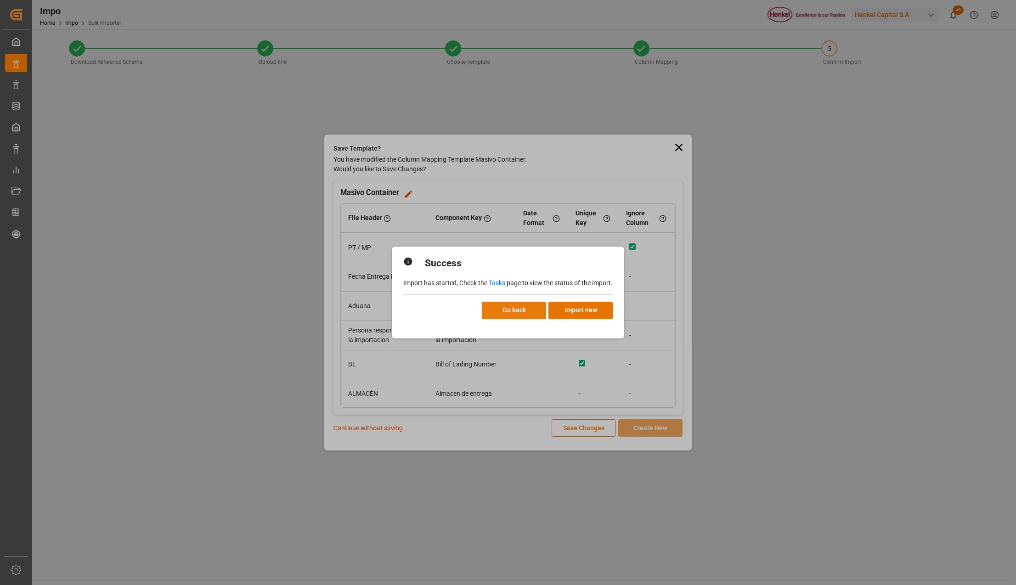
click at [531, 305] on button "Go back" at bounding box center [514, 310] width 64 height 17
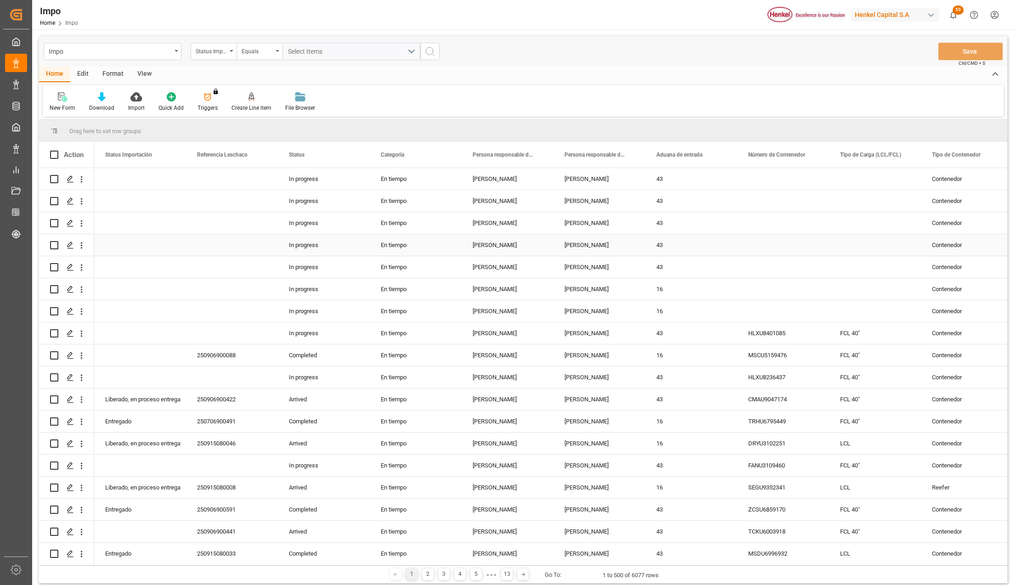
click at [573, 233] on div "[PERSON_NAME]" at bounding box center [599, 223] width 92 height 22
click at [176, 47] on div "Impo" at bounding box center [113, 51] width 138 height 17
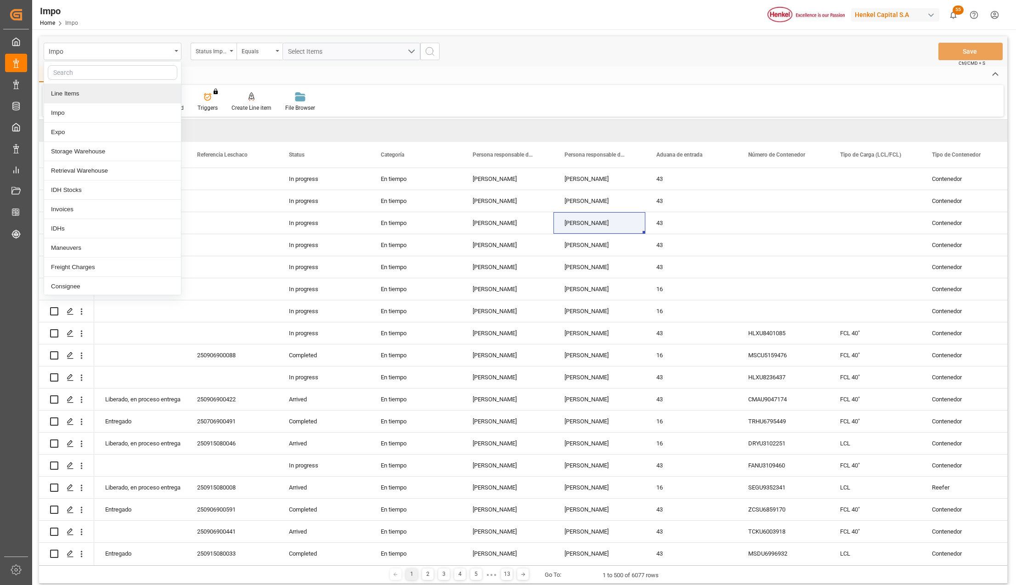
click div "Line Items"
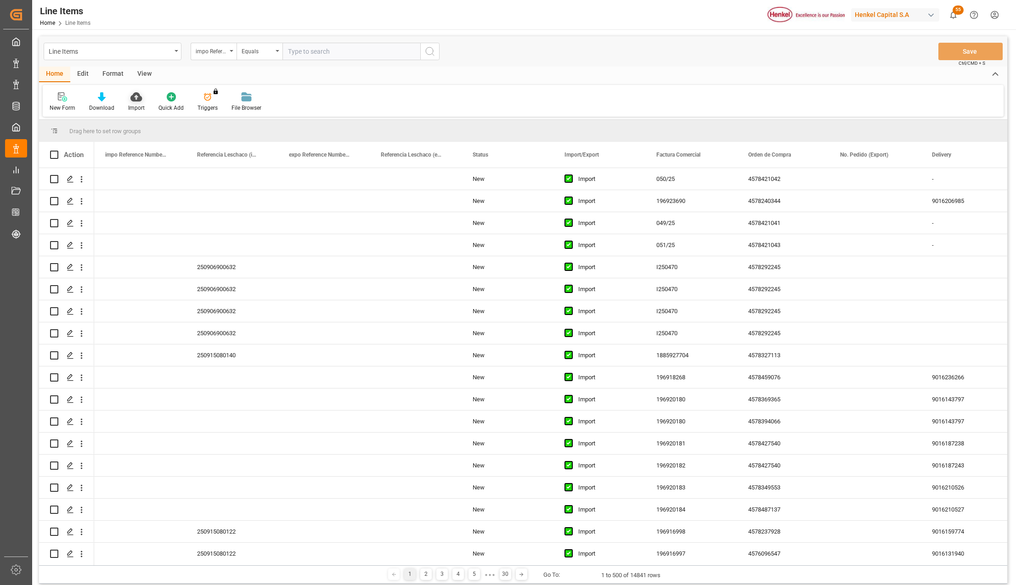
click icon
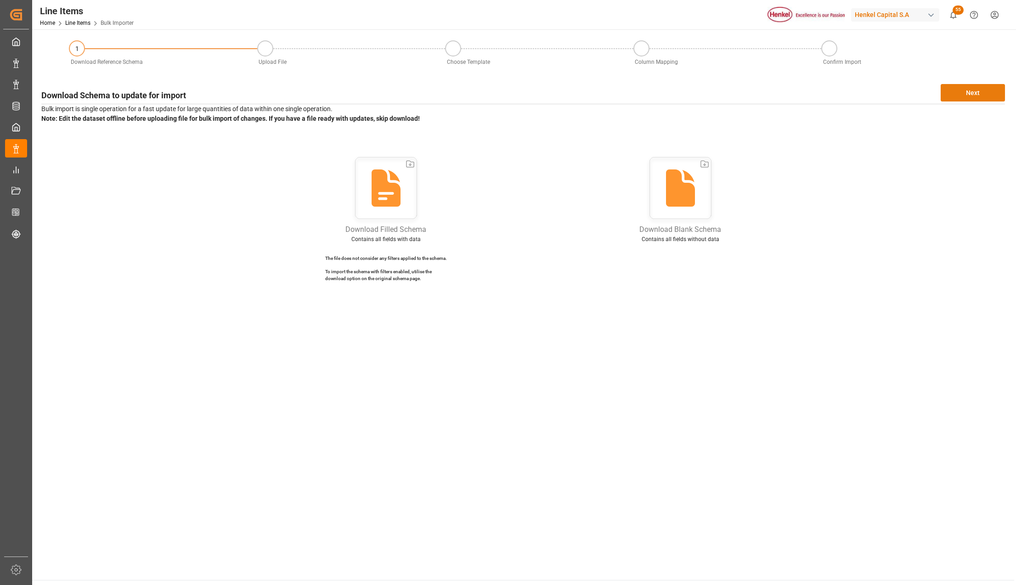
click button "Next"
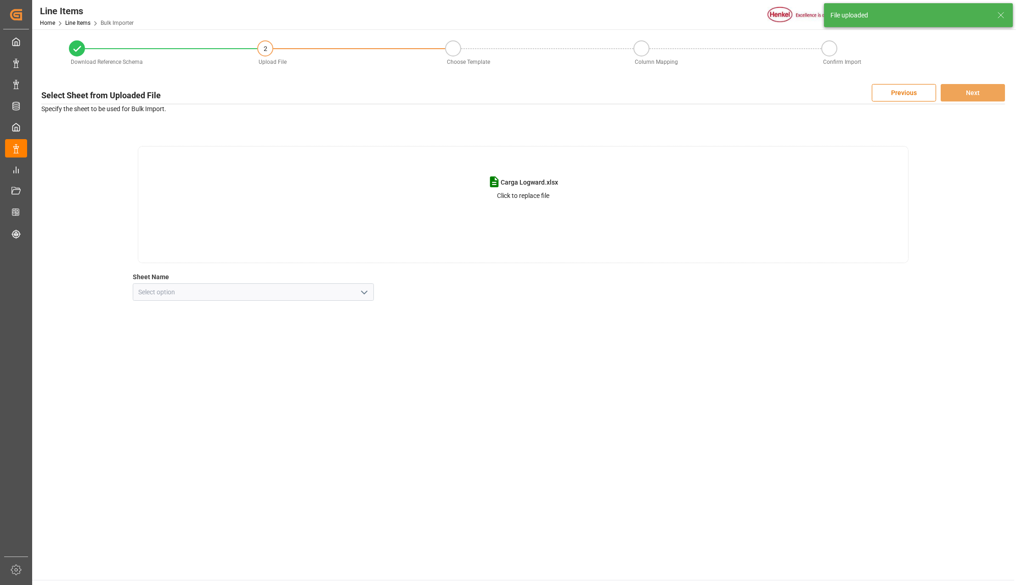
click icon "open menu"
click div "Line Item"
type input "Line Item"
click button "Next"
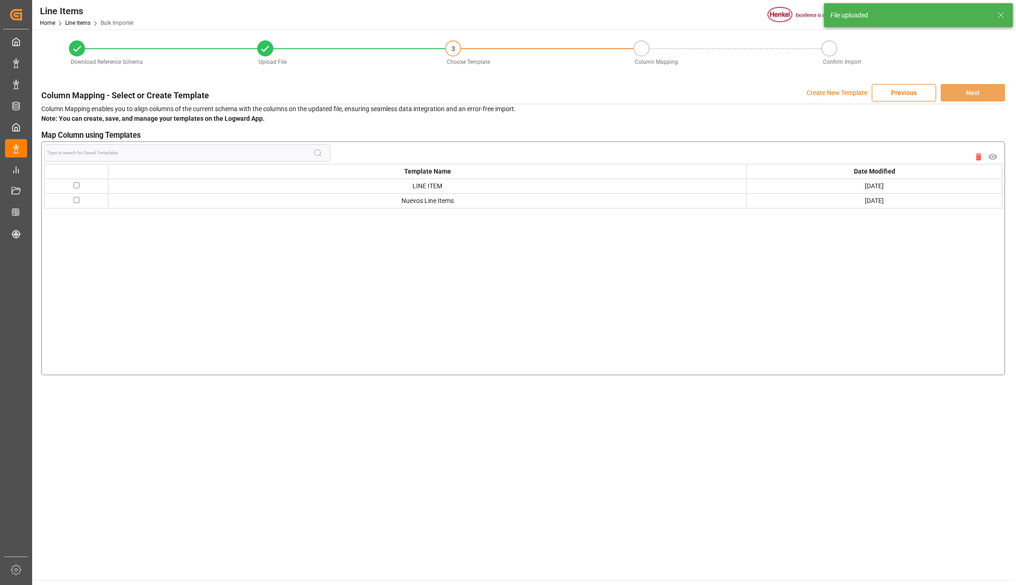
click input "checkbox"
checkbox input "true"
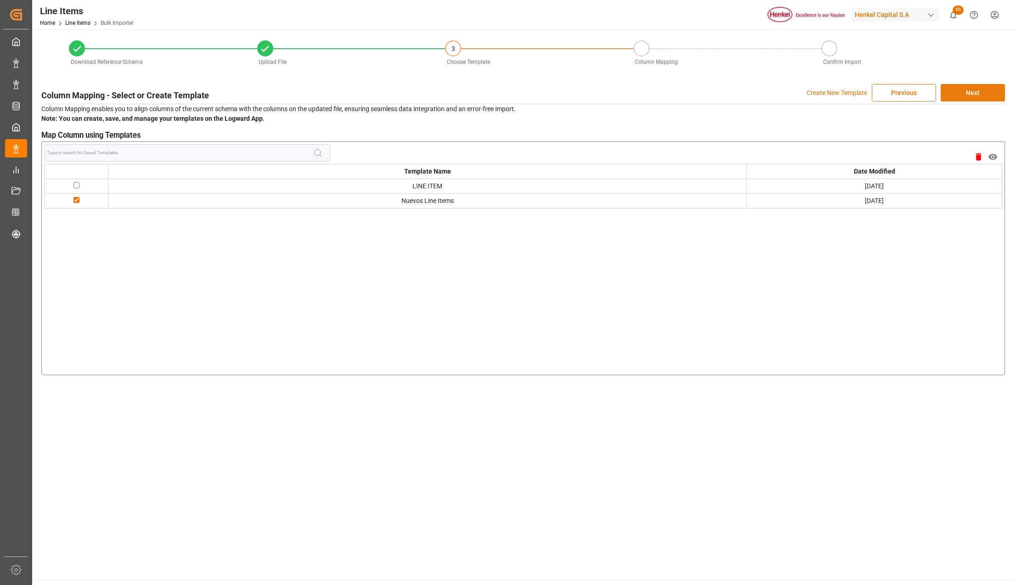
click button "Next"
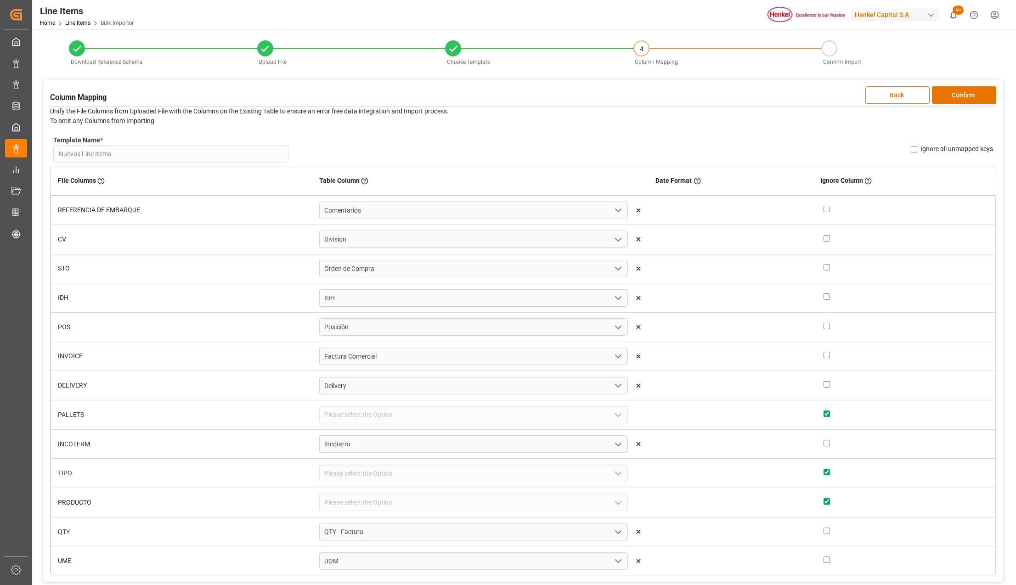
click button "Confirm"
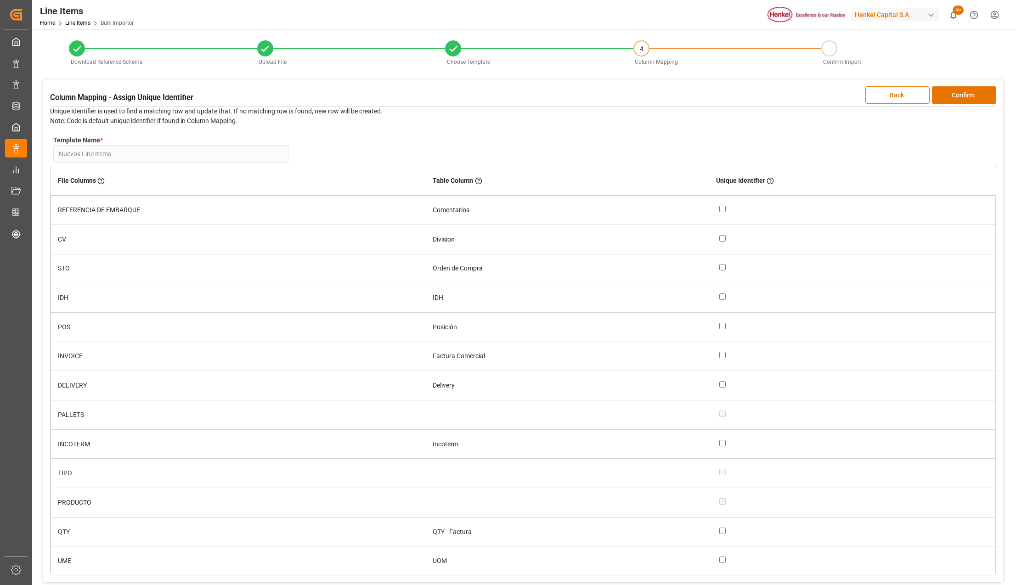
click button "Confirm"
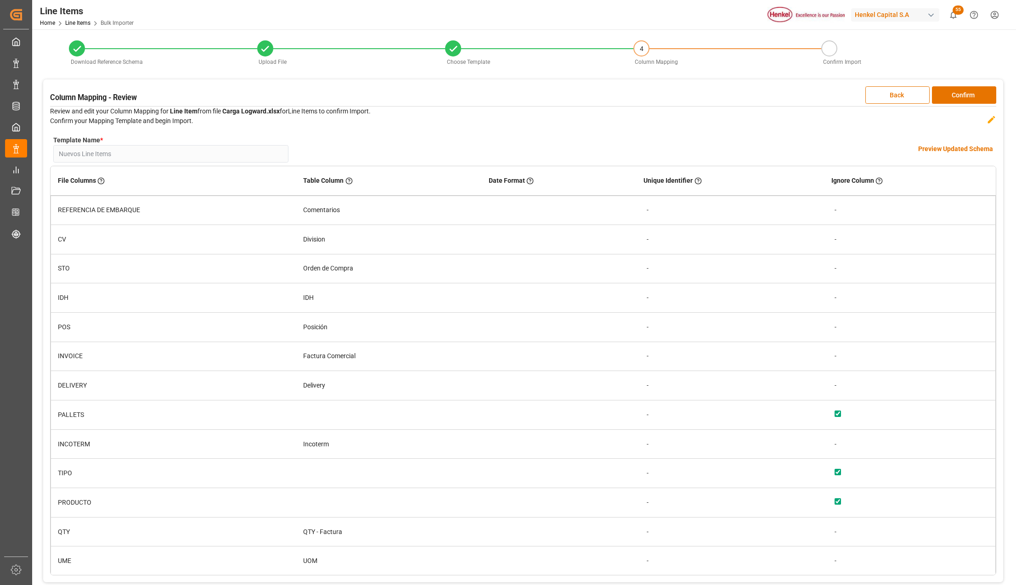
click button "Confirm"
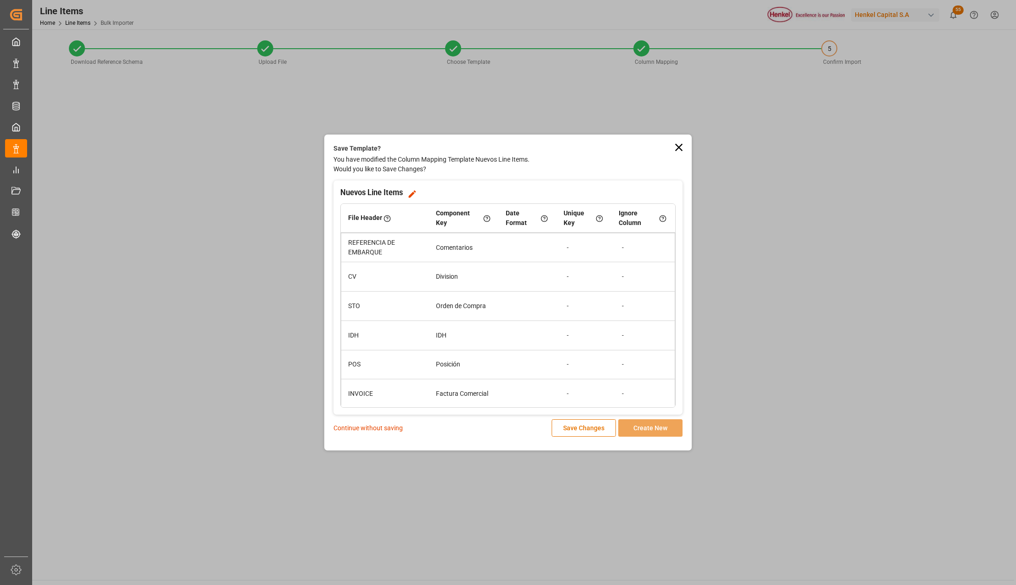
click div "Continue without saving Save Changes Create New"
click p "Continue without saving"
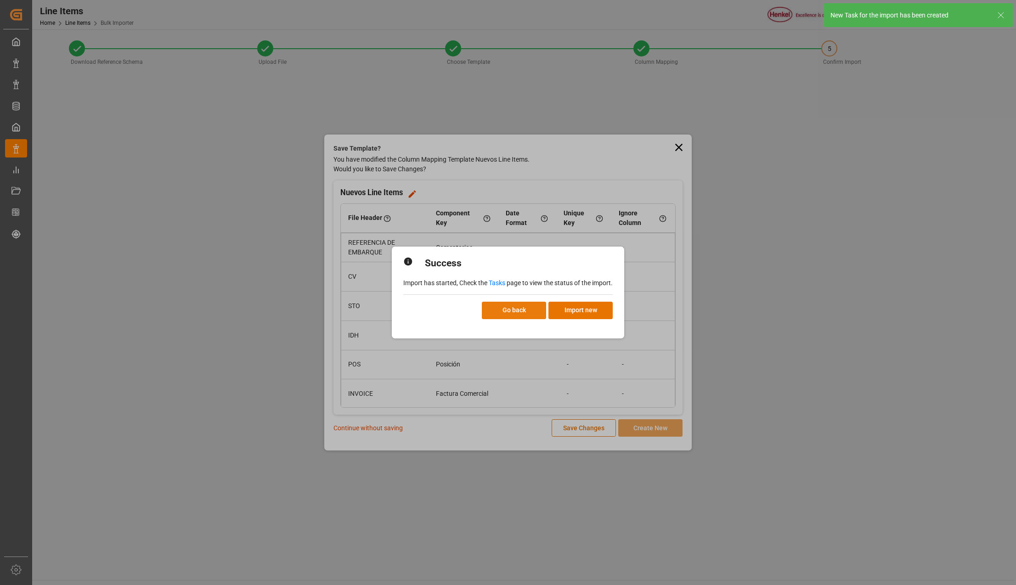
click button "Go back"
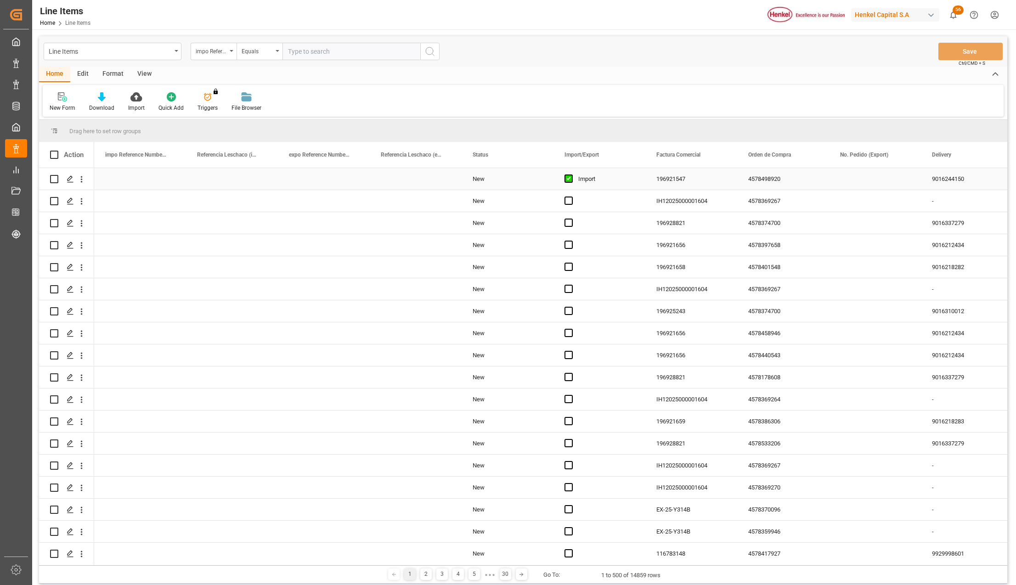
click at [584, 180] on div "Import" at bounding box center [606, 178] width 56 height 21
drag, startPoint x: 579, startPoint y: 421, endPoint x: 587, endPoint y: 425, distance: 8.2
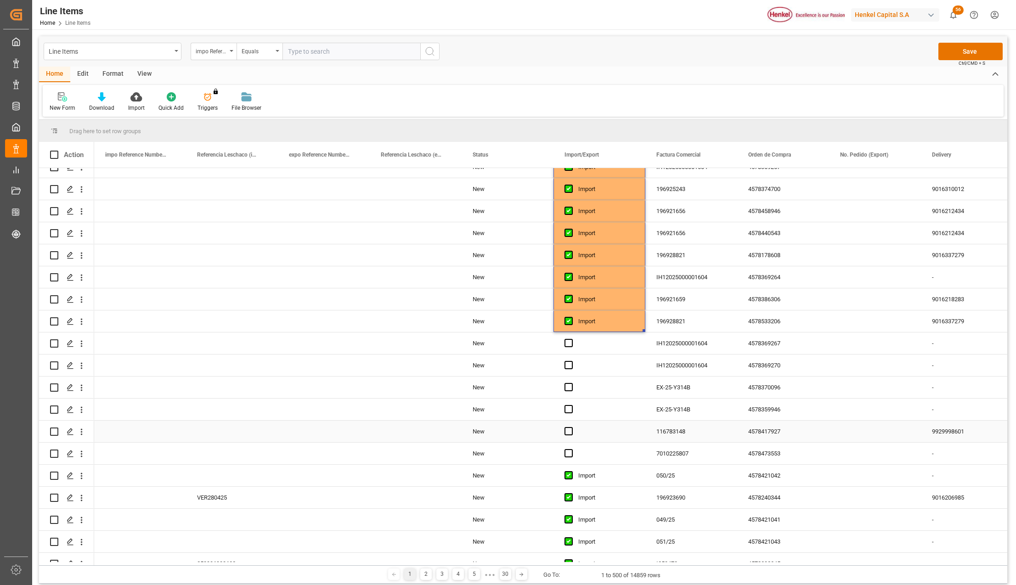
scroll to position [184, 0]
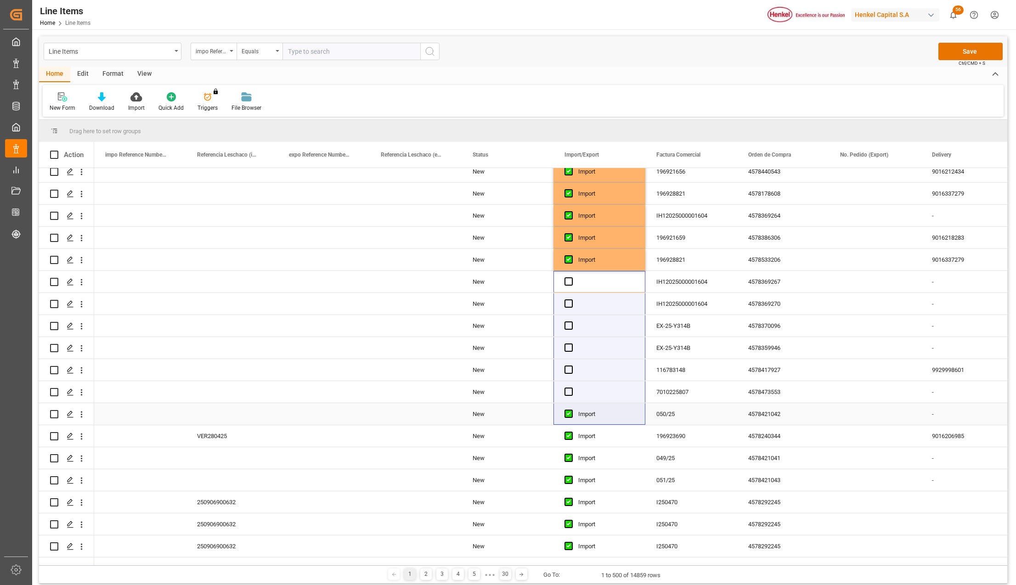
drag, startPoint x: 592, startPoint y: 381, endPoint x: 591, endPoint y: 410, distance: 28.9
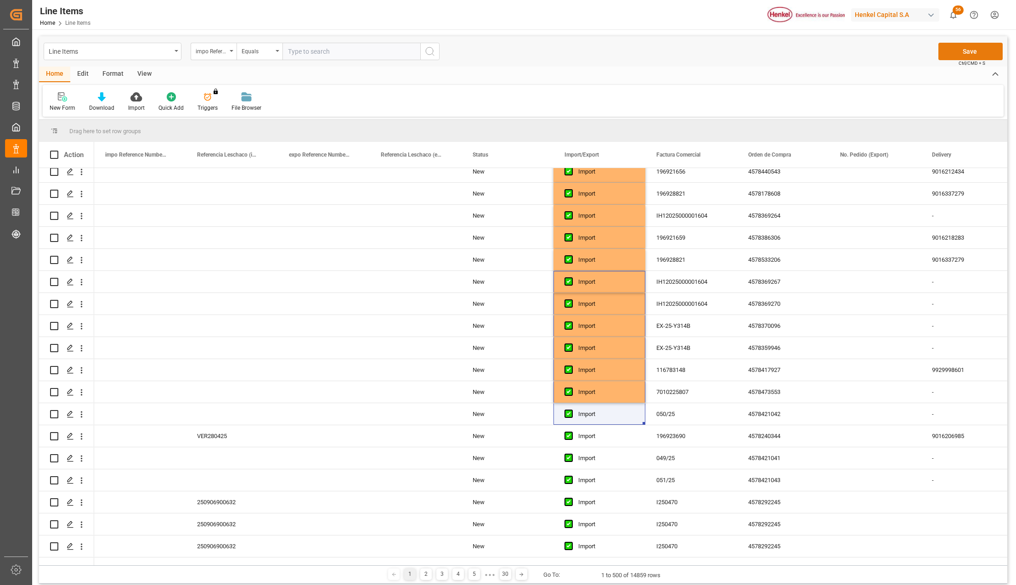
click at [954, 50] on button "Save" at bounding box center [970, 51] width 64 height 17
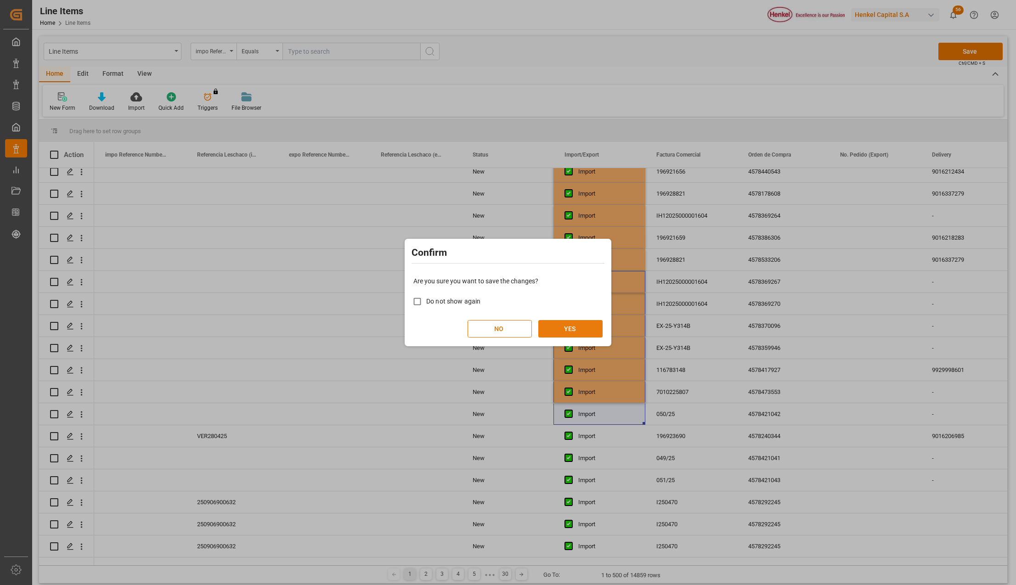
click at [579, 329] on button "YES" at bounding box center [570, 328] width 64 height 17
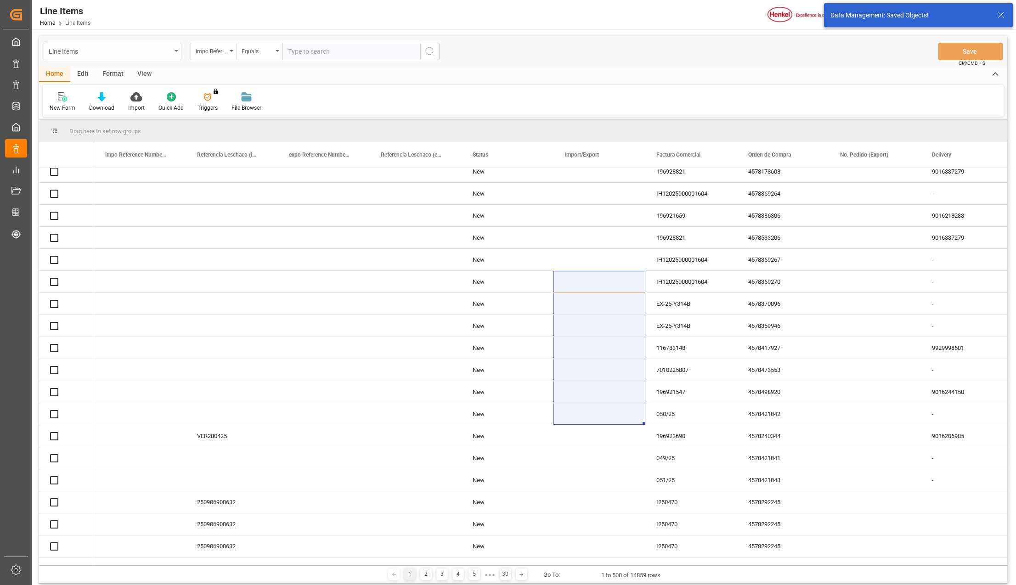
click at [177, 51] on icon "open menu" at bounding box center [176, 51] width 4 height 2
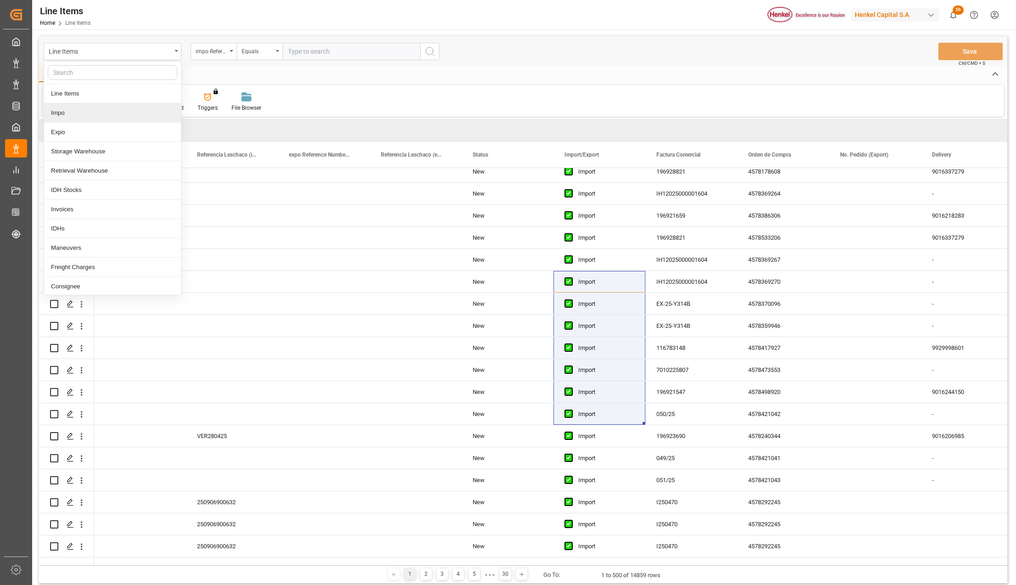
click at [77, 112] on div "Impo" at bounding box center [112, 112] width 137 height 19
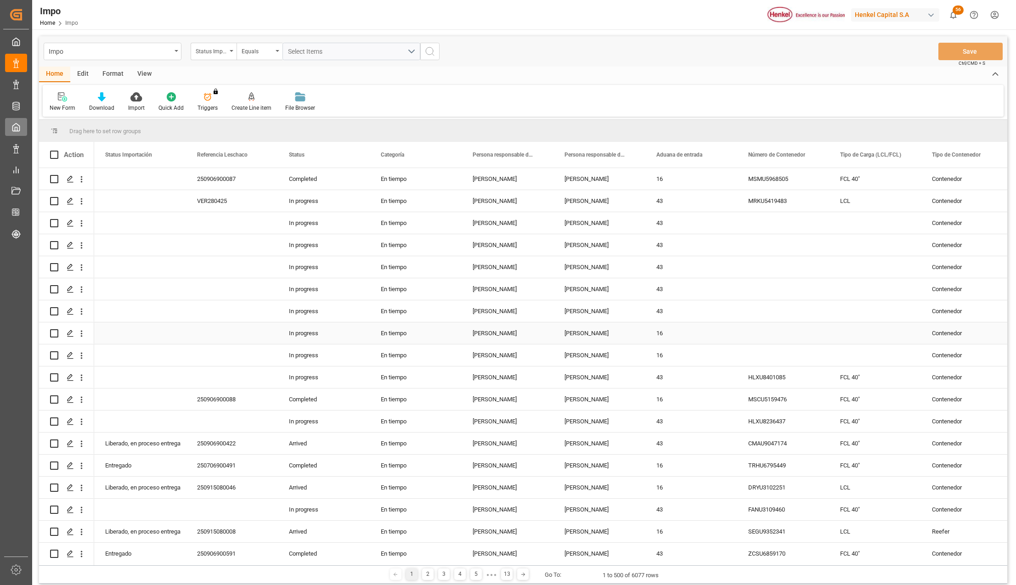
click at [305, 332] on div "In progress" at bounding box center [324, 333] width 92 height 22
click at [107, 74] on div "Format" at bounding box center [112, 75] width 35 height 16
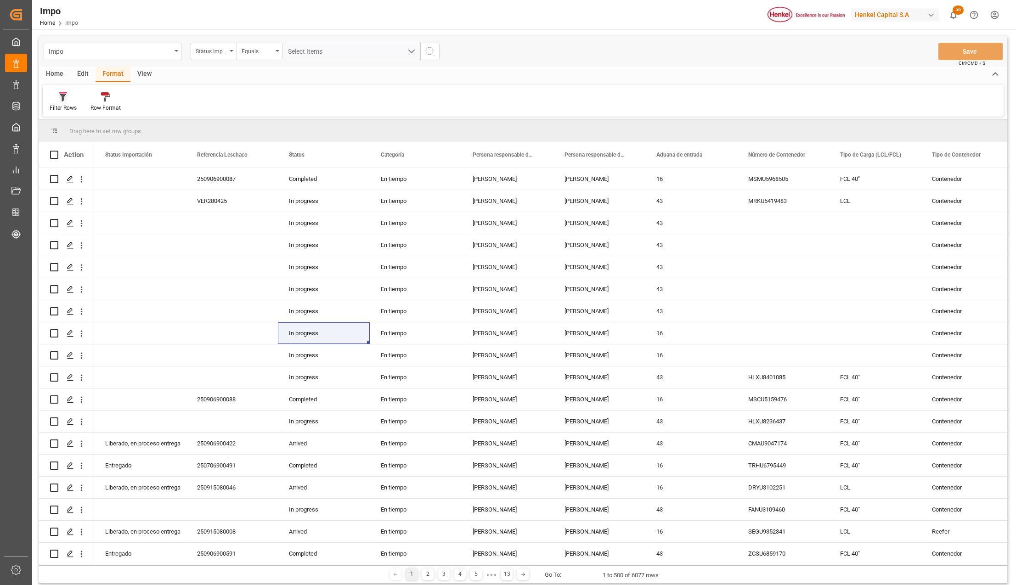
click at [57, 103] on div "Filter Rows" at bounding box center [63, 102] width 41 height 20
click at [68, 125] on div "Documentos Pendientes" at bounding box center [95, 130] width 80 height 10
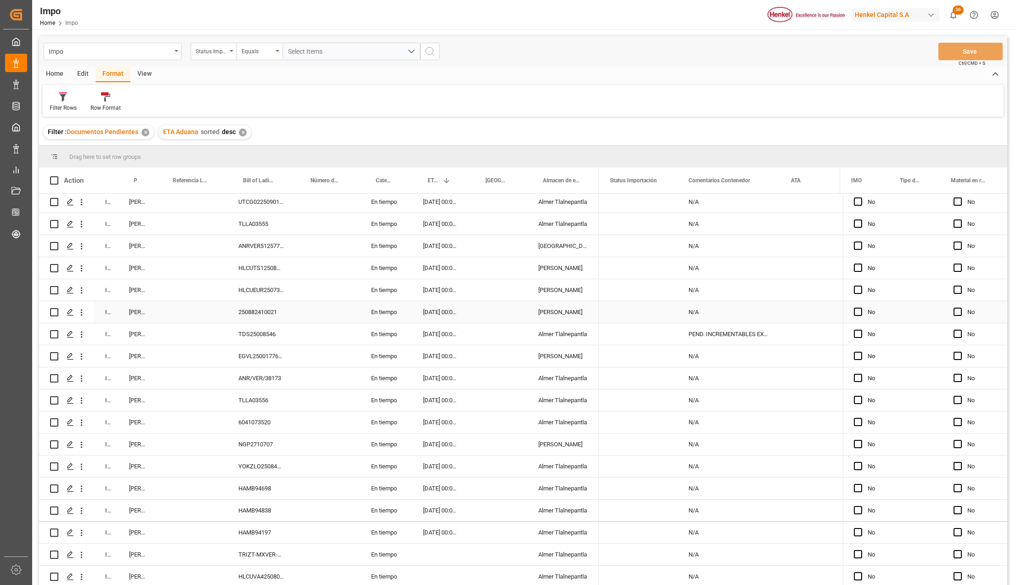
scroll to position [6, 0]
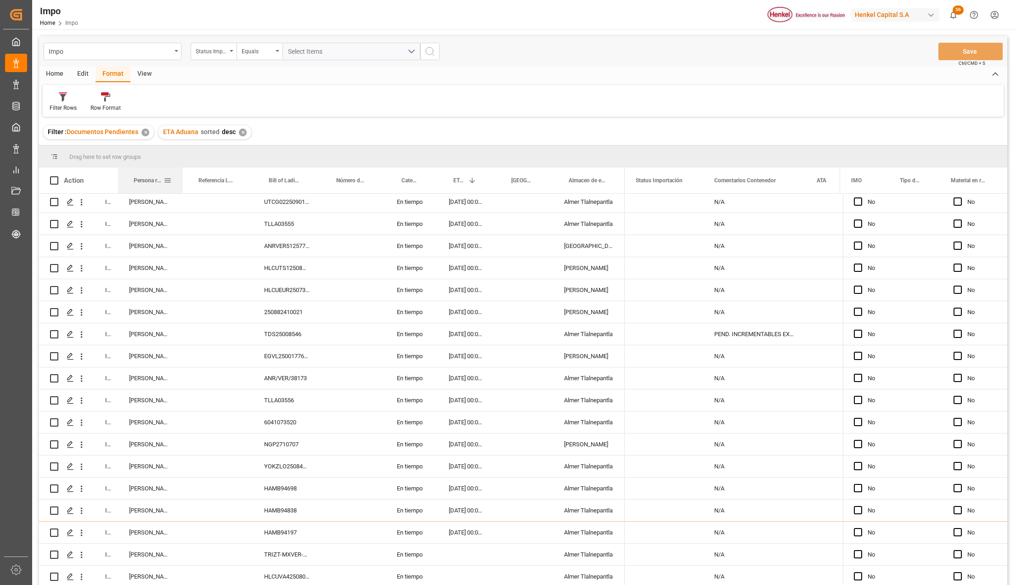
drag, startPoint x: 156, startPoint y: 176, endPoint x: 182, endPoint y: 173, distance: 26.0
click at [182, 173] on div at bounding box center [183, 181] width 4 height 26
drag, startPoint x: 144, startPoint y: 178, endPoint x: 151, endPoint y: 165, distance: 14.4
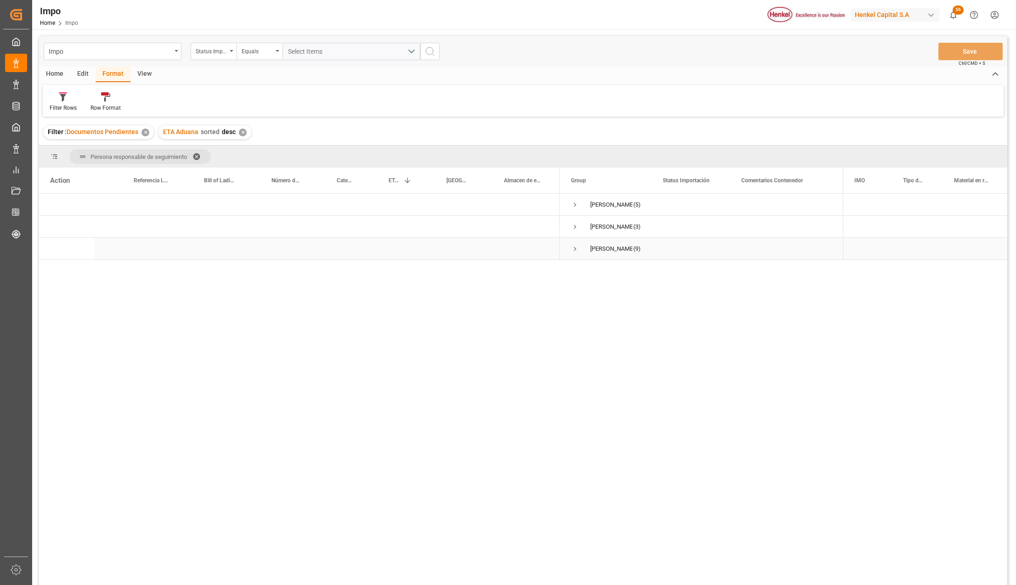
click at [573, 250] on span "Press SPACE to select this row." at bounding box center [575, 249] width 8 height 8
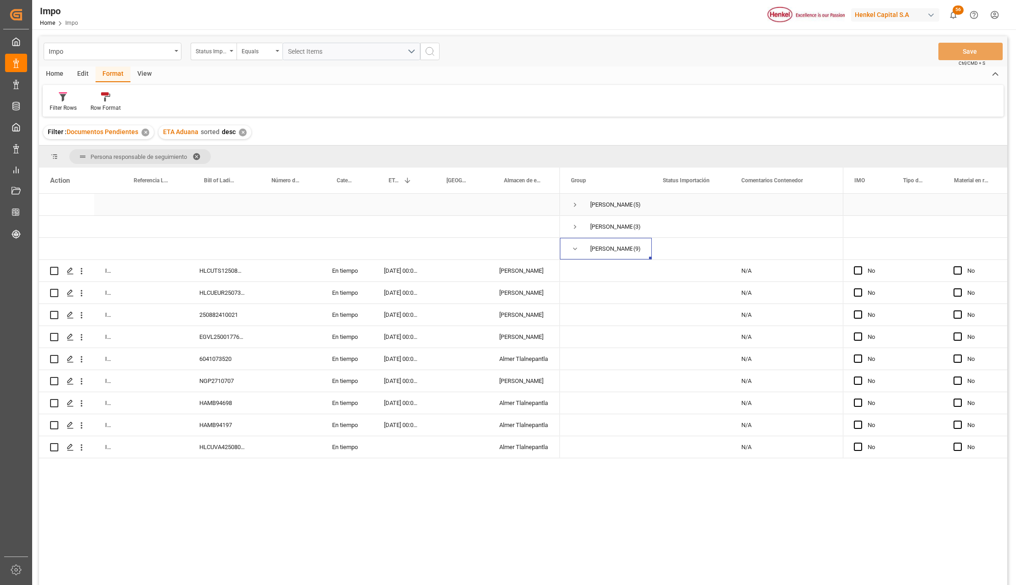
click at [573, 204] on span "Press SPACE to select this row." at bounding box center [575, 205] width 8 height 8
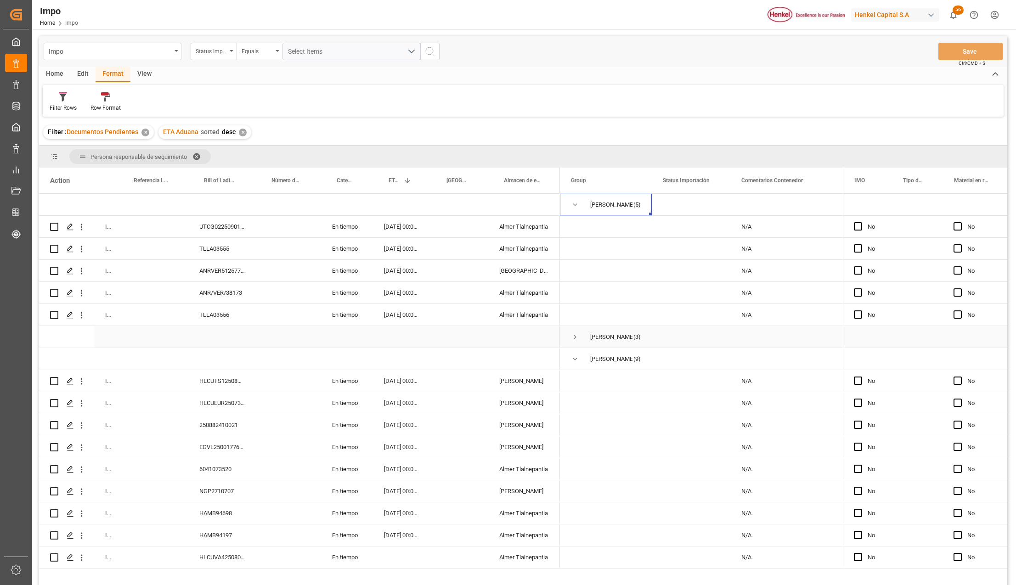
click at [575, 338] on span "Press SPACE to select this row." at bounding box center [575, 337] width 8 height 8
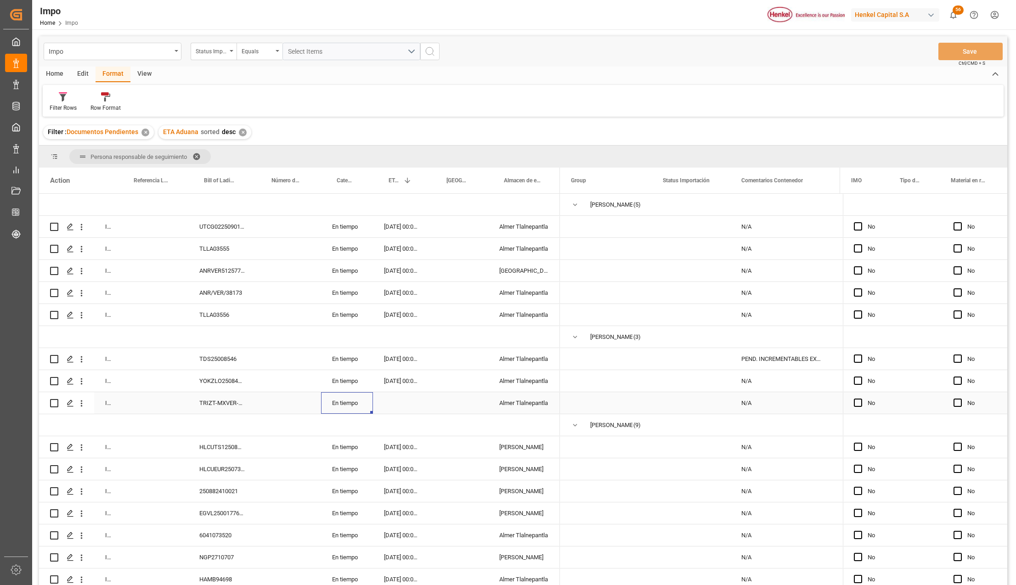
click at [351, 405] on div "En tiempo" at bounding box center [347, 403] width 52 height 22
click at [396, 400] on div "Press SPACE to select this row." at bounding box center [402, 403] width 58 height 22
click at [399, 377] on div "[DATE] 00:00:00" at bounding box center [402, 381] width 58 height 22
click at [238, 378] on div "YOKZLO25084074" at bounding box center [221, 381] width 67 height 22
click at [82, 384] on icon "open menu" at bounding box center [82, 381] width 2 height 6
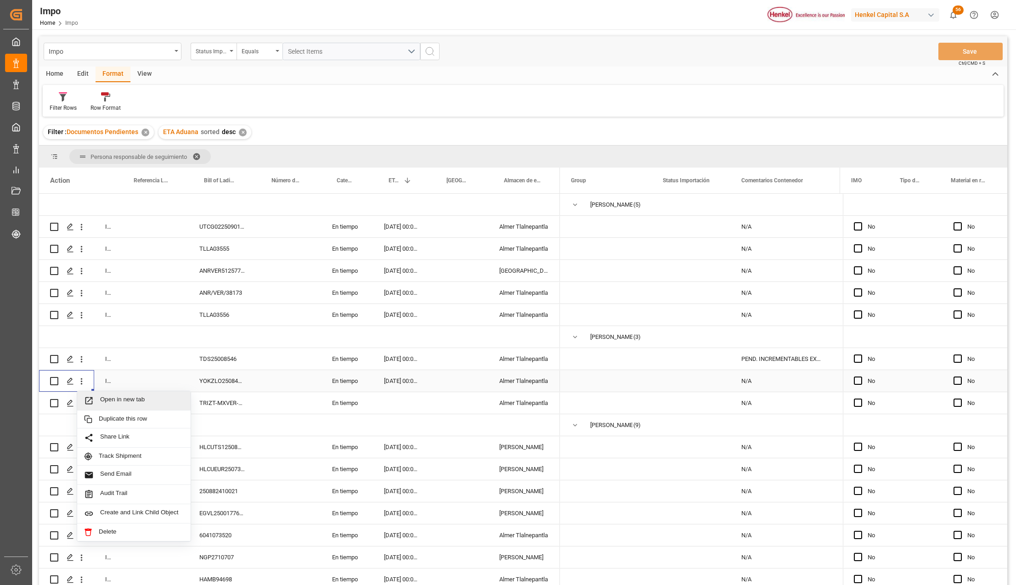
click at [111, 397] on span "Open in new tab" at bounding box center [142, 401] width 84 height 10
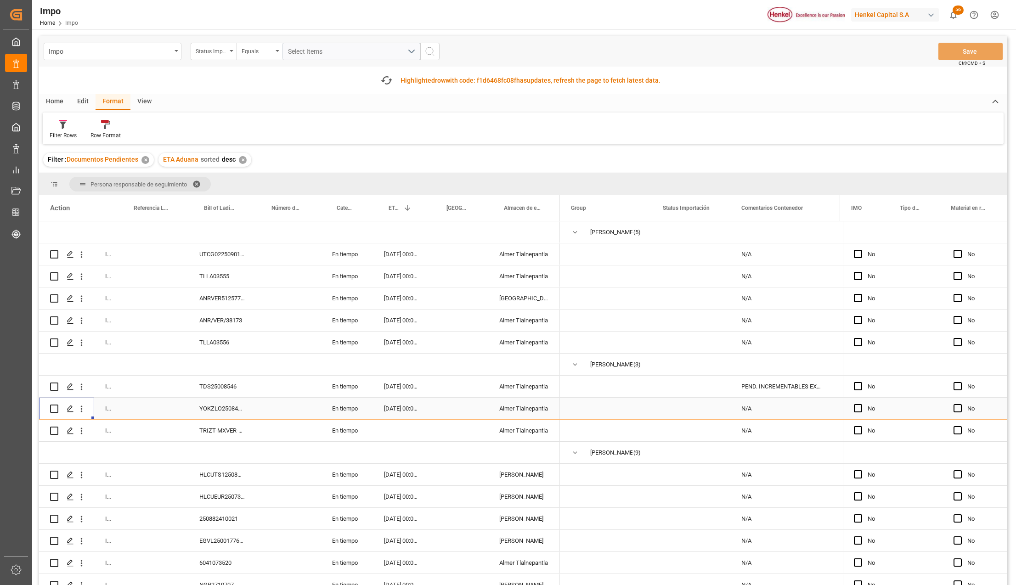
click at [53, 410] on input "Press Space to toggle row selection (unchecked)" at bounding box center [54, 408] width 8 height 8
checkbox input "true"
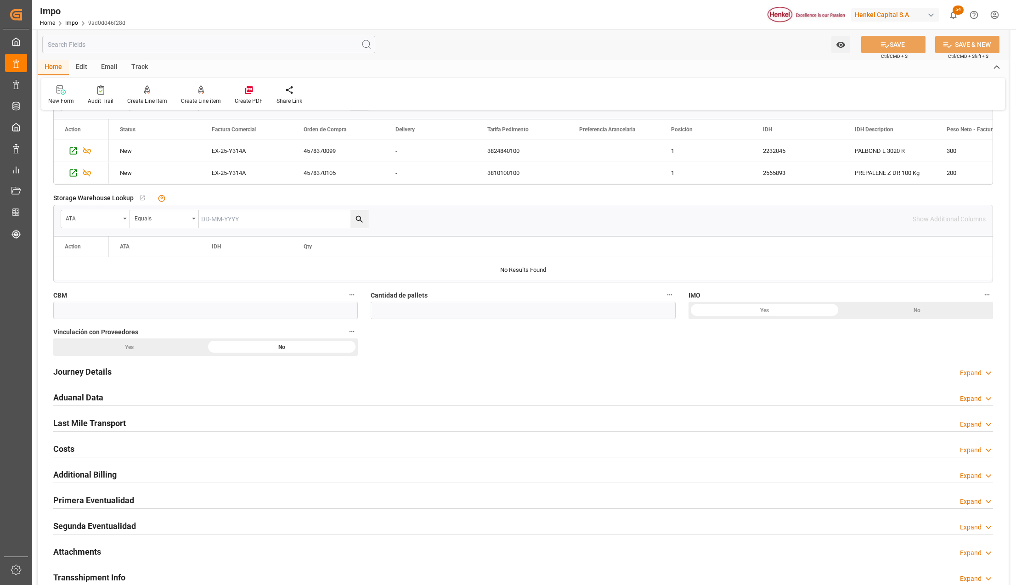
scroll to position [306, 0]
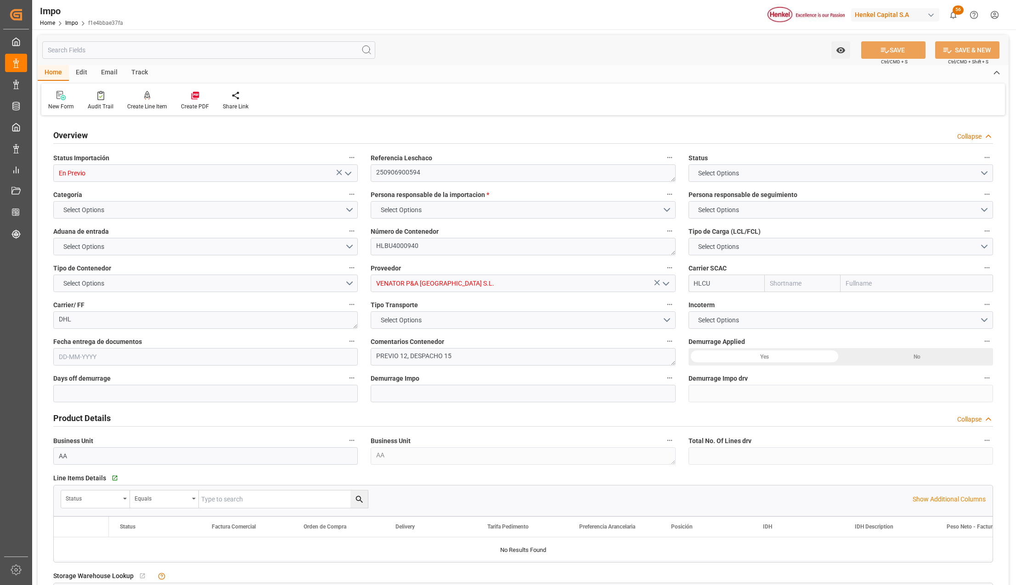
type input "Hapag Lloyd"
type input "Hapag Lloyd Aktiengesellschaft"
type input "1"
type input "20"
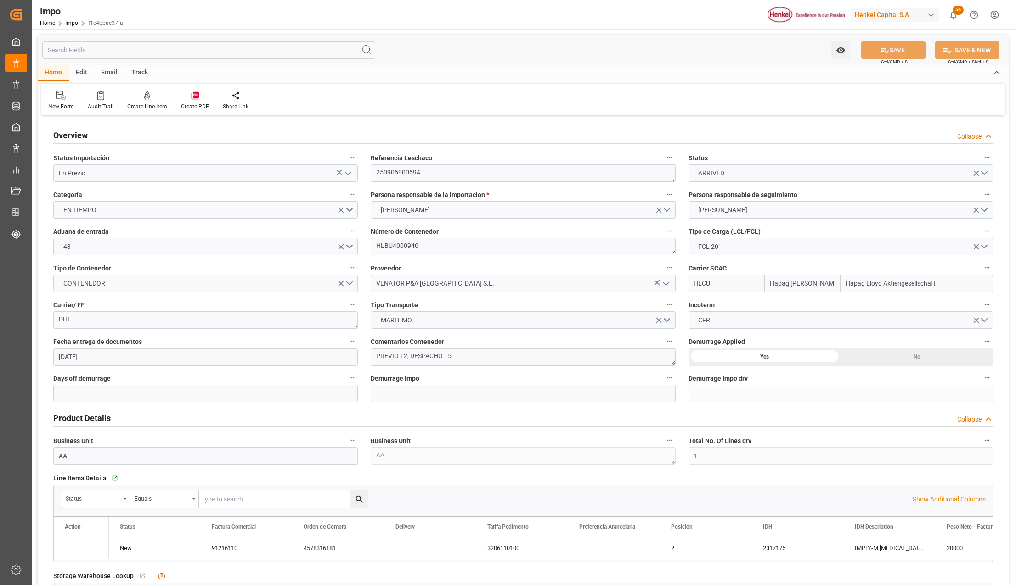
type input "20-08-2025"
click at [354, 177] on input "En Previo" at bounding box center [205, 172] width 304 height 17
click at [351, 171] on icon "open menu" at bounding box center [348, 173] width 11 height 11
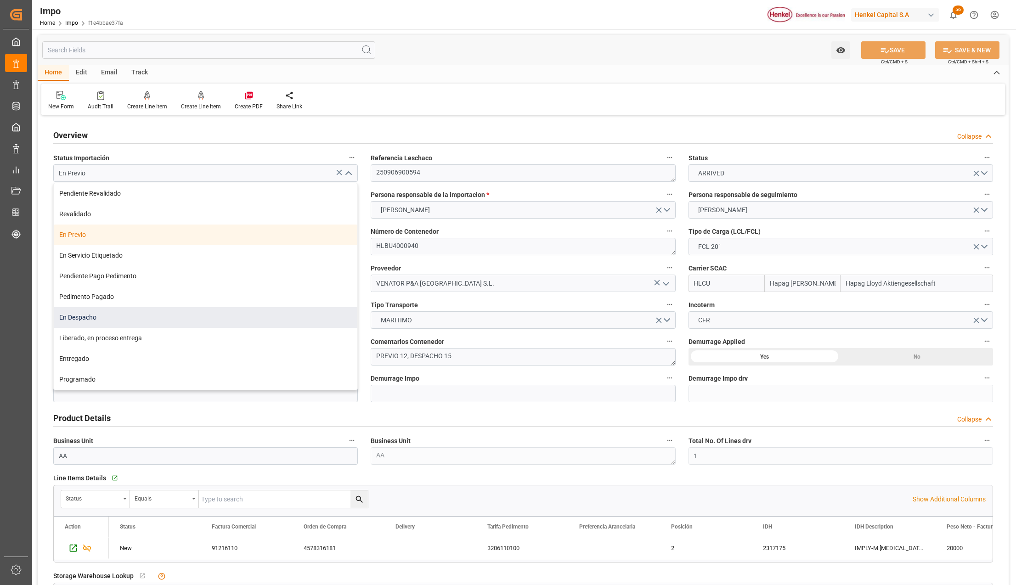
click at [90, 320] on div "En Despacho" at bounding box center [205, 317] width 303 height 21
type input "En Despacho"
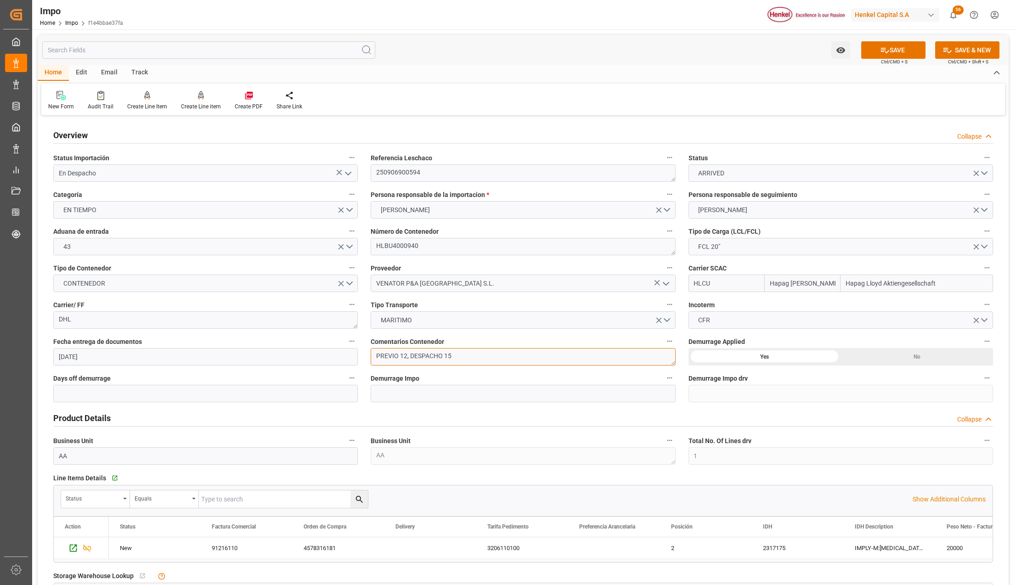
drag, startPoint x: 458, startPoint y: 358, endPoint x: 355, endPoint y: 355, distance: 103.4
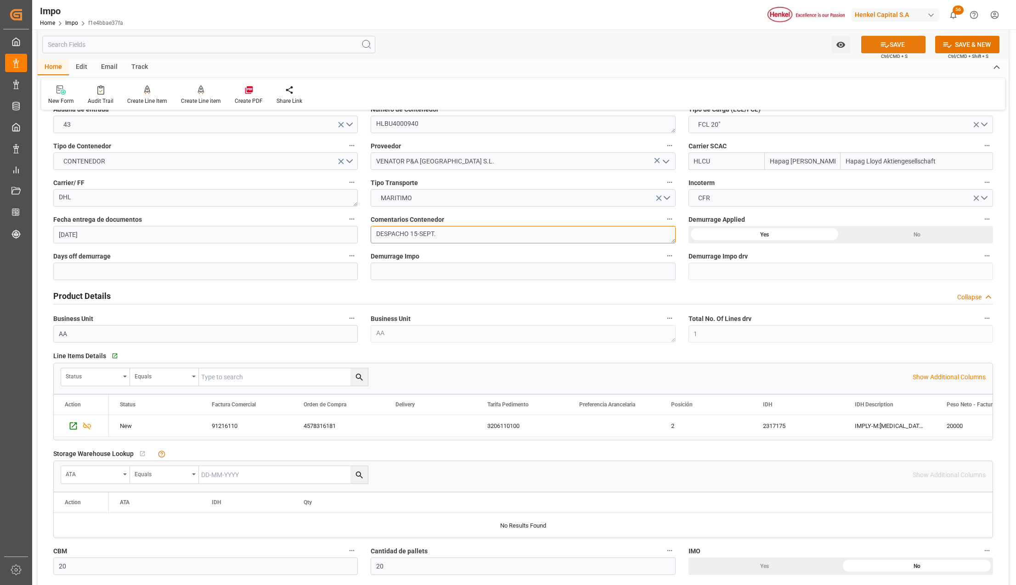
type textarea "DESPACHO 15-SEPT."
click at [880, 49] on icon at bounding box center [885, 45] width 10 height 10
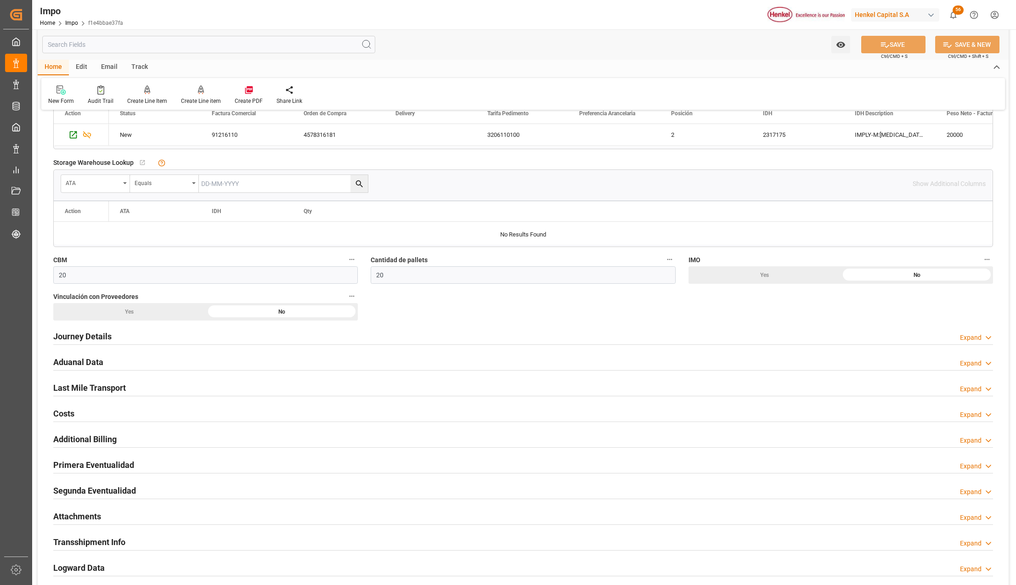
scroll to position [428, 0]
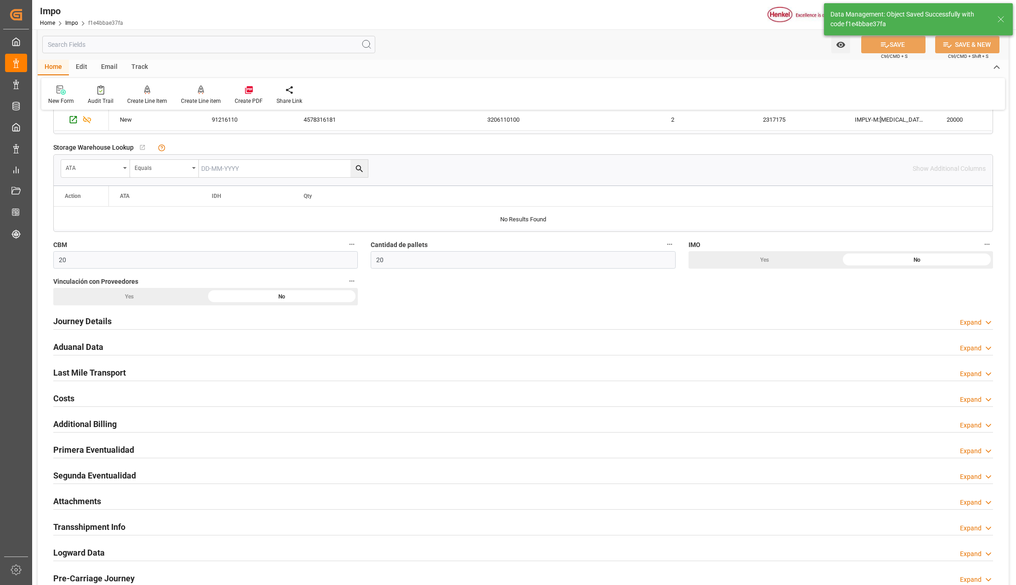
click at [86, 503] on h2 "Attachments" at bounding box center [77, 501] width 48 height 12
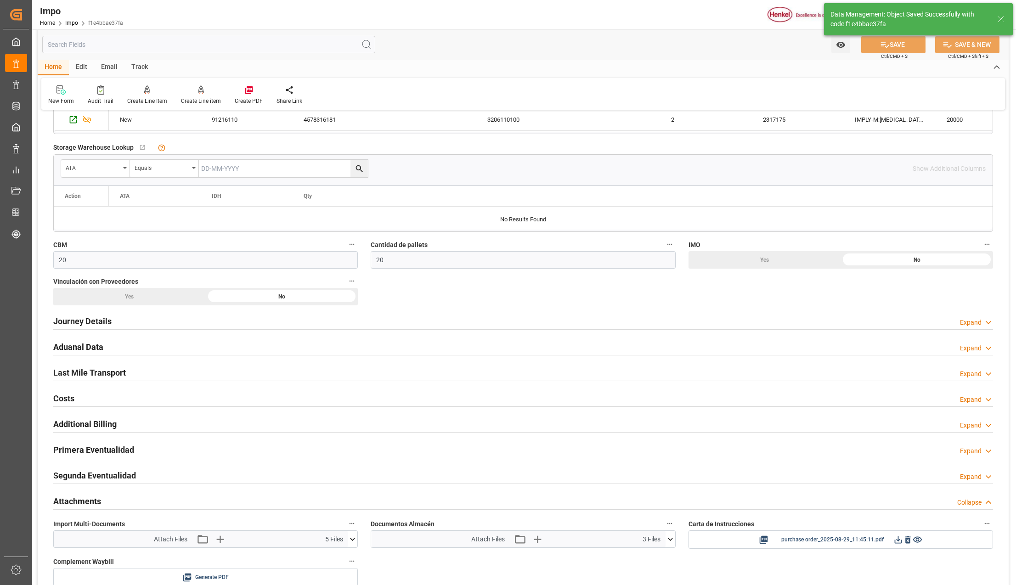
click at [349, 540] on icon at bounding box center [353, 539] width 10 height 10
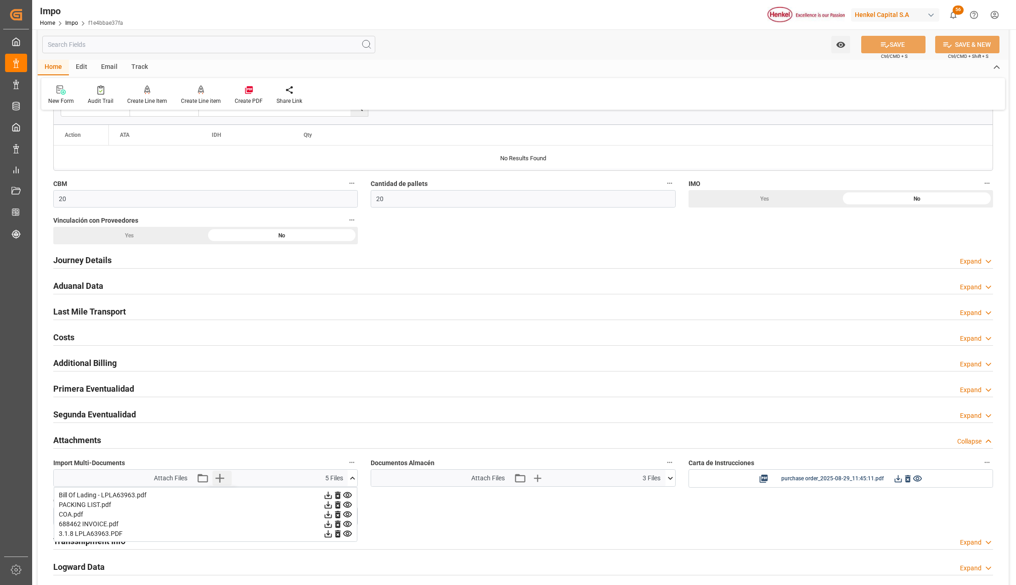
click at [221, 482] on icon "button" at bounding box center [219, 478] width 15 height 15
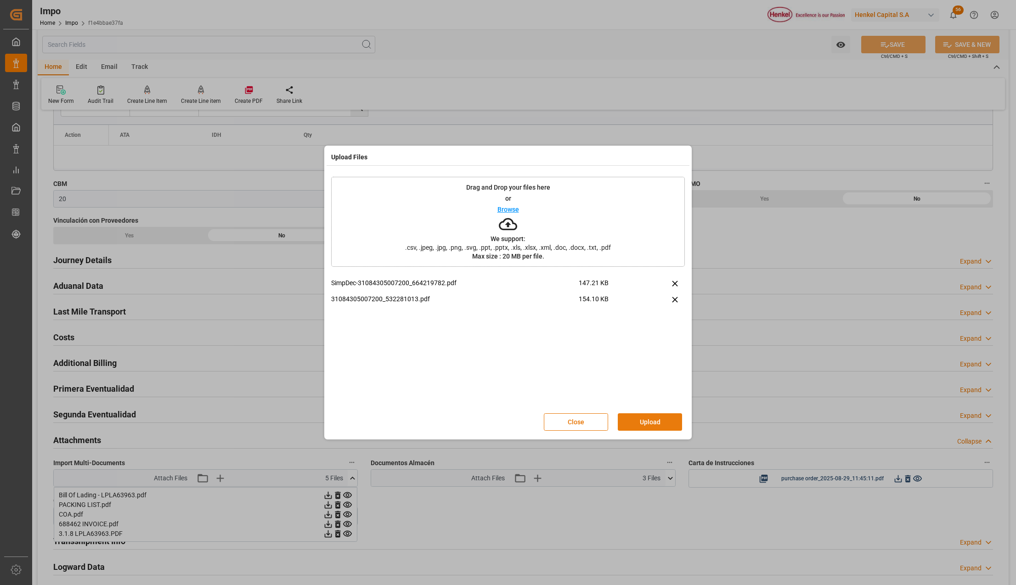
click at [647, 422] on button "Upload" at bounding box center [650, 421] width 64 height 17
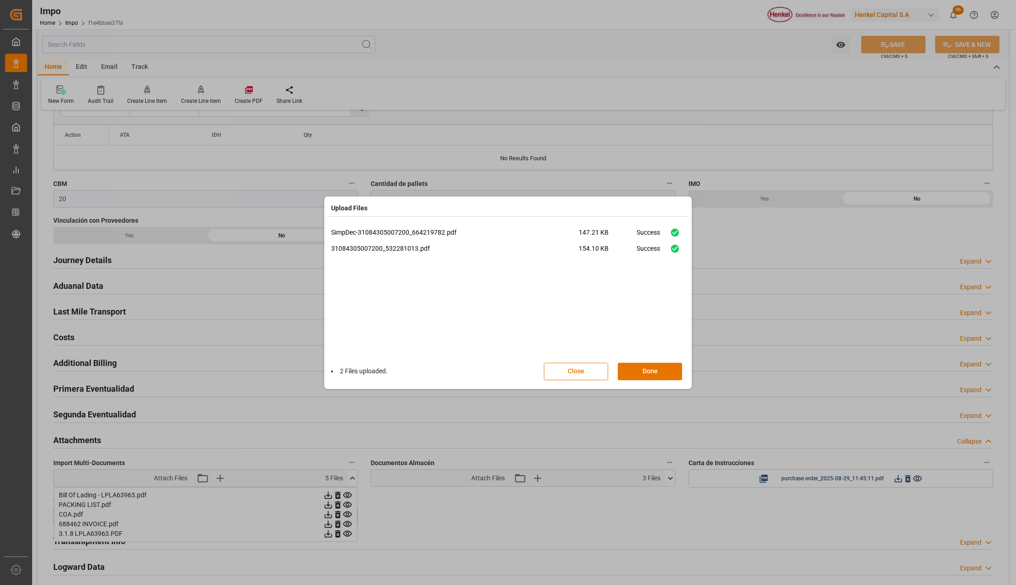
drag, startPoint x: 669, startPoint y: 373, endPoint x: 902, endPoint y: 89, distance: 367.0
click at [669, 373] on button "Done" at bounding box center [650, 371] width 64 height 17
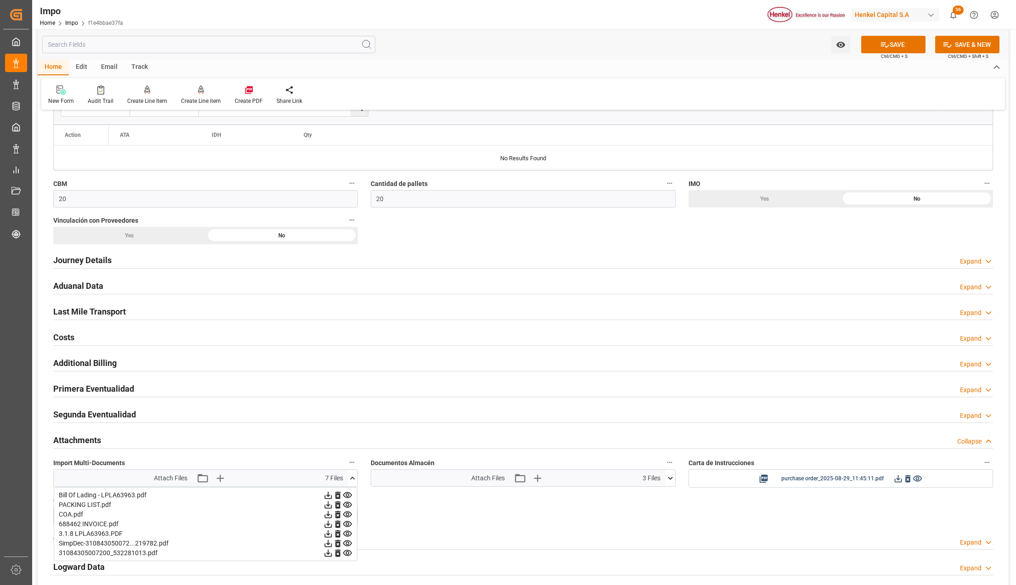
click at [87, 388] on h2 "Primera Eventualidad" at bounding box center [93, 388] width 81 height 12
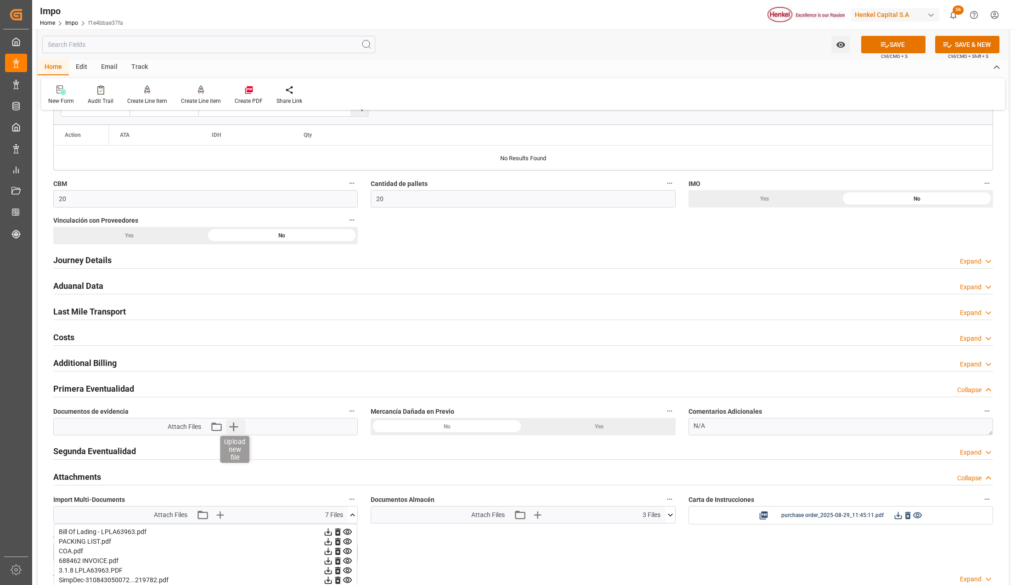
click at [238, 430] on icon "button" at bounding box center [233, 426] width 15 height 15
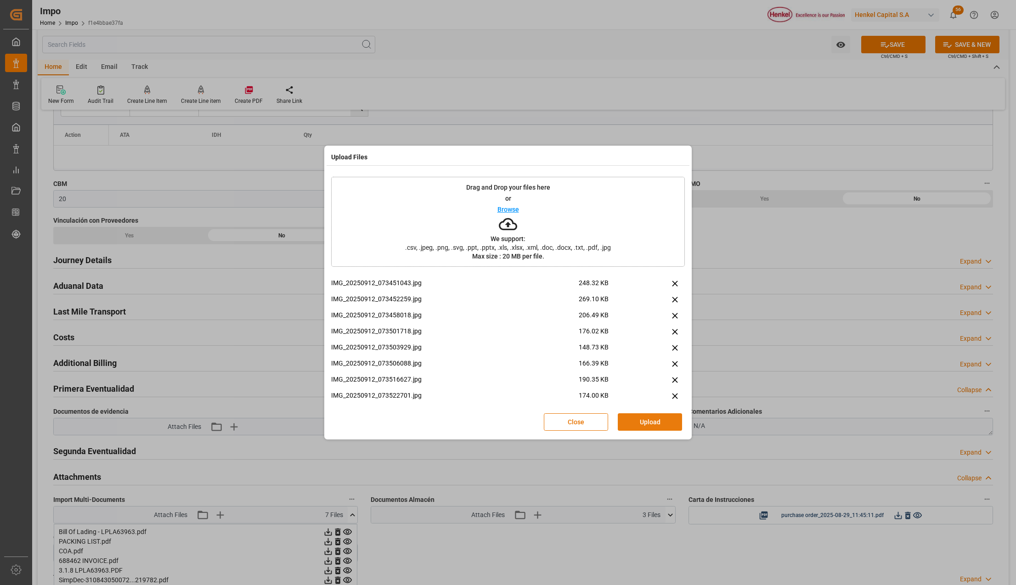
click at [639, 421] on button "Upload" at bounding box center [650, 421] width 64 height 17
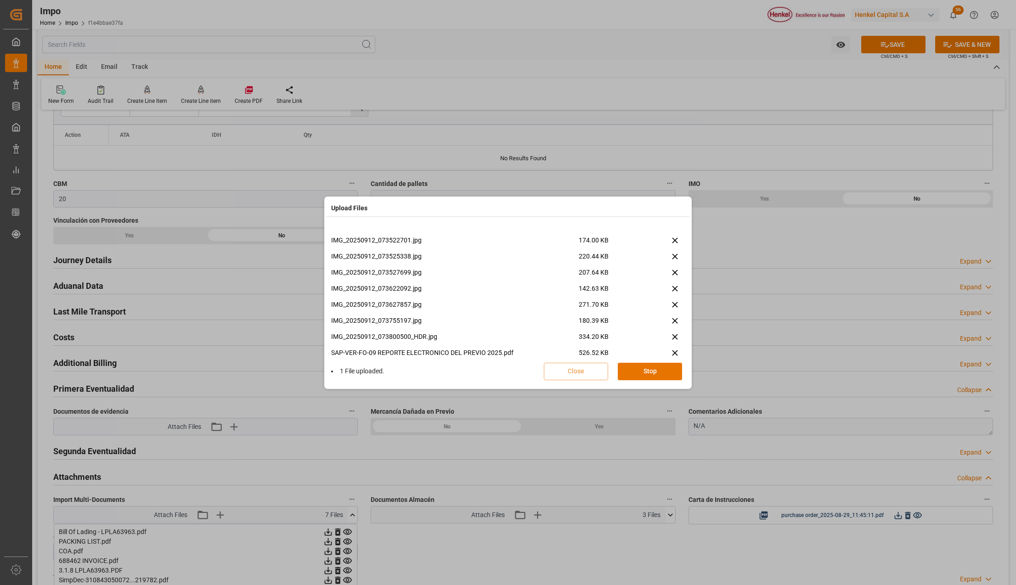
scroll to position [167, 0]
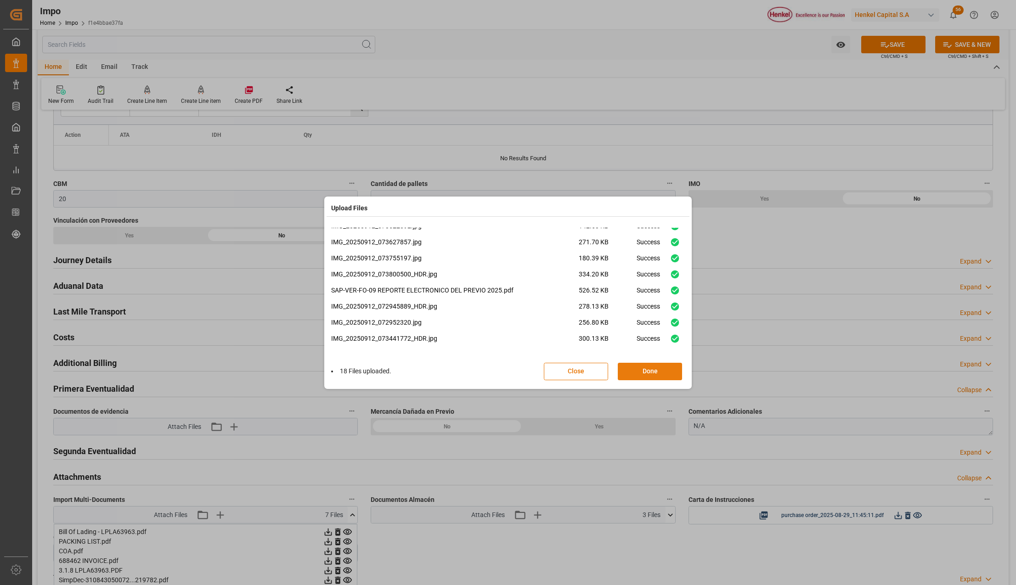
click at [632, 372] on button "Done" at bounding box center [650, 371] width 64 height 17
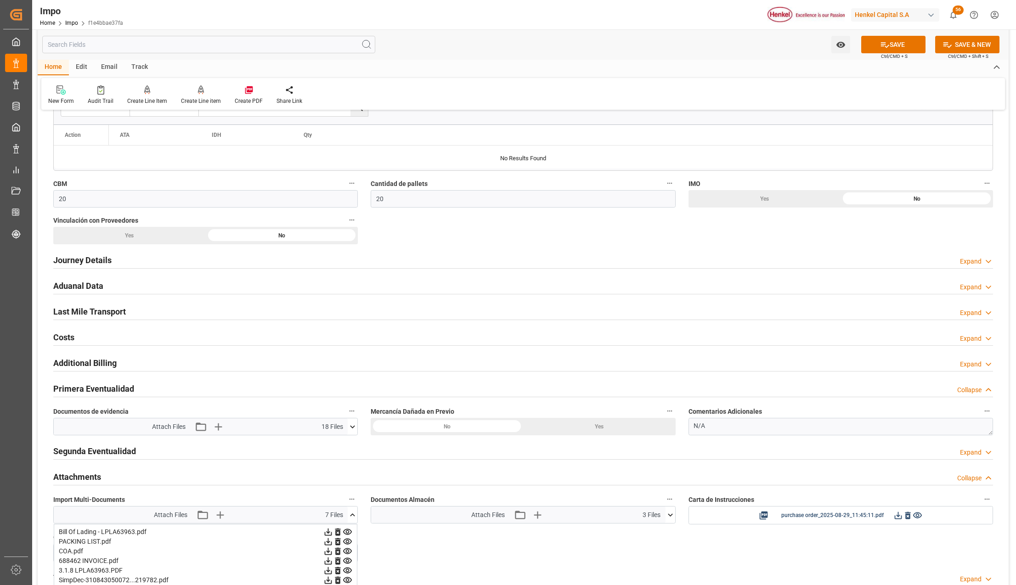
click at [87, 313] on h2 "Last Mile Transport" at bounding box center [89, 311] width 73 height 12
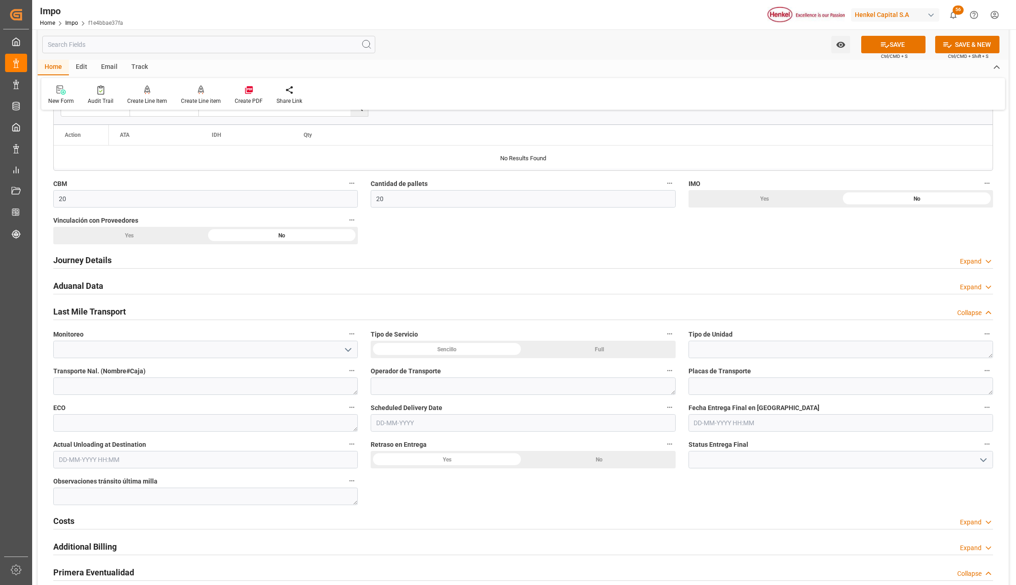
click at [421, 349] on div "Sencillo" at bounding box center [447, 349] width 152 height 17
click at [403, 418] on input "text" at bounding box center [523, 422] width 304 height 17
type input "17-09-2025"
click at [90, 281] on h2 "Aduanal Data" at bounding box center [78, 286] width 50 height 12
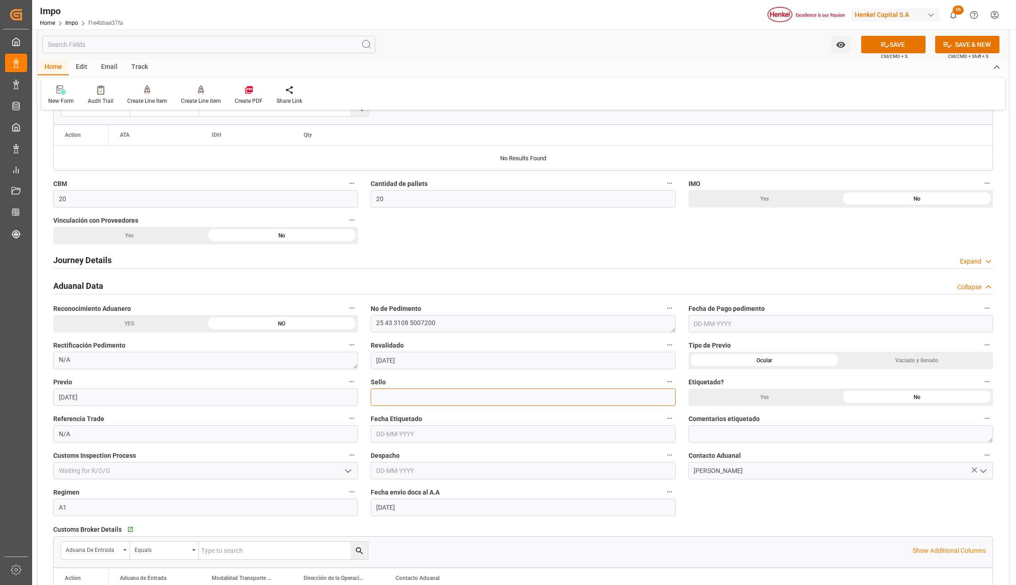
click at [443, 404] on input at bounding box center [523, 396] width 304 height 17
click at [449, 400] on input at bounding box center [523, 396] width 304 height 17
click at [447, 436] on input "text" at bounding box center [523, 433] width 304 height 17
drag, startPoint x: 729, startPoint y: 441, endPoint x: 656, endPoint y: 440, distance: 73.5
click at [729, 441] on textarea at bounding box center [840, 433] width 304 height 17
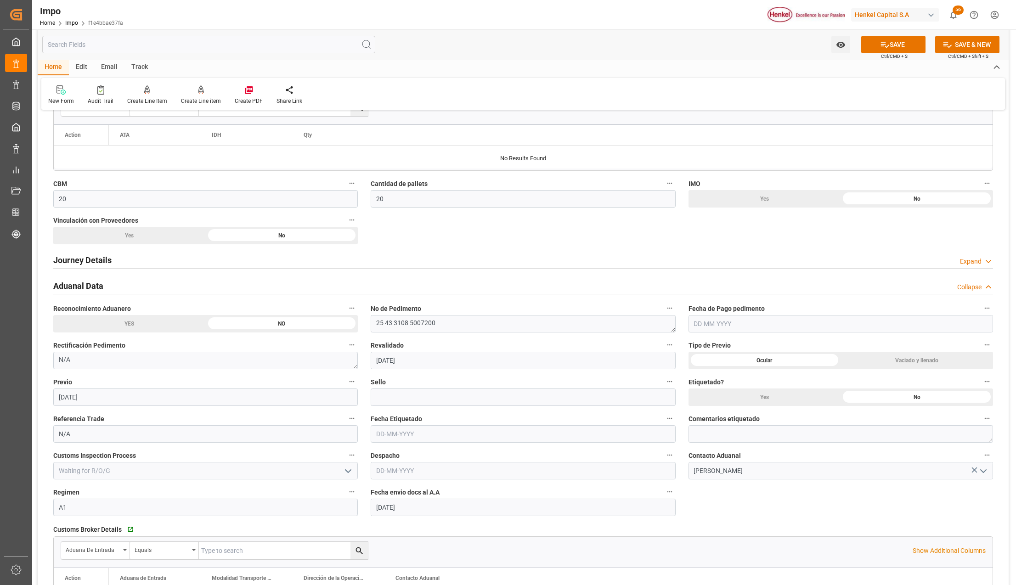
click at [430, 476] on input "text" at bounding box center [523, 470] width 304 height 17
type input "[DATE]"
click at [889, 39] on button "SAVE" at bounding box center [893, 44] width 64 height 17
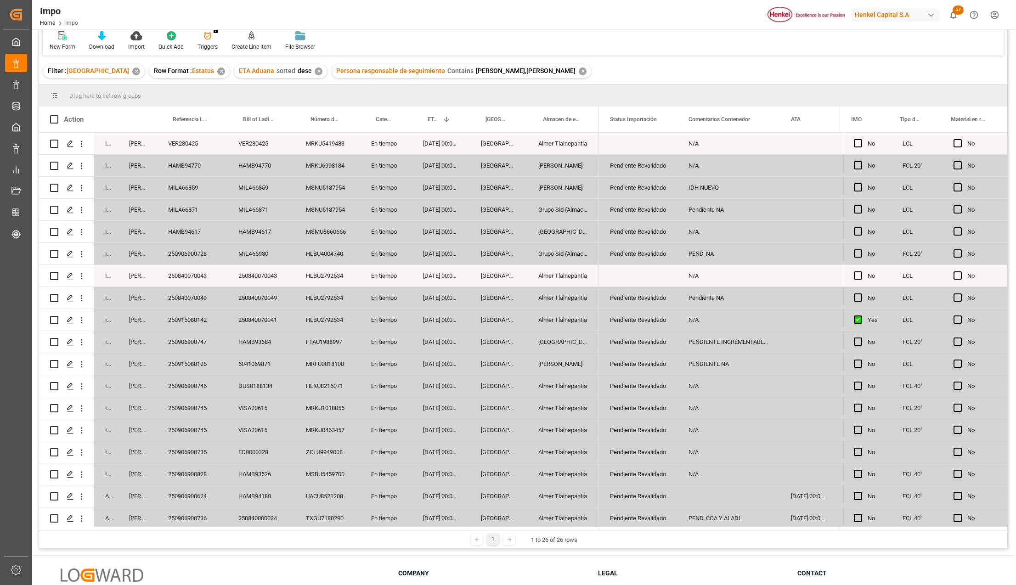
click at [190, 225] on div "HAMB94617" at bounding box center [192, 232] width 70 height 22
click at [199, 230] on div "HAMB94617" at bounding box center [192, 232] width 70 height 22
type input "250915080143"
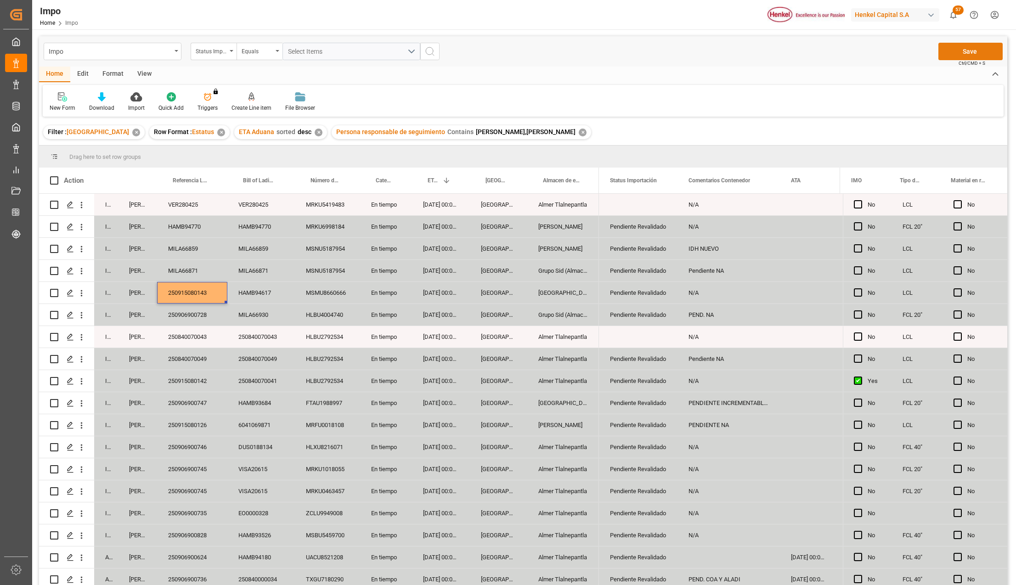
click at [976, 54] on button "Save" at bounding box center [970, 51] width 64 height 17
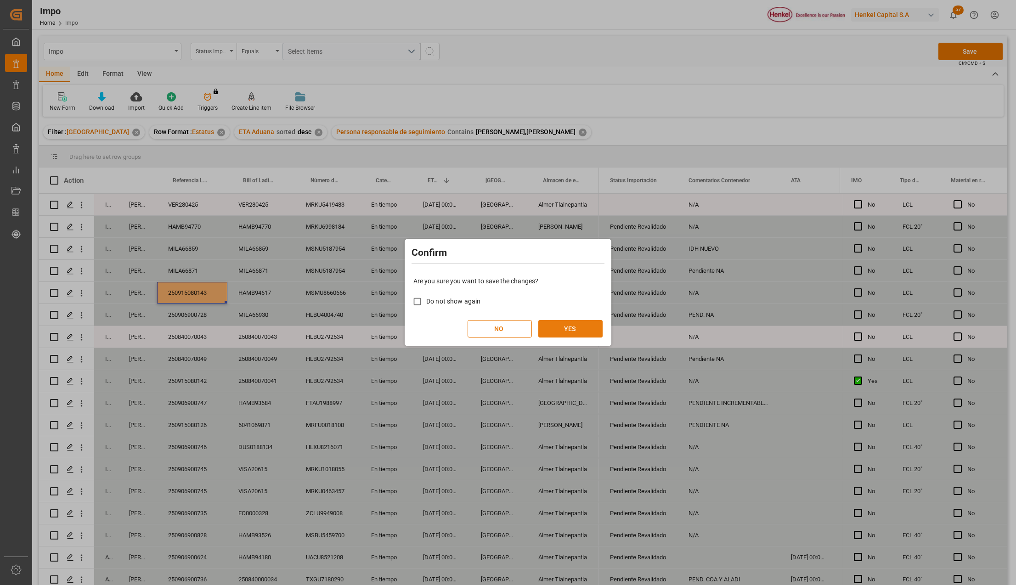
click at [590, 325] on button "YES" at bounding box center [570, 328] width 64 height 17
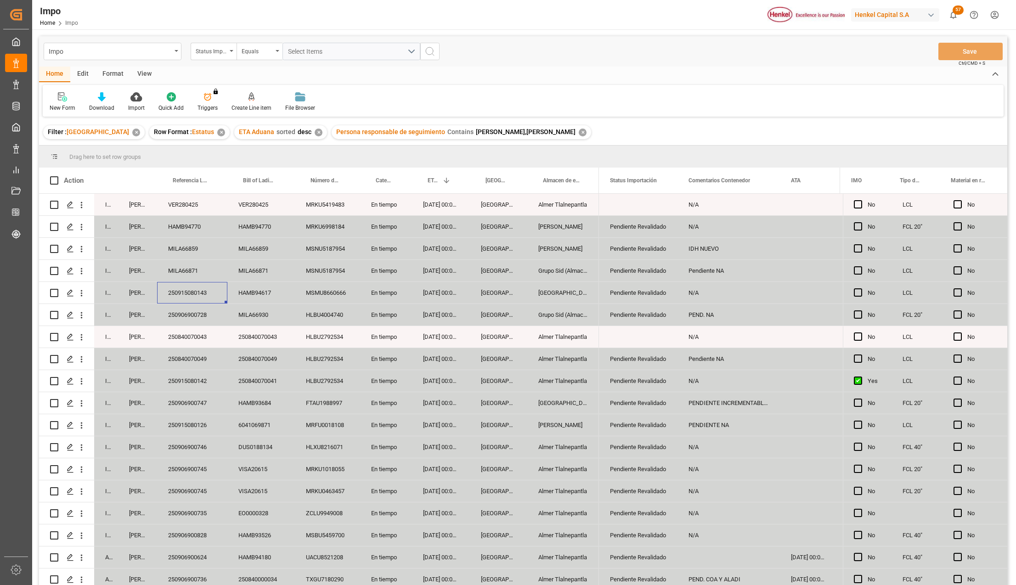
click at [200, 298] on div "250915080143" at bounding box center [192, 293] width 70 height 22
click at [747, 298] on div "N/A" at bounding box center [728, 293] width 102 height 22
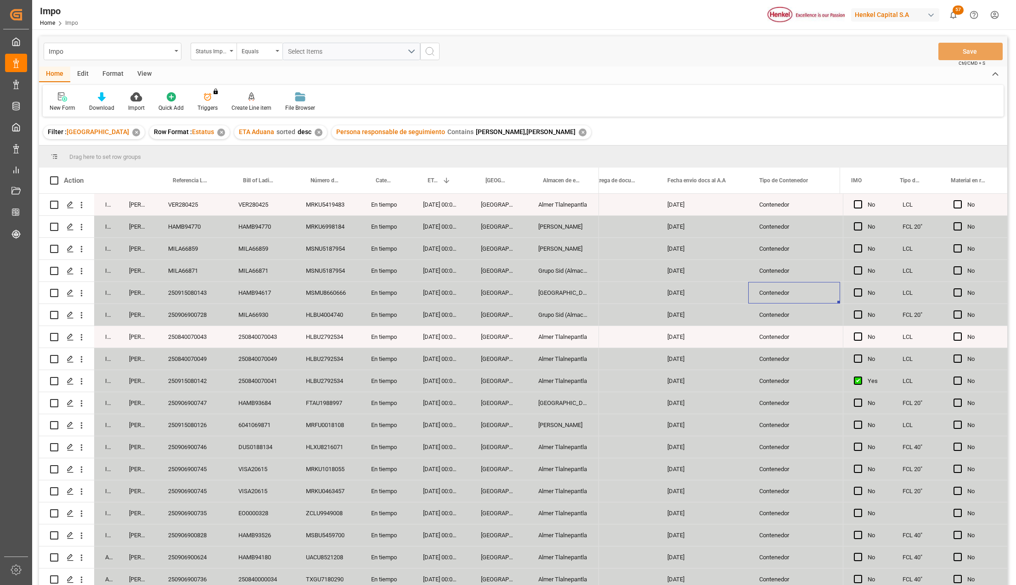
scroll to position [0, 1554]
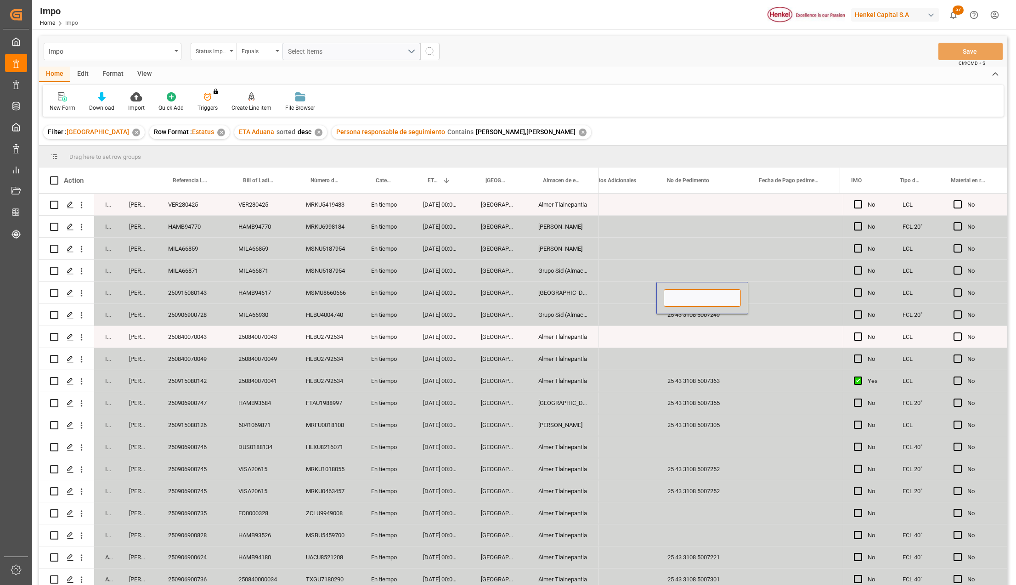
click at [730, 298] on input "Press SPACE to select this row." at bounding box center [701, 297] width 77 height 17
paste input "25 43 3108 5007407"
type input "25 43 3108 5007407"
click at [768, 370] on div "Press SPACE to select this row." at bounding box center [794, 381] width 92 height 22
click at [946, 54] on button "Save" at bounding box center [970, 51] width 64 height 17
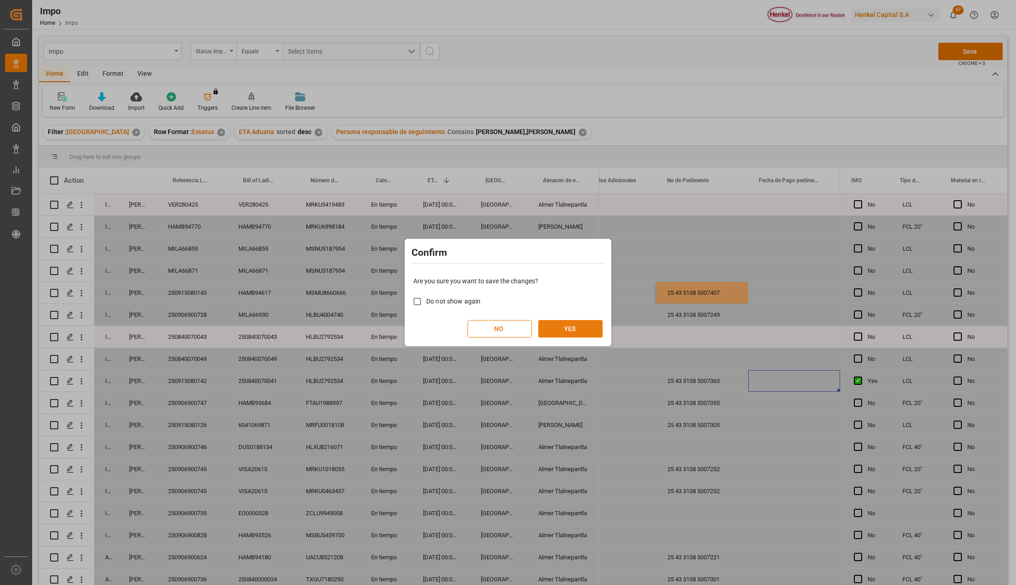
click at [585, 327] on button "YES" at bounding box center [570, 328] width 64 height 17
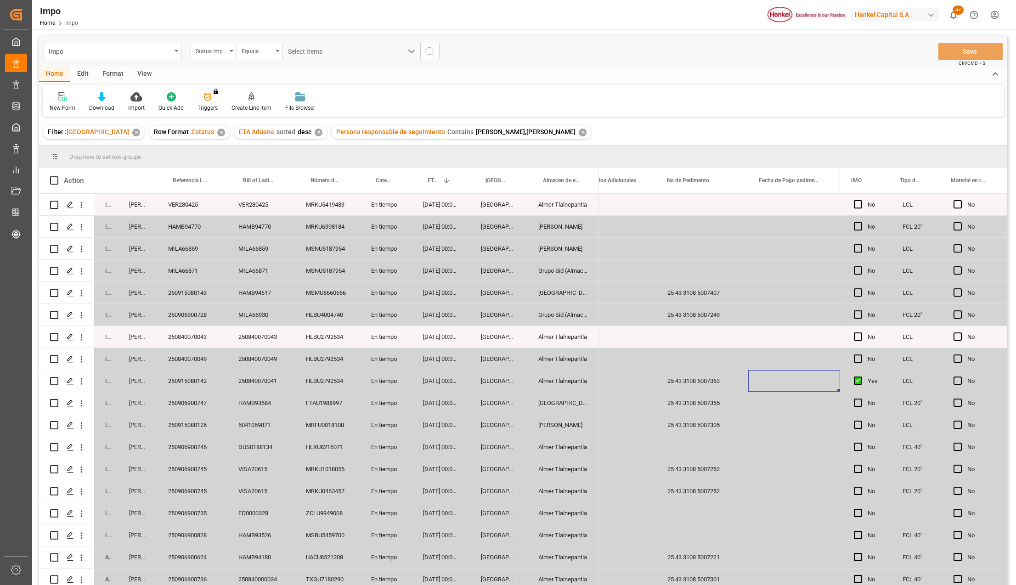
scroll to position [0, 2157]
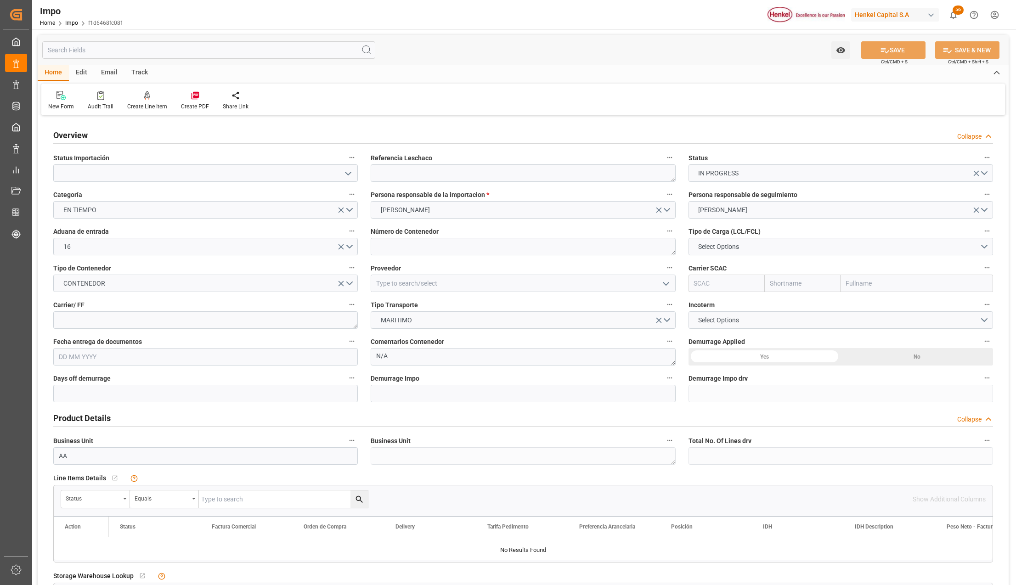
type input "[DATE]"
click at [341, 176] on button "open menu" at bounding box center [348, 173] width 14 height 14
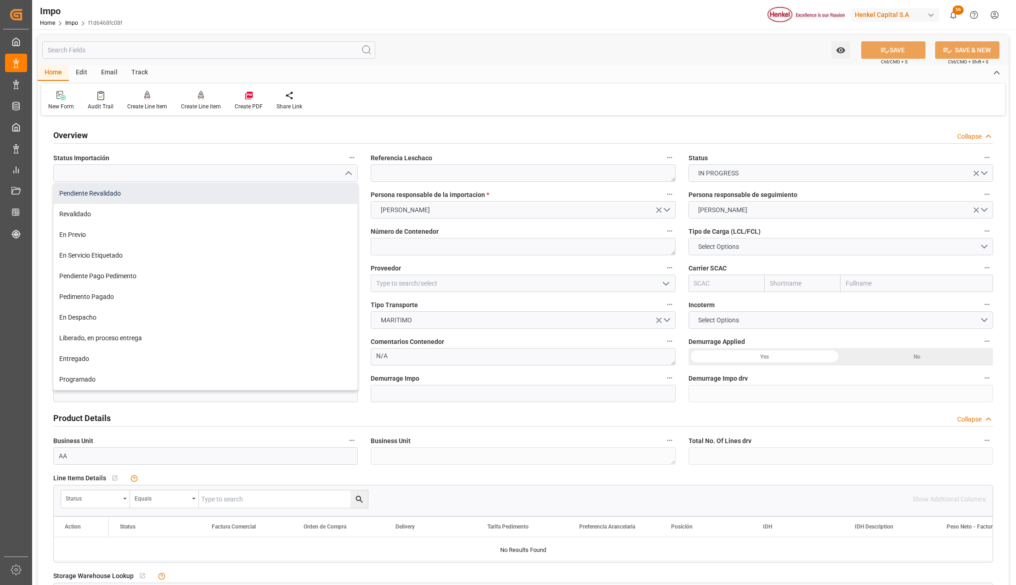
click at [298, 191] on div "Pendiente Revalidado" at bounding box center [205, 193] width 303 height 21
type input "Pendiente Revalidado"
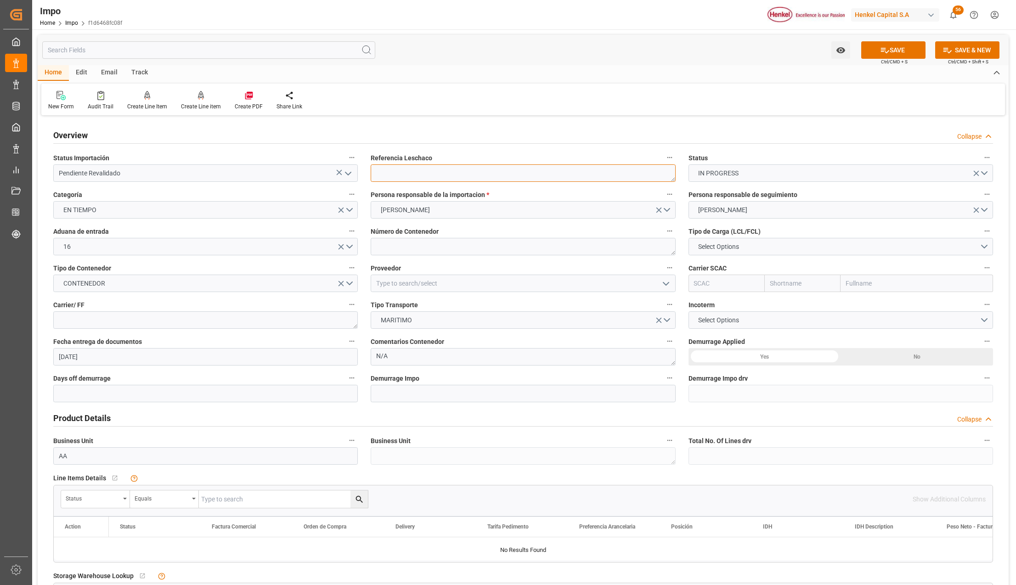
click at [428, 172] on textarea at bounding box center [523, 172] width 304 height 17
click at [478, 166] on textarea at bounding box center [523, 172] width 304 height 17
paste textarea "YOKZLO25084074"
type textarea "YOKZLO25084074"
click at [391, 244] on textarea at bounding box center [523, 246] width 304 height 17
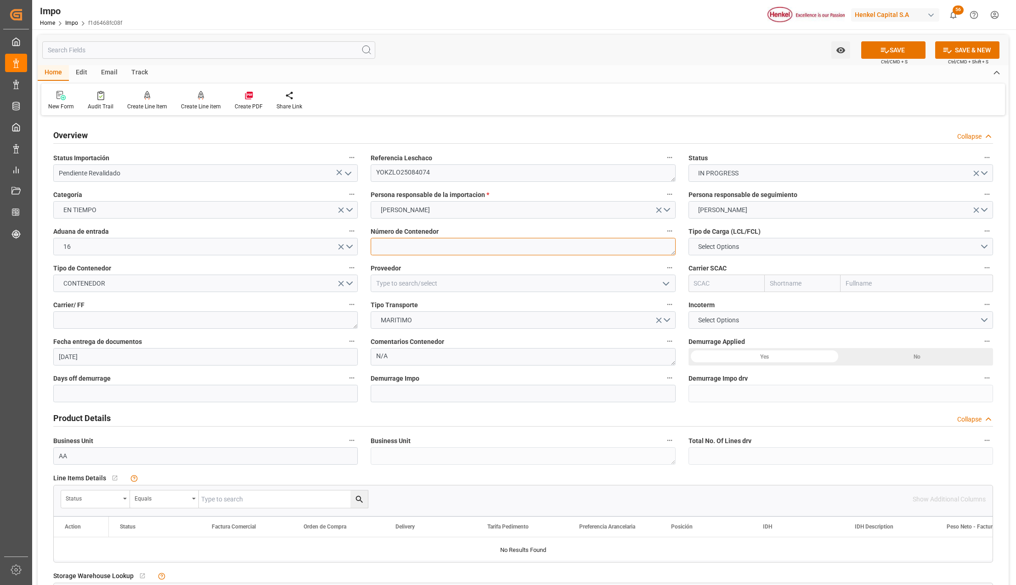
click at [403, 247] on textarea at bounding box center [523, 246] width 304 height 17
paste textarea "SEGU5859826"
type textarea "SEGU5859826"
click at [693, 247] on span "Select Options" at bounding box center [718, 247] width 50 height 10
click at [728, 285] on div "FCL 40"" at bounding box center [840, 287] width 303 height 19
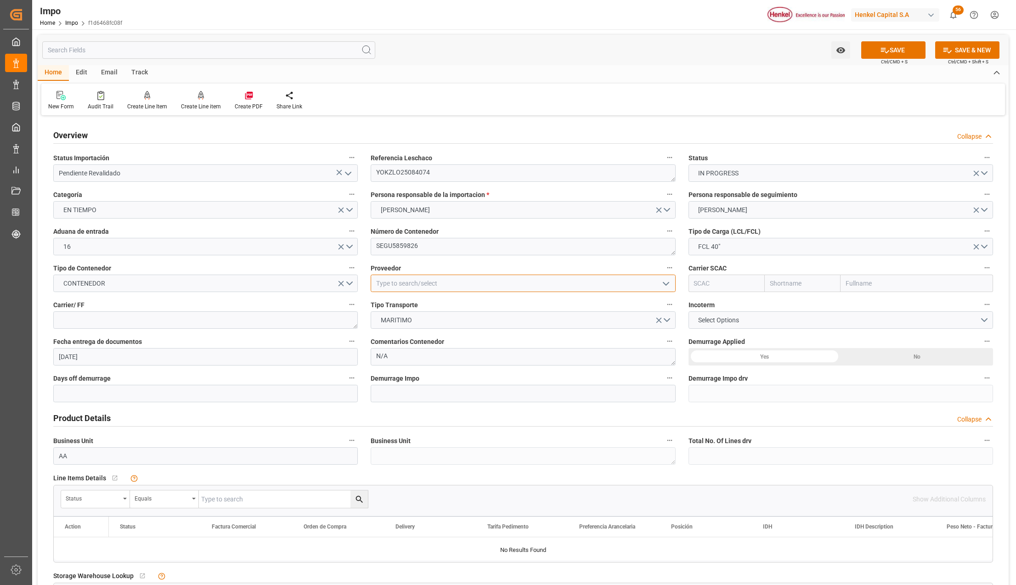
click at [430, 289] on input at bounding box center [523, 283] width 304 height 17
click at [479, 283] on input at bounding box center [523, 283] width 304 height 17
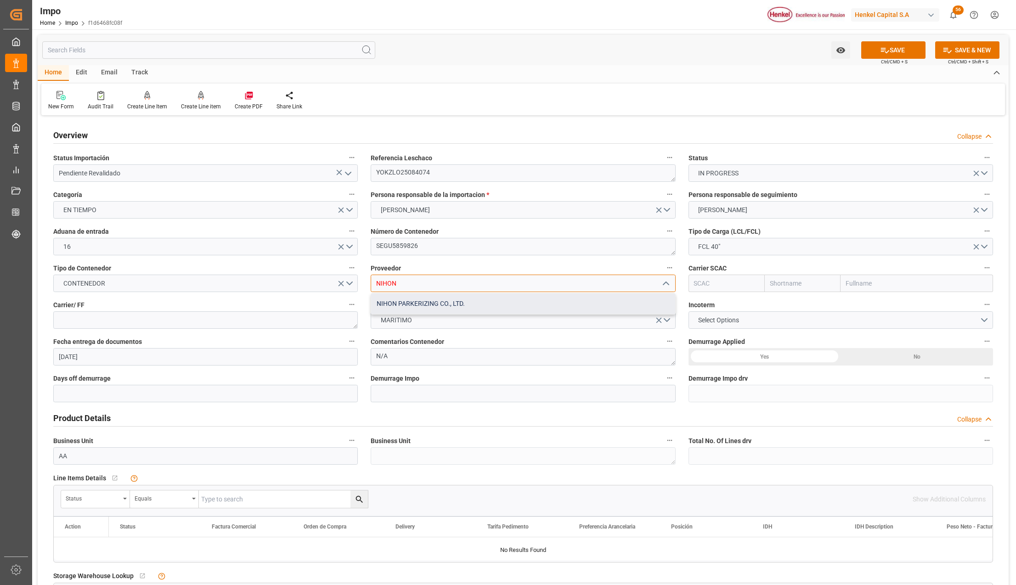
click at [472, 302] on div "NIHON PARKERIZING CO., LTD." at bounding box center [522, 303] width 303 height 21
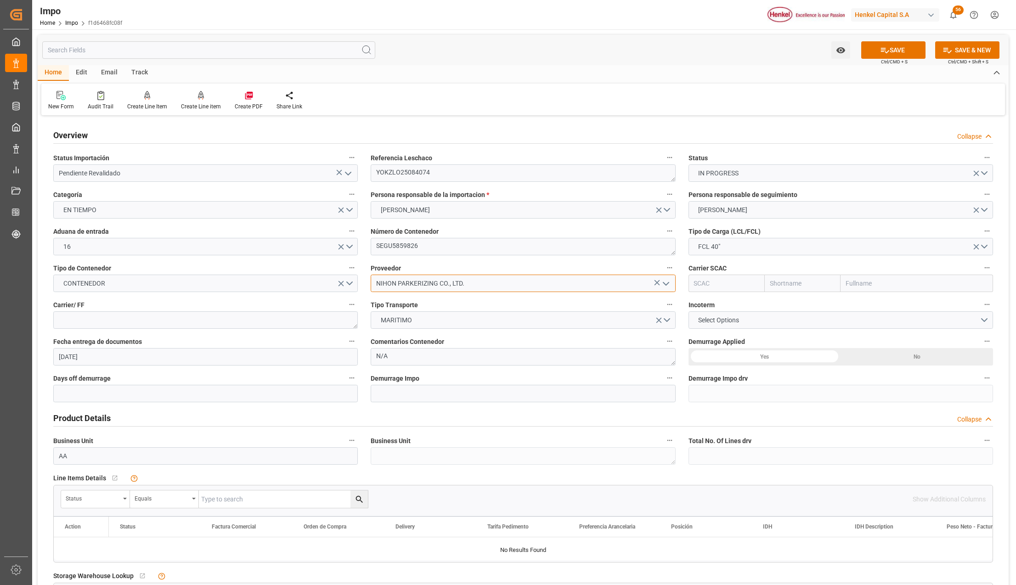
type input "NIHON PARKERIZING CO., LTD."
click at [843, 286] on input "text" at bounding box center [916, 283] width 152 height 17
click at [869, 281] on input "text" at bounding box center [916, 283] width 152 height 17
click at [868, 303] on b "Ocean Network Express" at bounding box center [880, 303] width 69 height 7
type input "Ocean Network Express"
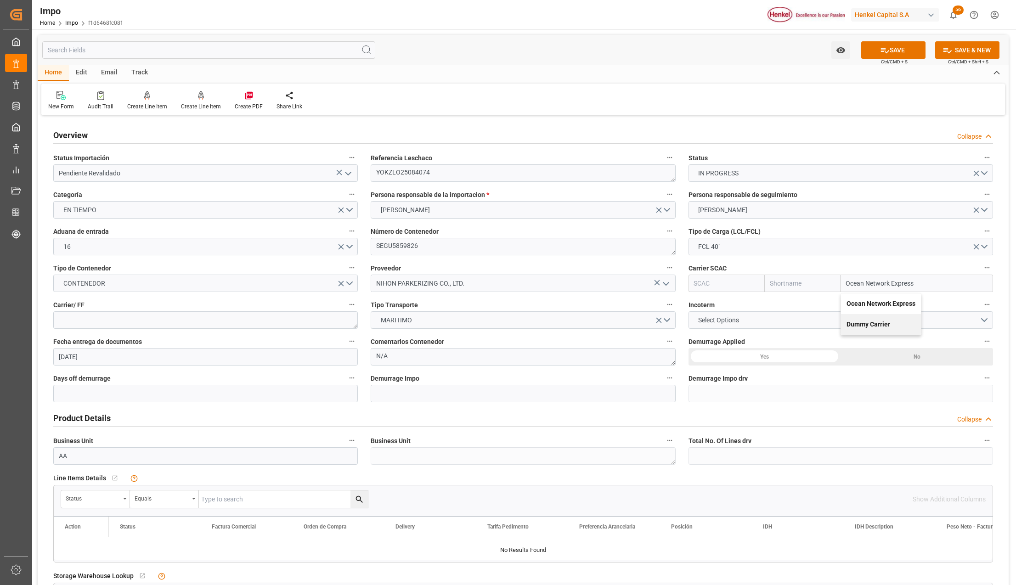
type input "ONEY"
type input "ONE"
type input "Ocean Network Express"
click at [743, 322] on span "Select Options" at bounding box center [718, 320] width 50 height 10
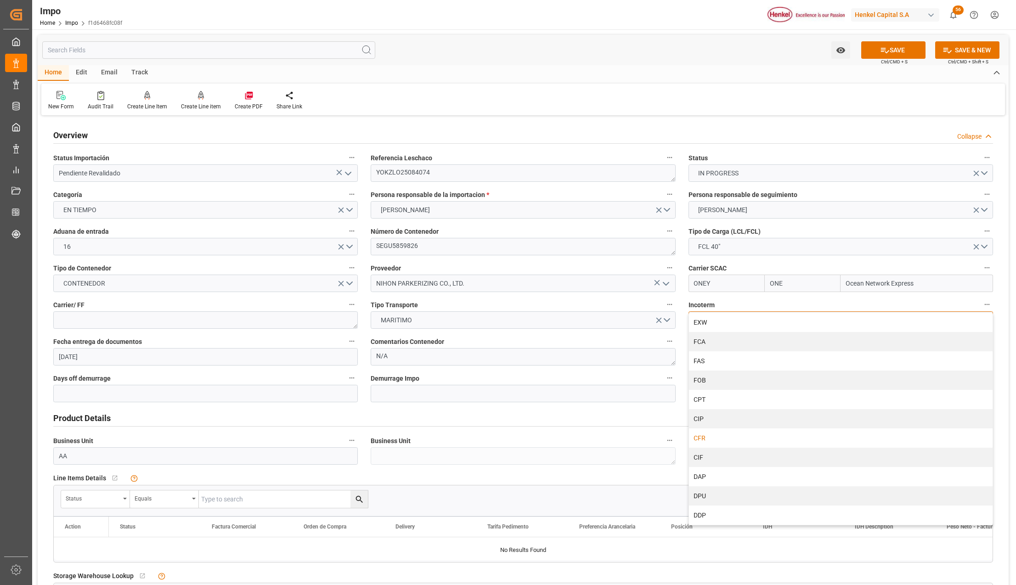
click at [730, 436] on div "CFR" at bounding box center [840, 437] width 303 height 19
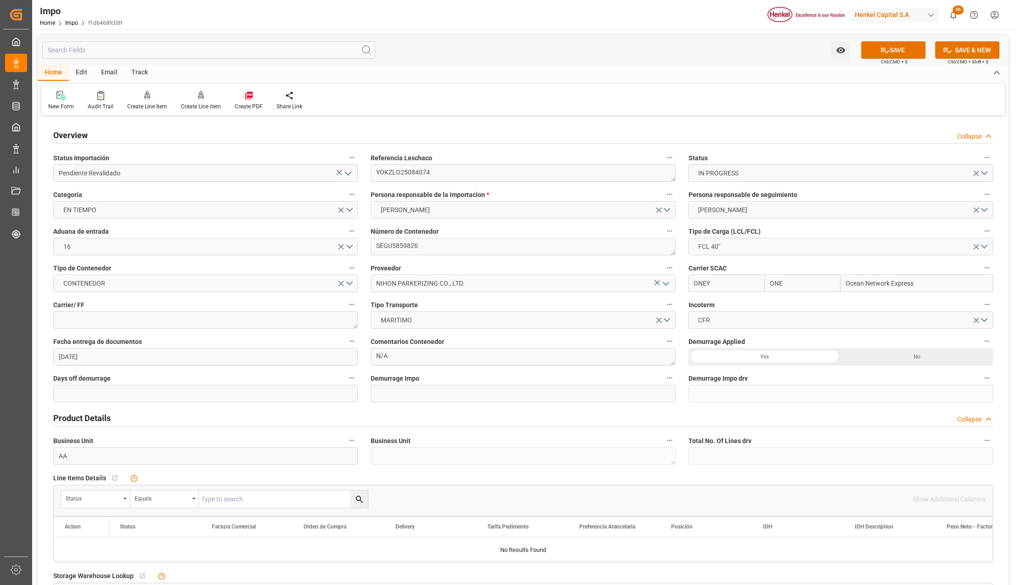
click at [812, 353] on div "Yes" at bounding box center [764, 356] width 152 height 17
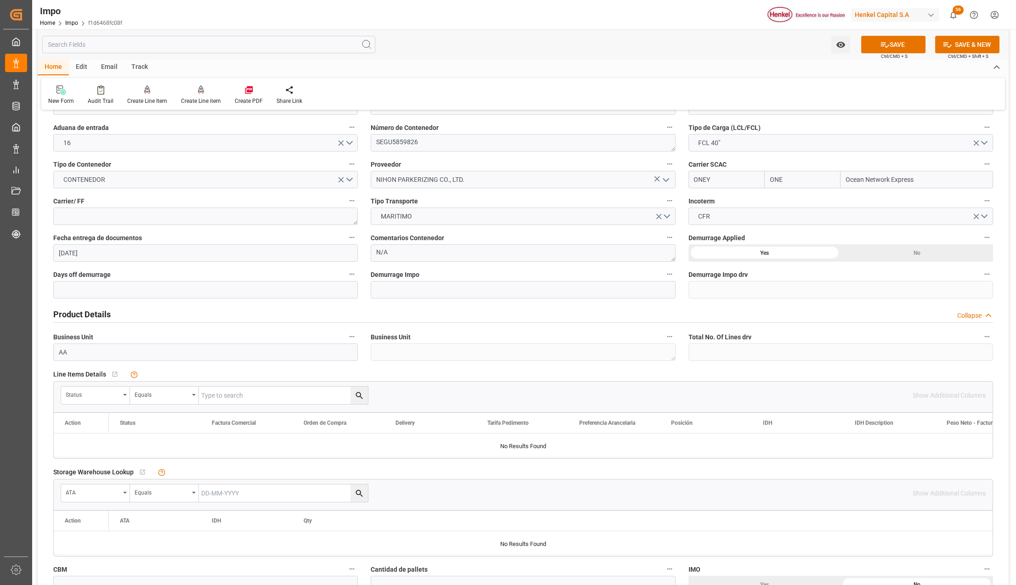
scroll to position [122, 0]
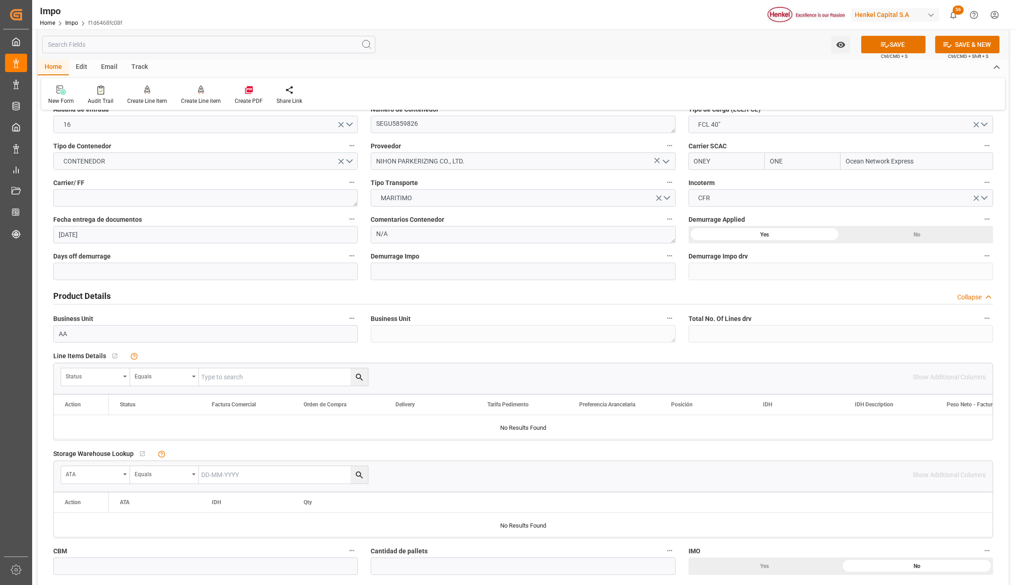
click at [124, 376] on icon "open menu" at bounding box center [125, 377] width 4 height 2
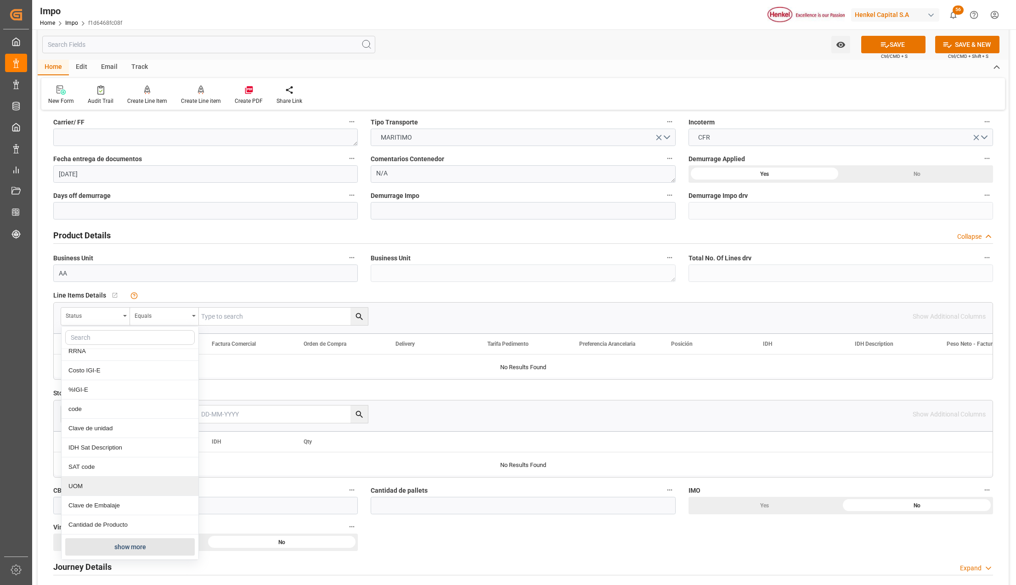
scroll to position [306, 0]
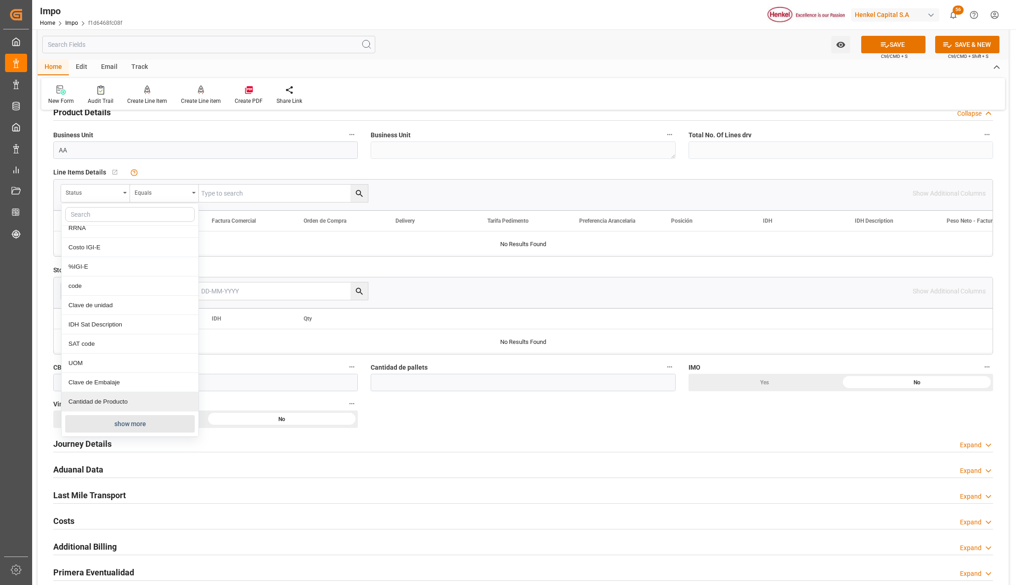
click at [118, 425] on button "show more" at bounding box center [129, 423] width 129 height 17
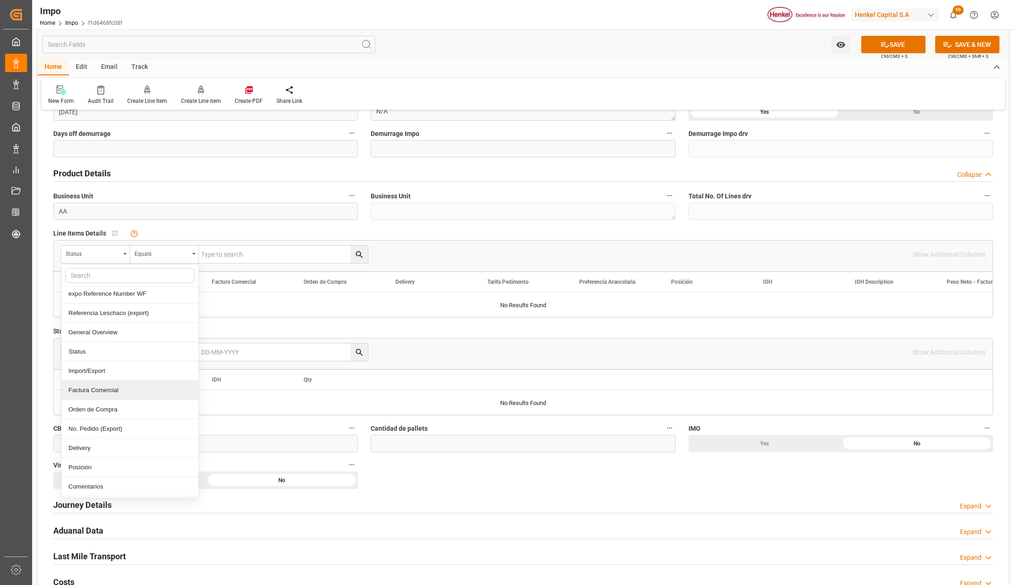
scroll to position [61, 0]
click at [104, 466] on div "Comentarios" at bounding box center [130, 466] width 137 height 19
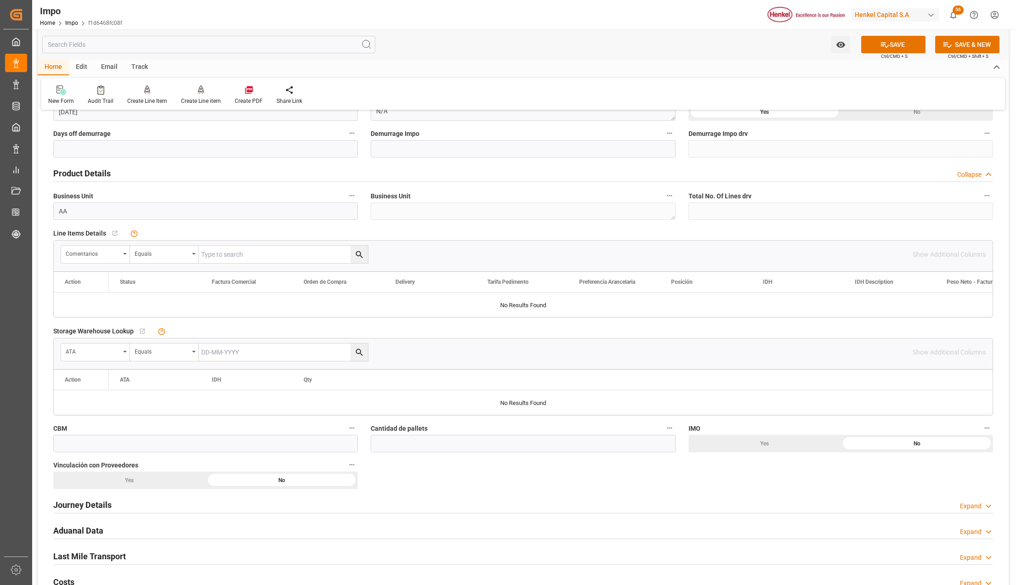
click at [220, 253] on input "text" at bounding box center [283, 254] width 169 height 17
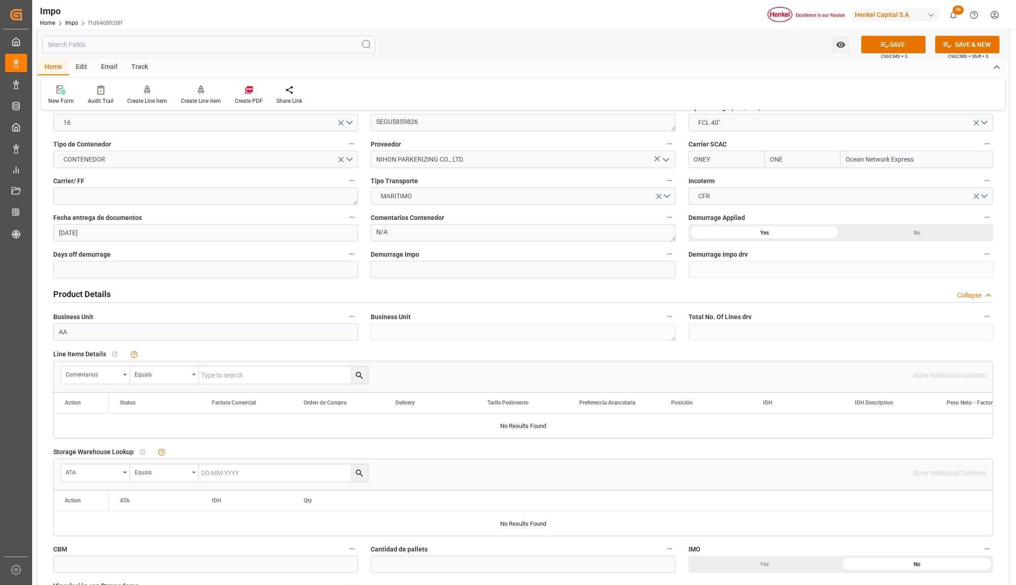
scroll to position [0, 0]
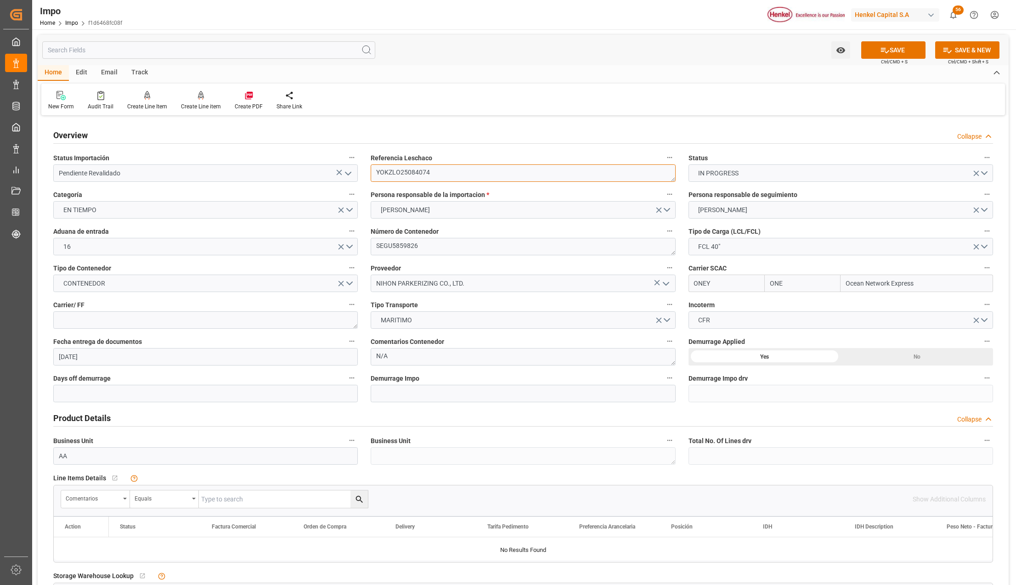
click at [416, 173] on textarea "YOKZLO25084074" at bounding box center [523, 172] width 304 height 17
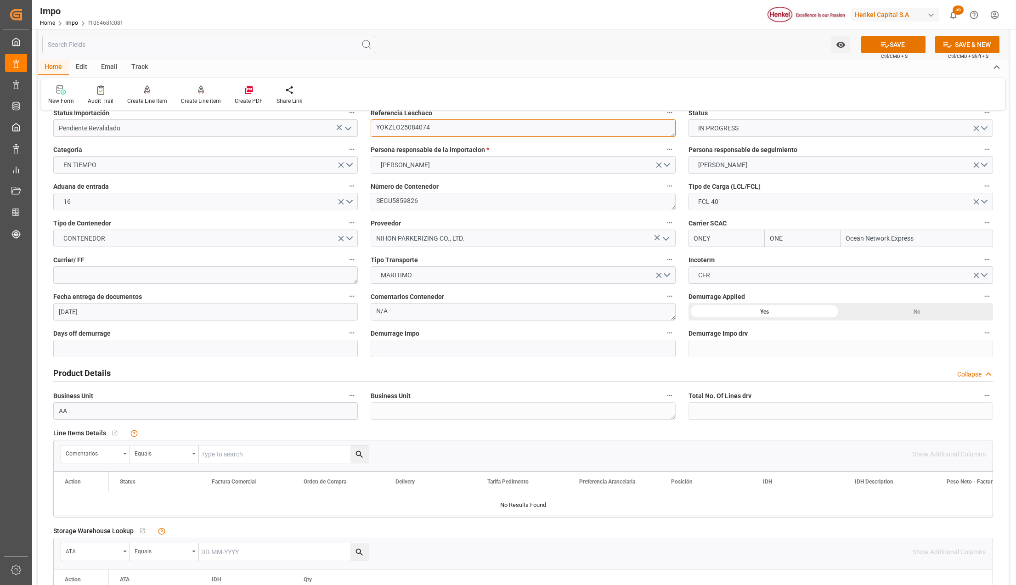
scroll to position [61, 0]
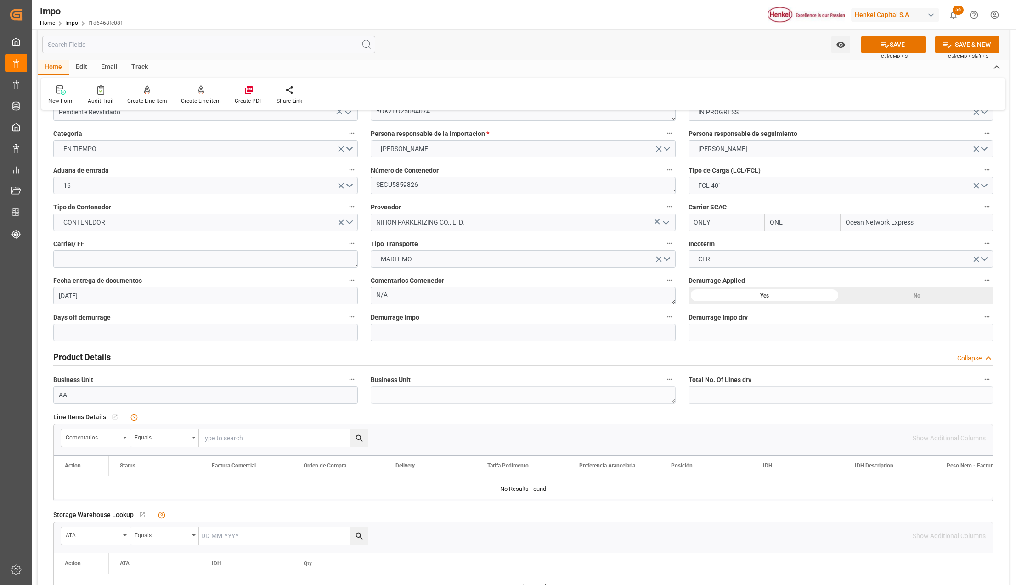
click at [220, 432] on input "text" at bounding box center [283, 437] width 169 height 17
paste input "YOKZLO25084074"
type input "YOKZLO25084074"
click at [364, 437] on icon "search button" at bounding box center [359, 438] width 10 height 10
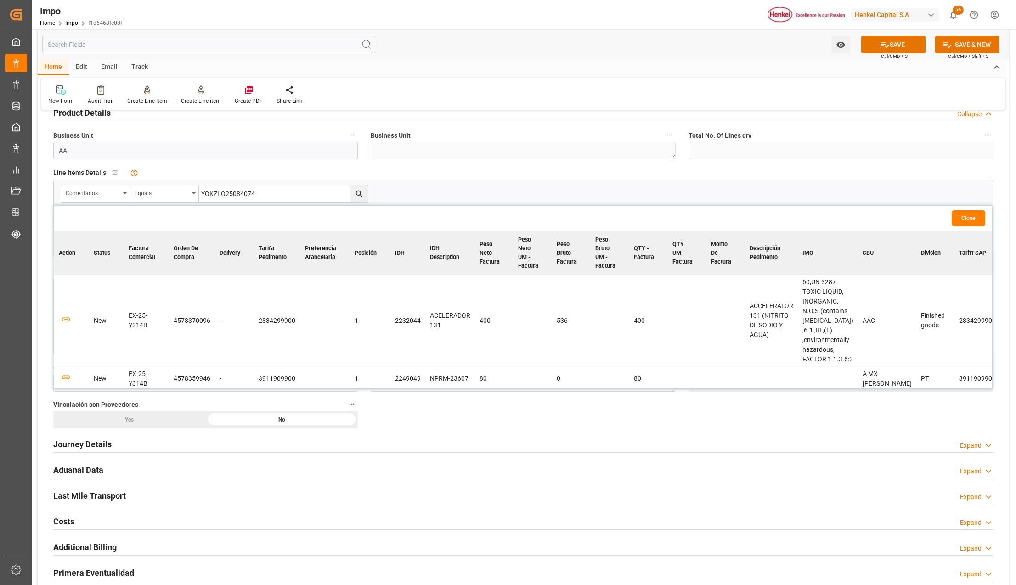
scroll to position [306, 0]
click at [67, 321] on icon "button" at bounding box center [66, 318] width 10 height 5
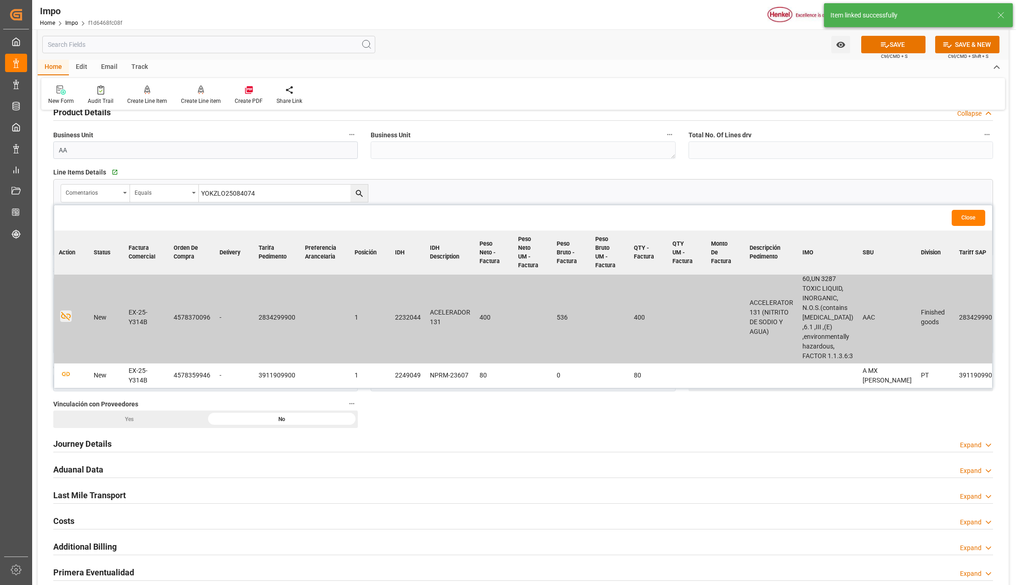
scroll to position [16, 0]
click at [65, 371] on icon "button" at bounding box center [65, 373] width 11 height 11
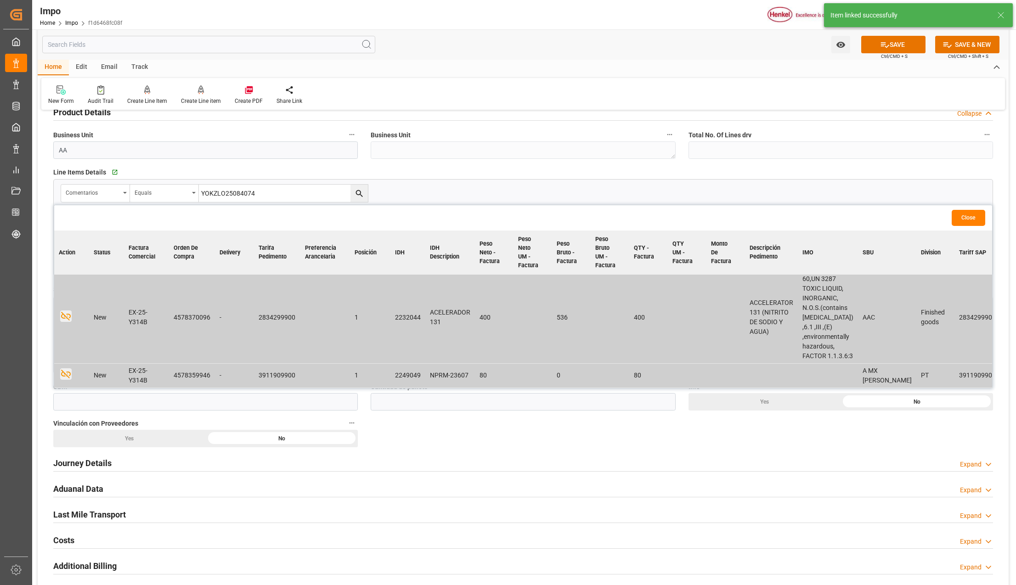
click at [968, 216] on button "Close" at bounding box center [968, 218] width 34 height 16
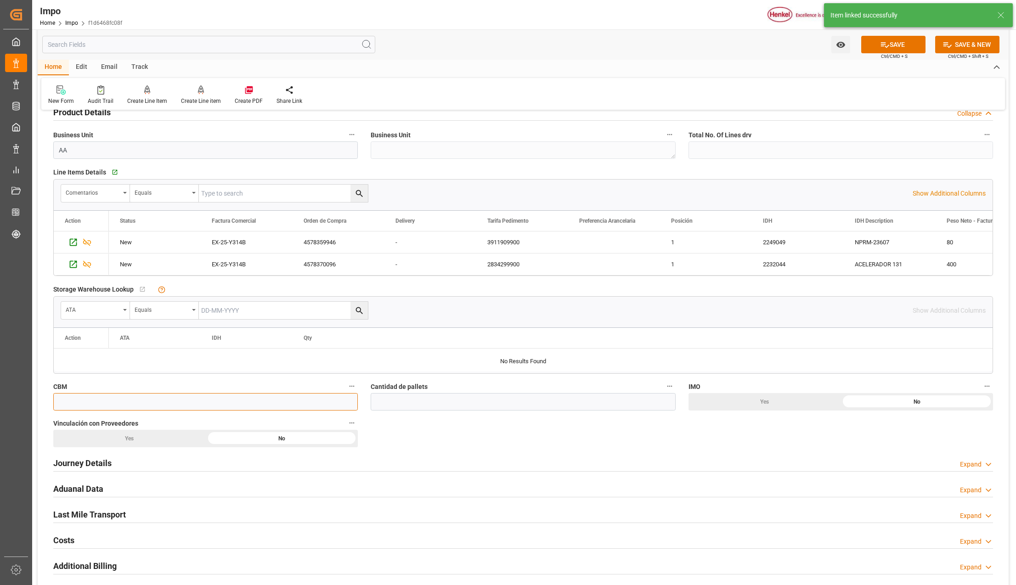
click at [69, 406] on input "text" at bounding box center [205, 401] width 304 height 17
click at [94, 399] on input "text" at bounding box center [205, 401] width 304 height 17
type input "1.10"
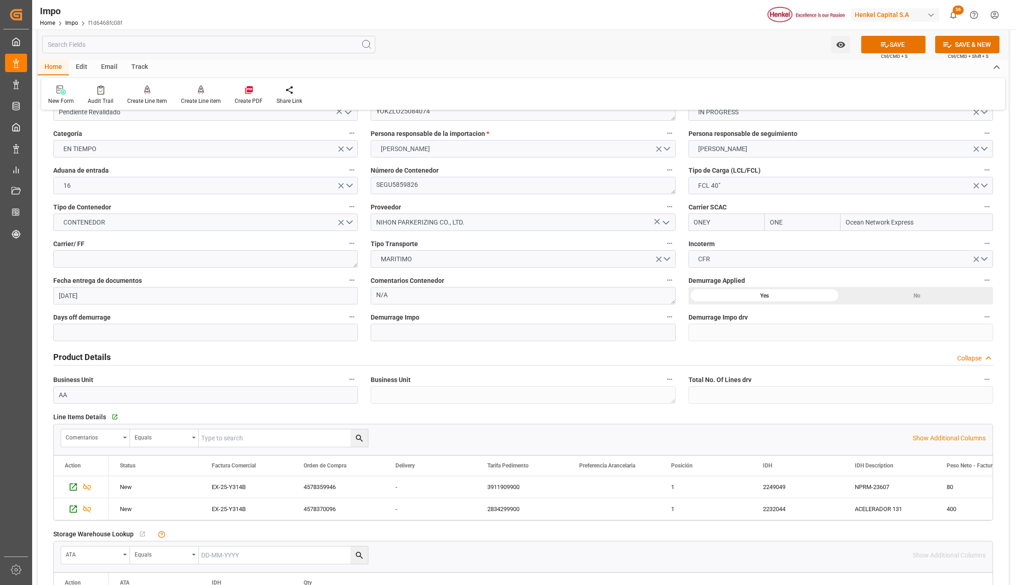
scroll to position [0, 0]
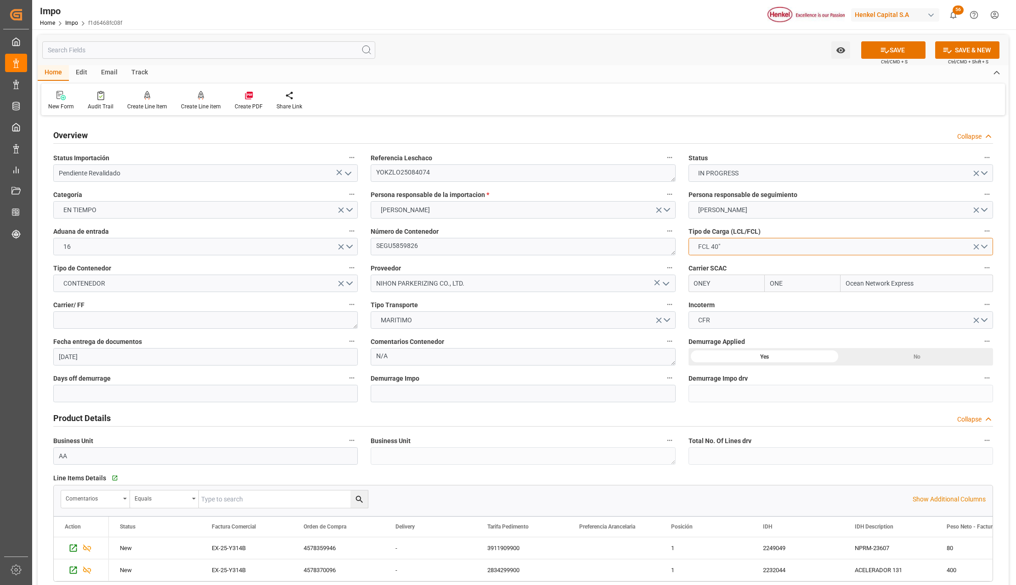
click at [711, 251] on span "FCL 40"" at bounding box center [708, 247] width 31 height 10
click at [715, 247] on div "LCL" at bounding box center [840, 248] width 303 height 19
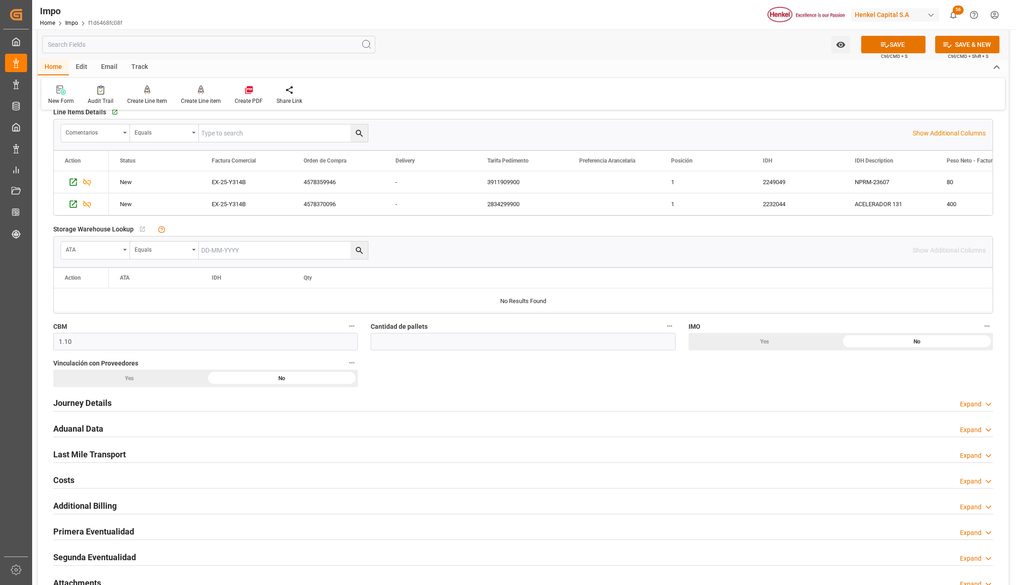
scroll to position [367, 0]
click at [419, 341] on input "text" at bounding box center [523, 339] width 304 height 17
type input "1"
click at [149, 374] on div "Yes" at bounding box center [129, 376] width 152 height 17
click at [287, 376] on div "No" at bounding box center [282, 376] width 152 height 17
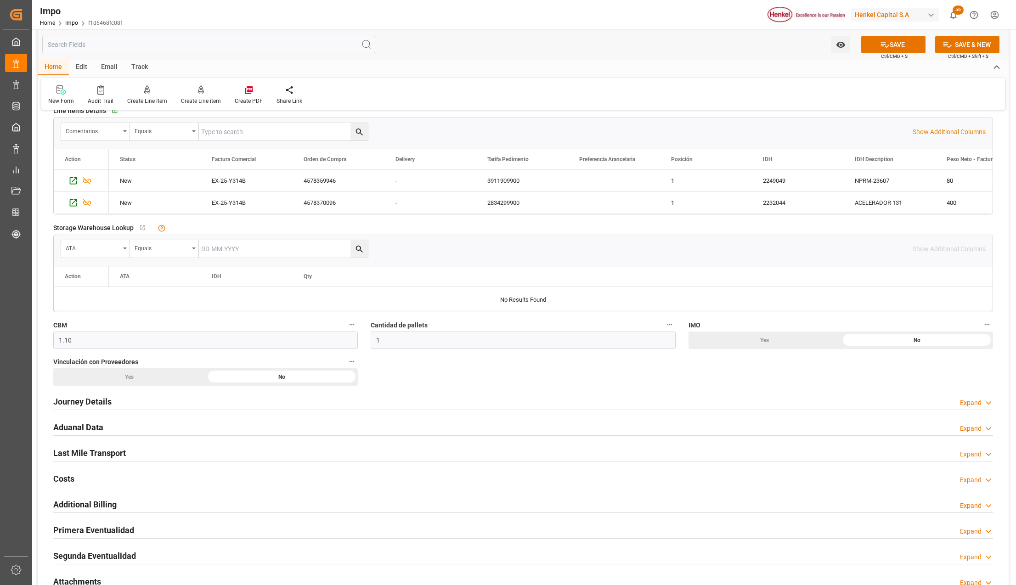
click at [777, 340] on div "Yes" at bounding box center [764, 339] width 152 height 17
click at [88, 401] on h2 "Journey Details" at bounding box center [82, 401] width 58 height 12
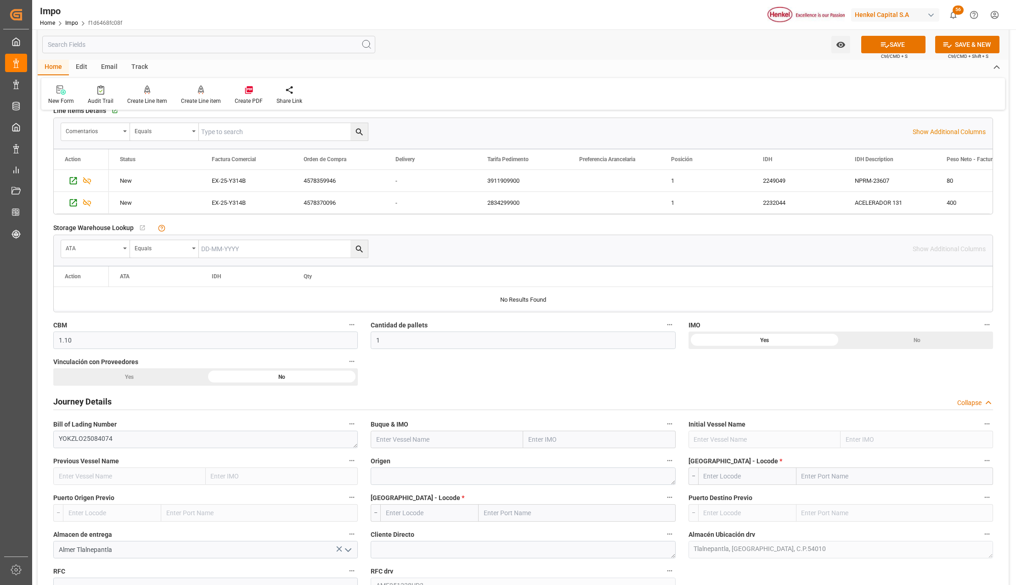
click at [546, 439] on input "text" at bounding box center [599, 439] width 152 height 17
type input "vantage"
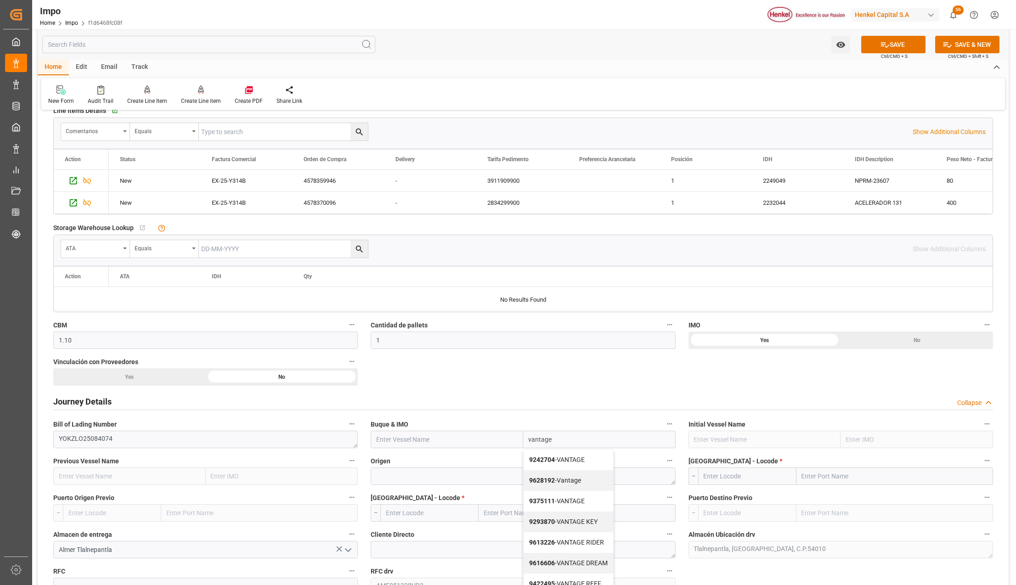
click at [550, 458] on b "9242704" at bounding box center [542, 459] width 26 height 7
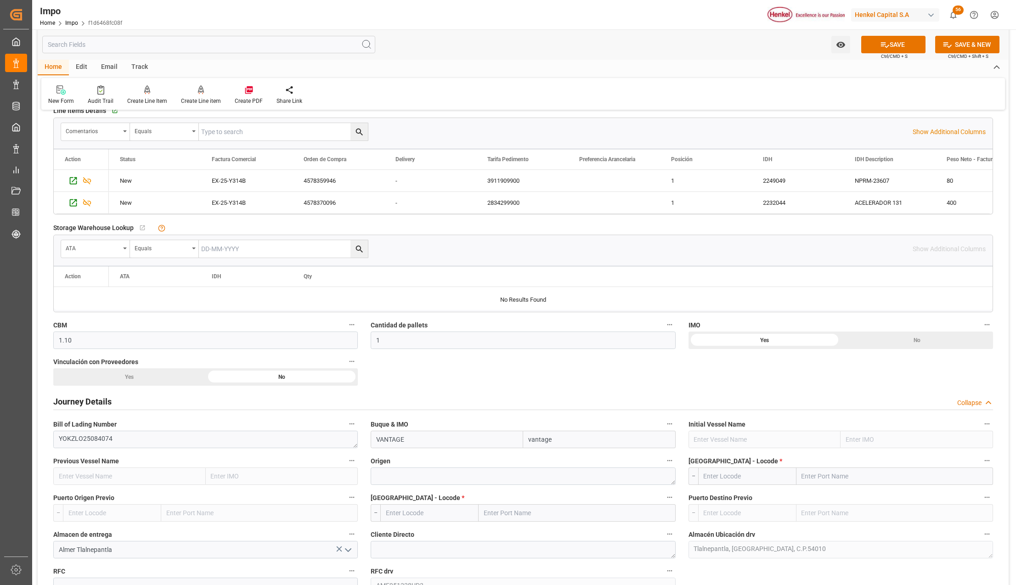
type input "VANTAGE"
type input "9242704"
click at [422, 476] on textarea at bounding box center [523, 475] width 304 height 17
type textarea "[GEOGRAPHIC_DATA]"
click at [819, 474] on input "text" at bounding box center [894, 475] width 197 height 17
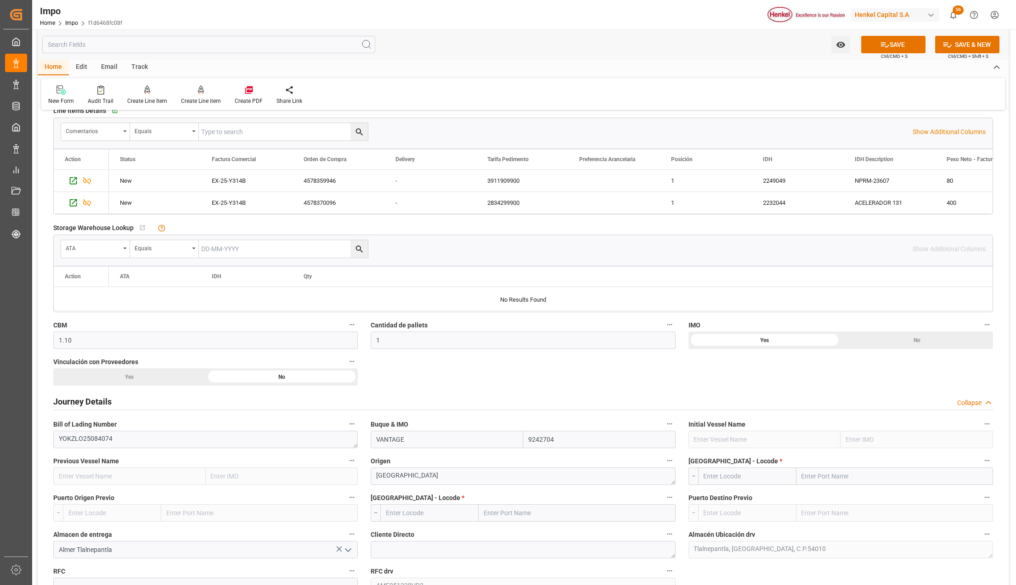
type input "U"
type input "YOKOHAMA"
click at [831, 498] on b "[GEOGRAPHIC_DATA]" at bounding box center [833, 496] width 62 height 7
type input "JPYOK"
type input "[GEOGRAPHIC_DATA]"
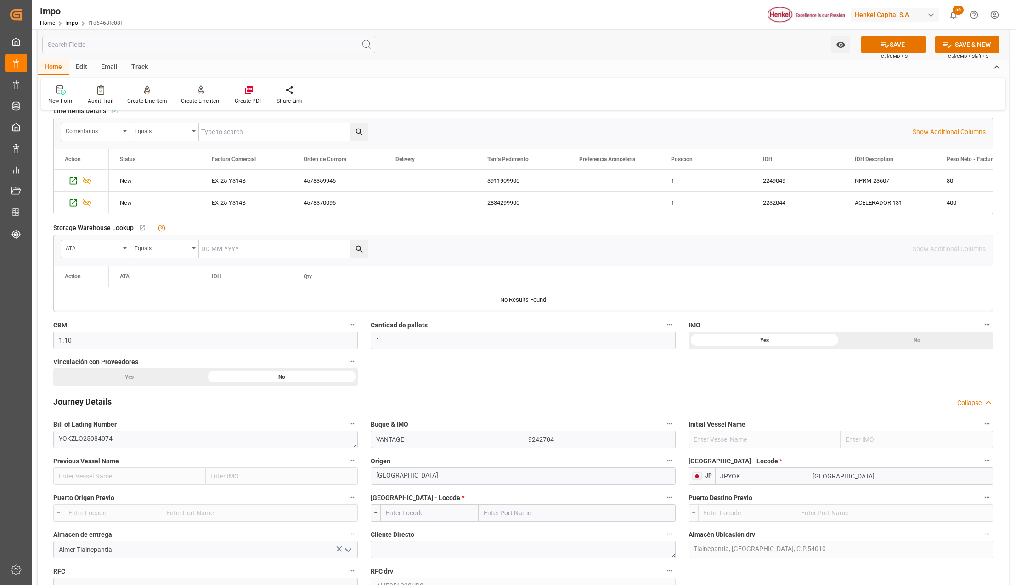
click at [600, 517] on input "text" at bounding box center [576, 512] width 197 height 17
type input "MANZANILLO"
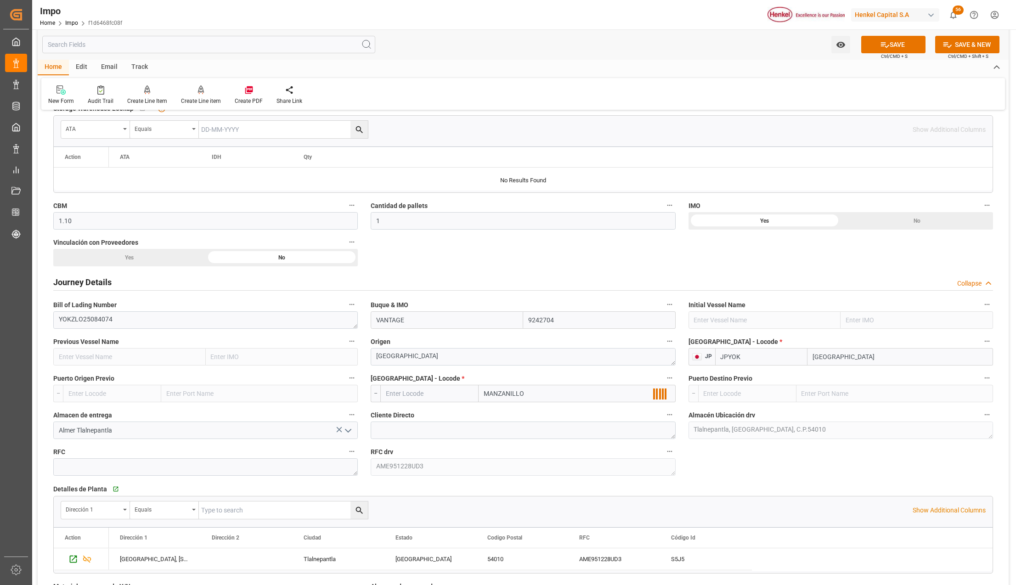
scroll to position [489, 0]
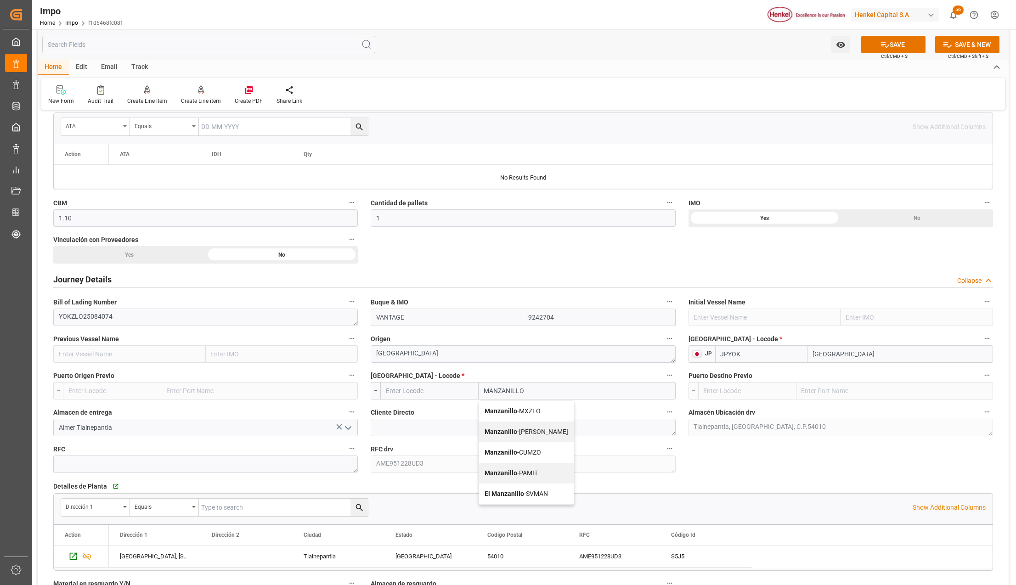
click at [522, 414] on span "Manzanillo - MXZLO" at bounding box center [512, 410] width 56 height 7
type input "MXZLO"
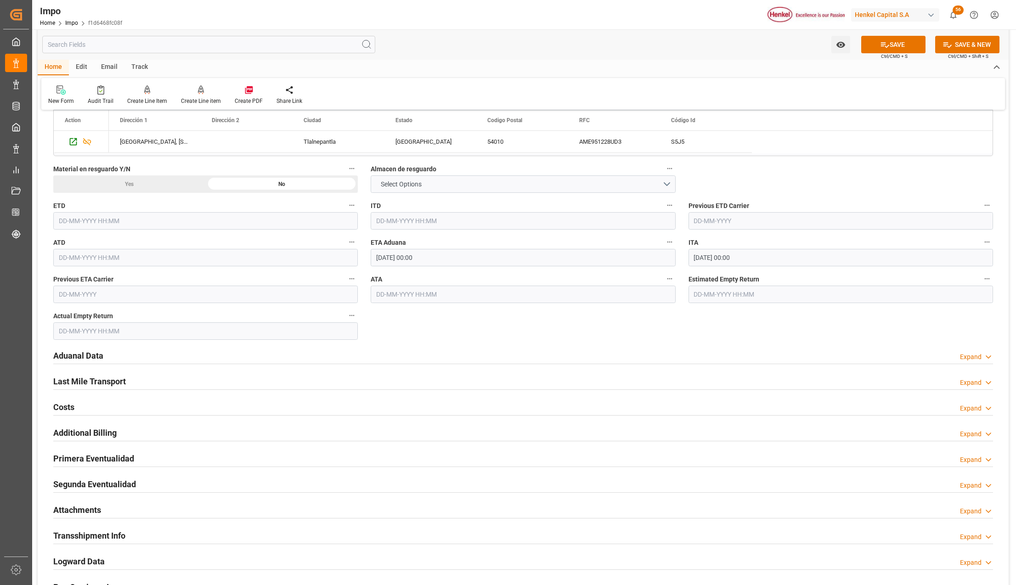
scroll to position [979, 0]
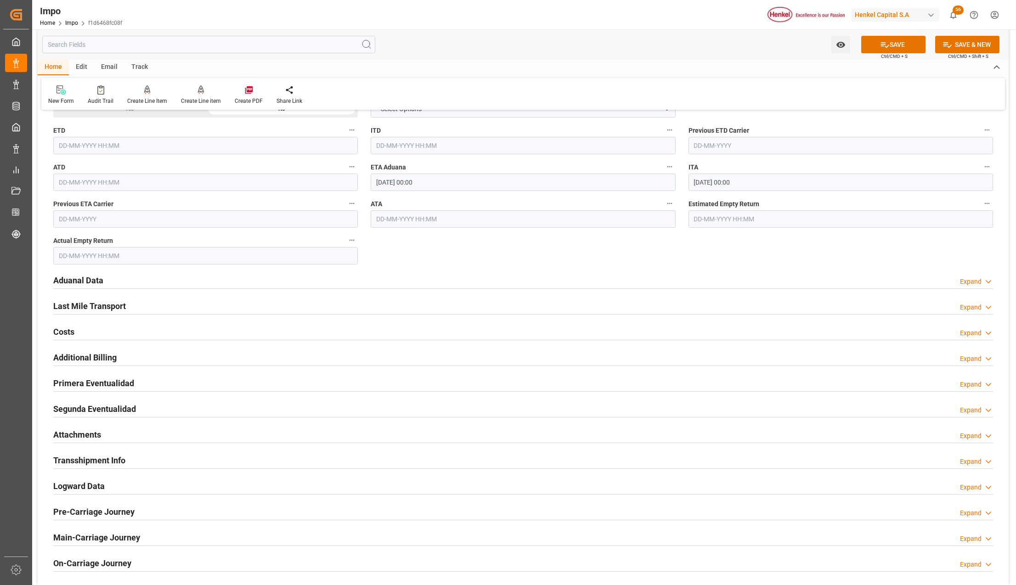
type input "Manzanillo"
click at [79, 279] on h2 "Aduanal Data" at bounding box center [78, 280] width 50 height 12
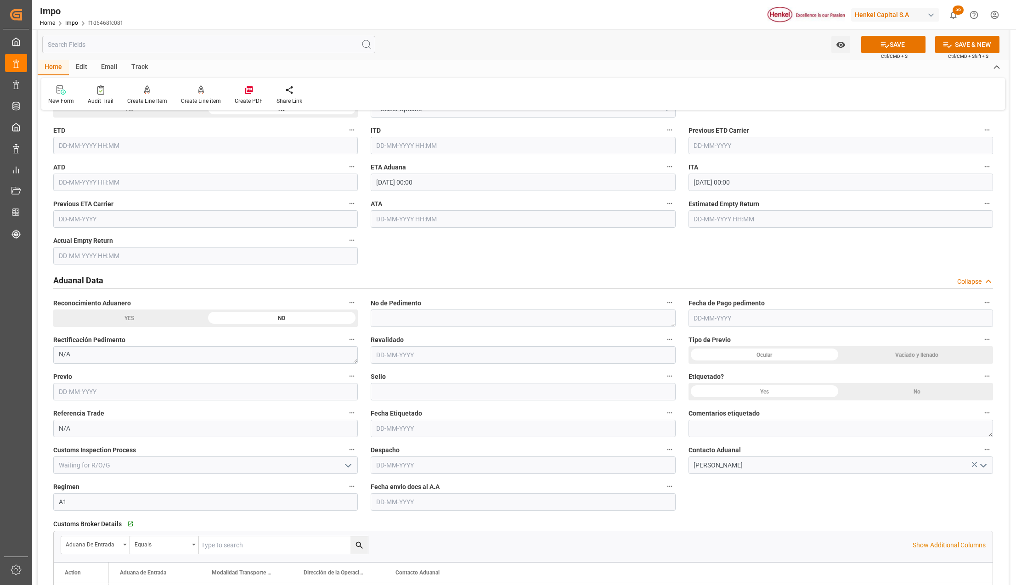
click at [405, 504] on input "text" at bounding box center [523, 501] width 304 height 17
type input "[DATE]"
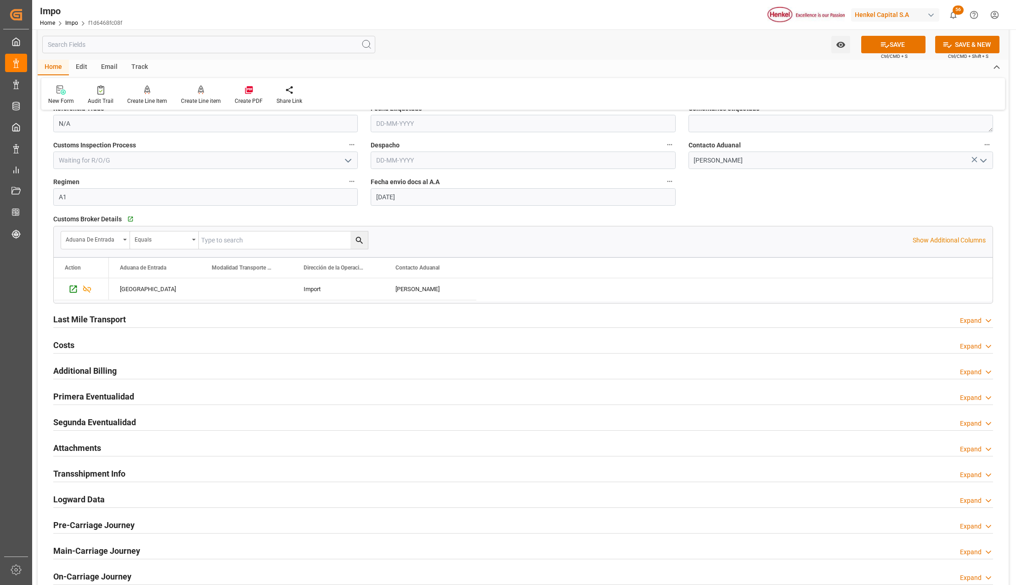
scroll to position [1286, 0]
click at [900, 42] on button "SAVE" at bounding box center [893, 44] width 64 height 17
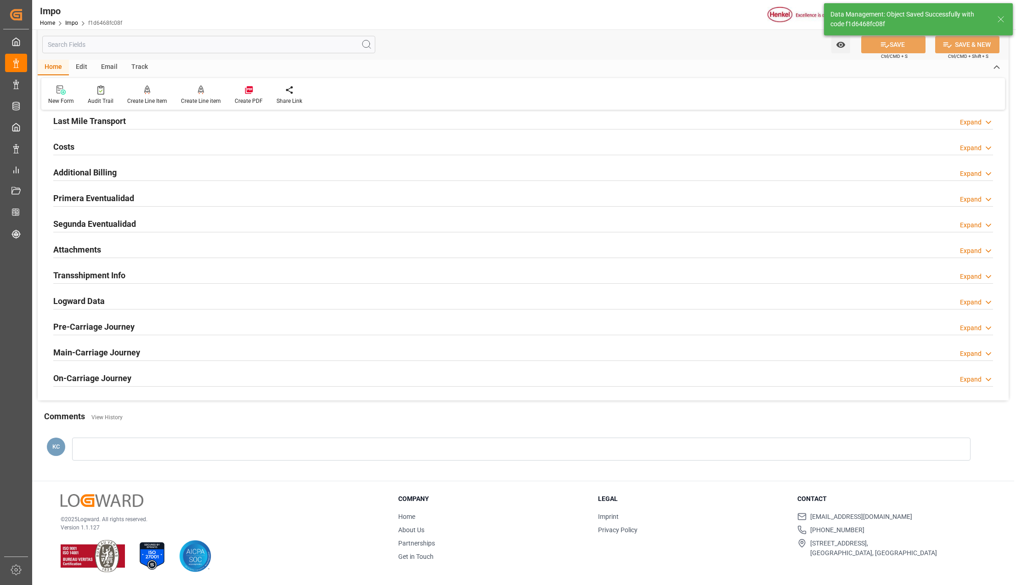
type textarea "AA"
type input "2"
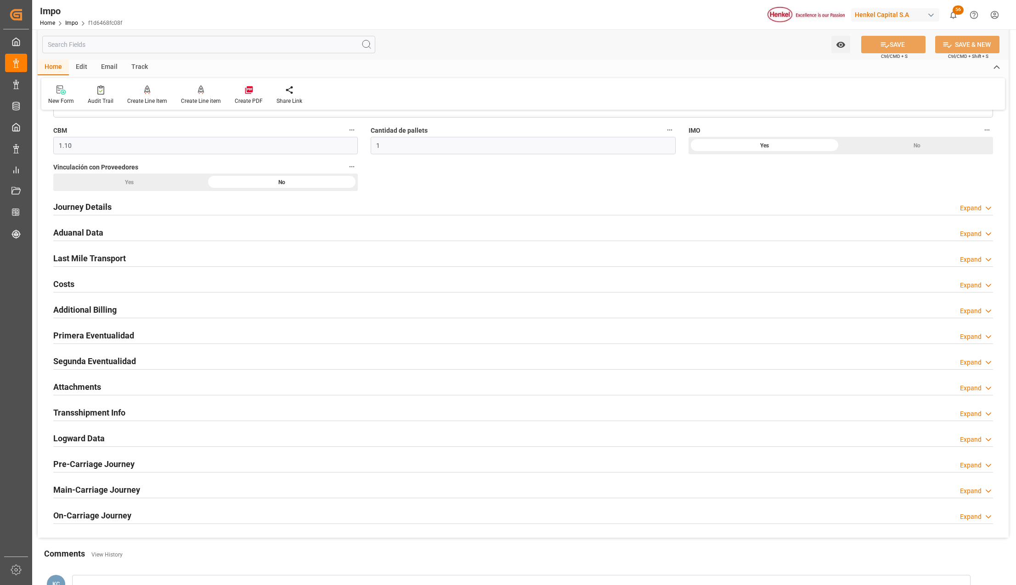
scroll to position [562, 0]
click at [87, 388] on h2 "Attachments" at bounding box center [77, 386] width 48 height 12
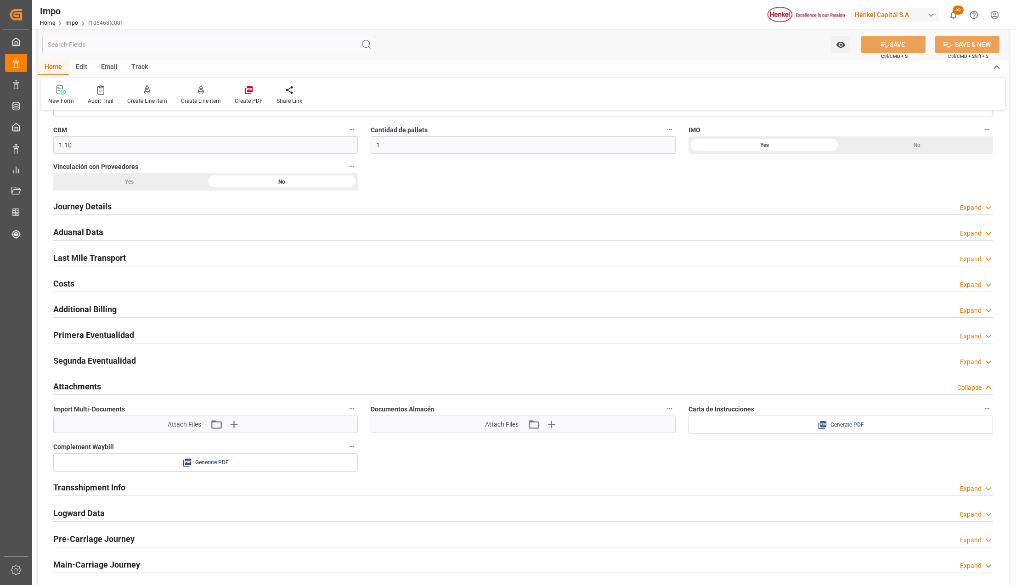
click at [904, 428] on div "Generate PDF" at bounding box center [840, 424] width 291 height 11
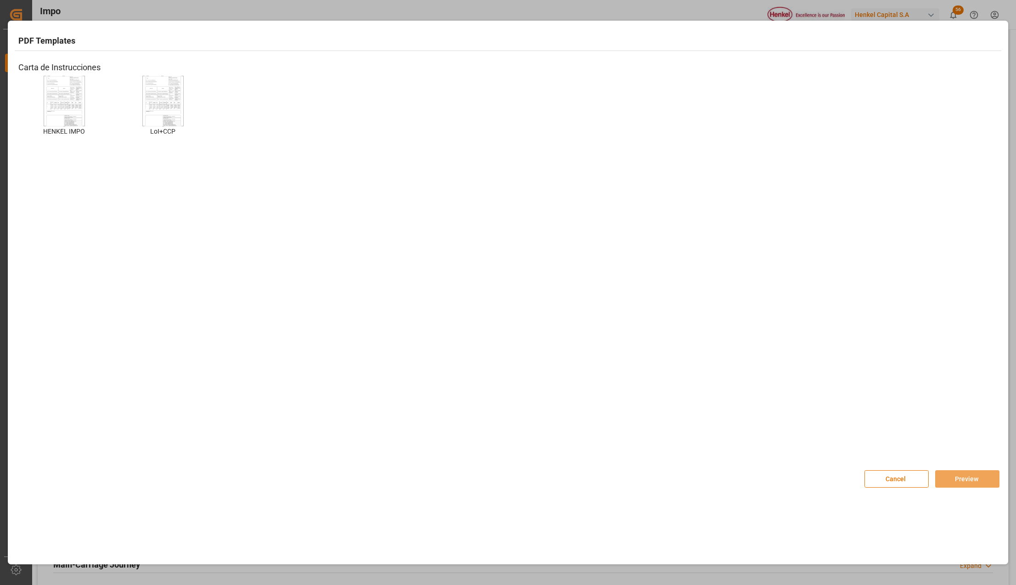
click at [72, 92] on img at bounding box center [64, 101] width 37 height 52
click at [950, 483] on button "Preview" at bounding box center [967, 478] width 64 height 17
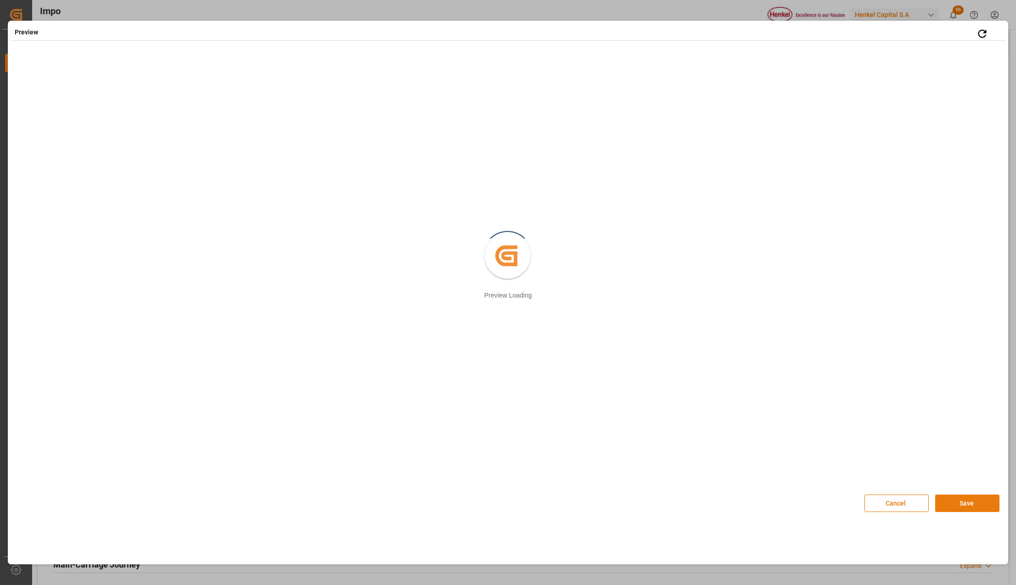
click at [955, 502] on button "Save" at bounding box center [967, 502] width 64 height 17
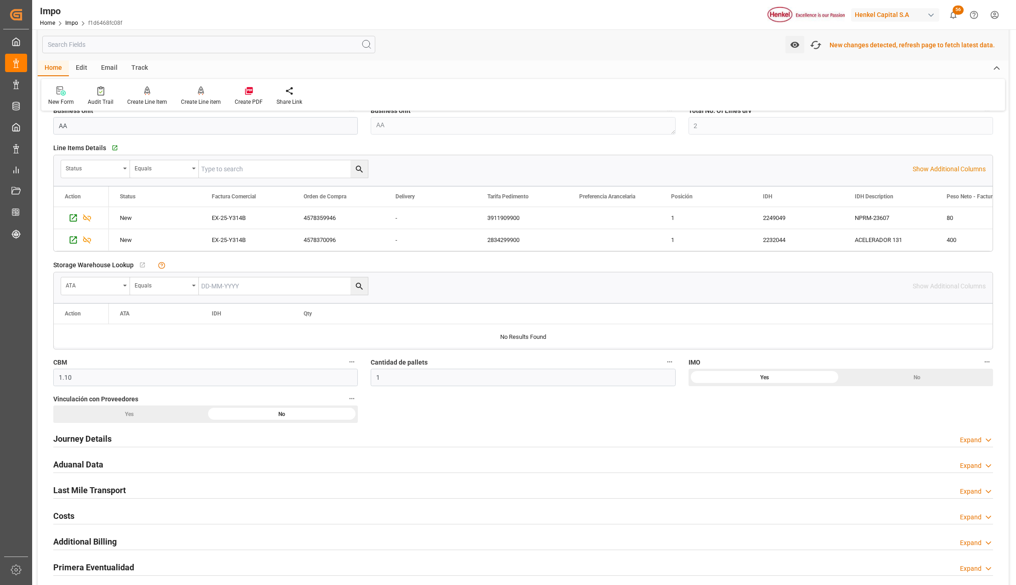
scroll to position [318, 0]
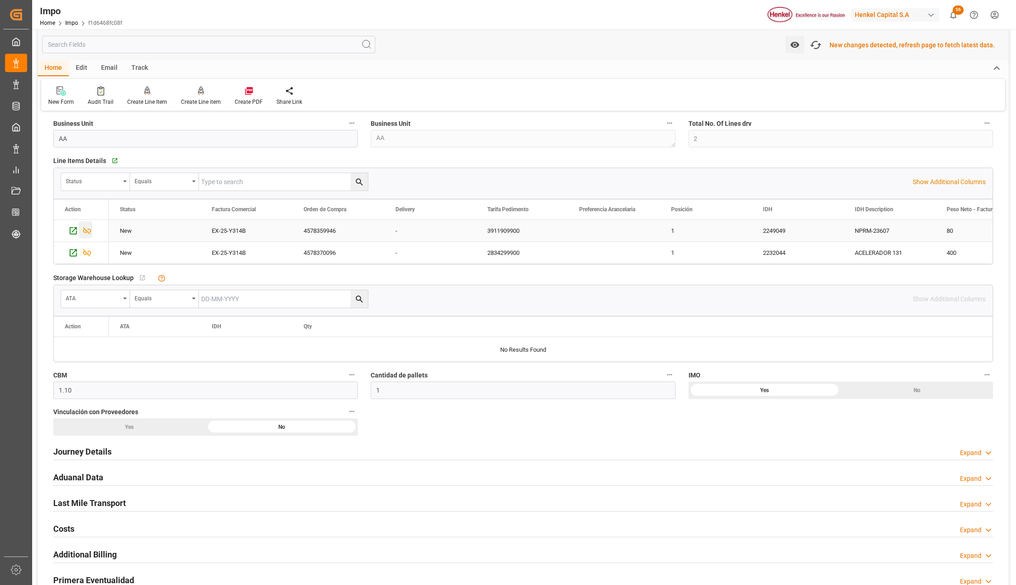
click at [89, 230] on icon "Press SPACE to select this row." at bounding box center [87, 230] width 8 height 7
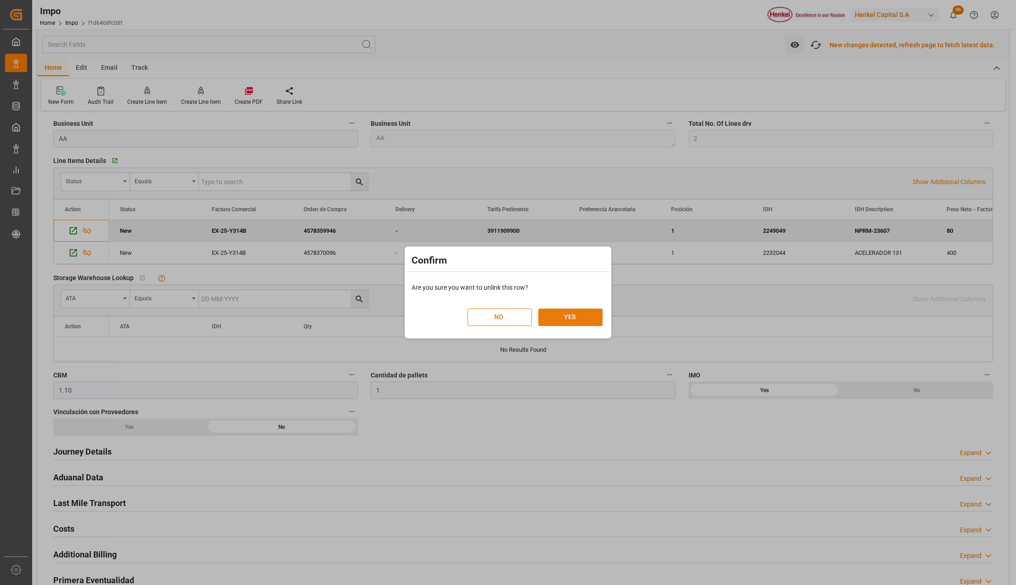
click at [568, 313] on button "YES" at bounding box center [570, 317] width 64 height 17
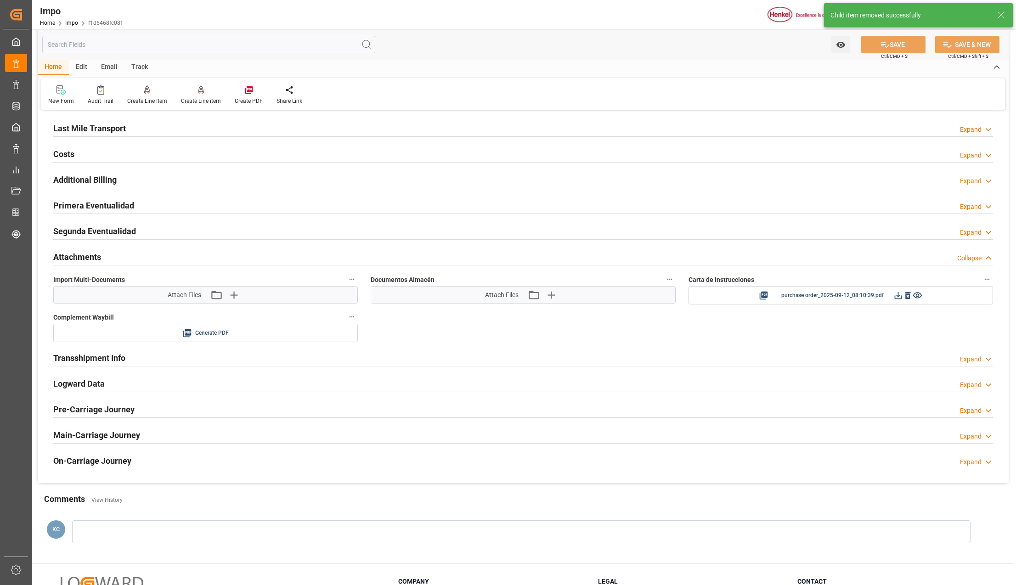
scroll to position [746, 0]
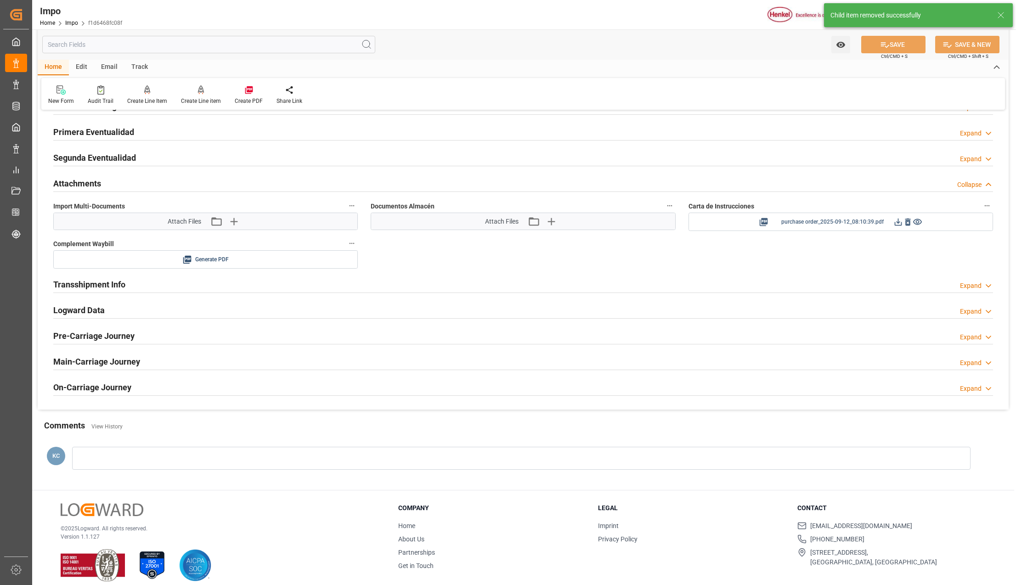
click at [907, 225] on icon at bounding box center [908, 222] width 10 height 10
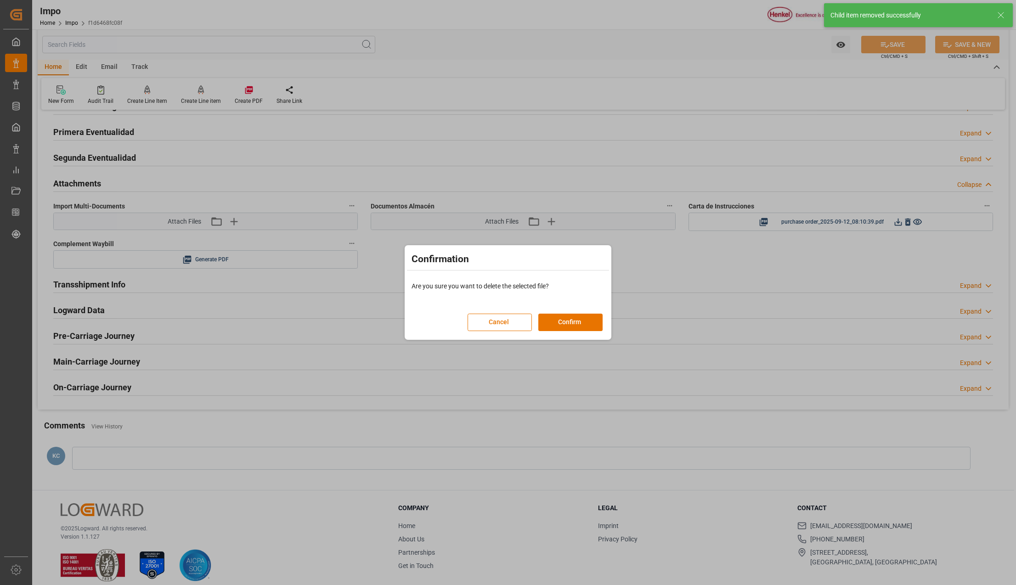
click at [566, 319] on button "Confirm" at bounding box center [570, 322] width 64 height 17
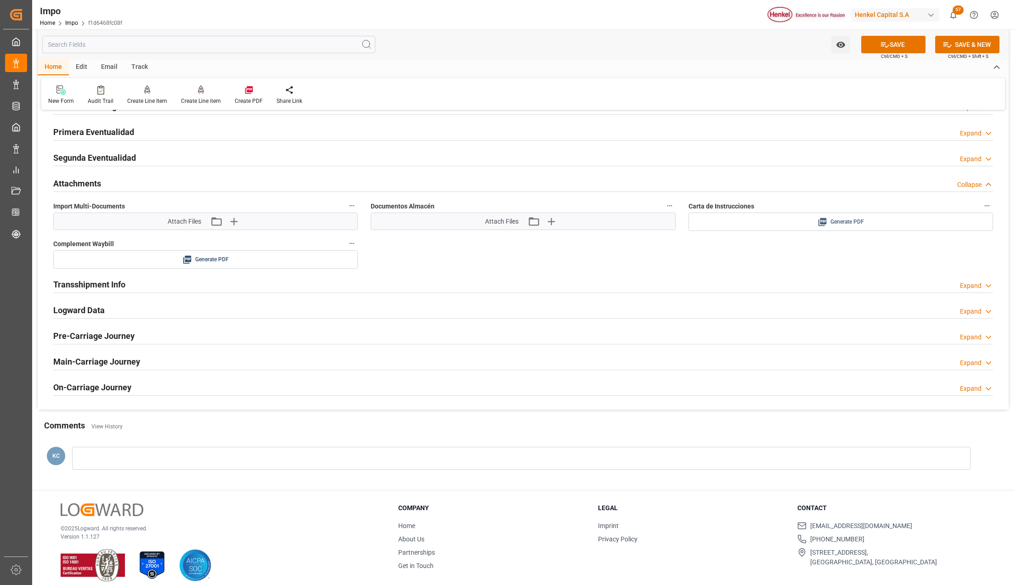
click at [832, 221] on span "Generate PDF" at bounding box center [847, 221] width 34 height 11
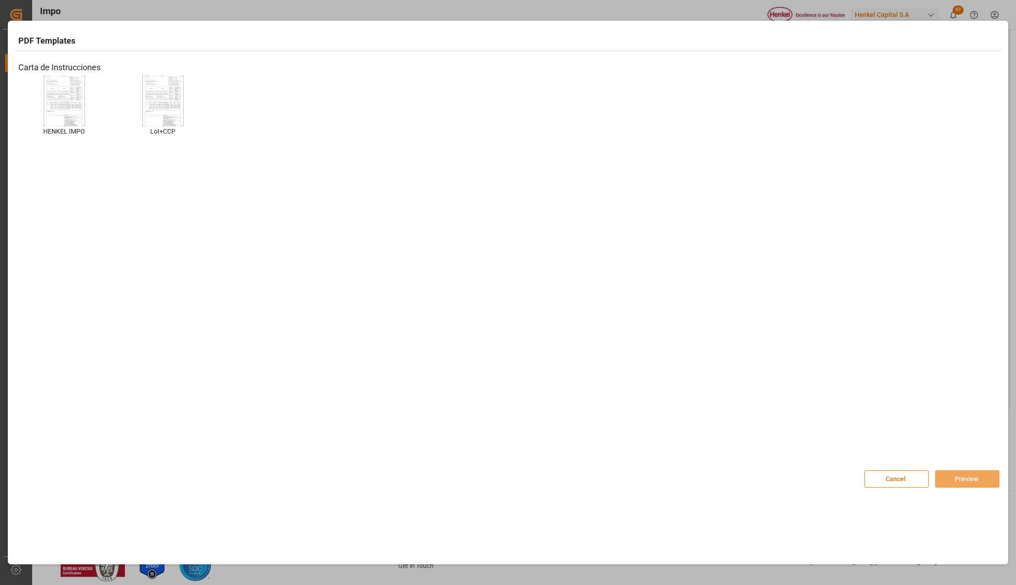
click at [56, 105] on img at bounding box center [64, 101] width 37 height 52
click at [972, 465] on div "Cancel Preview" at bounding box center [931, 473] width 135 height 27
click at [970, 474] on button "Preview" at bounding box center [967, 478] width 64 height 17
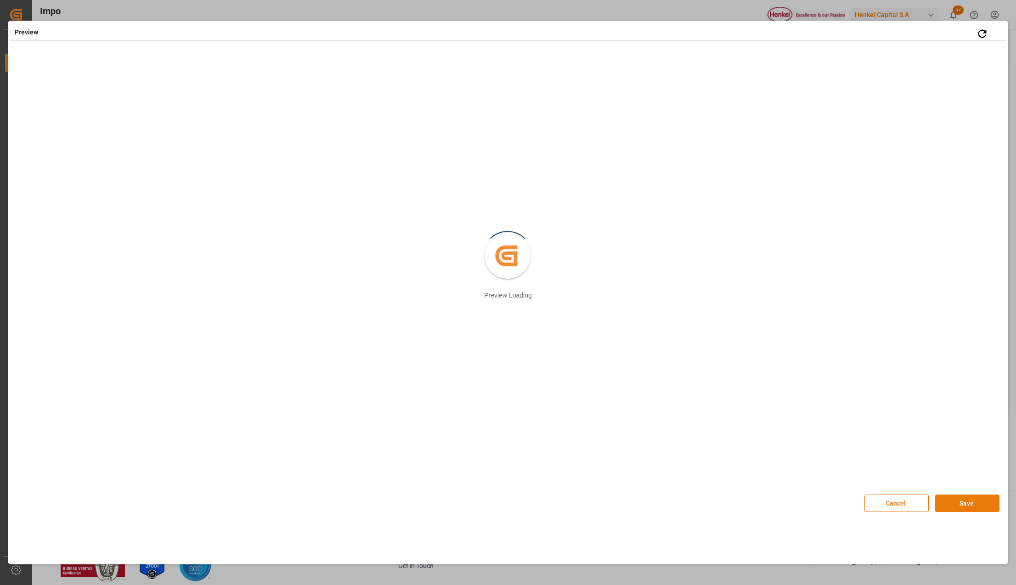
click at [954, 508] on button "Save" at bounding box center [967, 502] width 64 height 17
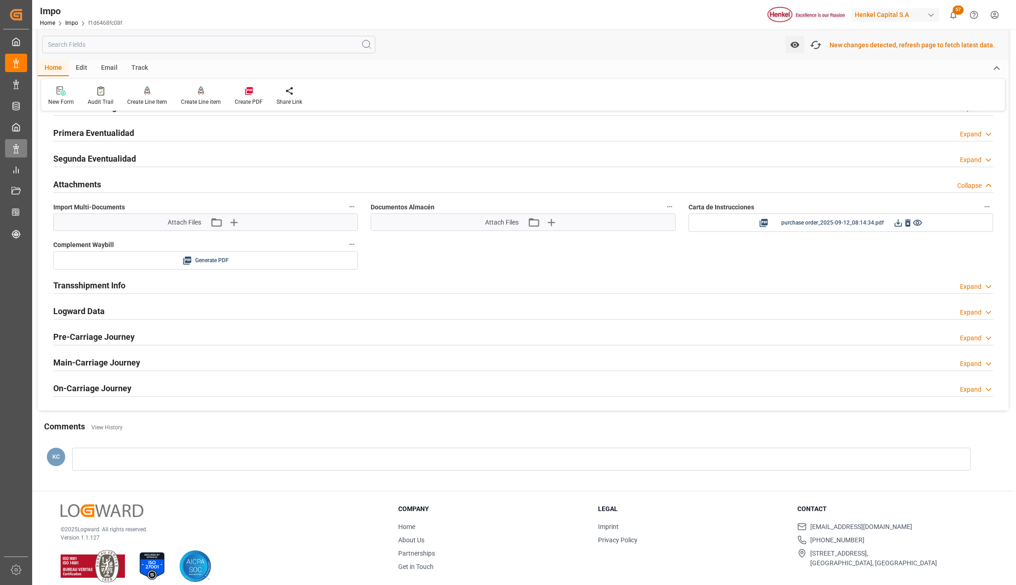
scroll to position [747, 0]
click at [899, 222] on icon at bounding box center [898, 222] width 10 height 10
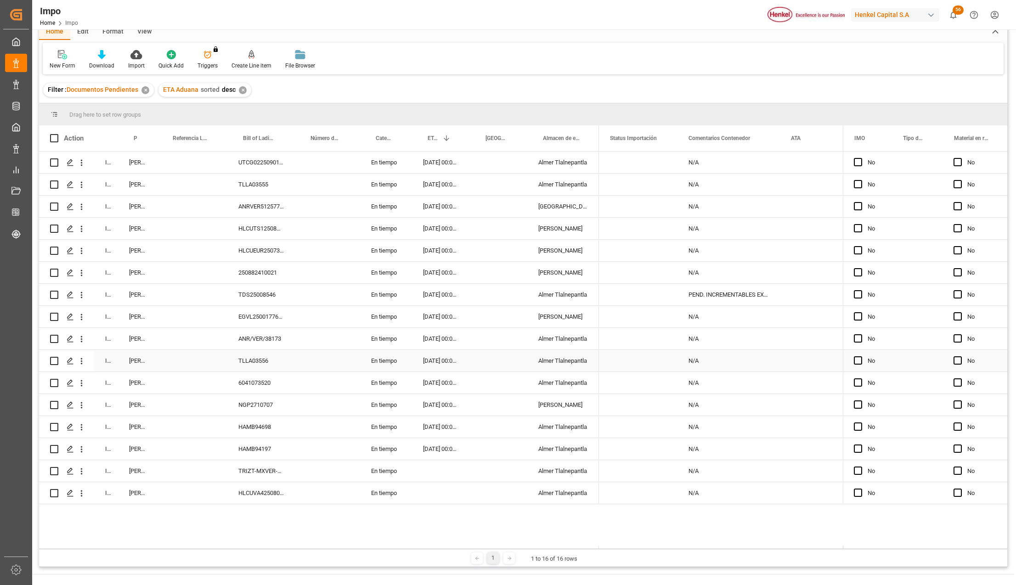
scroll to position [61, 0]
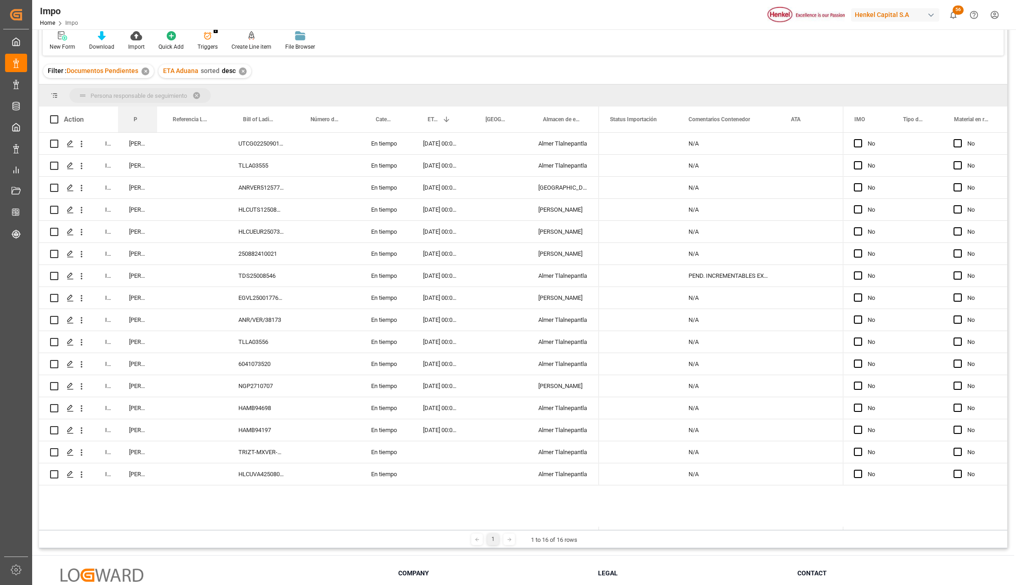
drag, startPoint x: 136, startPoint y: 116, endPoint x: 136, endPoint y: 102, distance: 13.8
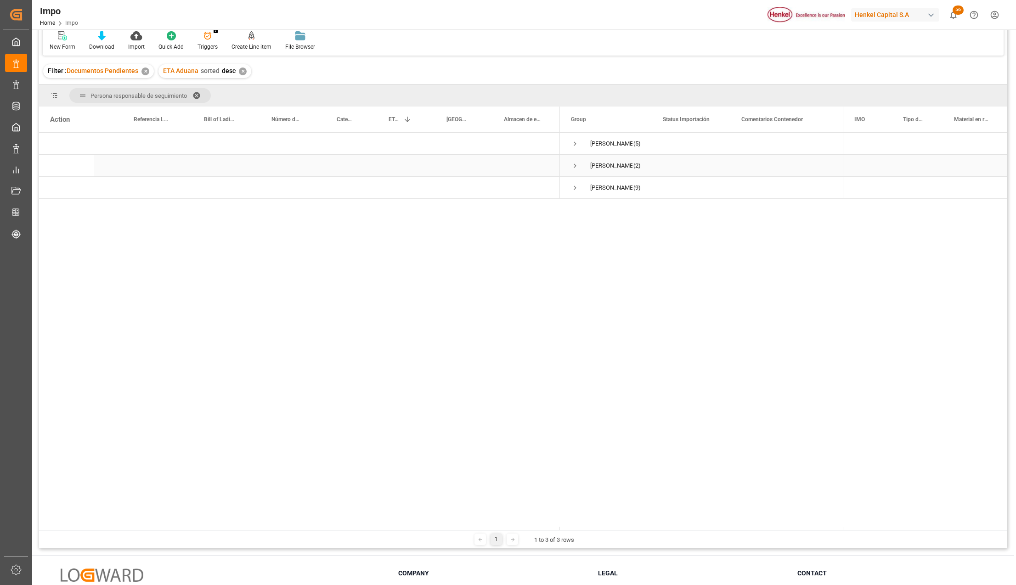
click at [575, 164] on span "Press SPACE to select this row." at bounding box center [575, 166] width 8 height 8
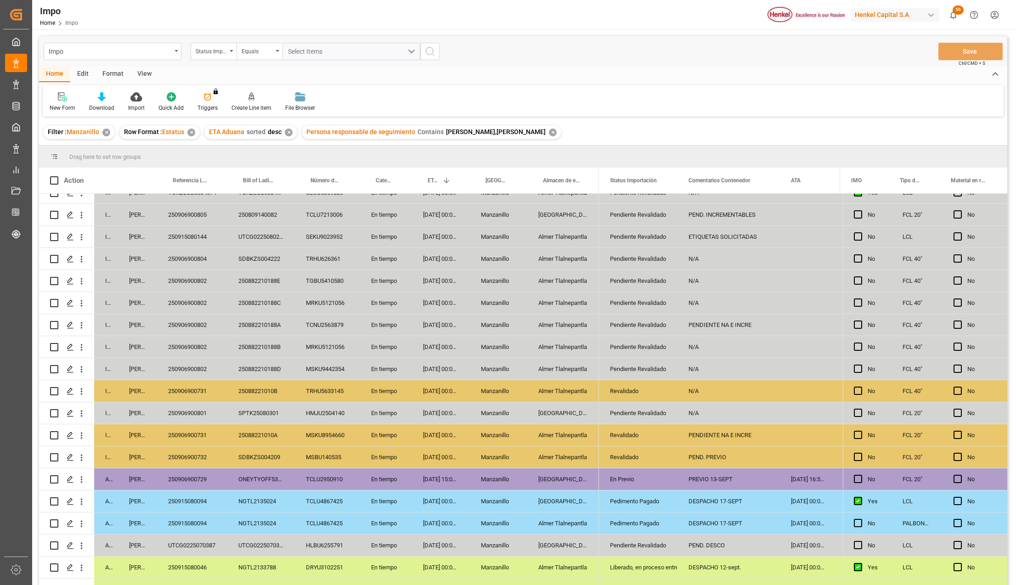
scroll to position [61, 0]
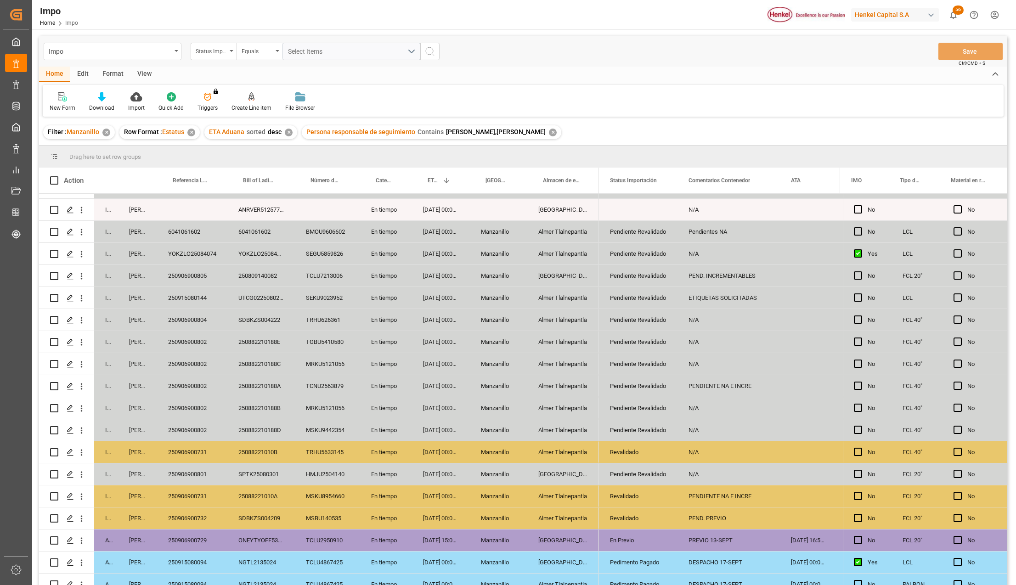
click at [434, 252] on div "[DATE] 00:00:00" at bounding box center [441, 254] width 58 height 22
click at [53, 252] on input "Press Space to toggle row selection (unchecked)" at bounding box center [54, 254] width 8 height 8
checkbox input "true"
click at [107, 75] on div "Format" at bounding box center [112, 75] width 35 height 16
click at [86, 76] on div "Edit" at bounding box center [82, 75] width 25 height 16
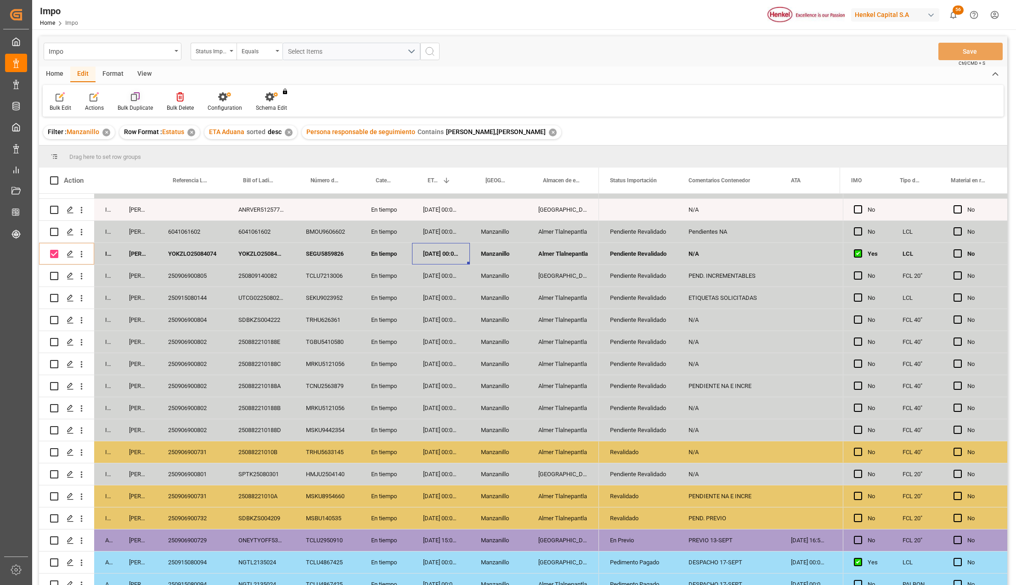
click at [133, 100] on icon at bounding box center [135, 96] width 9 height 9
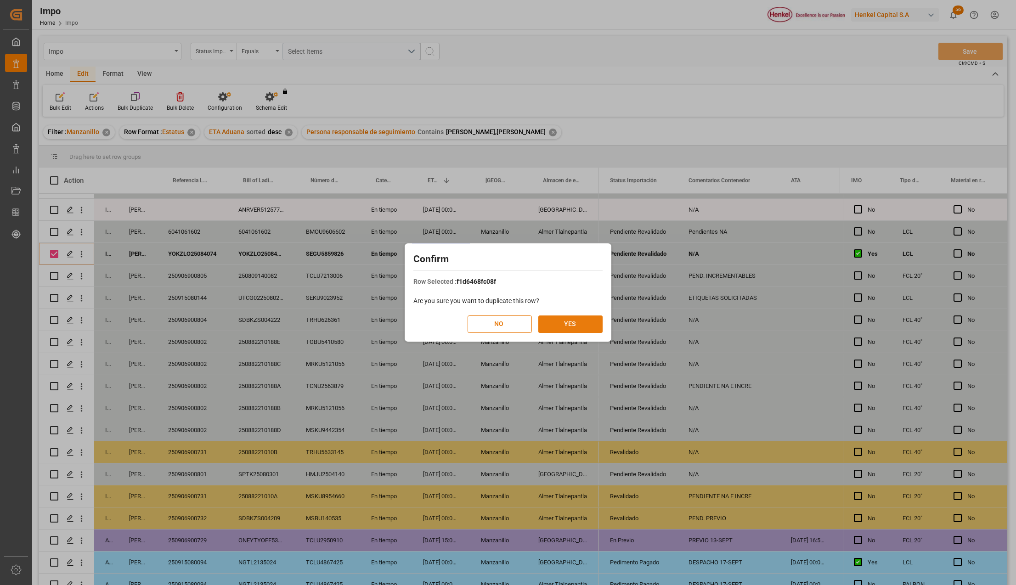
click at [578, 327] on button "YES" at bounding box center [570, 323] width 64 height 17
click at [500, 261] on h2 "Confirm" at bounding box center [507, 259] width 189 height 15
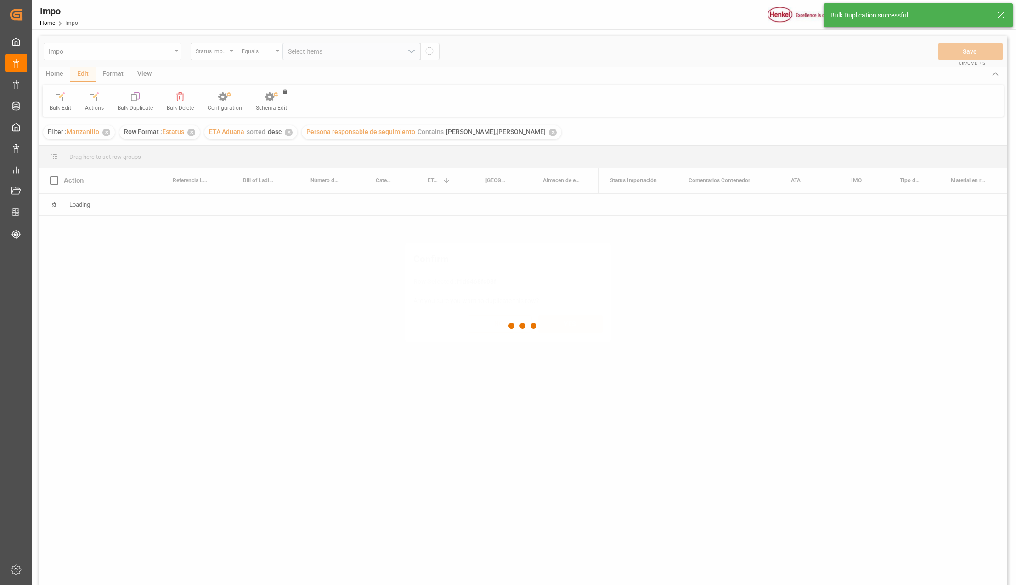
scroll to position [0, 0]
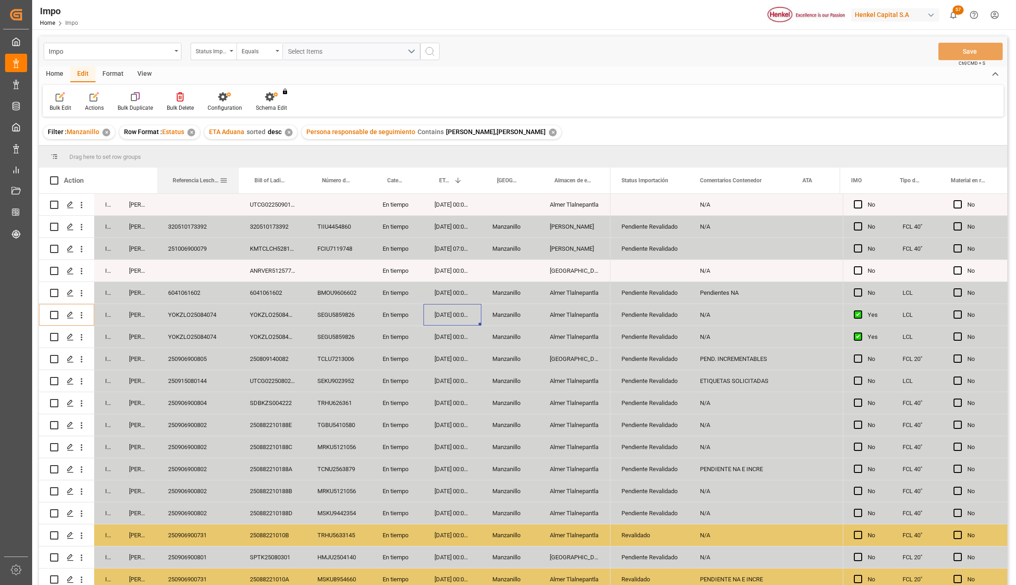
drag, startPoint x: 226, startPoint y: 175, endPoint x: 238, endPoint y: 177, distance: 11.6
click at [238, 177] on div at bounding box center [239, 181] width 4 height 26
click at [567, 312] on div "Almer Tlalnepantla" at bounding box center [575, 315] width 72 height 22
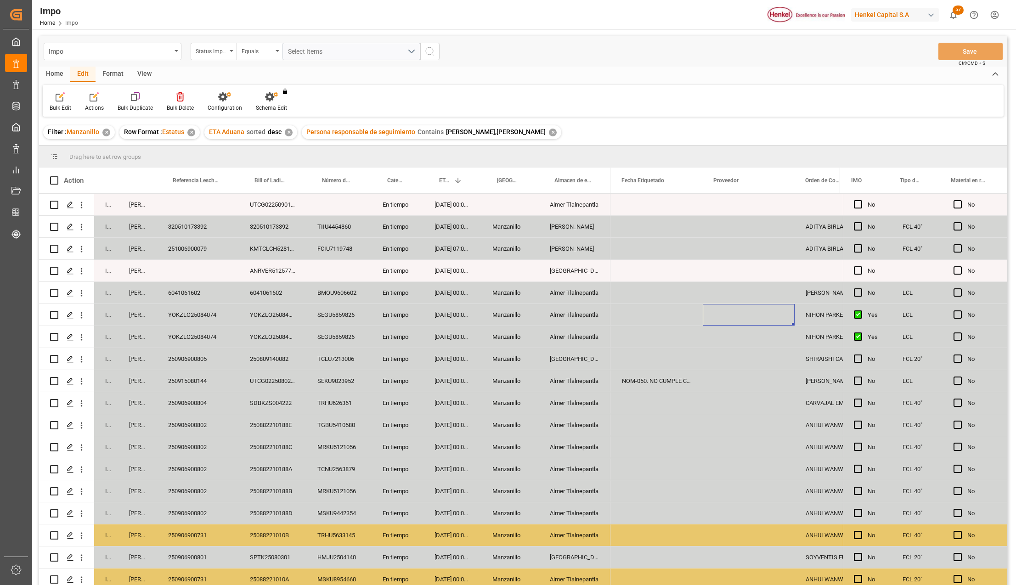
scroll to position [0, 282]
click at [567, 312] on div "Almer Tlalnepantla" at bounding box center [575, 315] width 72 height 22
click at [592, 321] on input "Almer Tlalnepantla" at bounding box center [574, 319] width 57 height 17
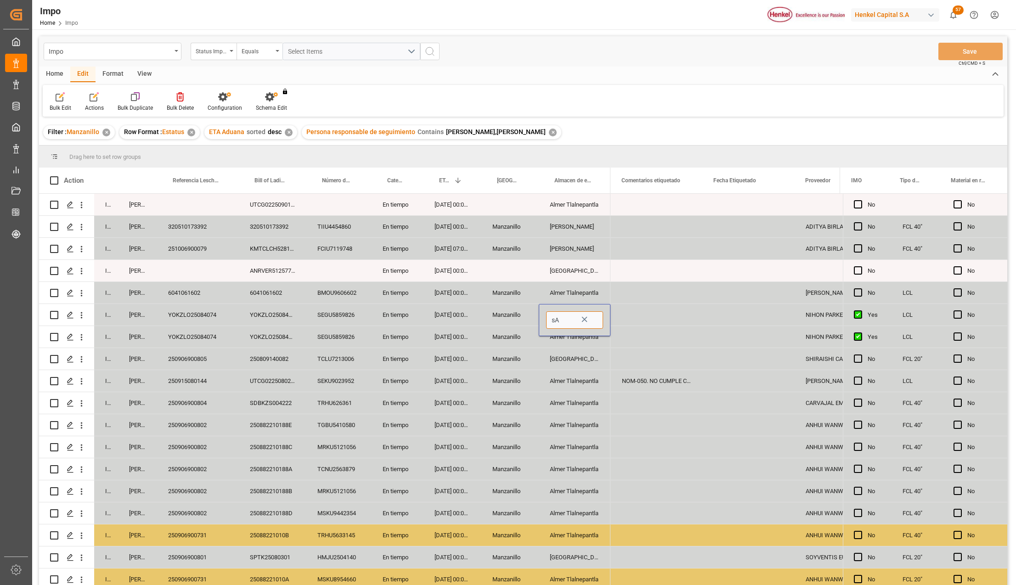
type input "s"
type input "[GEOGRAPHIC_DATA]"
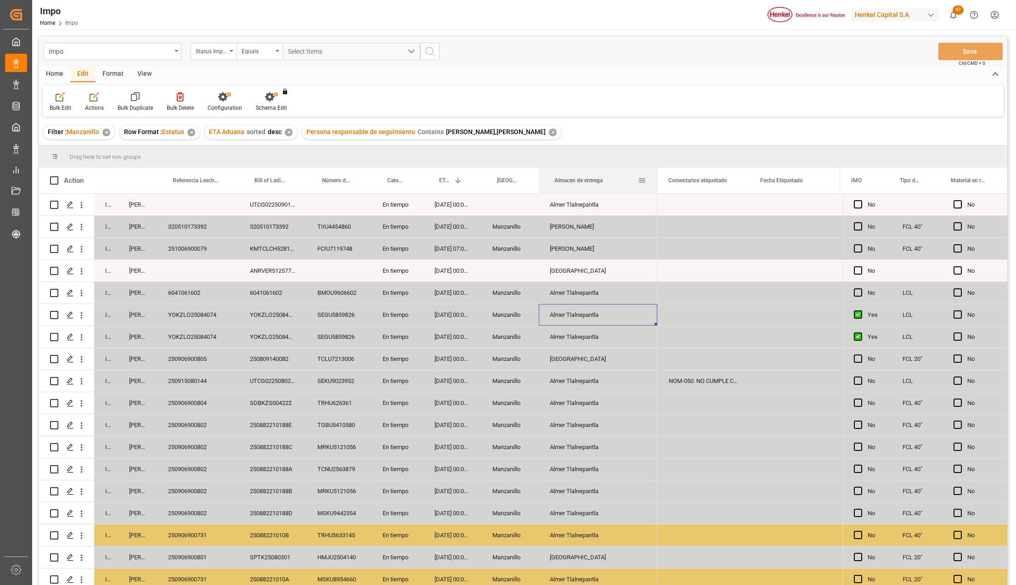
drag, startPoint x: 609, startPoint y: 169, endPoint x: 656, endPoint y: 180, distance: 48.7
click at [656, 180] on div at bounding box center [657, 181] width 4 height 26
click at [605, 320] on div "Almer Tlalnepantla" at bounding box center [598, 315] width 119 height 22
click at [632, 318] on icon "Press SPACE to select this row." at bounding box center [632, 320] width 6 height 6
click at [632, 321] on input "Press SPACE to select this row." at bounding box center [598, 319] width 104 height 17
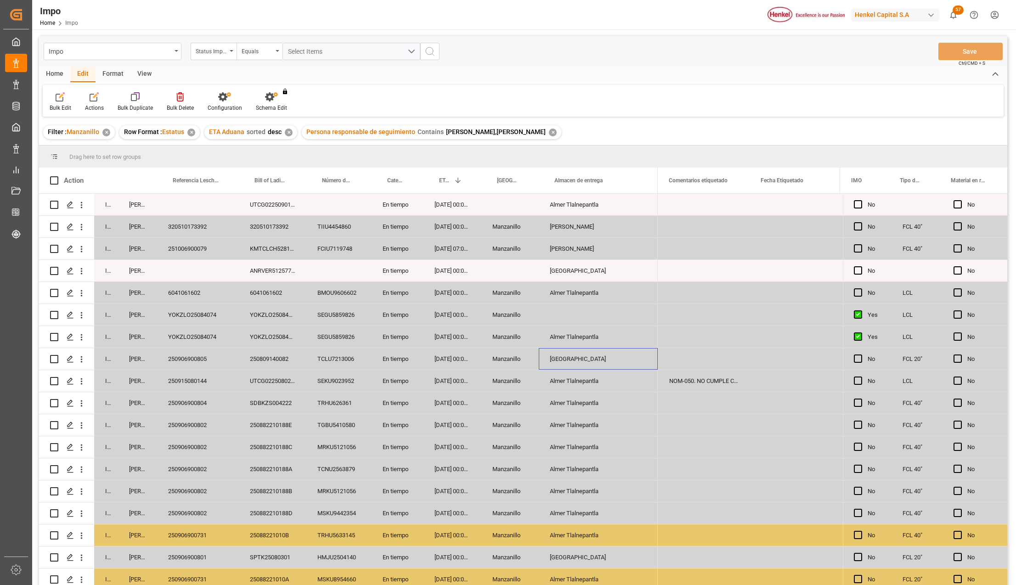
click at [585, 355] on div "[GEOGRAPHIC_DATA]" at bounding box center [598, 359] width 119 height 22
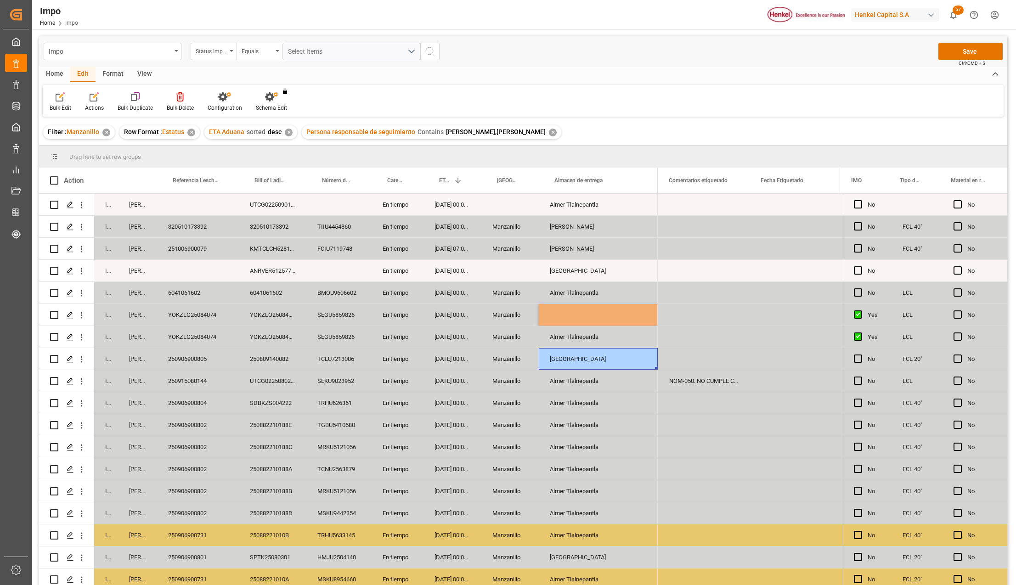
click at [564, 314] on div "Press SPACE to select this row." at bounding box center [598, 315] width 119 height 22
click at [581, 401] on div "Almer Tlalnepantla" at bounding box center [598, 403] width 119 height 22
click at [976, 53] on button "Save" at bounding box center [970, 51] width 64 height 17
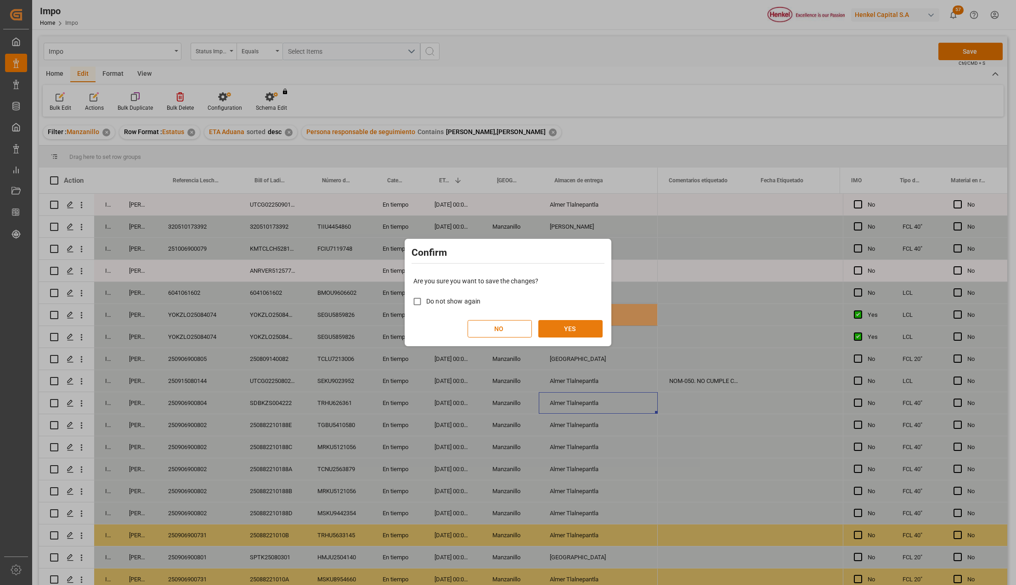
click at [563, 329] on button "YES" at bounding box center [570, 328] width 64 height 17
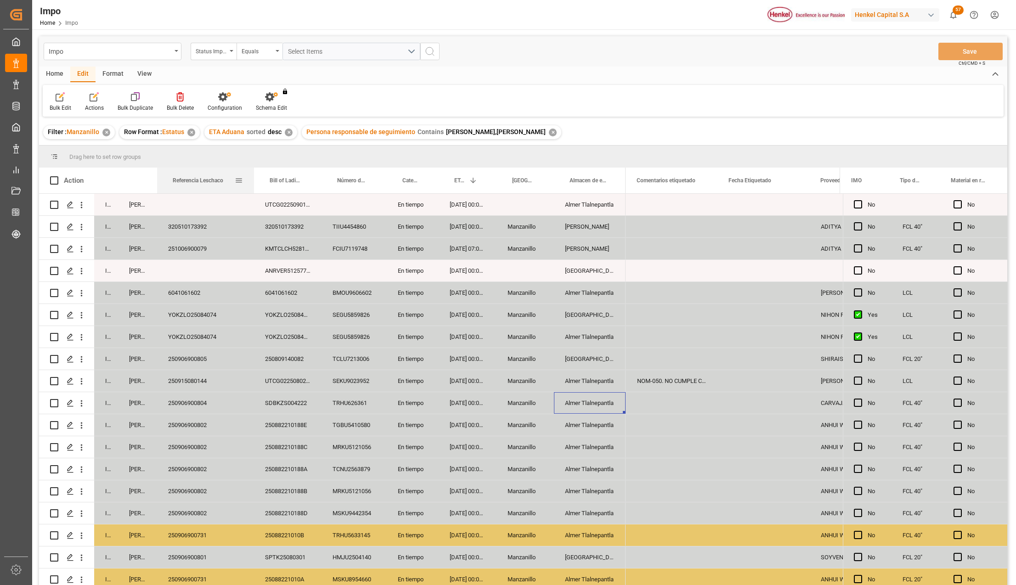
drag, startPoint x: 225, startPoint y: 175, endPoint x: 252, endPoint y: 179, distance: 26.8
click at [252, 179] on div at bounding box center [254, 181] width 4 height 26
click at [83, 312] on icon "open menu" at bounding box center [82, 315] width 10 height 10
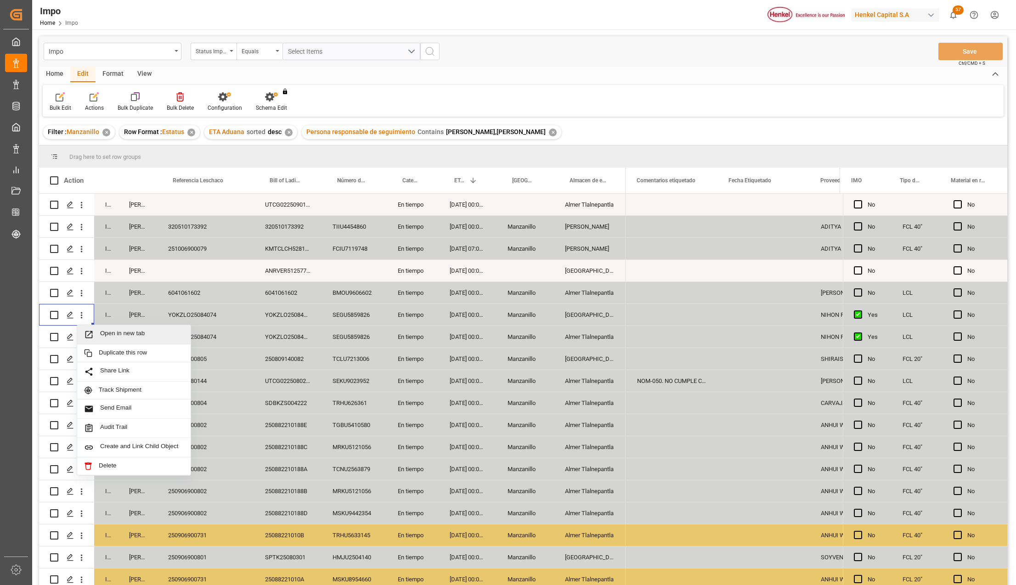
click at [99, 332] on span "Press SPACE to select this row." at bounding box center [92, 335] width 16 height 10
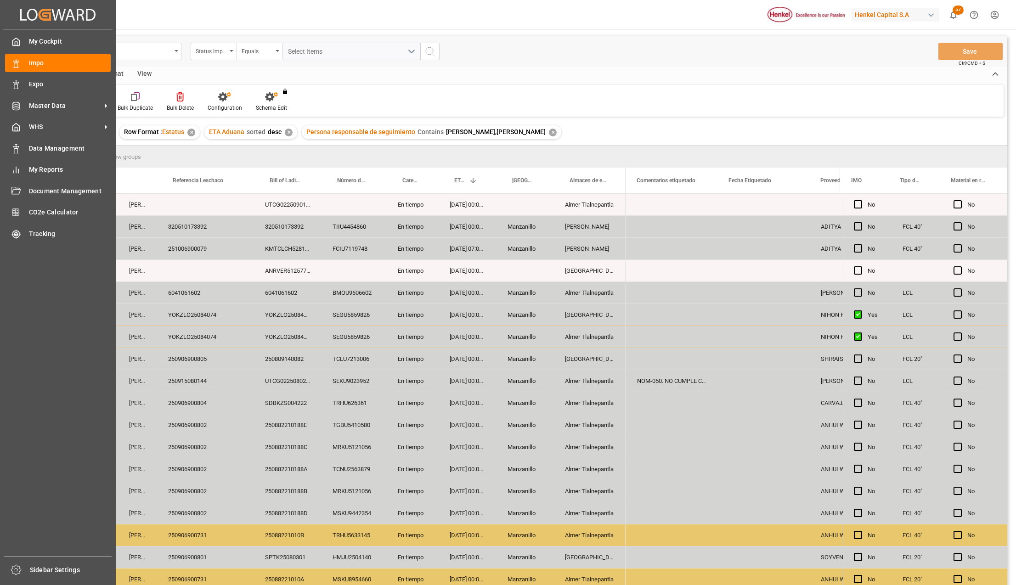
scroll to position [182, 0]
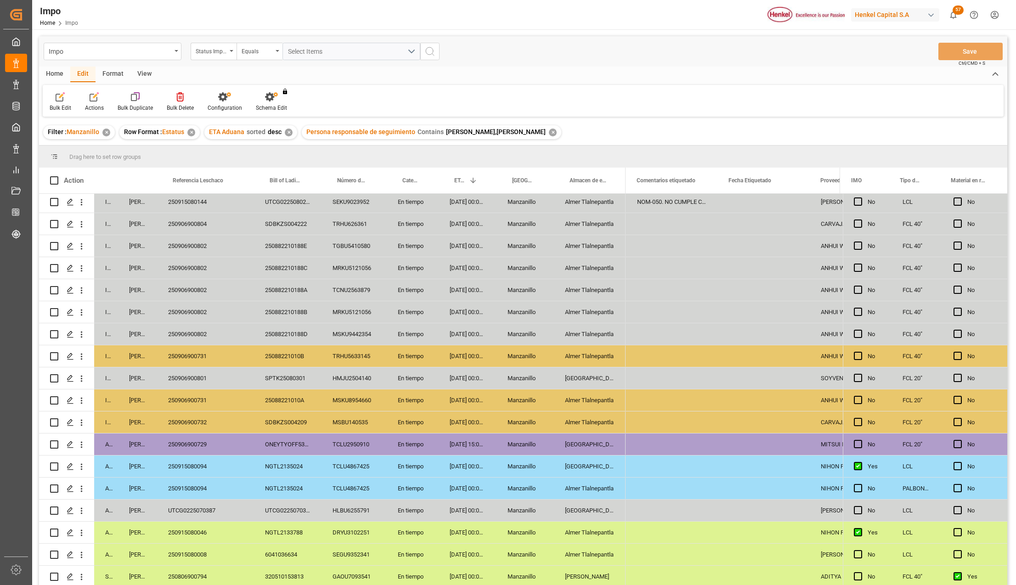
click at [594, 419] on div "Almer Tlalnepantla" at bounding box center [590, 422] width 72 height 22
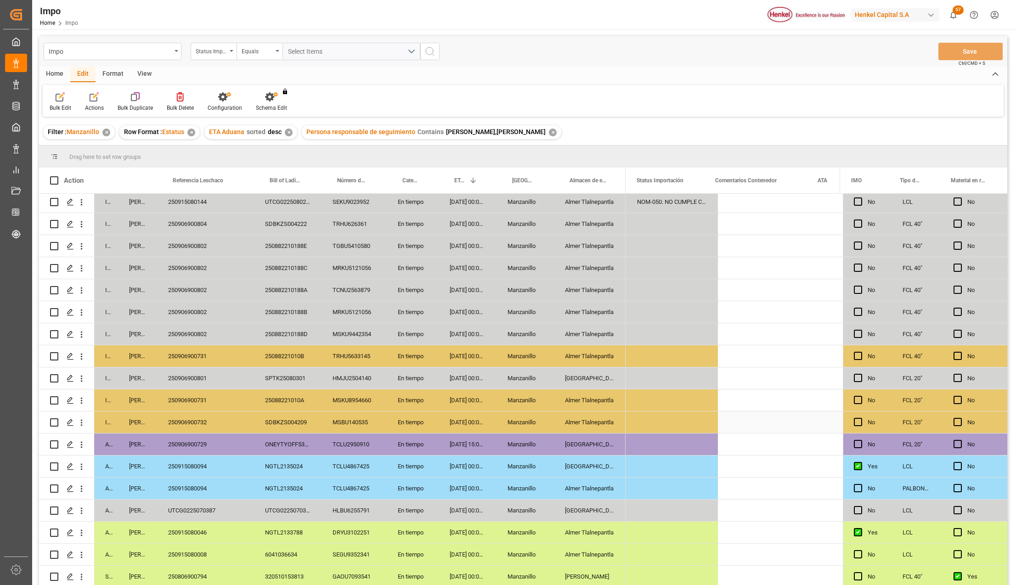
scroll to position [0, 0]
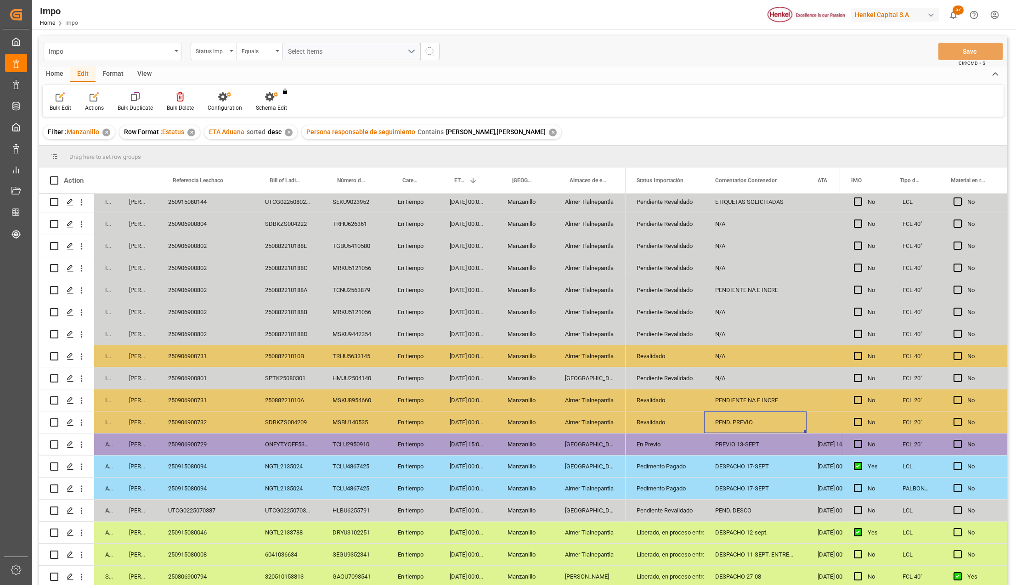
click at [769, 415] on div "PEND. PREVIO" at bounding box center [755, 422] width 102 height 22
click at [769, 415] on div "PEND. PREVIO" at bounding box center [755, 427] width 102 height 32
click at [675, 421] on div "Revalidado" at bounding box center [664, 422] width 56 height 21
click at [685, 427] on polyline "open menu" at bounding box center [687, 428] width 6 height 3
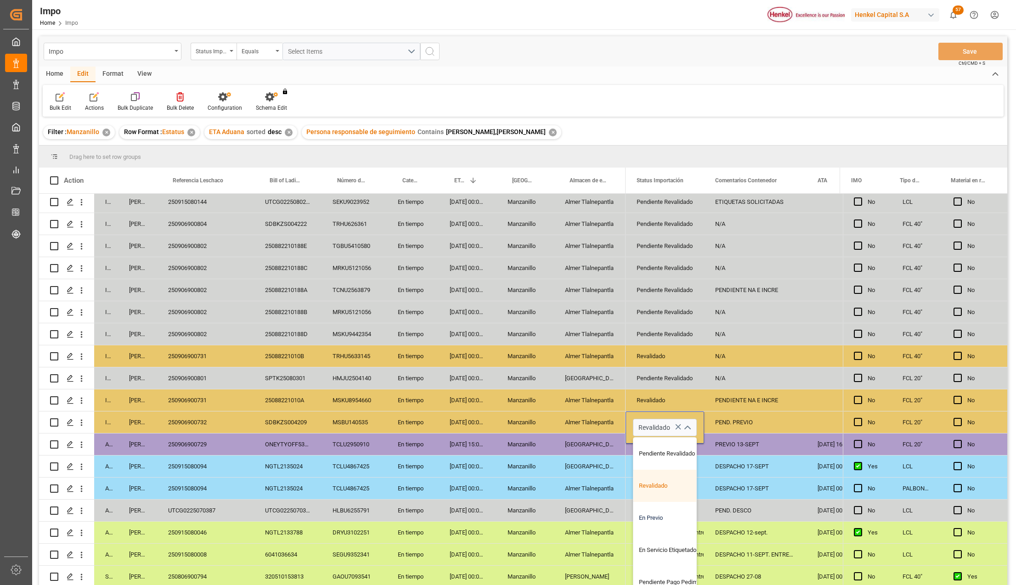
click at [657, 511] on div "En Previo" at bounding box center [676, 518] width 86 height 32
type input "En Previo"
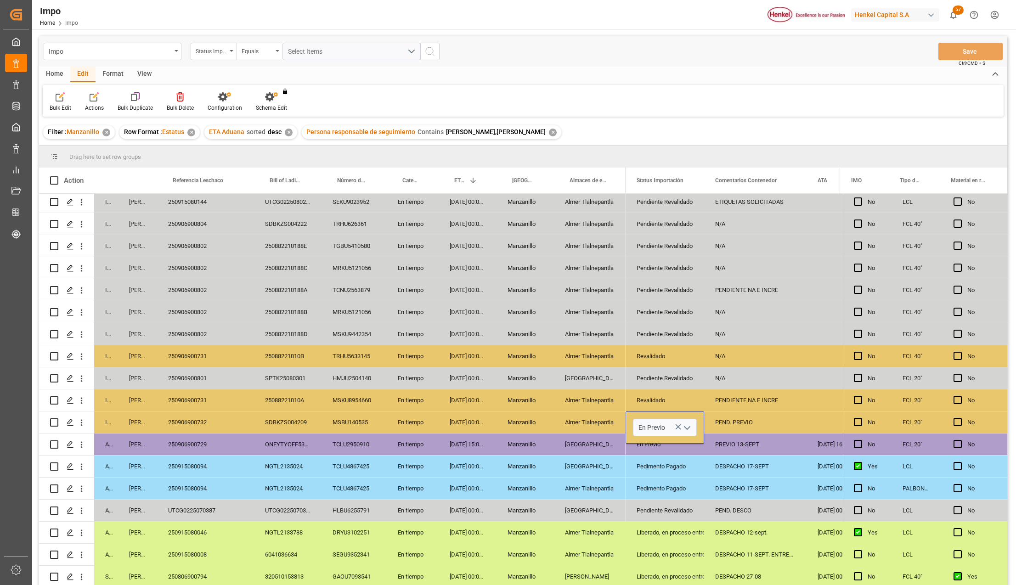
click at [694, 511] on div "Pendiente Revalidado" at bounding box center [664, 511] width 79 height 22
click at [742, 419] on div "PEND. PREVIO" at bounding box center [755, 422] width 102 height 22
click at [742, 419] on input "PEND. PREVIO" at bounding box center [755, 427] width 88 height 17
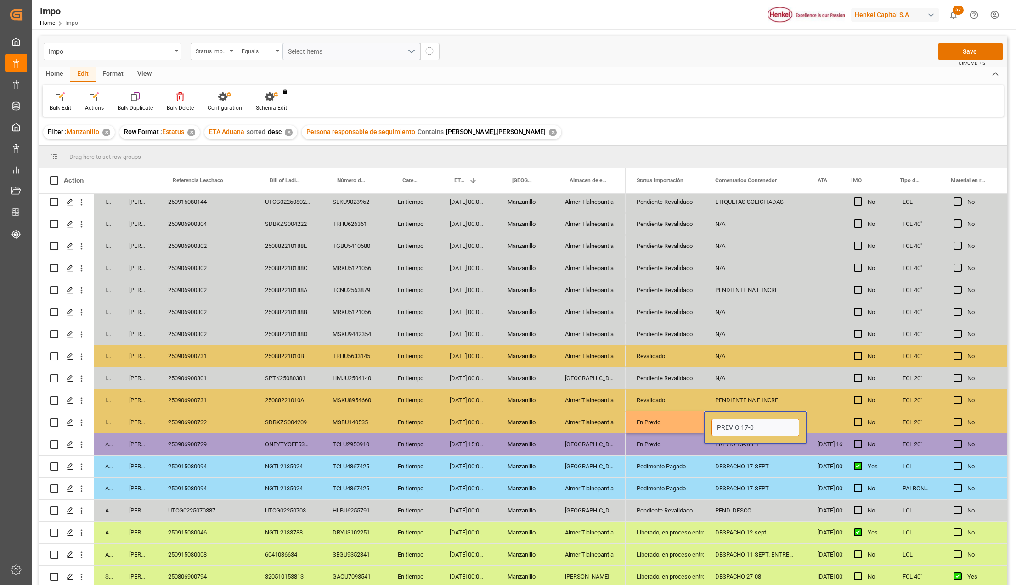
type input "PREVIO 17-09"
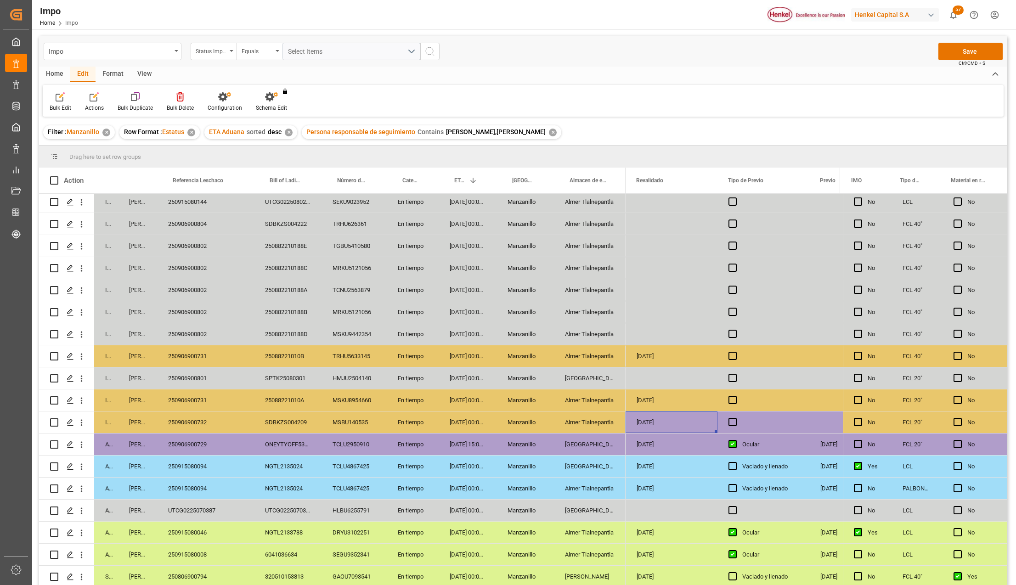
click at [726, 417] on div "Press SPACE to select this row." at bounding box center [763, 422] width 92 height 22
click at [731, 419] on span "Press SPACE to select this row." at bounding box center [732, 422] width 8 height 8
click at [735, 418] on input "Press SPACE to select this row." at bounding box center [735, 418] width 0 height 0
click at [814, 419] on div "Press SPACE to select this row." at bounding box center [855, 422] width 92 height 22
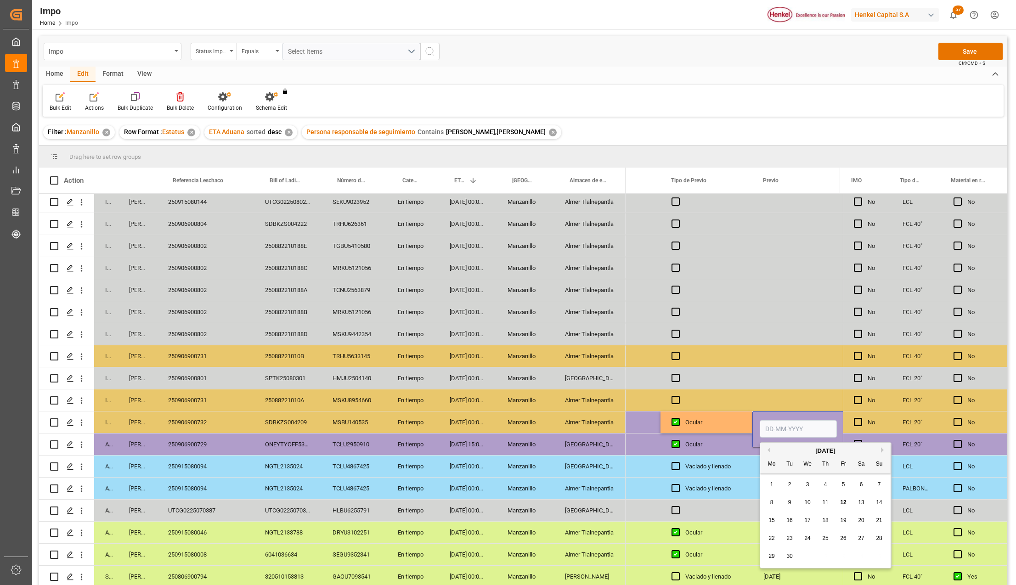
click at [811, 422] on input "Press SPACE to select this row." at bounding box center [797, 428] width 77 height 17
type input "17-09-2025"
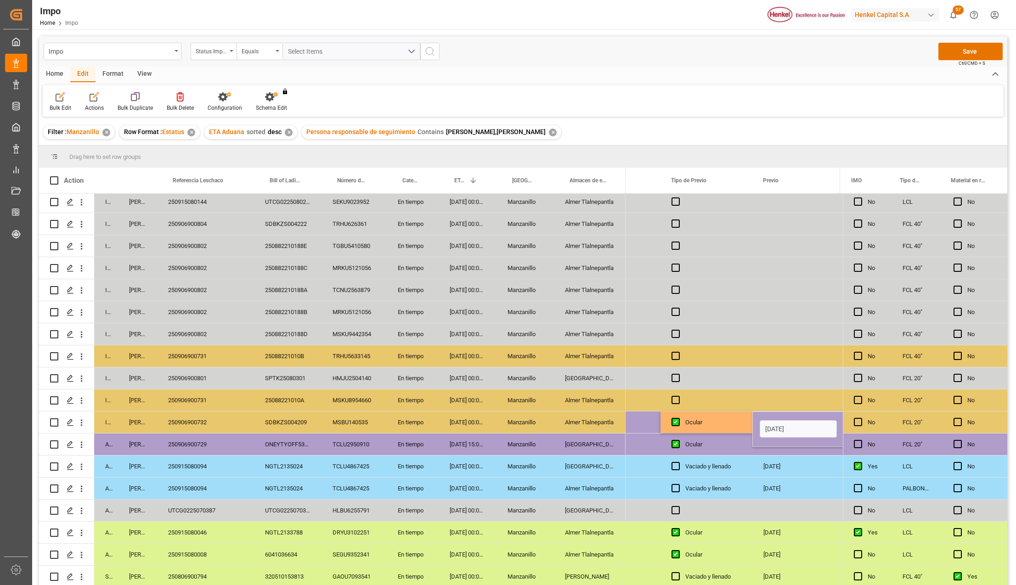
click at [787, 533] on div "05-09-2025" at bounding box center [798, 533] width 92 height 22
click at [960, 41] on div "Impo Status Importación Equals Select Items Save Ctrl/CMD + S" at bounding box center [523, 51] width 968 height 30
click at [963, 52] on button "Save" at bounding box center [970, 51] width 64 height 17
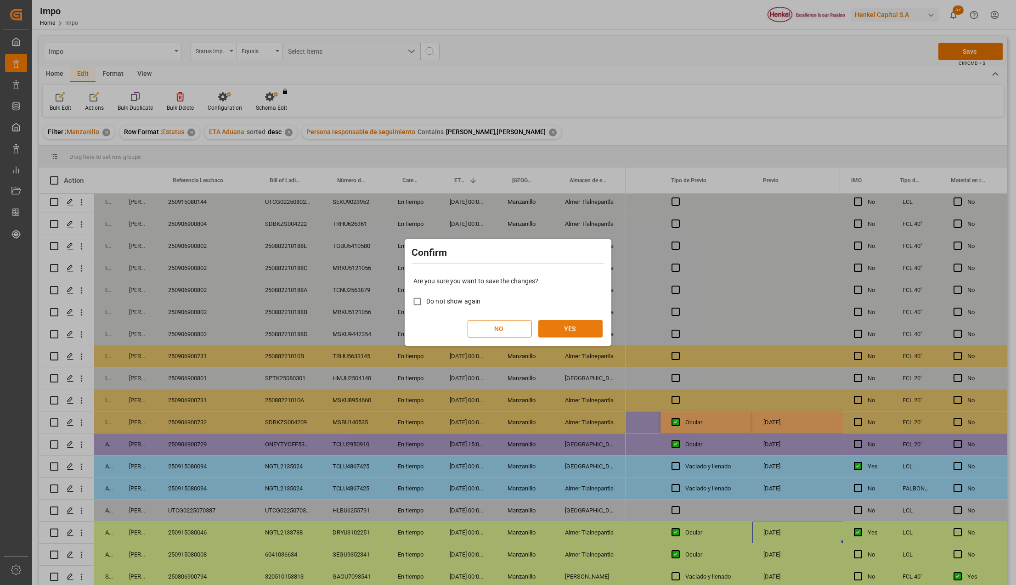
click at [555, 331] on button "YES" at bounding box center [570, 328] width 64 height 17
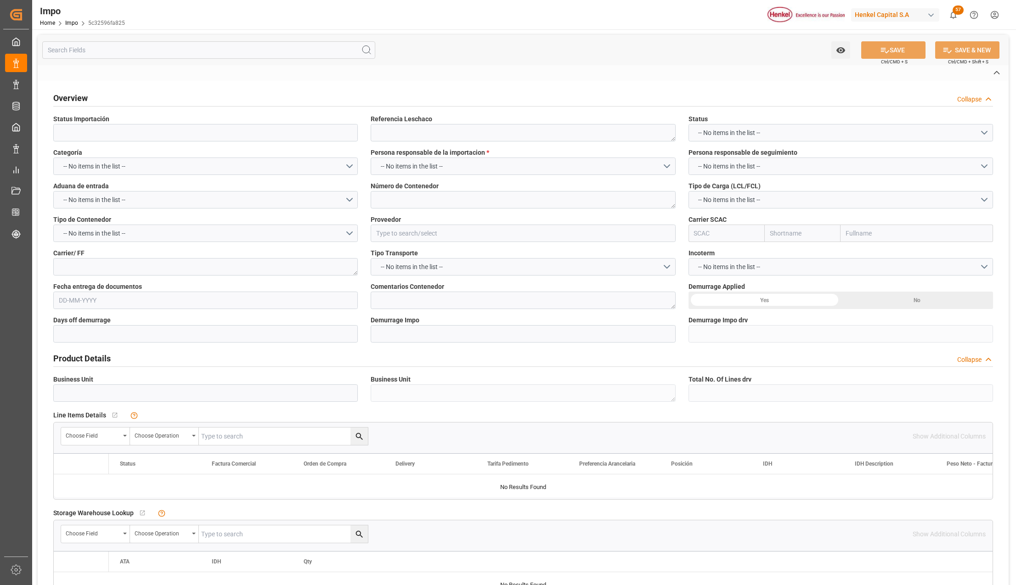
type input "Pendiente Revalidado"
type textarea "YOKZLO25084074"
type textarea "SEGU5859826"
type input "NIHON PARKERIZING CO., LTD."
type input "ONEY"
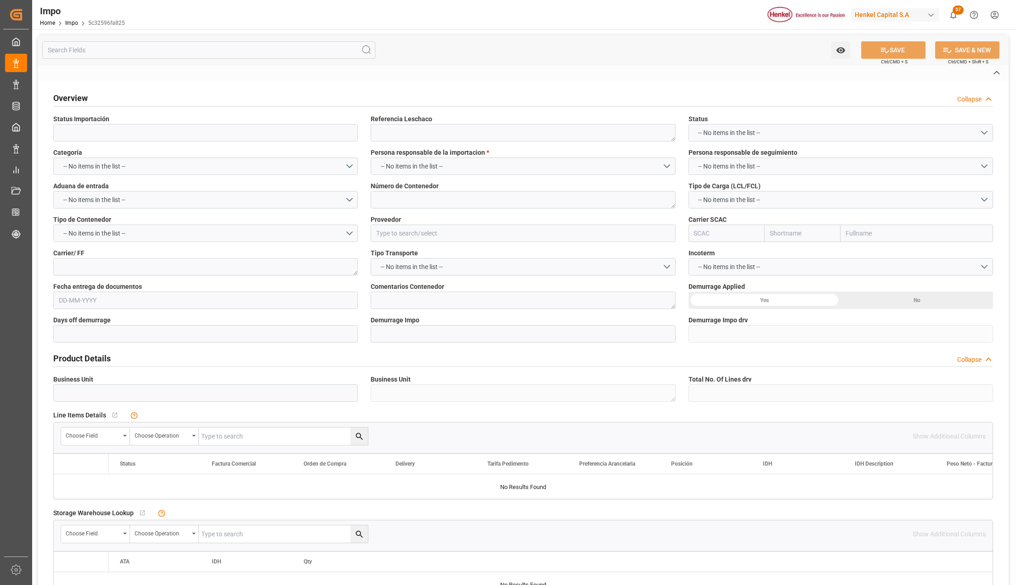
type textarea "N/A"
type input "AA"
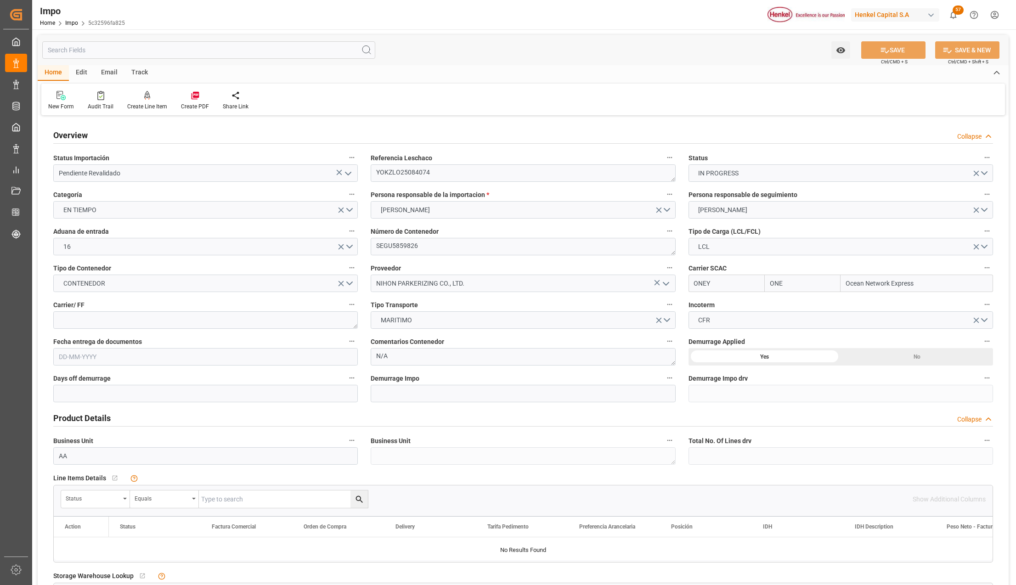
type input "ONE"
type input "Ocean Network Express"
type input "1.1"
type input "1"
type input "[DATE]"
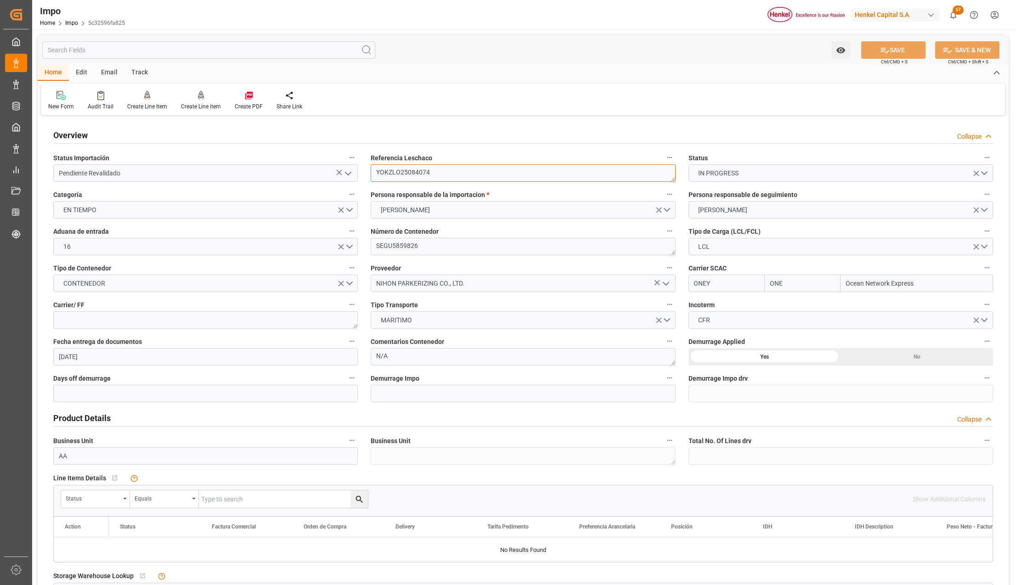
click at [411, 177] on textarea "YOKZLO25084074" at bounding box center [523, 172] width 304 height 17
click at [123, 501] on div "Status" at bounding box center [95, 498] width 69 height 17
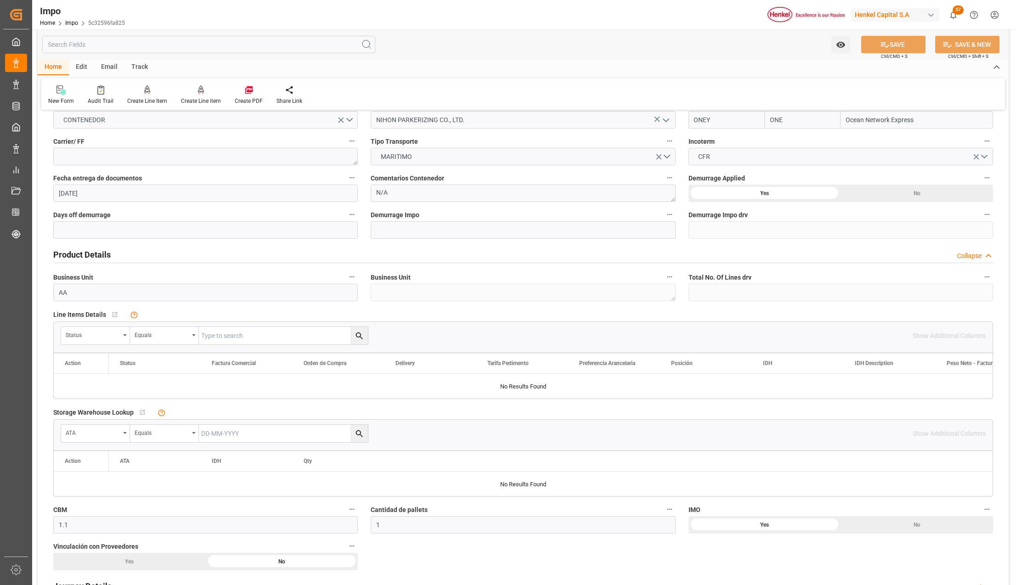
scroll to position [306, 0]
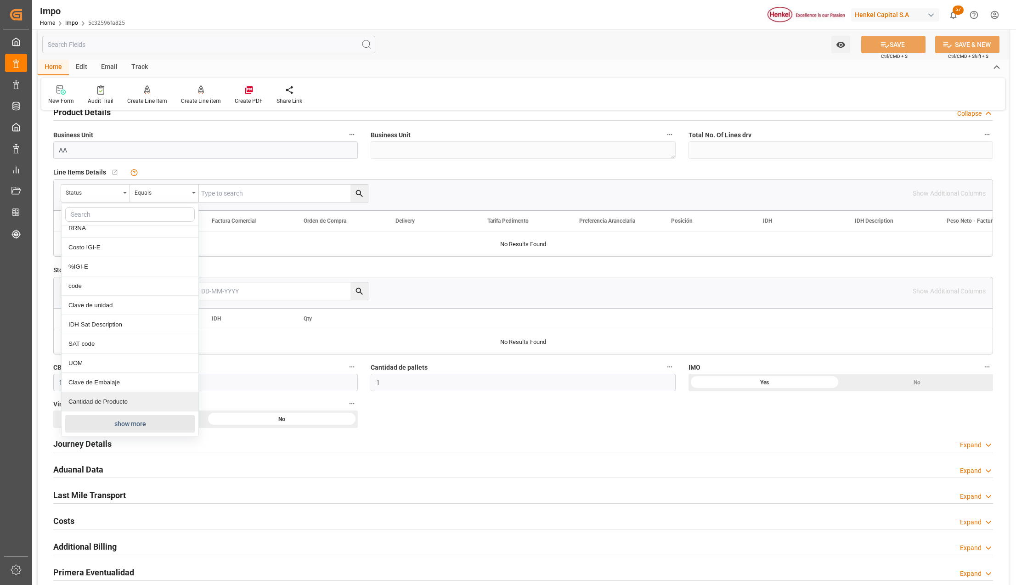
click at [114, 421] on button "show more" at bounding box center [129, 423] width 129 height 17
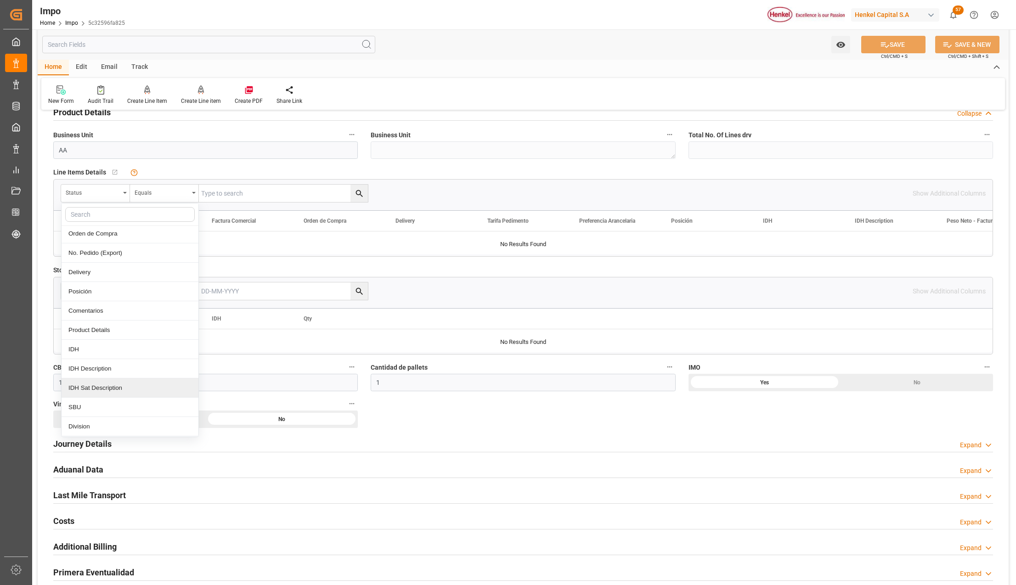
scroll to position [184, 0]
click at [112, 286] on div "Comentarios" at bounding box center [130, 283] width 137 height 19
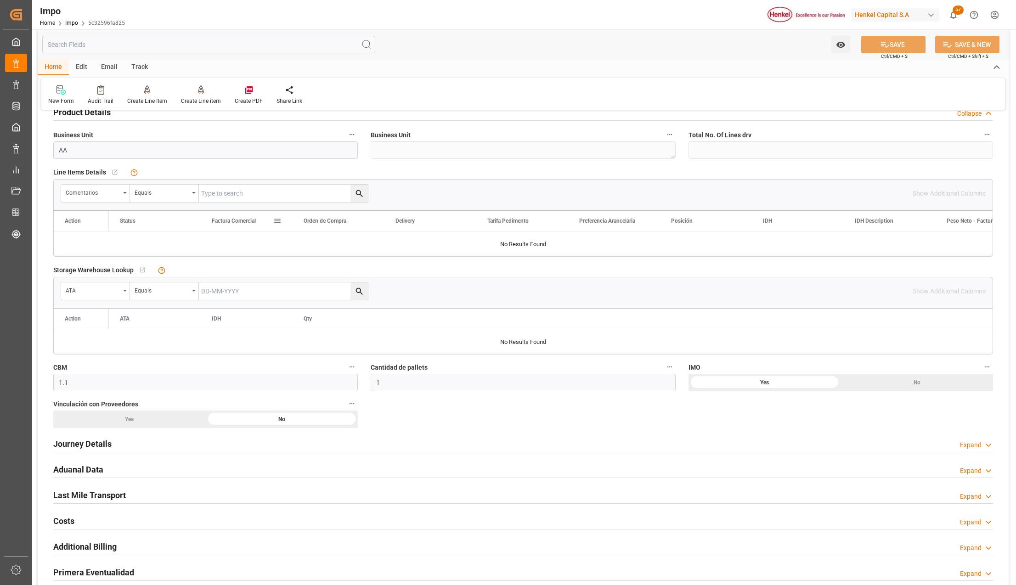
click at [219, 193] on input "text" at bounding box center [283, 193] width 169 height 17
paste input "YOKZLO25084074"
type input "YOKZLO25084074"
click at [357, 186] on button "search button" at bounding box center [358, 193] width 17 height 17
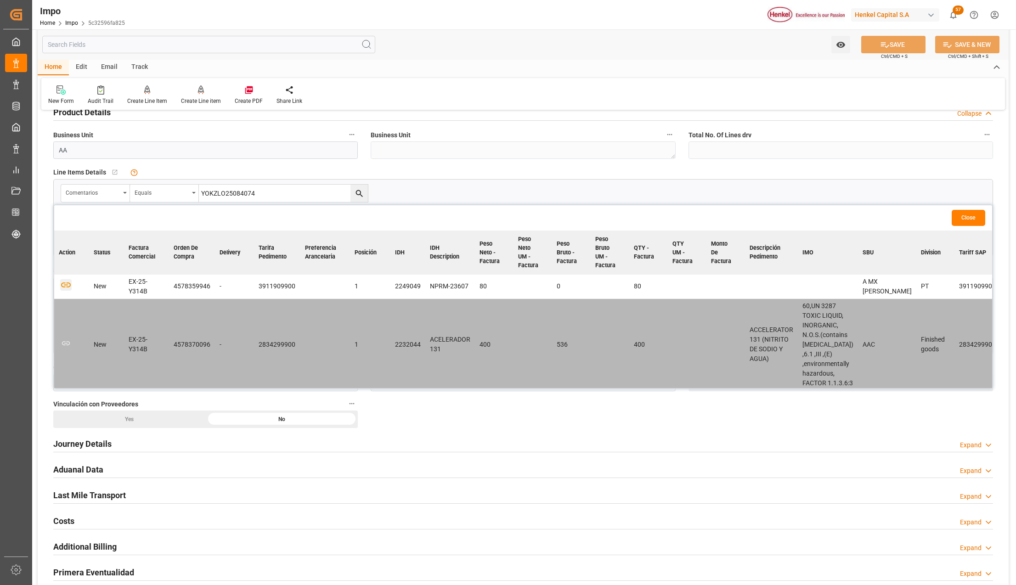
drag, startPoint x: 67, startPoint y: 283, endPoint x: 72, endPoint y: 285, distance: 5.5
click at [66, 283] on icon "button" at bounding box center [65, 284] width 11 height 11
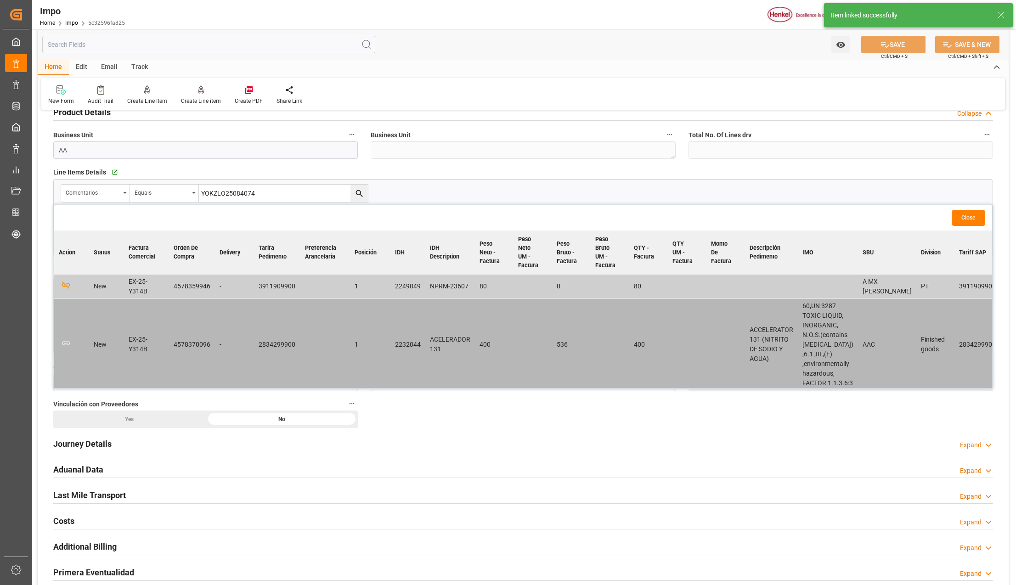
click at [972, 221] on button "Close" at bounding box center [968, 218] width 34 height 16
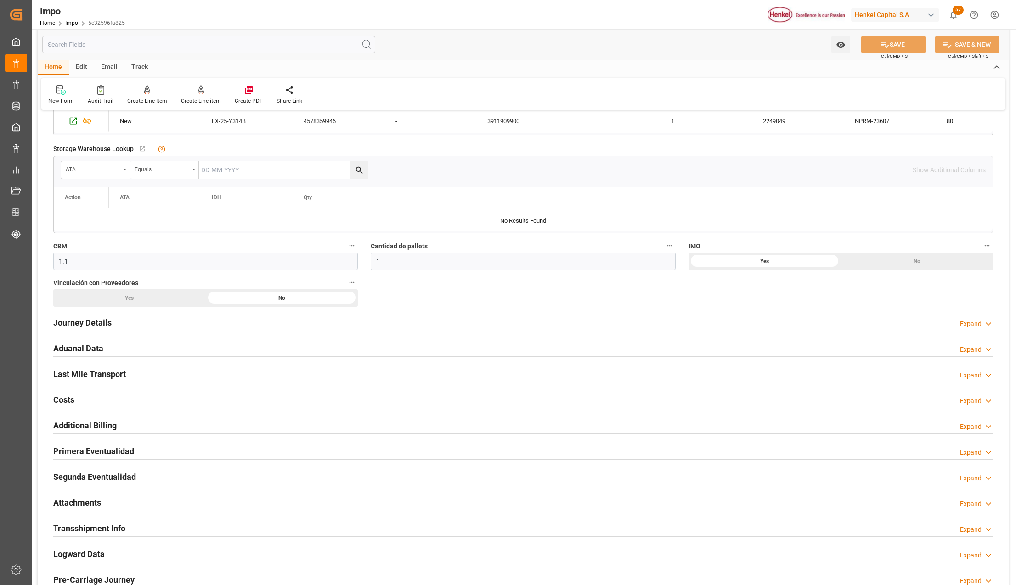
scroll to position [428, 0]
click at [78, 499] on h2 "Attachments" at bounding box center [77, 501] width 48 height 12
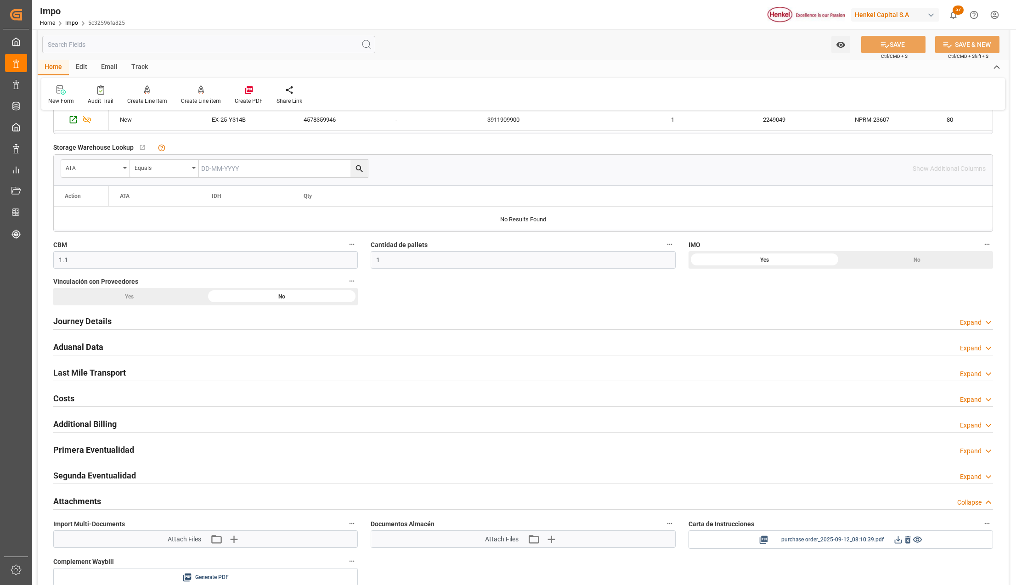
click at [907, 542] on icon at bounding box center [908, 539] width 6 height 7
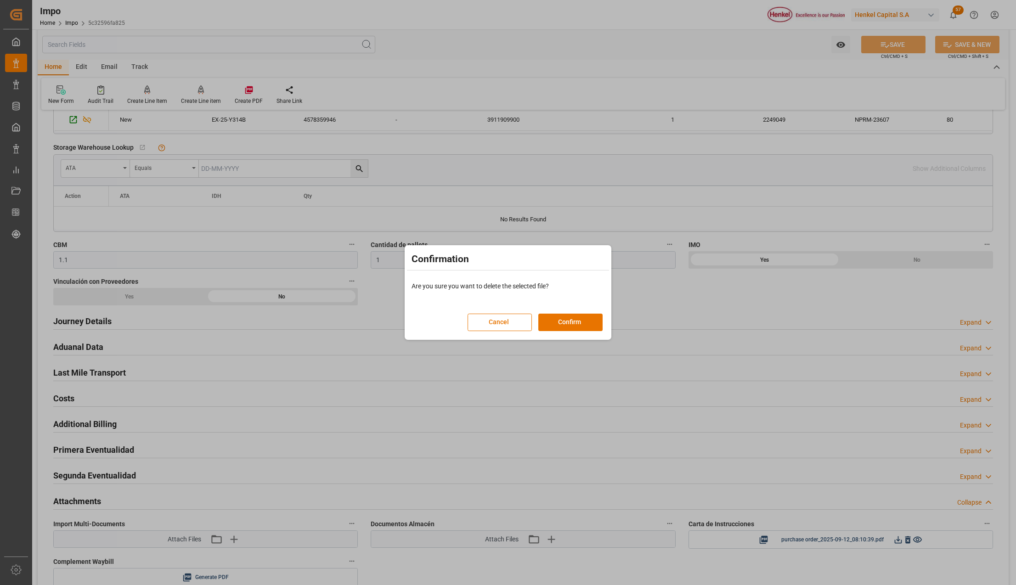
click at [564, 322] on button "Confirm" at bounding box center [570, 322] width 64 height 17
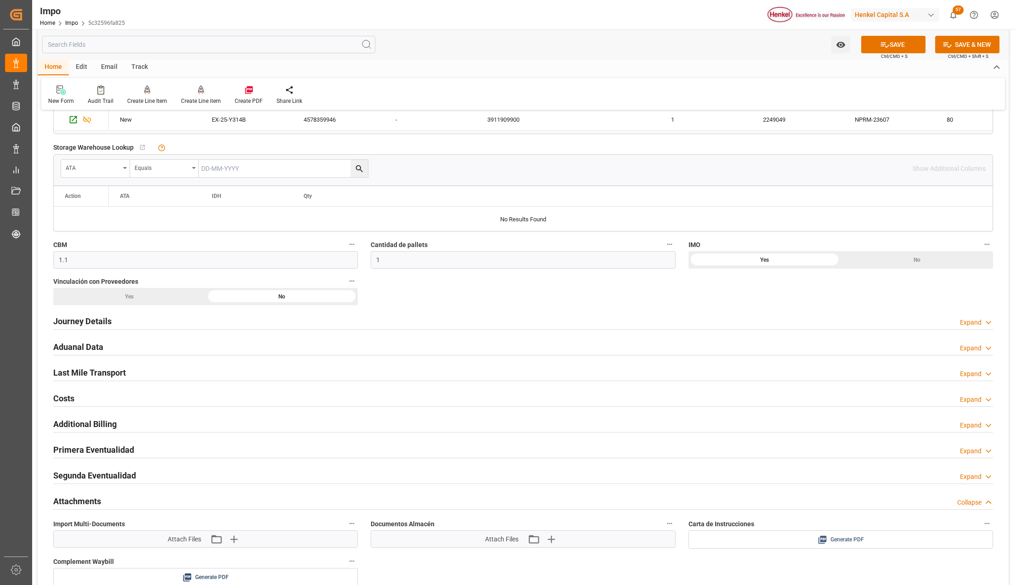
click at [859, 543] on span "Generate PDF" at bounding box center [847, 539] width 34 height 11
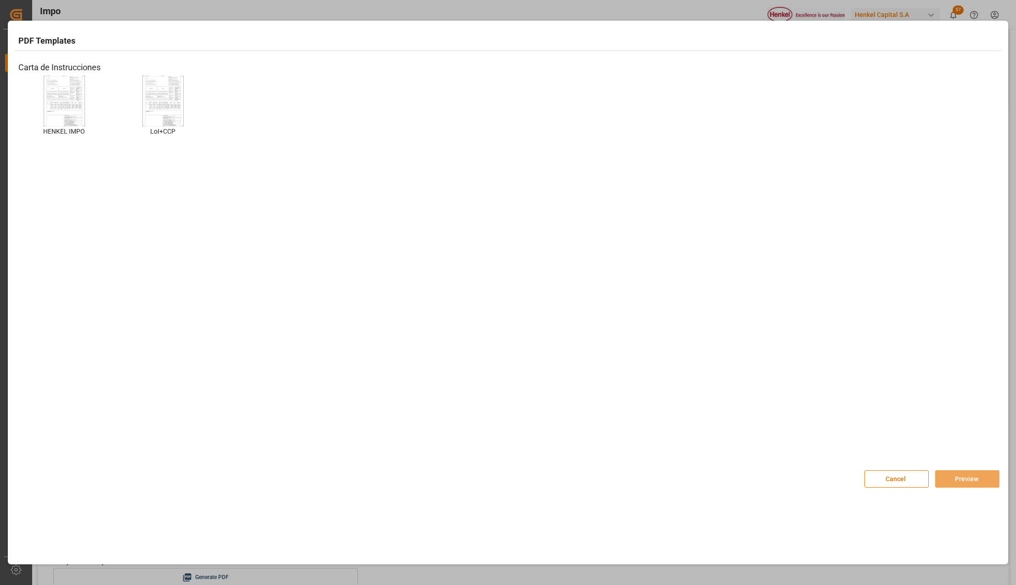
click at [78, 106] on img at bounding box center [64, 101] width 37 height 52
click at [952, 472] on button "Preview" at bounding box center [967, 478] width 64 height 17
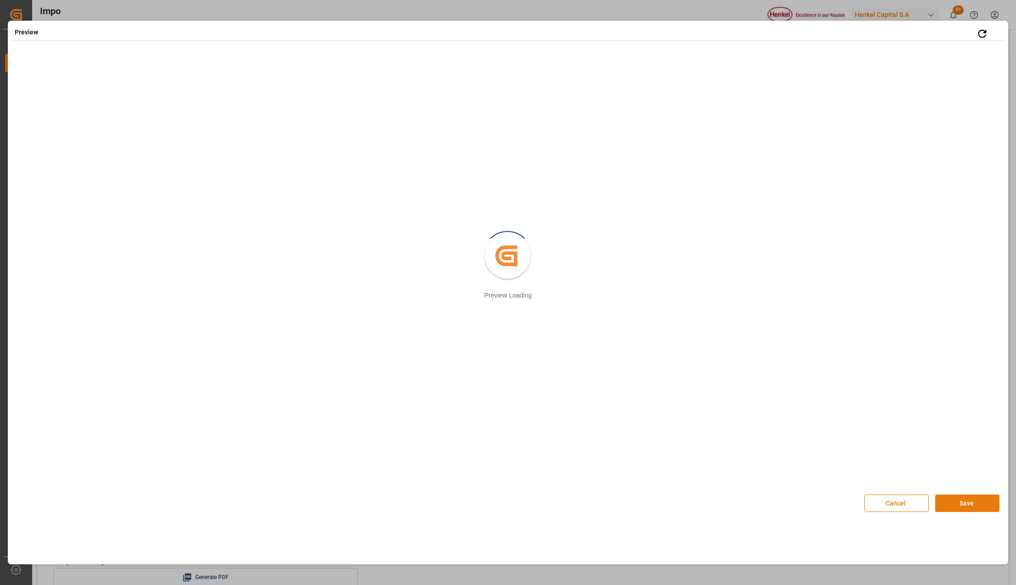
click at [954, 507] on button "Save" at bounding box center [967, 502] width 64 height 17
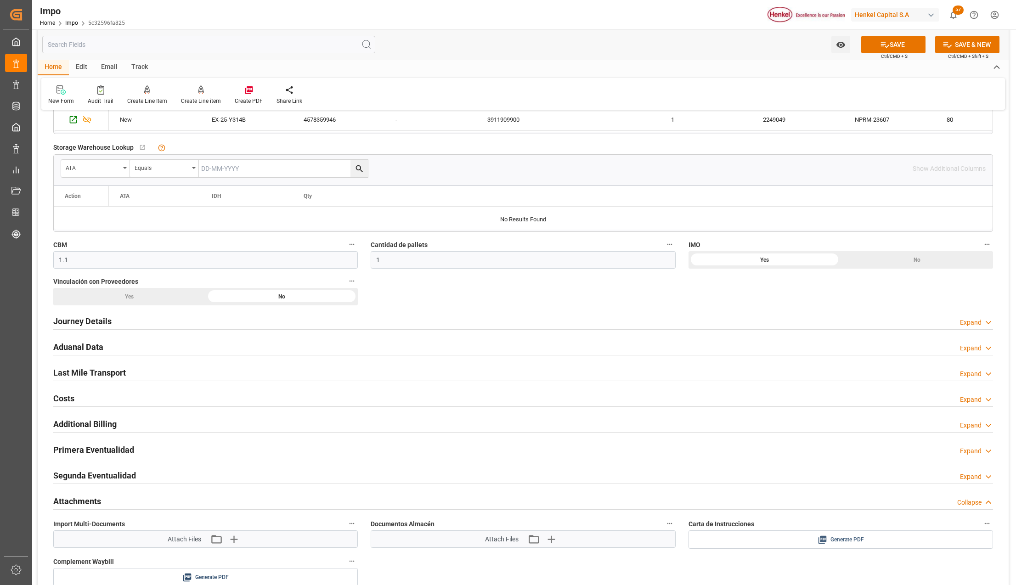
click at [866, 535] on button "Generate PDF" at bounding box center [840, 539] width 303 height 17
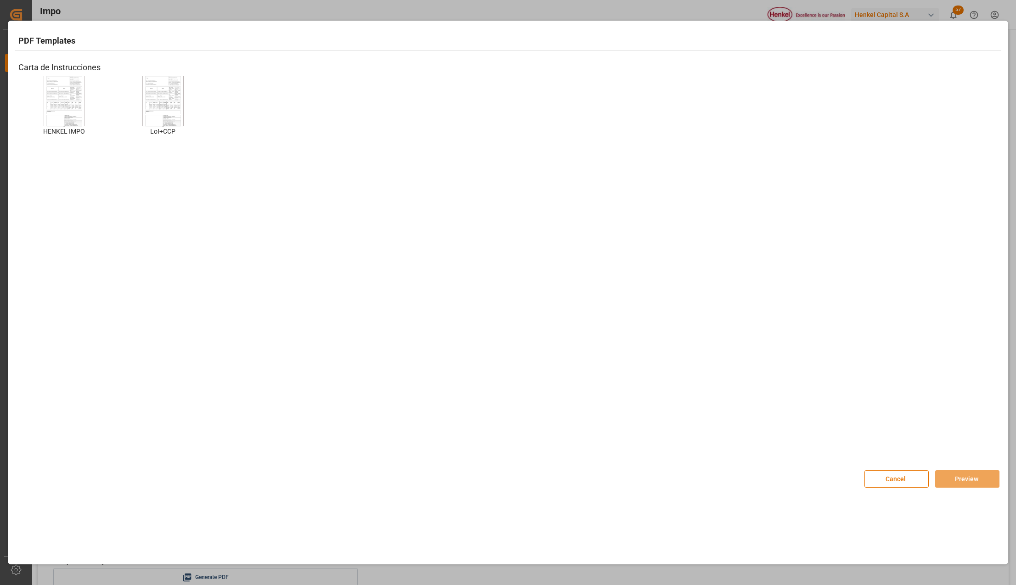
click at [82, 95] on img at bounding box center [64, 101] width 37 height 52
click at [966, 470] on div "Cancel Preview" at bounding box center [931, 478] width 135 height 17
click at [968, 478] on button "Preview" at bounding box center [967, 478] width 64 height 17
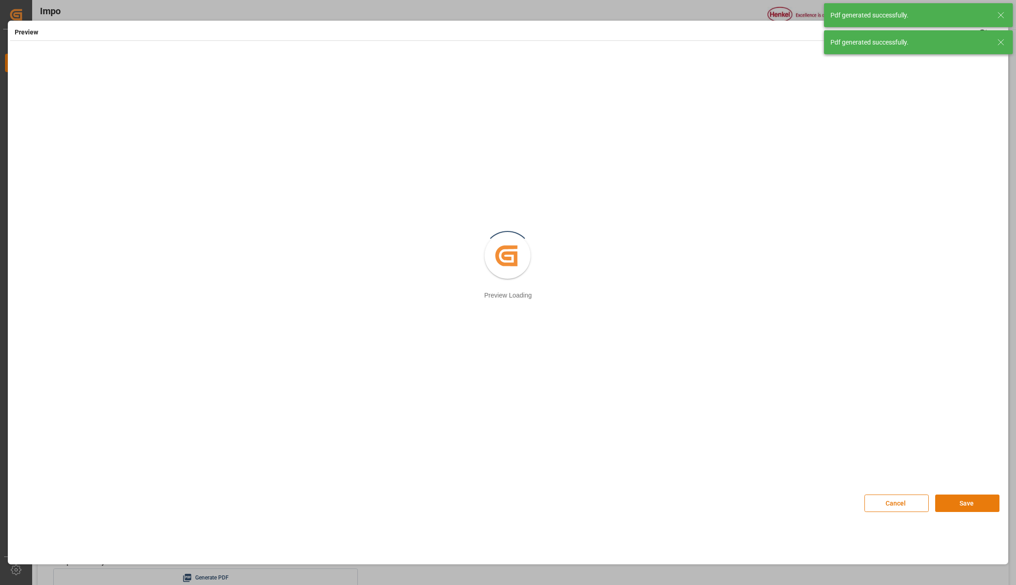
click at [945, 506] on button "Save" at bounding box center [967, 502] width 64 height 17
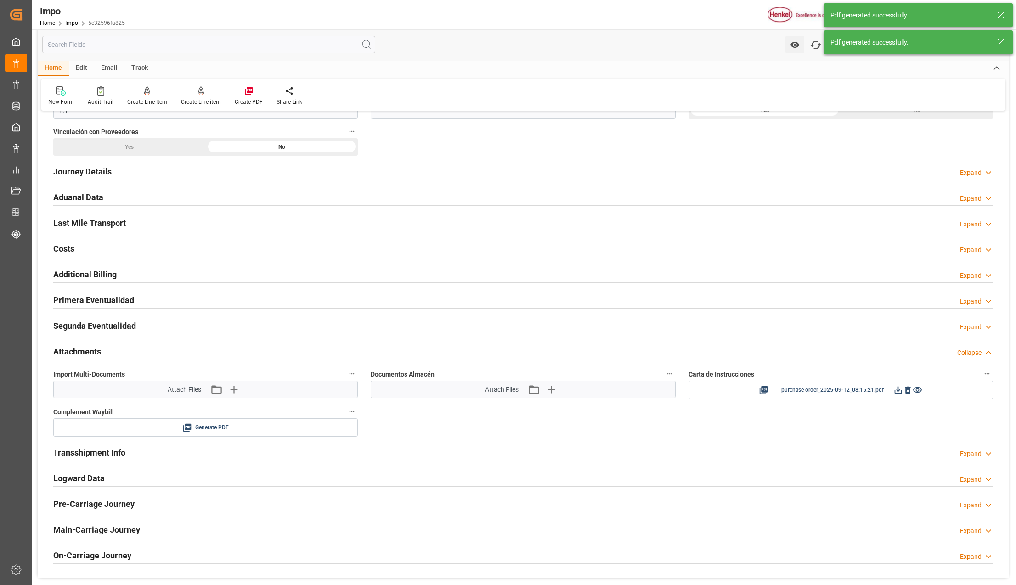
scroll to position [612, 0]
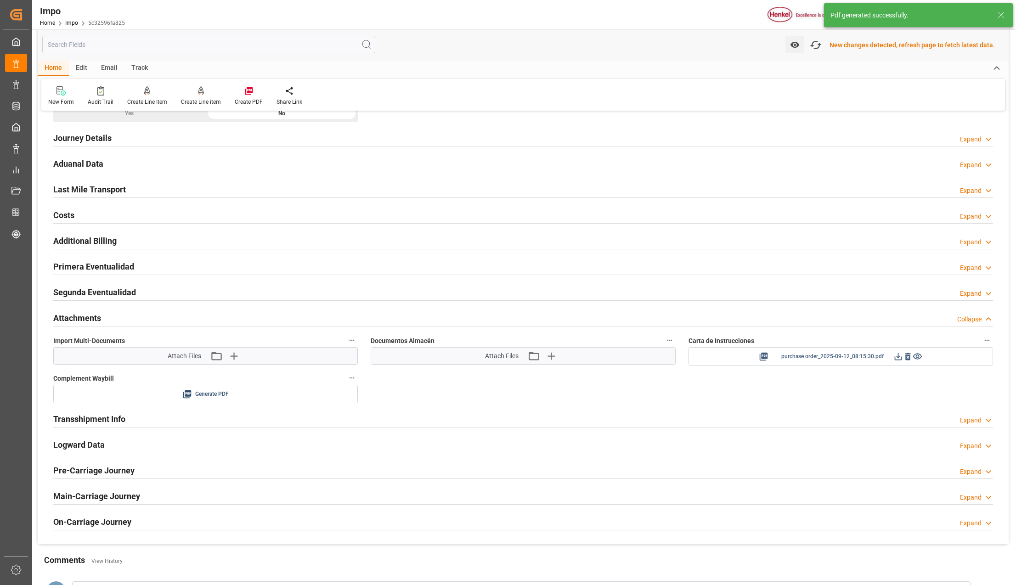
click at [896, 360] on icon at bounding box center [897, 356] width 7 height 7
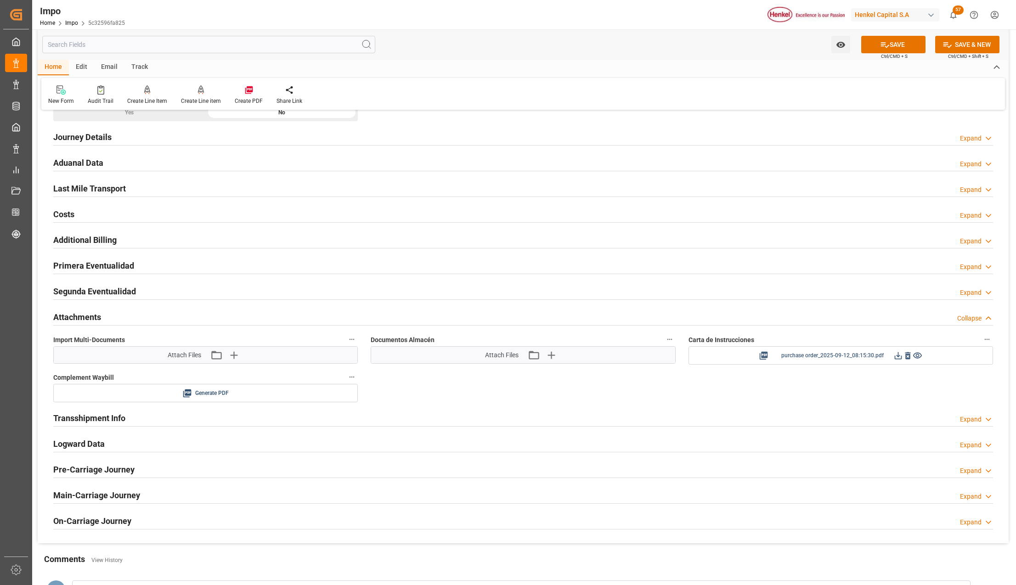
scroll to position [612, 0]
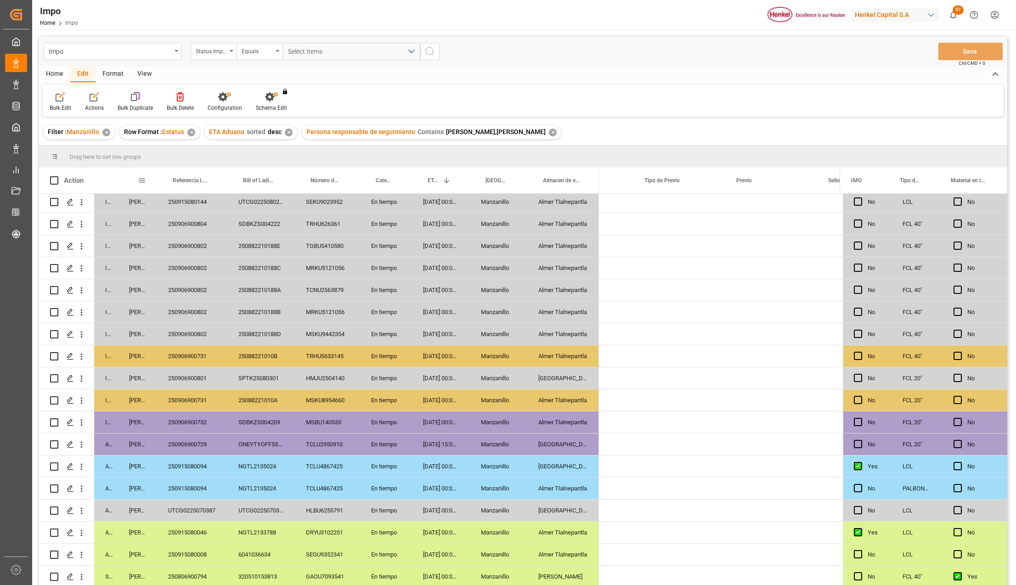
scroll to position [0, 1852]
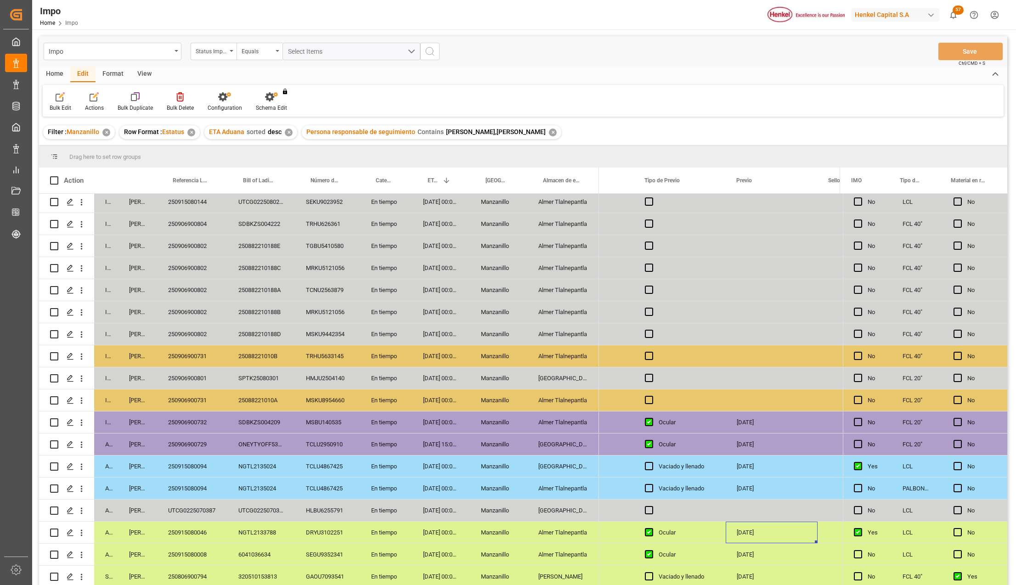
click at [551, 223] on div "Almer Tlalnepantla" at bounding box center [563, 224] width 72 height 22
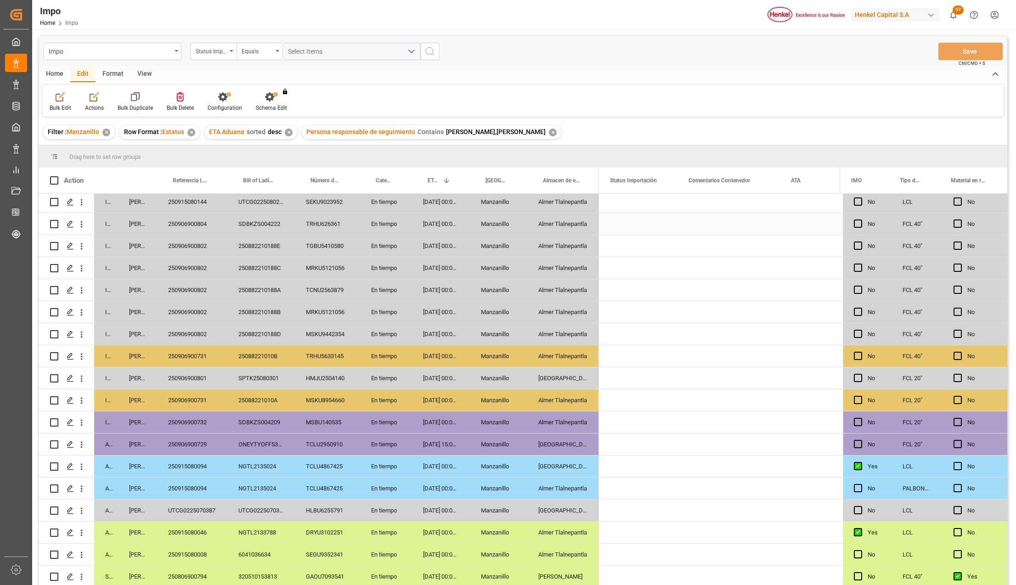
scroll to position [0, 0]
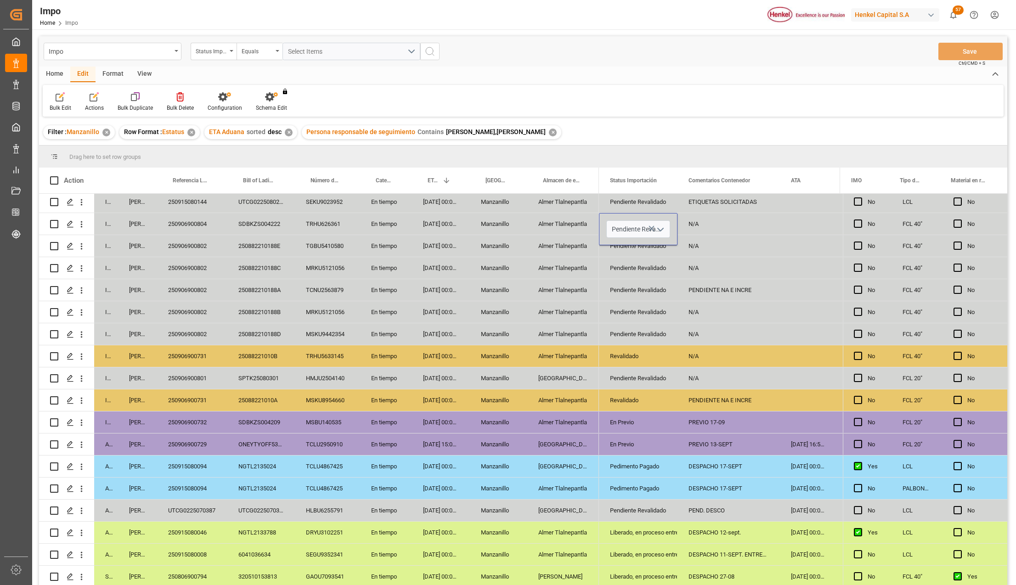
click at [658, 228] on polyline "open menu" at bounding box center [660, 229] width 6 height 3
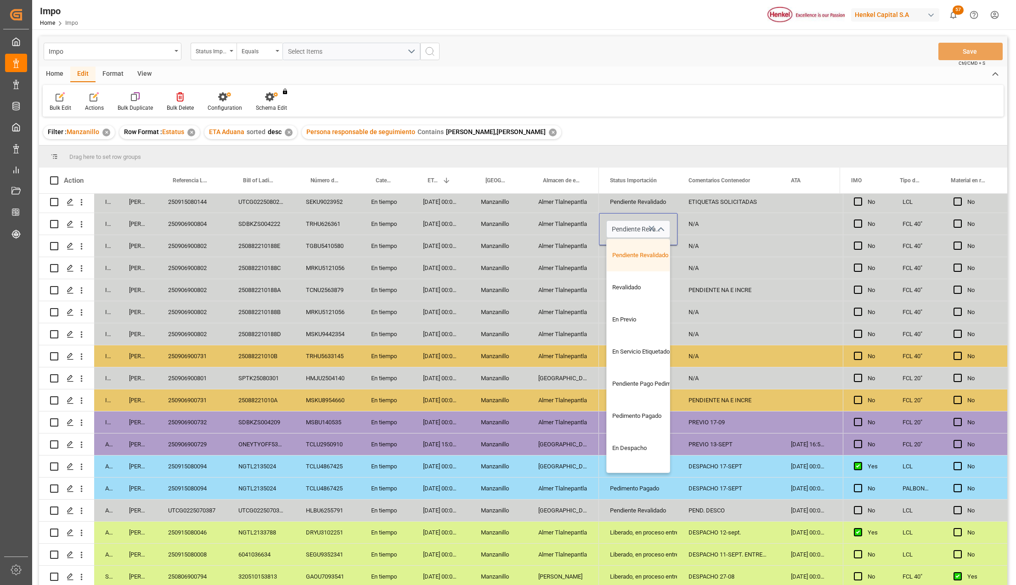
click at [641, 283] on div "Revalidado" at bounding box center [649, 287] width 86 height 32
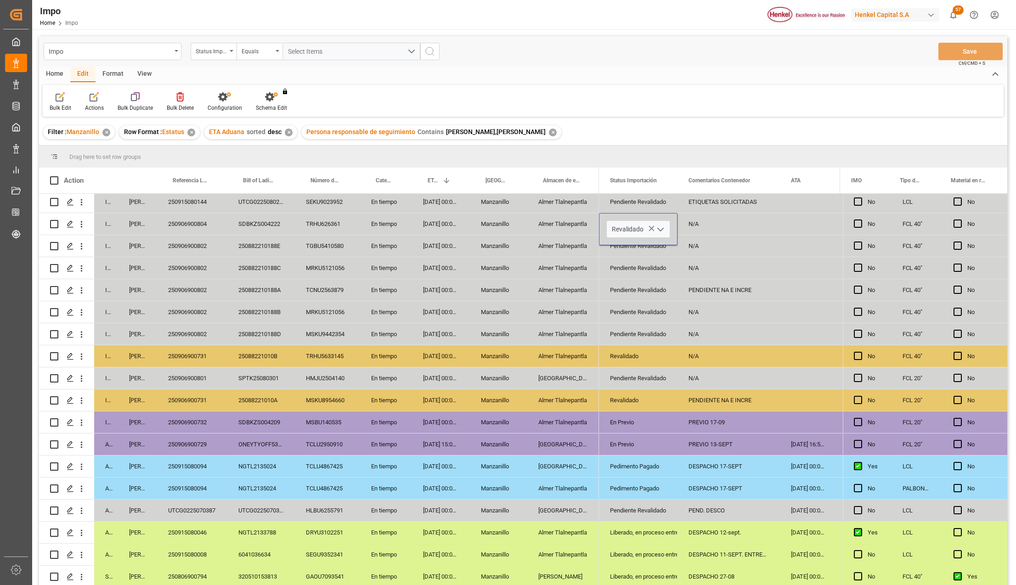
type input "Revalidado"
drag, startPoint x: 649, startPoint y: 296, endPoint x: 662, endPoint y: 287, distance: 15.2
click at [649, 297] on div "Pendiente Revalidado" at bounding box center [638, 290] width 56 height 21
click at [693, 223] on div "N/A" at bounding box center [728, 224] width 102 height 22
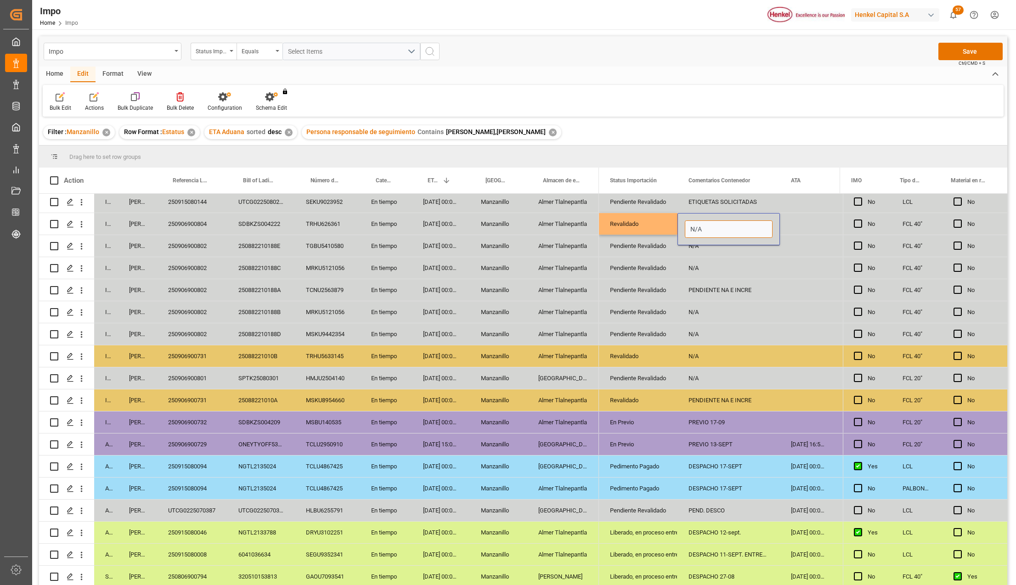
click at [693, 223] on input "N/A" at bounding box center [729, 228] width 88 height 17
click at [658, 223] on div "Revalidado" at bounding box center [638, 223] width 56 height 21
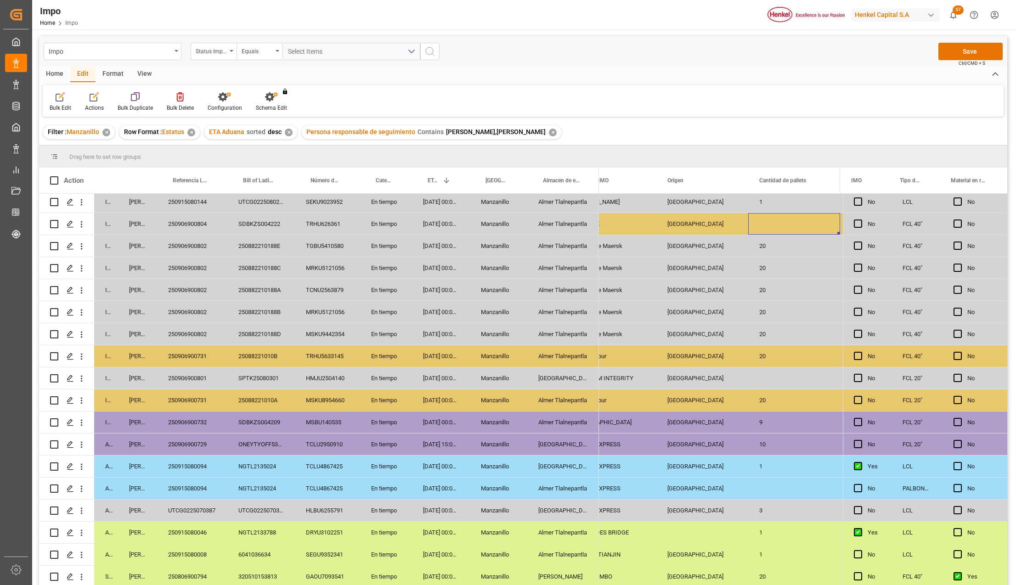
scroll to position [0, 1095]
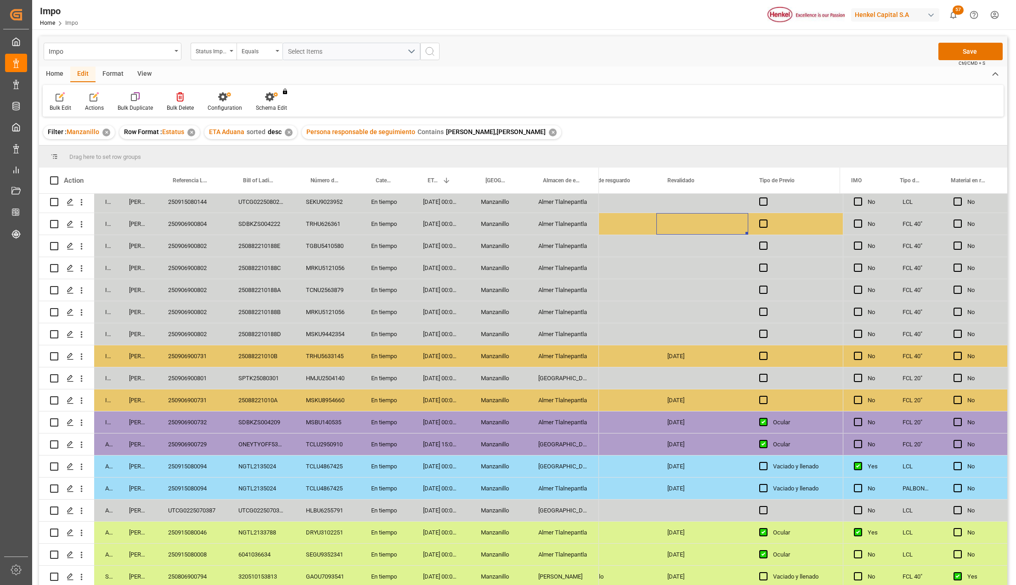
click at [660, 226] on div "Press SPACE to select this row." at bounding box center [702, 224] width 92 height 22
click at [665, 225] on div "Press SPACE to select this row." at bounding box center [702, 224] width 92 height 22
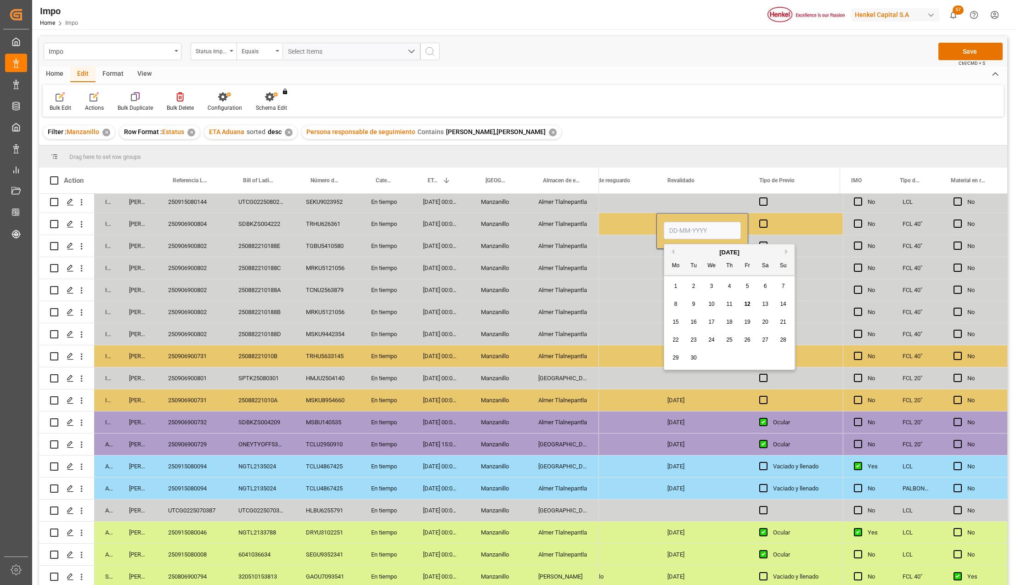
click at [674, 225] on input "Press SPACE to select this row." at bounding box center [701, 230] width 77 height 17
type input "[DATE]"
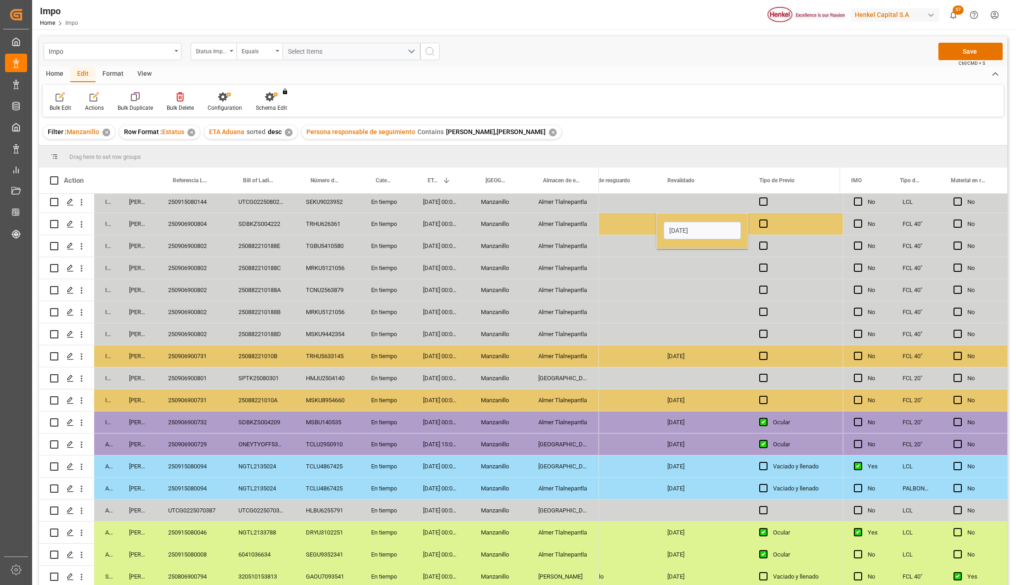
click at [683, 287] on div "Press SPACE to select this row." at bounding box center [702, 290] width 92 height 22
click at [963, 53] on button "Save" at bounding box center [970, 51] width 64 height 17
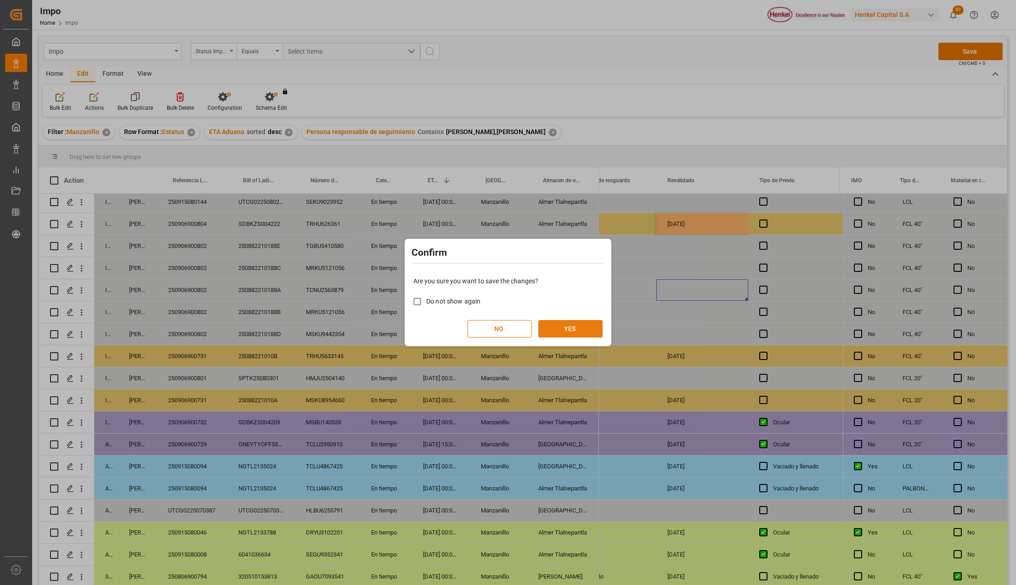
click at [578, 332] on button "YES" at bounding box center [570, 328] width 64 height 17
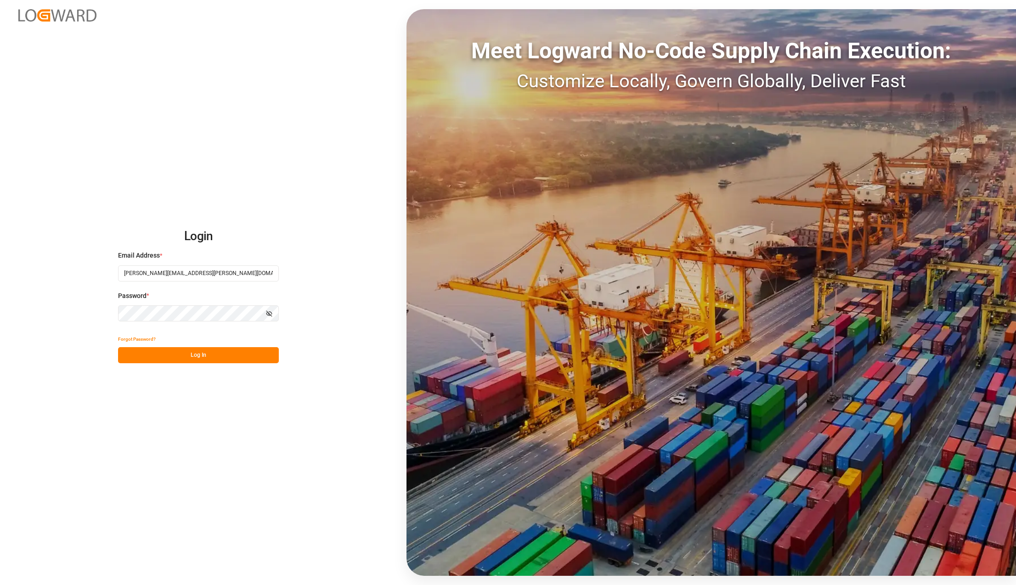
click at [193, 354] on button "Log In" at bounding box center [198, 355] width 161 height 16
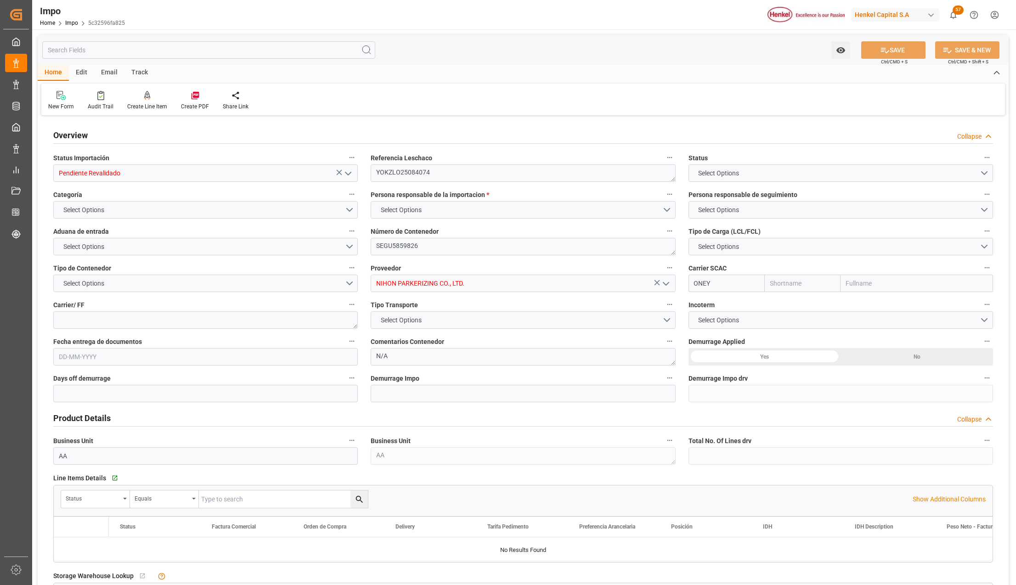
type input "Pendiente Revalidado"
type textarea "YOKZLO25084074"
type textarea "SEGU5859826"
type input "NIHON PARKERIZING CO., LTD."
type input "ONEY"
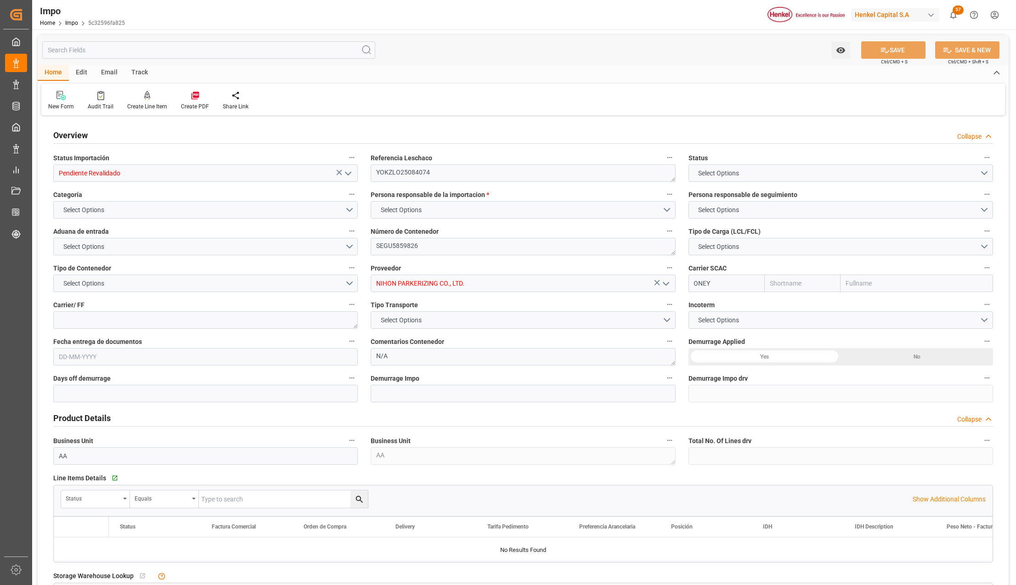
type textarea "N/A"
type input "AA"
type textarea "AA"
type input "ONE"
type input "Ocean Network Express"
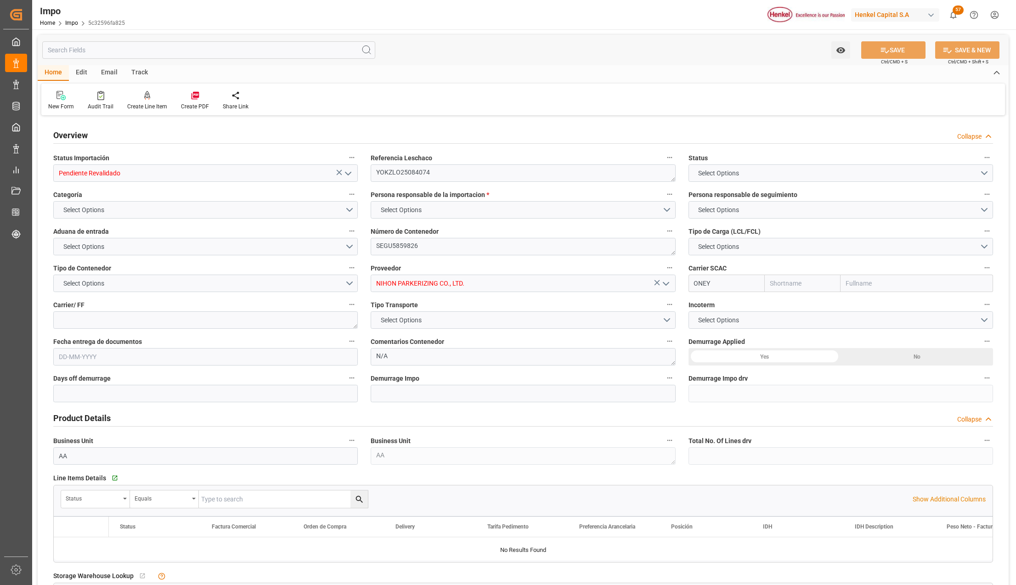
type input "1"
type input "1.1"
type input "1"
type input "[DATE]"
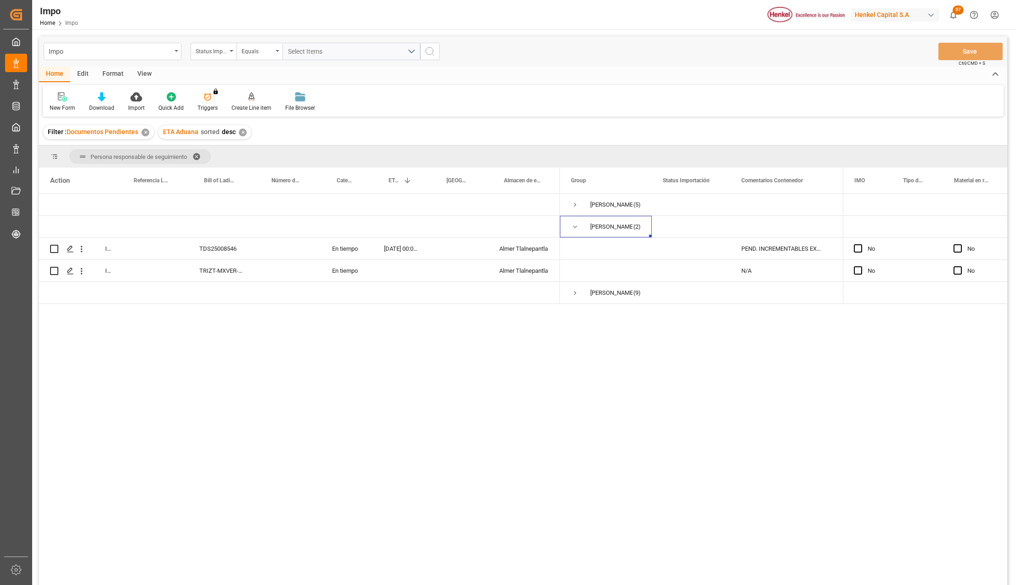
scroll to position [61, 0]
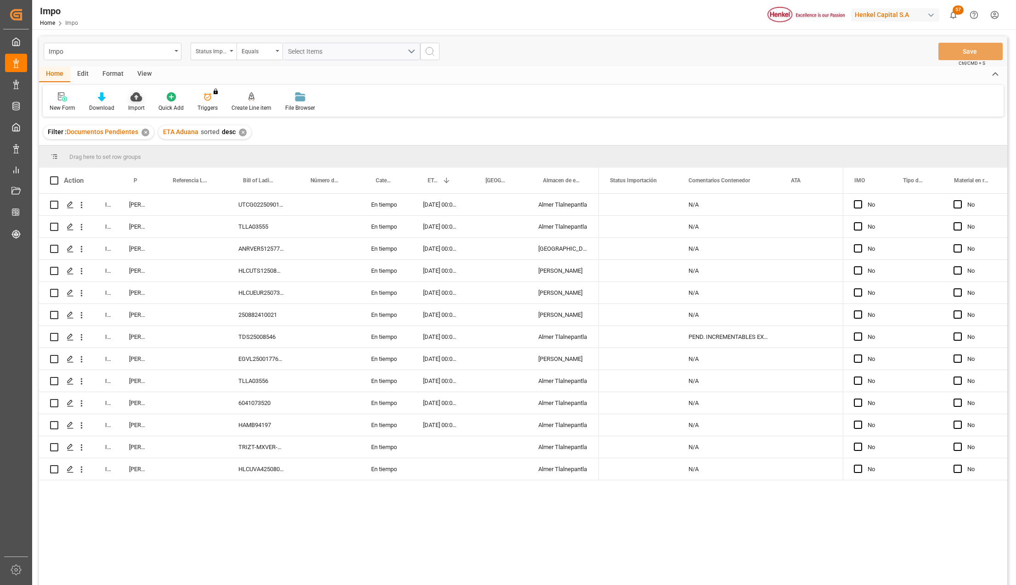
click at [133, 95] on icon at bounding box center [135, 96] width 11 height 9
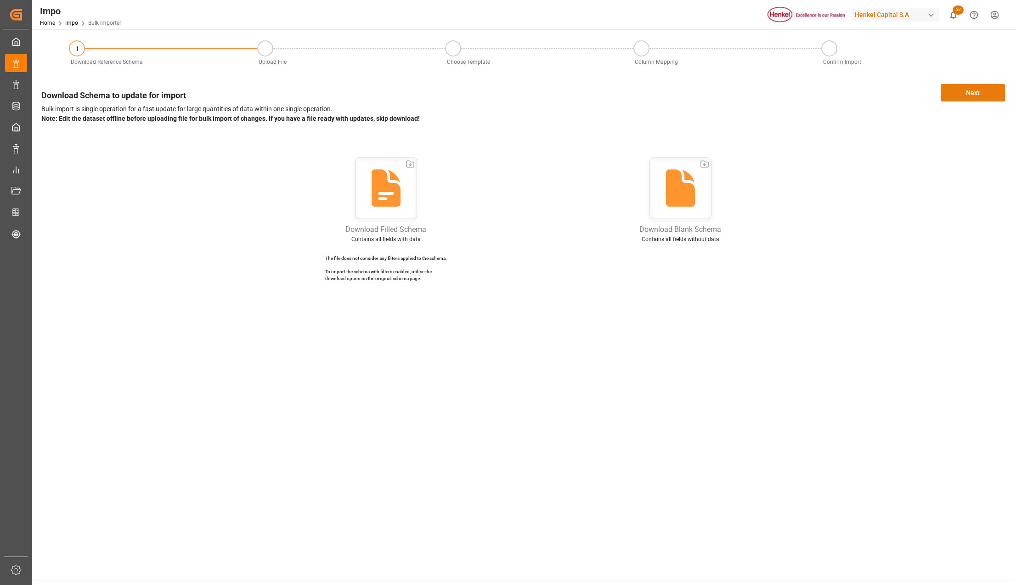
click at [952, 84] on div "Download Schema to update for import Next" at bounding box center [522, 92] width 963 height 17
click at [962, 93] on button "Next" at bounding box center [972, 92] width 64 height 17
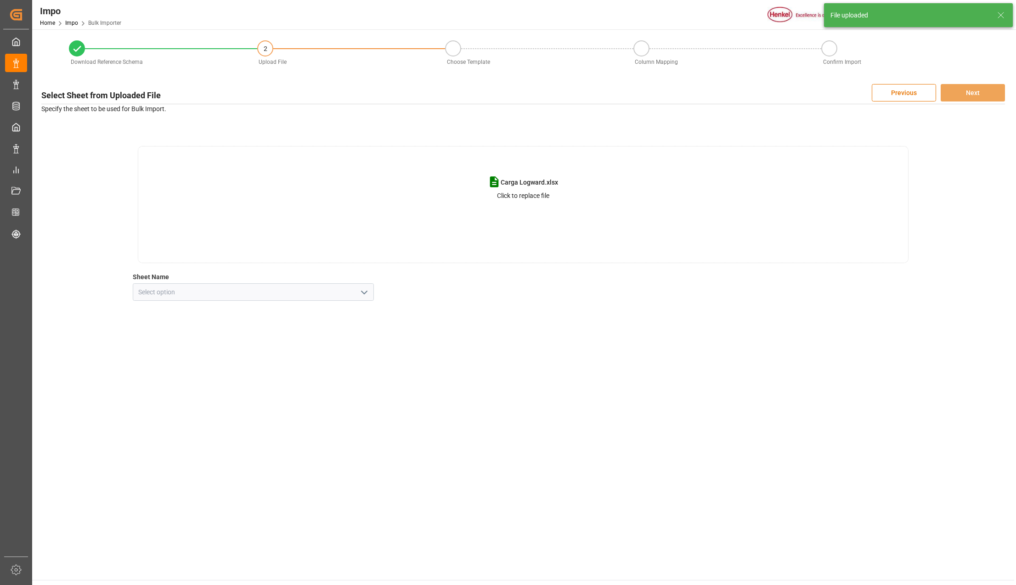
click at [365, 291] on icon "open menu" at bounding box center [364, 292] width 11 height 11
click at [232, 319] on div "CNT" at bounding box center [253, 312] width 240 height 21
type input "CNT"
click at [956, 95] on button "Next" at bounding box center [972, 92] width 64 height 17
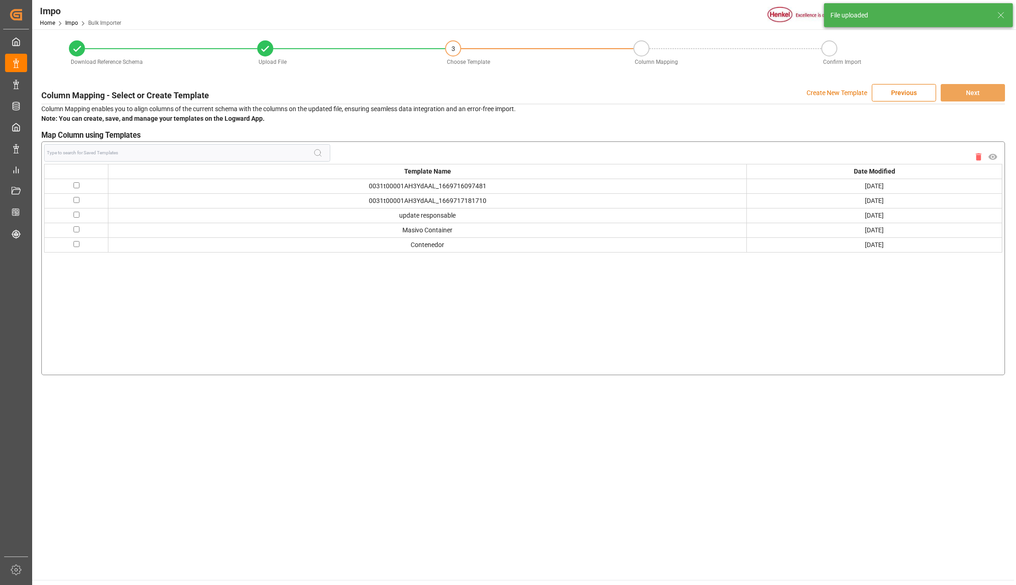
click at [76, 230] on input "checkbox" at bounding box center [76, 229] width 6 height 6
checkbox input "true"
click at [955, 90] on button "Next" at bounding box center [972, 92] width 64 height 17
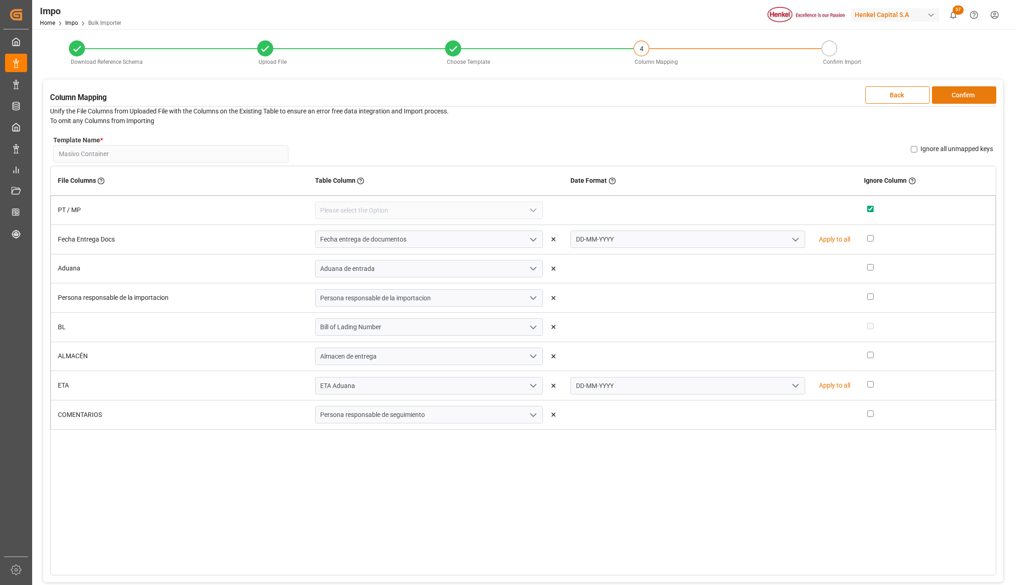
click at [972, 93] on button "Confirm" at bounding box center [964, 94] width 64 height 17
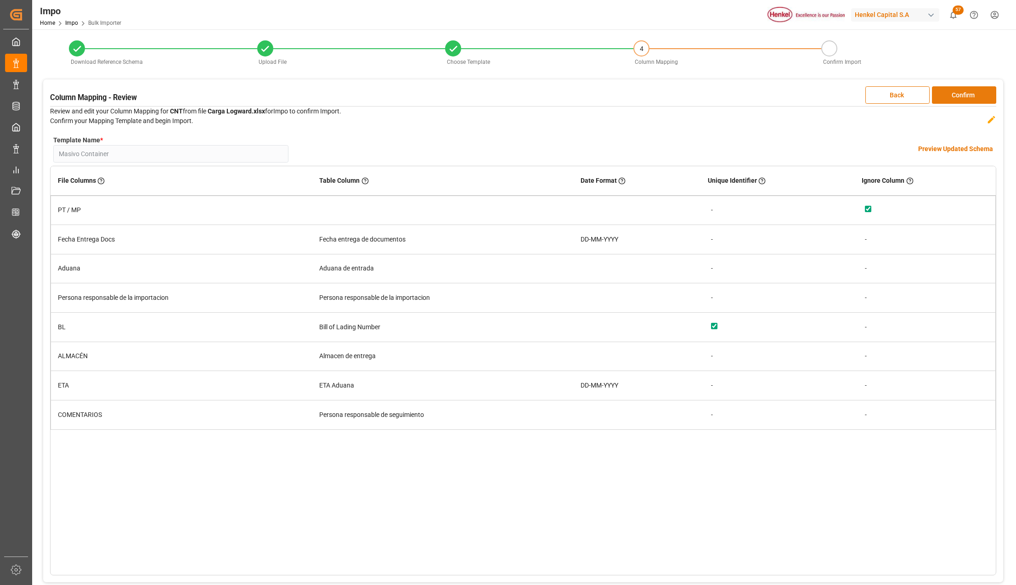
click at [972, 93] on button "Confirm" at bounding box center [964, 94] width 64 height 17
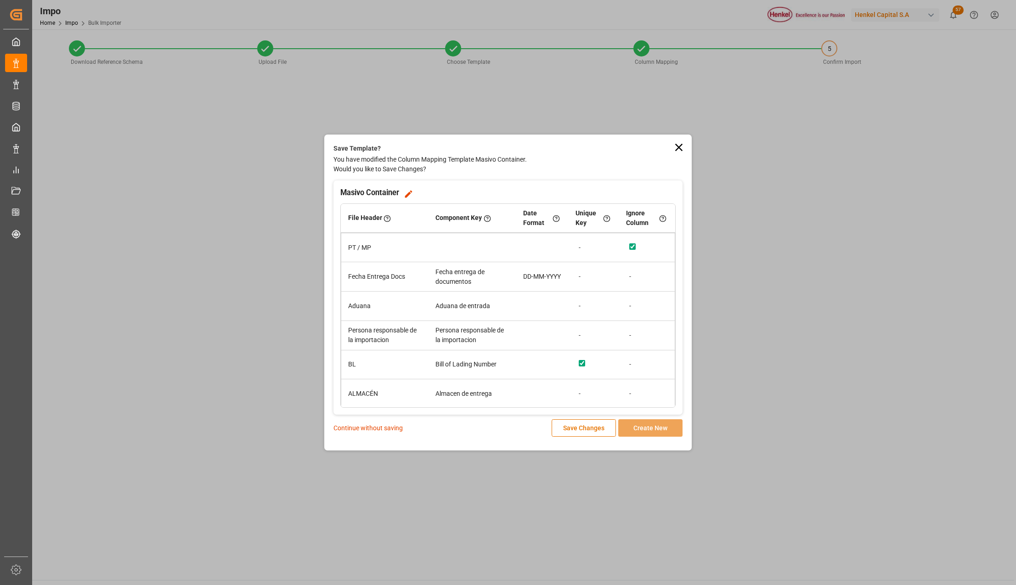
click at [384, 432] on p "Continue without saving" at bounding box center [367, 428] width 69 height 10
click at [387, 427] on p "Continue without saving" at bounding box center [367, 428] width 69 height 10
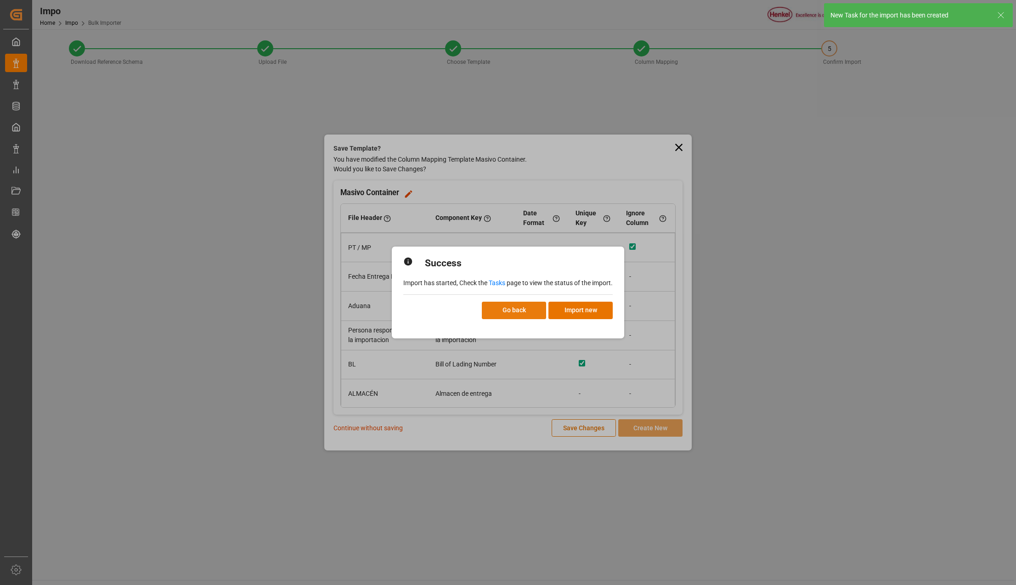
click at [510, 306] on button "Go back" at bounding box center [514, 310] width 64 height 17
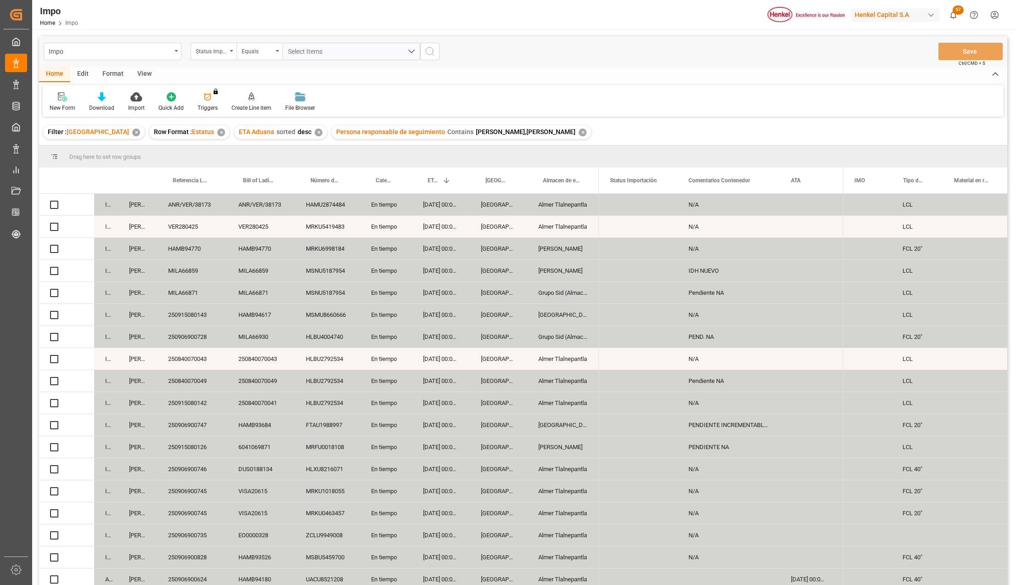
click at [132, 132] on div "✕" at bounding box center [136, 133] width 8 height 8
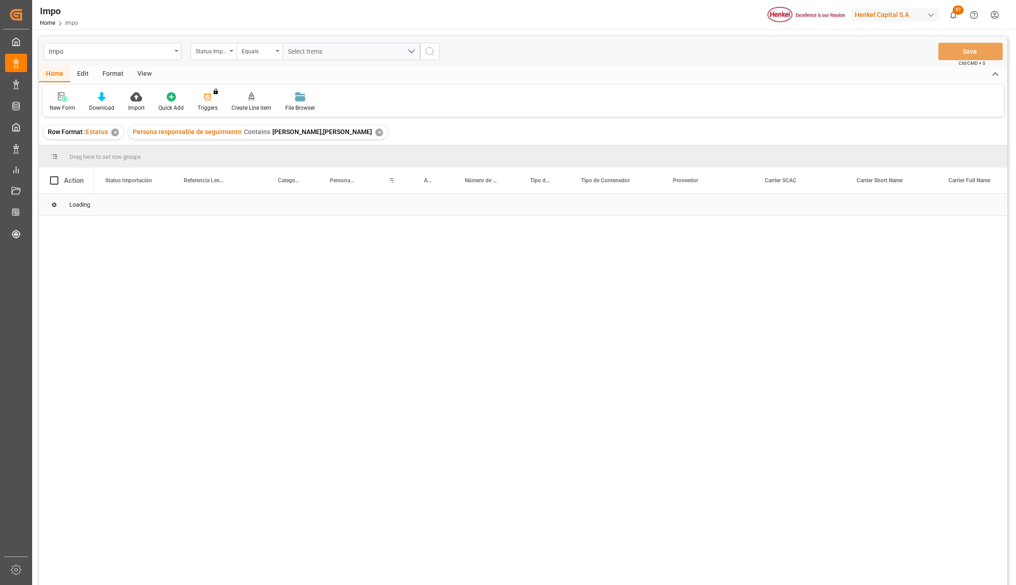
click at [147, 70] on div "View" at bounding box center [144, 75] width 28 height 16
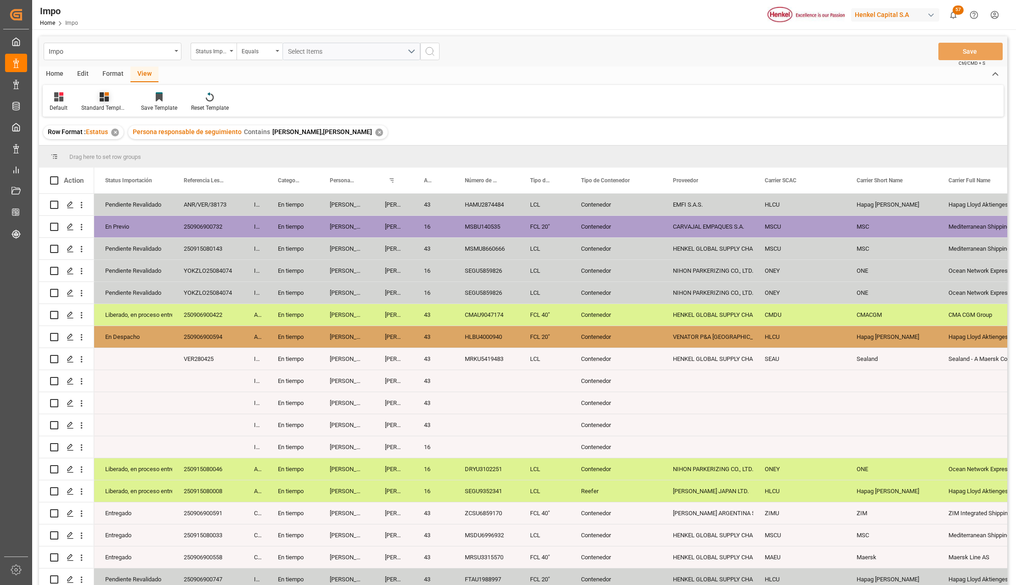
click at [115, 100] on div at bounding box center [104, 97] width 46 height 10
click at [107, 130] on div "Seguimiento Operativo" at bounding box center [129, 130] width 80 height 10
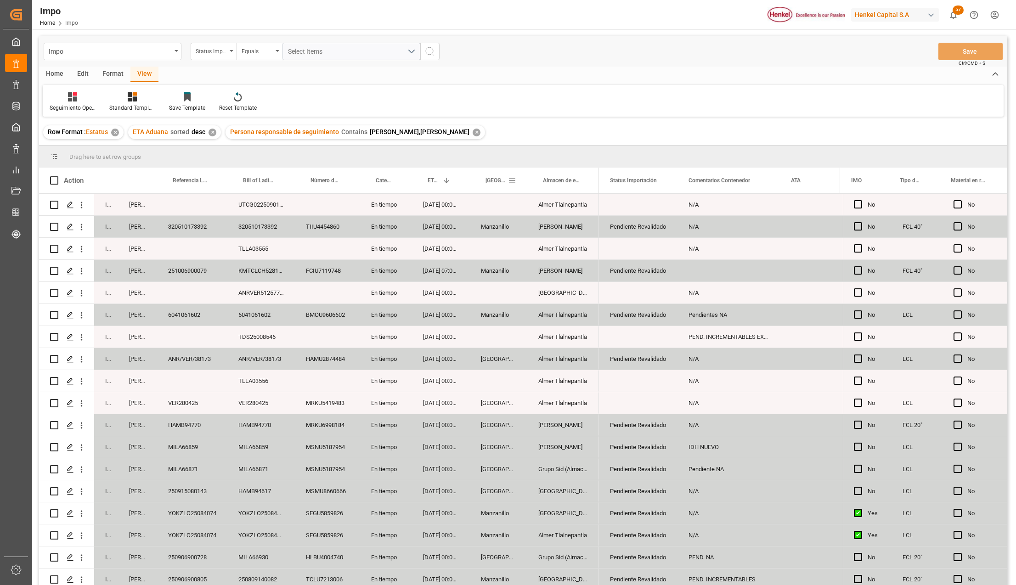
click at [511, 179] on span at bounding box center [512, 180] width 8 height 8
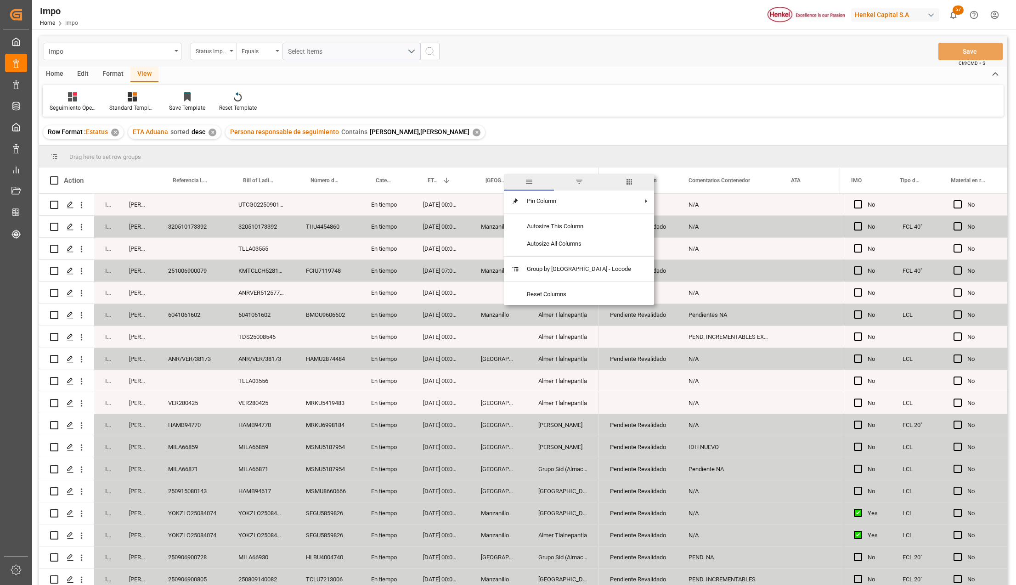
click at [575, 184] on span "filter" at bounding box center [579, 182] width 8 height 8
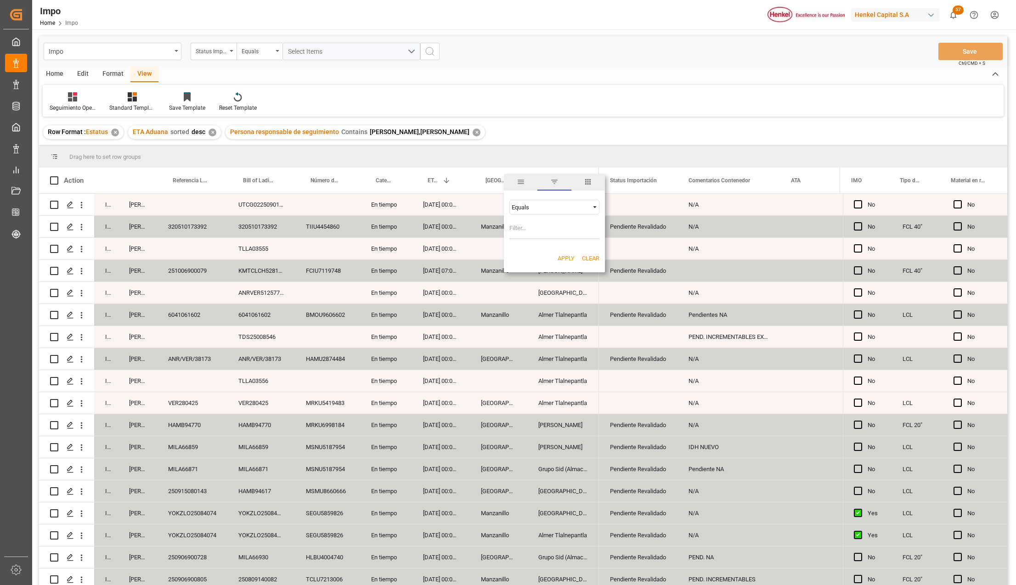
click at [549, 232] on input "Filter Value" at bounding box center [554, 230] width 90 height 18
type input "Manzanillo"
click at [564, 258] on button "Apply" at bounding box center [565, 258] width 17 height 9
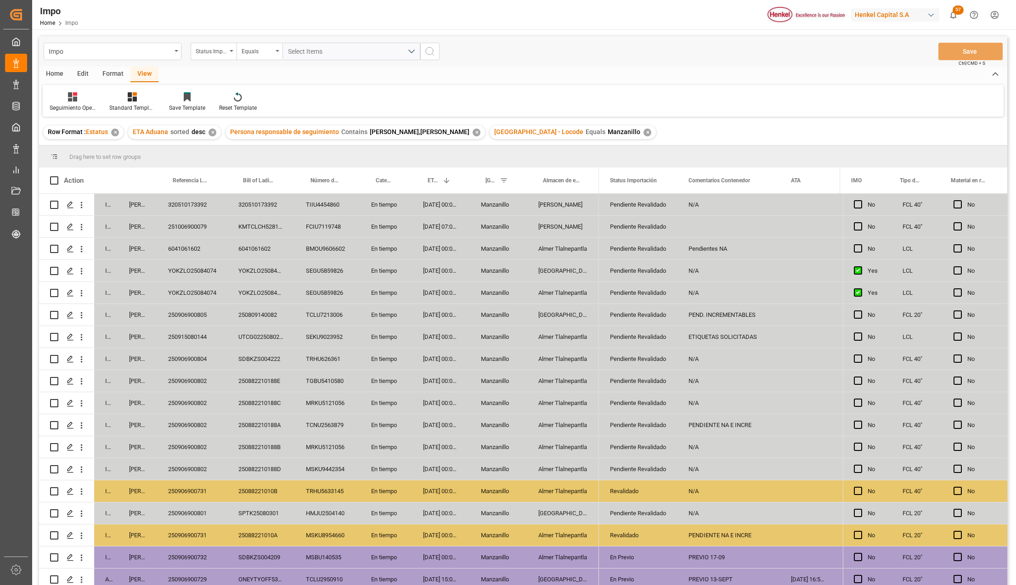
click at [629, 353] on div "Pendiente Revalidado" at bounding box center [638, 358] width 56 height 21
click at [657, 366] on icon "open menu" at bounding box center [660, 364] width 11 height 11
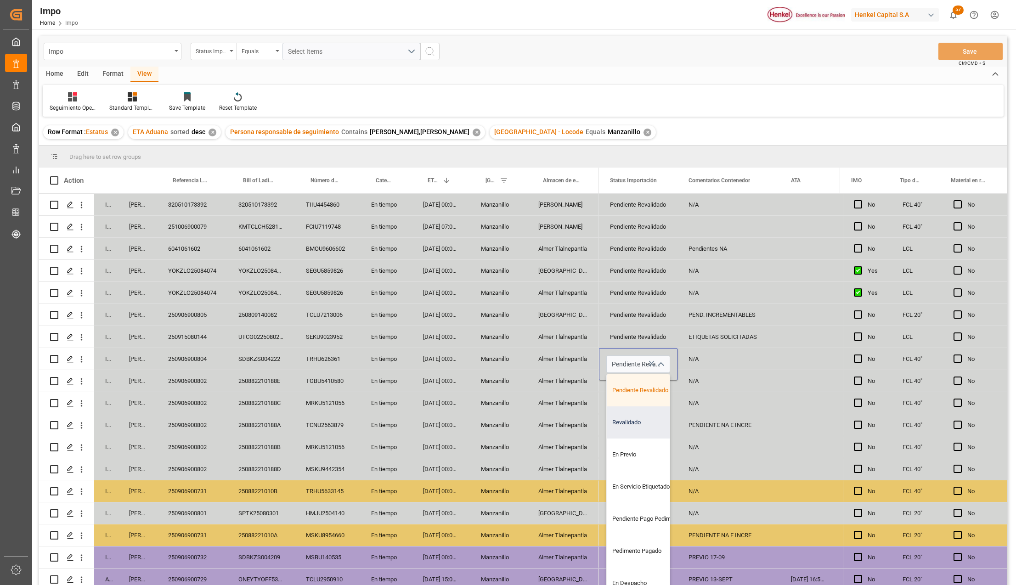
click at [629, 424] on div "Revalidado" at bounding box center [649, 422] width 86 height 32
type input "Revalidado"
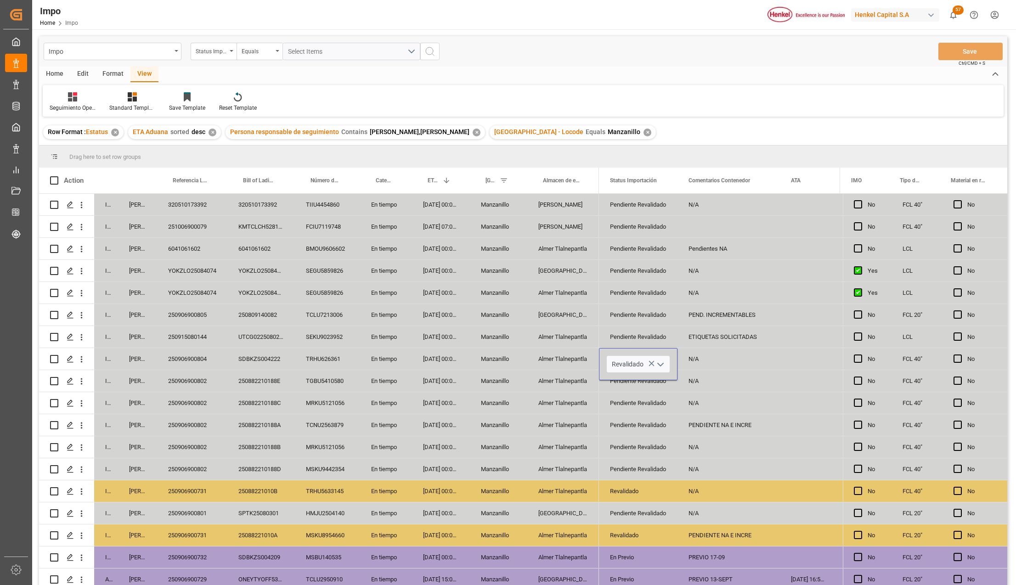
click at [583, 437] on div "Almer Tlalnepantla" at bounding box center [563, 447] width 72 height 22
click at [678, 388] on div "N/A" at bounding box center [728, 381] width 102 height 22
click at [688, 365] on div "N/A" at bounding box center [728, 359] width 102 height 22
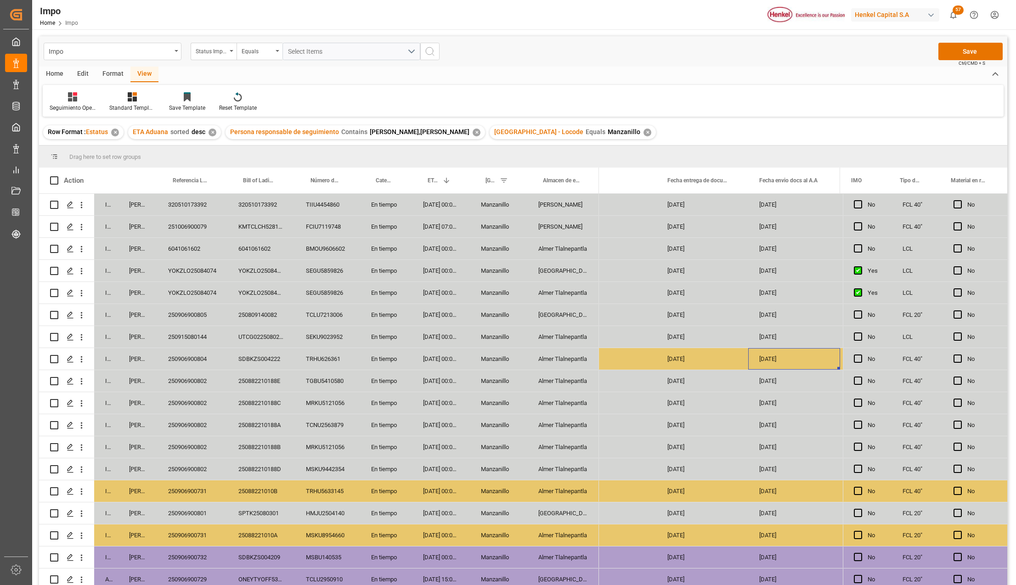
scroll to position [0, 1462]
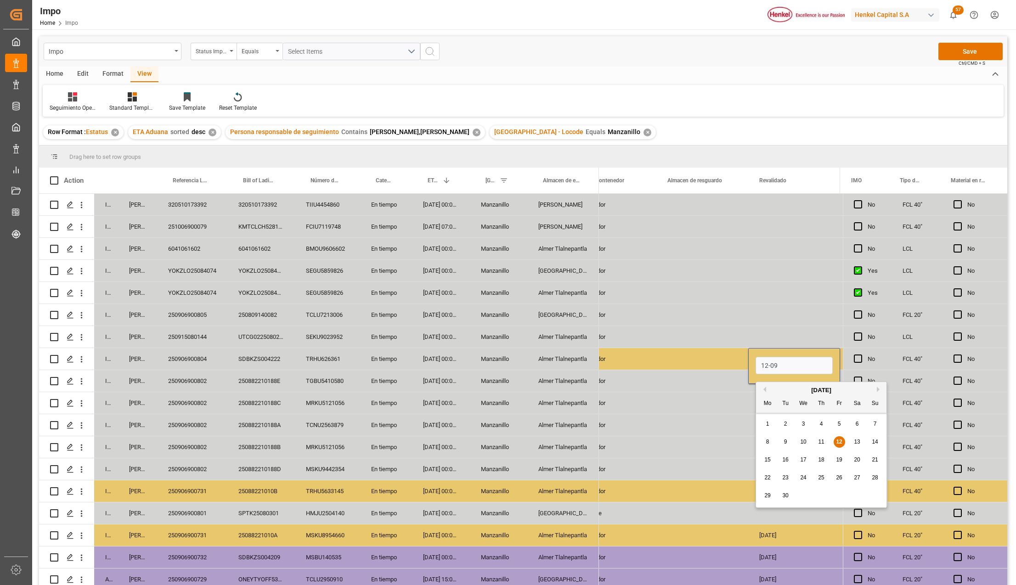
type input "[DATE]"
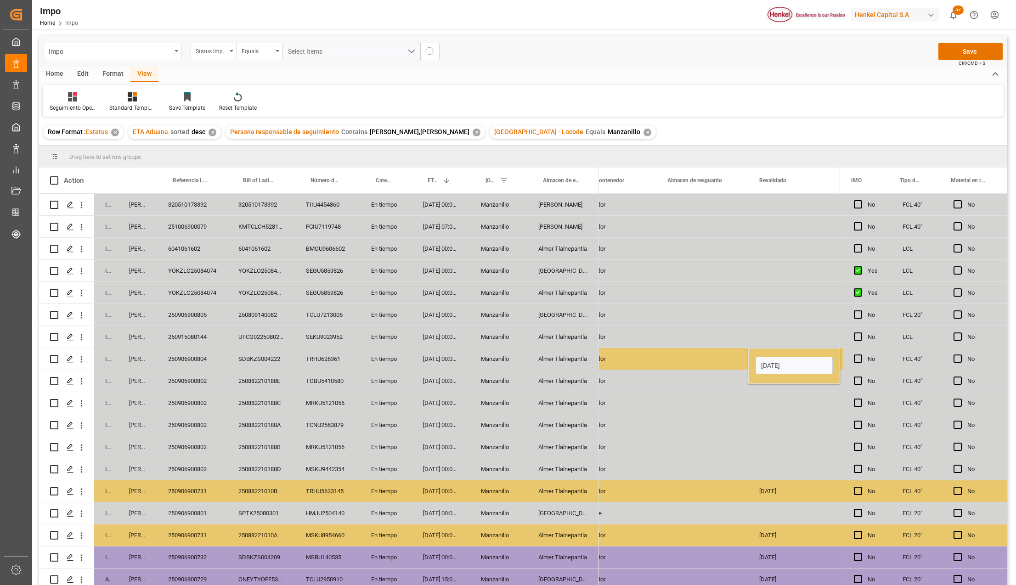
click at [690, 373] on div "Press SPACE to select this row." at bounding box center [702, 381] width 92 height 22
click at [966, 52] on button "Save" at bounding box center [970, 51] width 64 height 17
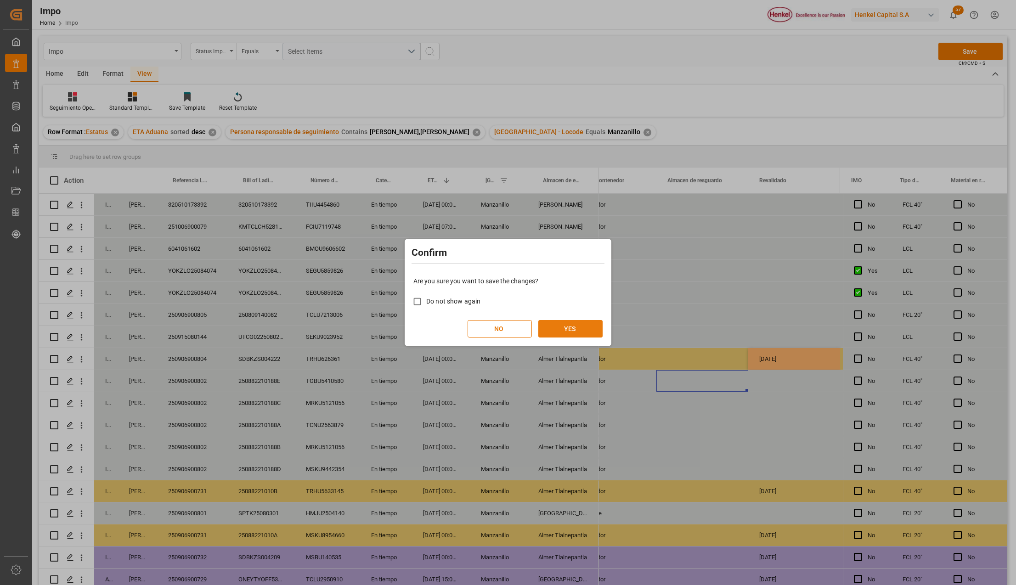
click at [560, 330] on button "YES" at bounding box center [570, 328] width 64 height 17
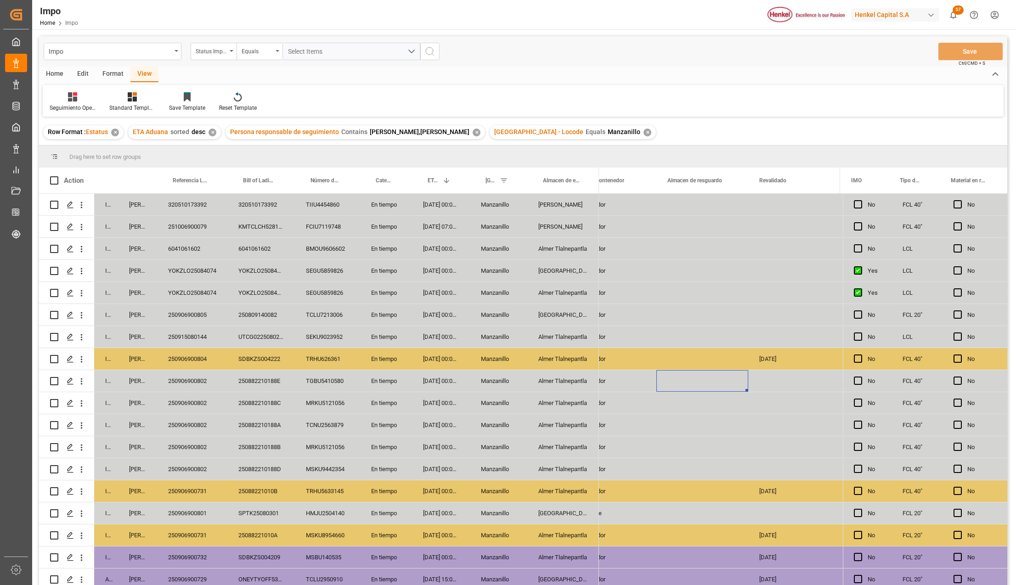
click at [563, 377] on div "Almer Tlalnepantla" at bounding box center [563, 381] width 72 height 22
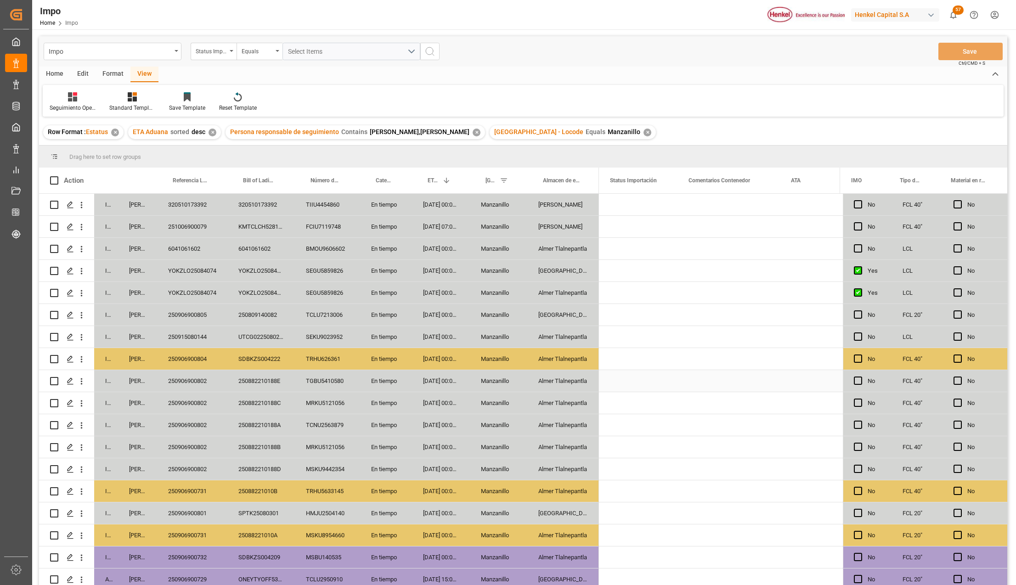
scroll to position [0, 0]
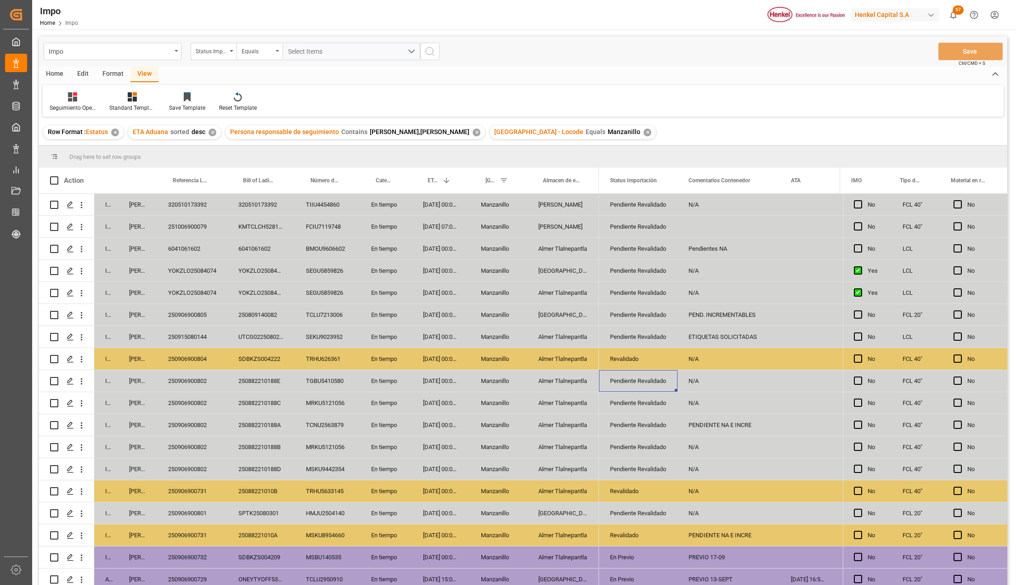
click at [700, 379] on div "N/A" at bounding box center [728, 381] width 102 height 22
type input "PREVIO 17-09"
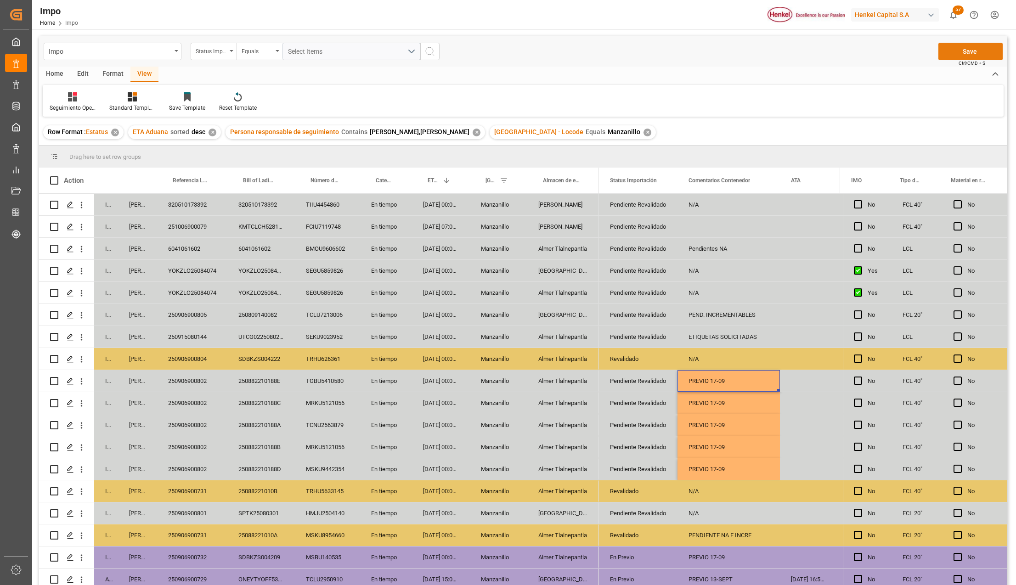
click at [955, 57] on button "Save" at bounding box center [970, 51] width 64 height 17
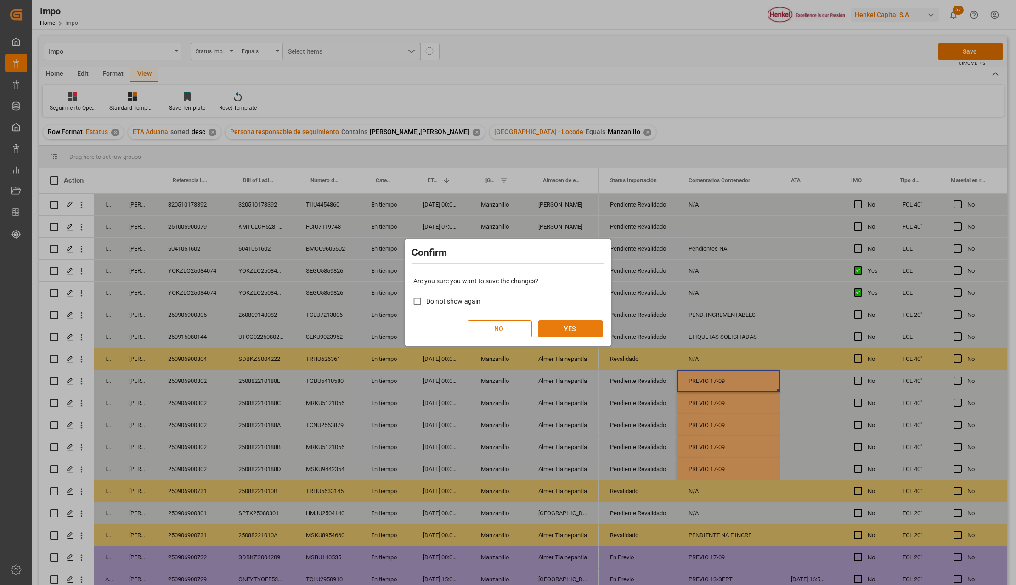
click at [591, 331] on button "YES" at bounding box center [570, 328] width 64 height 17
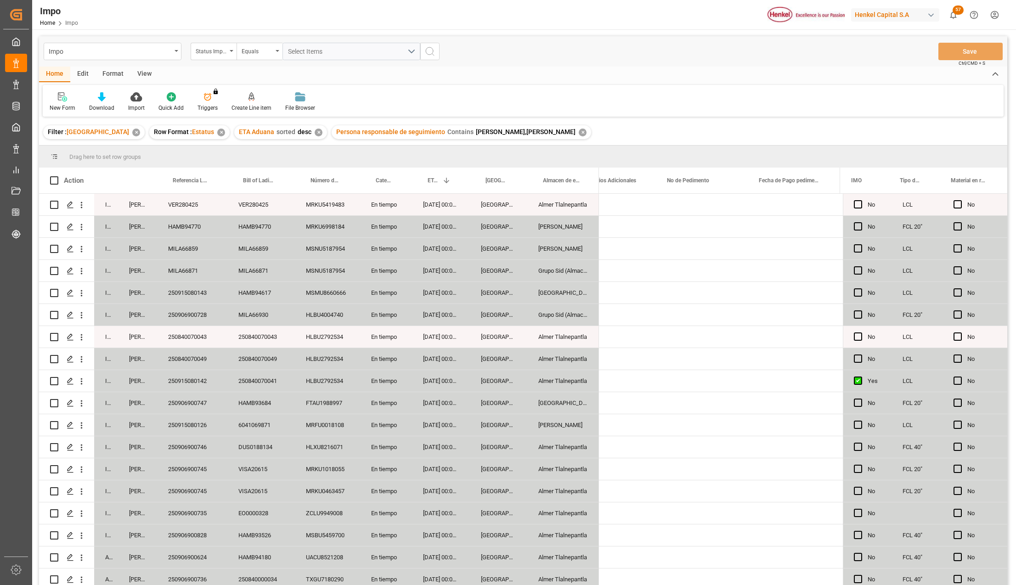
scroll to position [0, 2157]
